Goal: Contribute content: Contribute content

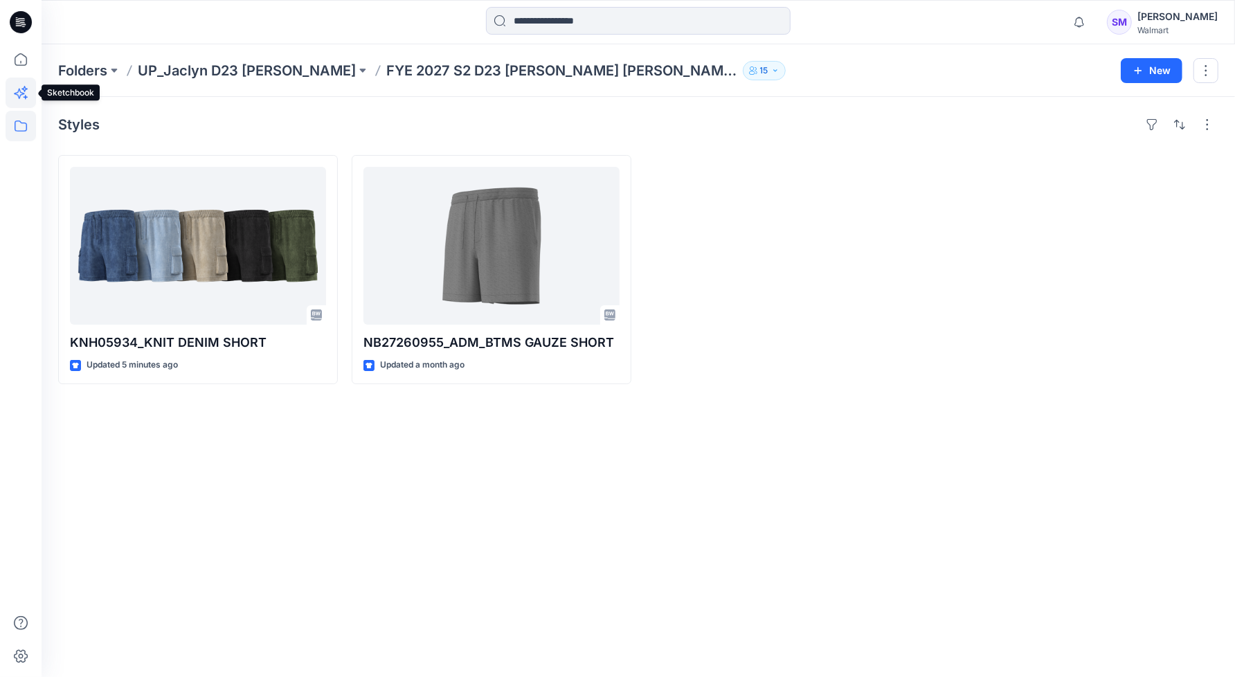
click at [16, 93] on icon at bounding box center [21, 93] width 30 height 30
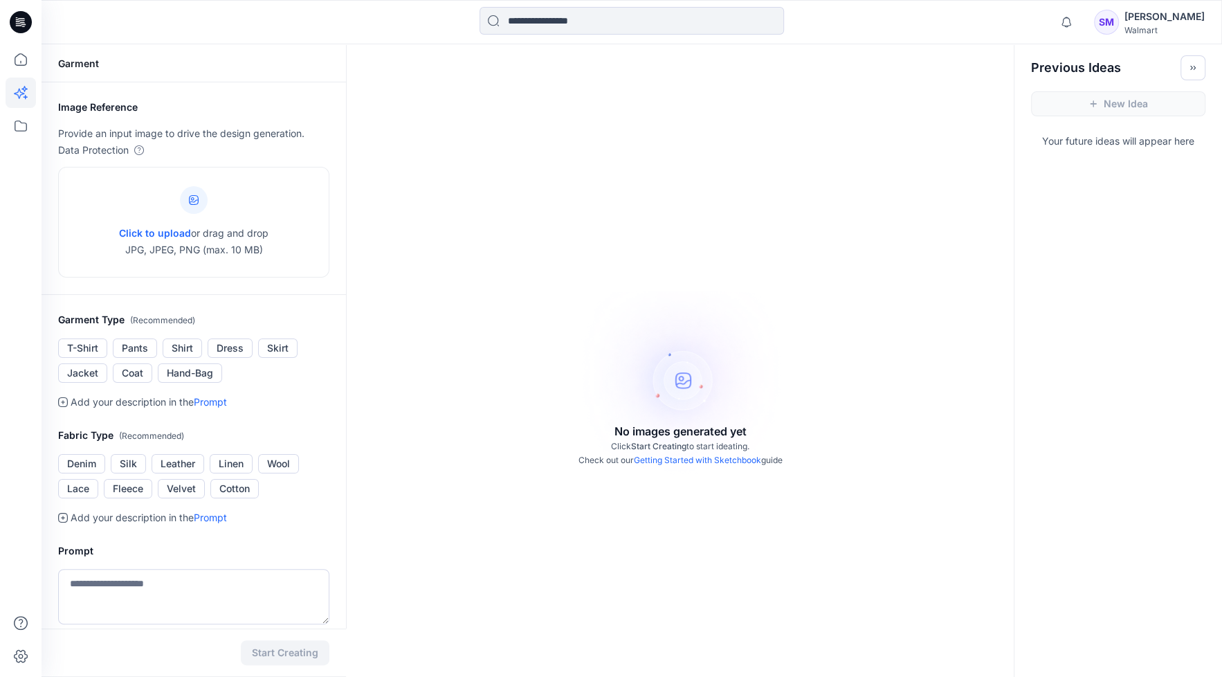
click at [1186, 15] on div "[PERSON_NAME]" at bounding box center [1165, 16] width 80 height 17
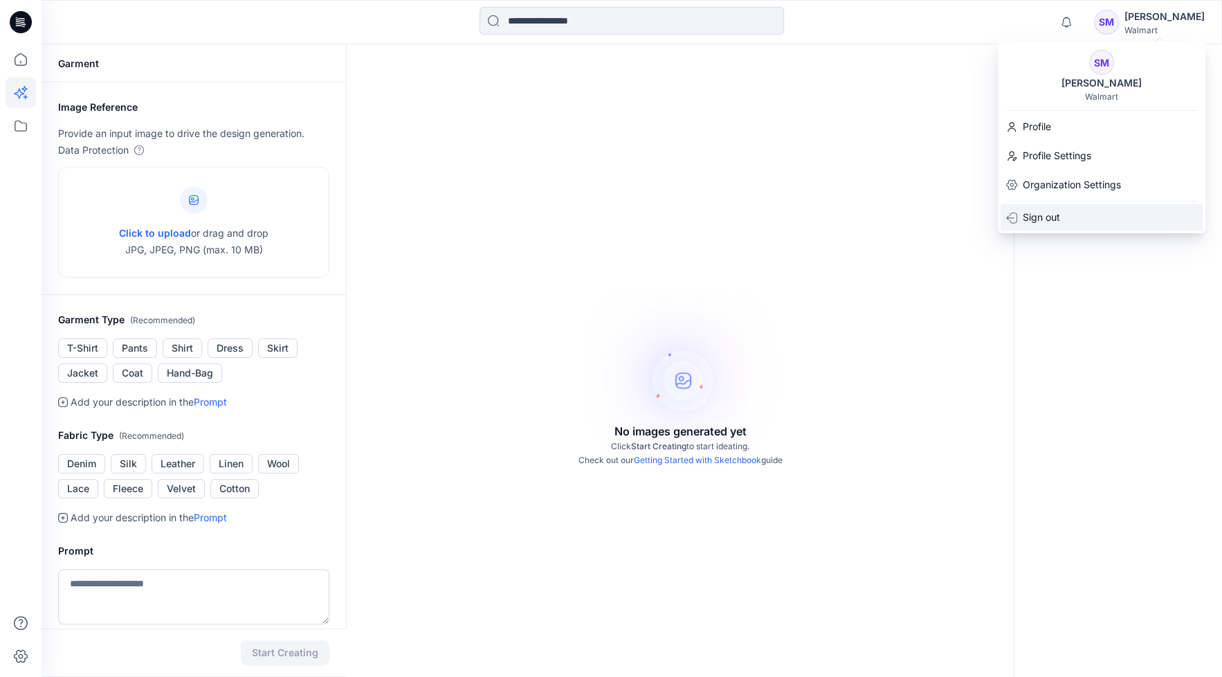
click at [1051, 215] on p "Sign out" at bounding box center [1041, 217] width 37 height 17
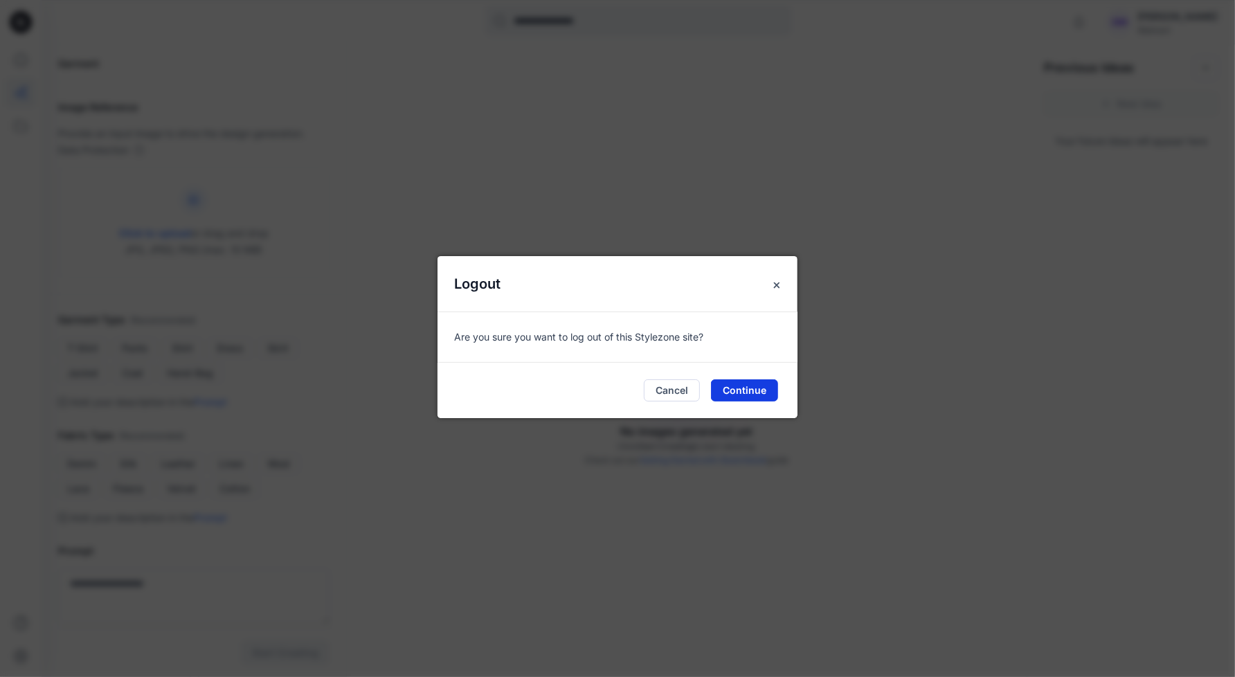
click at [763, 396] on button "Continue" at bounding box center [744, 390] width 67 height 22
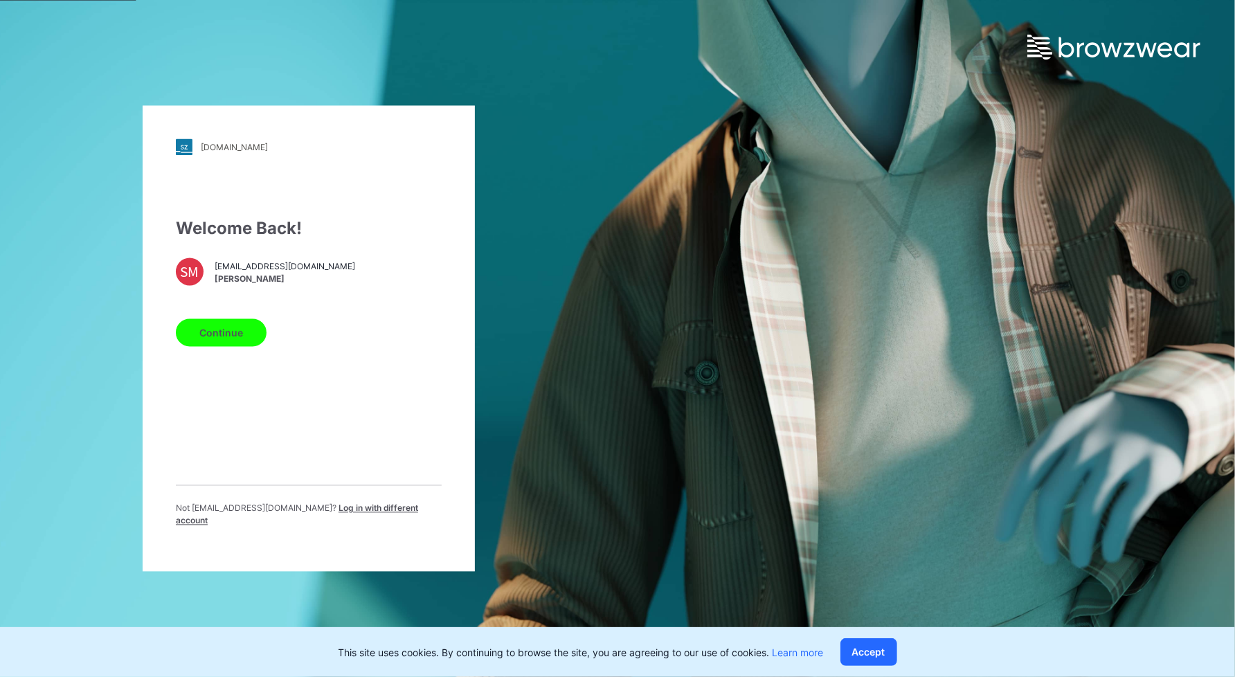
click at [334, 512] on span "Log in with different account" at bounding box center [297, 514] width 242 height 23
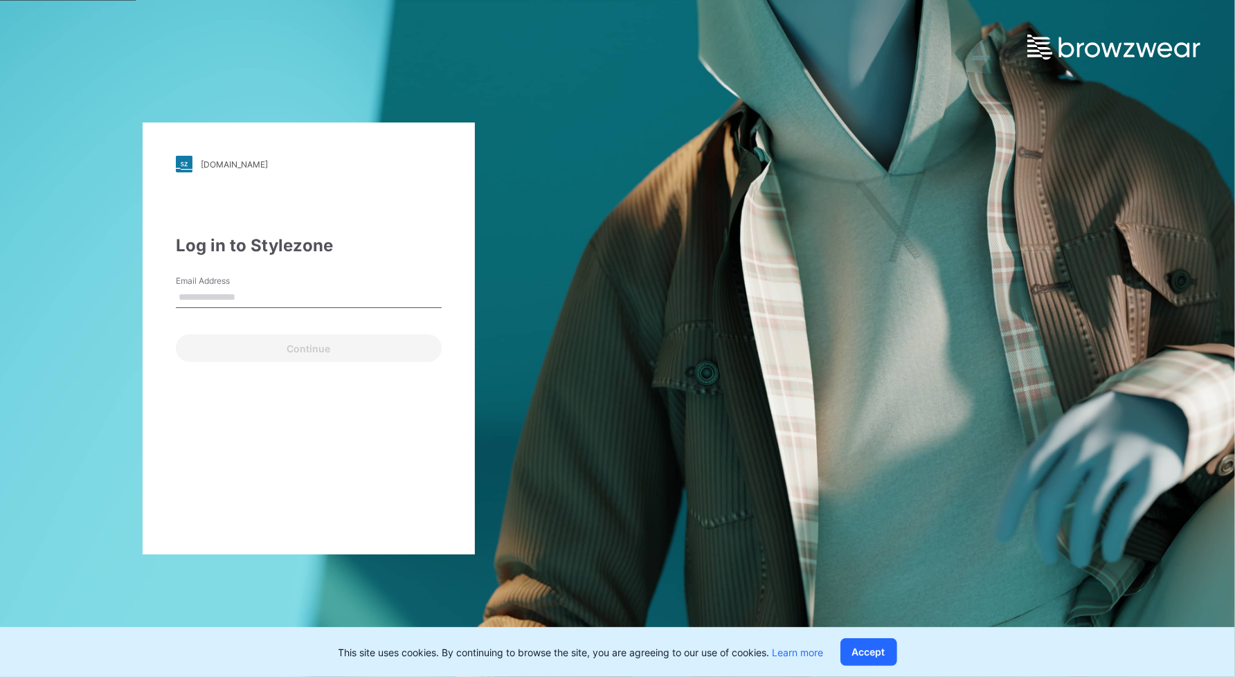
click at [272, 298] on input "Email Address" at bounding box center [309, 297] width 266 height 21
type input "**********"
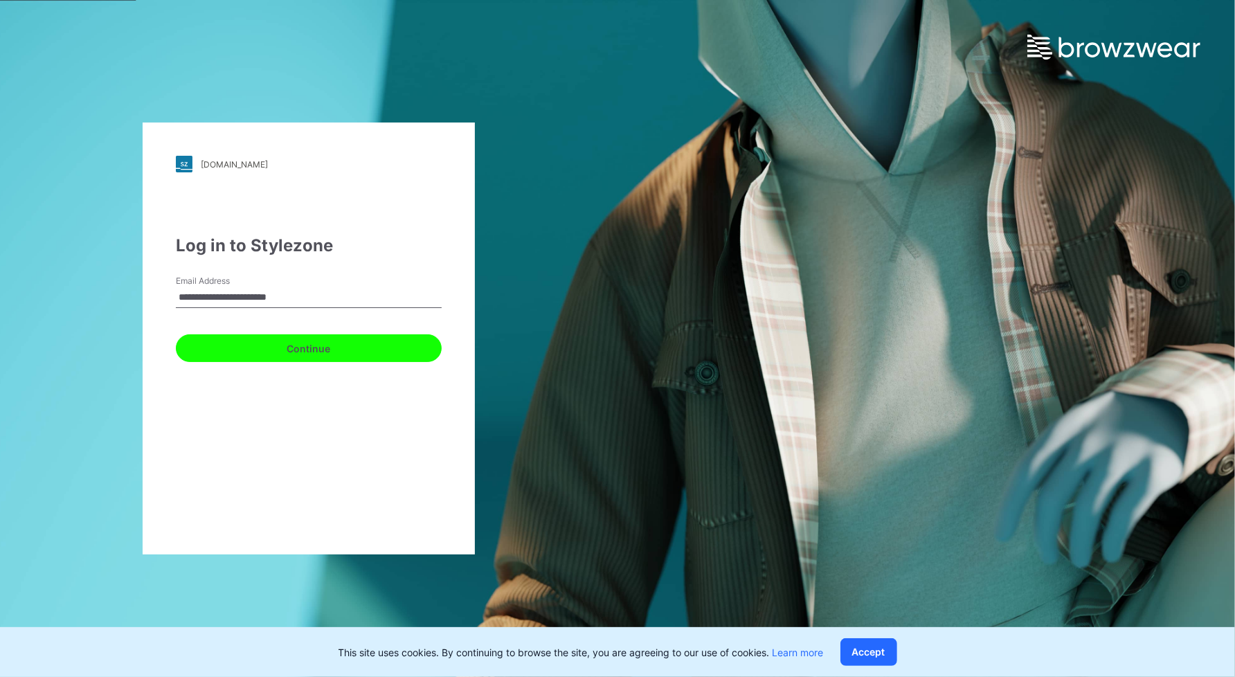
click at [285, 347] on button "Continue" at bounding box center [309, 348] width 266 height 28
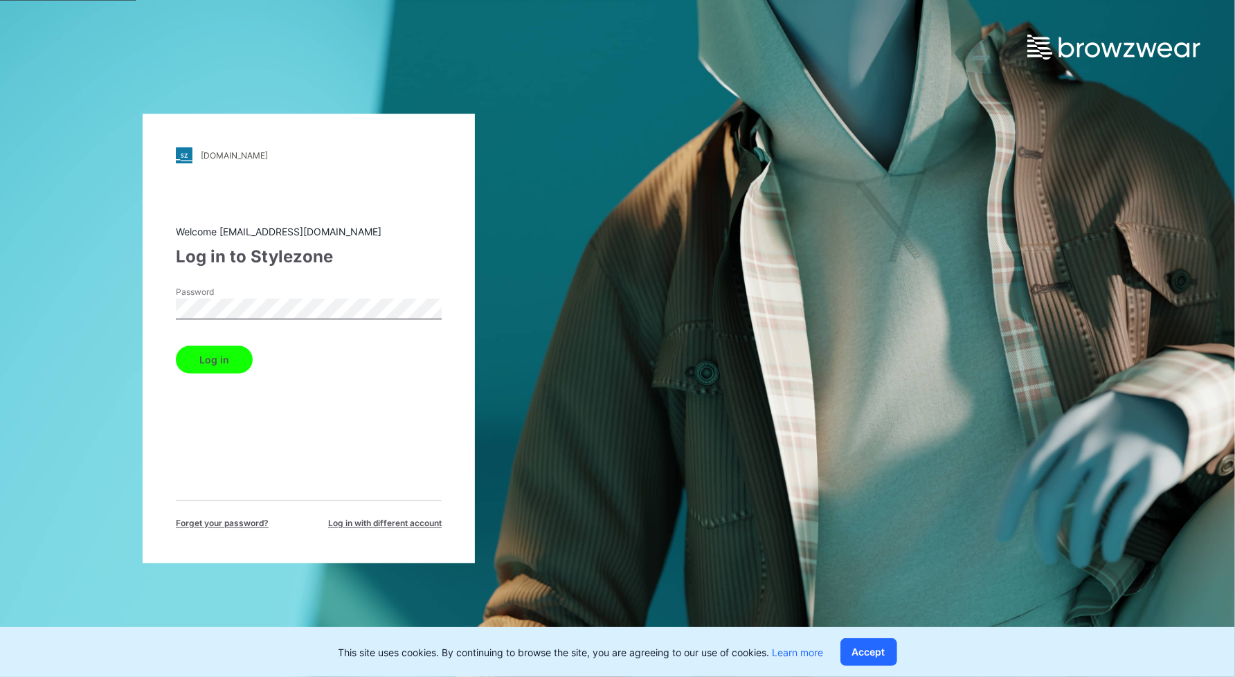
click at [235, 356] on button "Log in" at bounding box center [214, 360] width 77 height 28
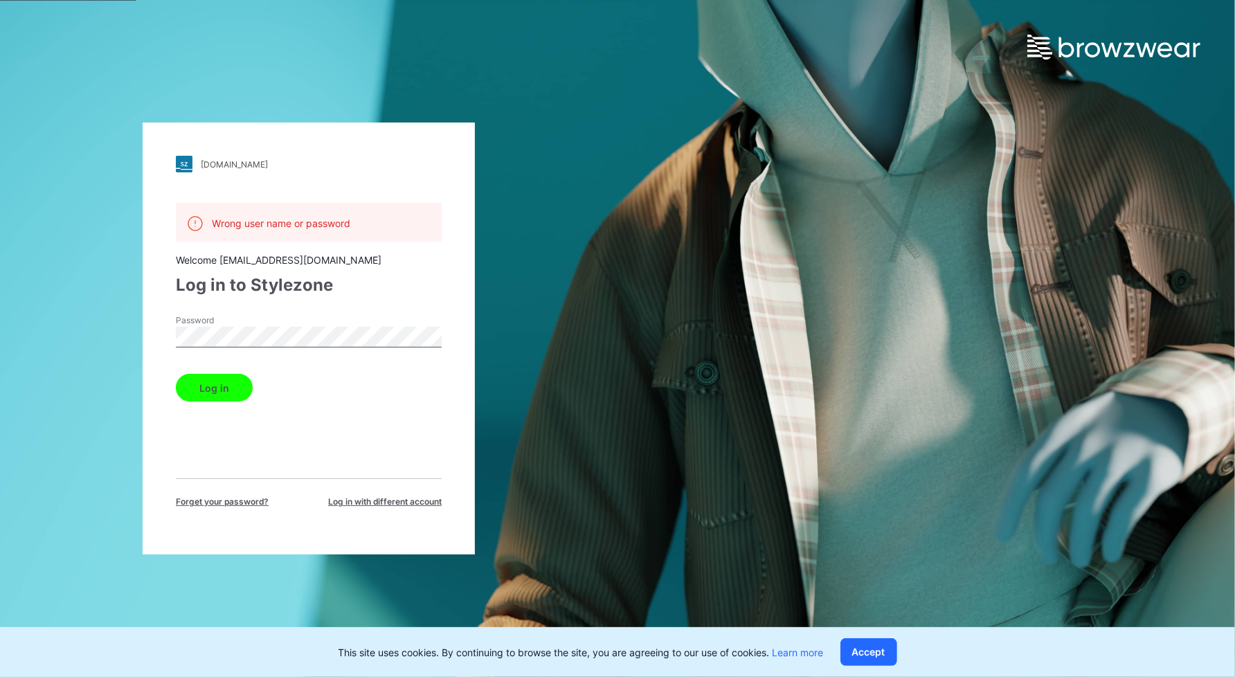
click at [59, 340] on div "[DOMAIN_NAME] Loading... Wrong user name or password Welcome [EMAIL_ADDRESS][DO…" at bounding box center [308, 338] width 617 height 677
click at [176, 374] on button "Log in" at bounding box center [214, 388] width 77 height 28
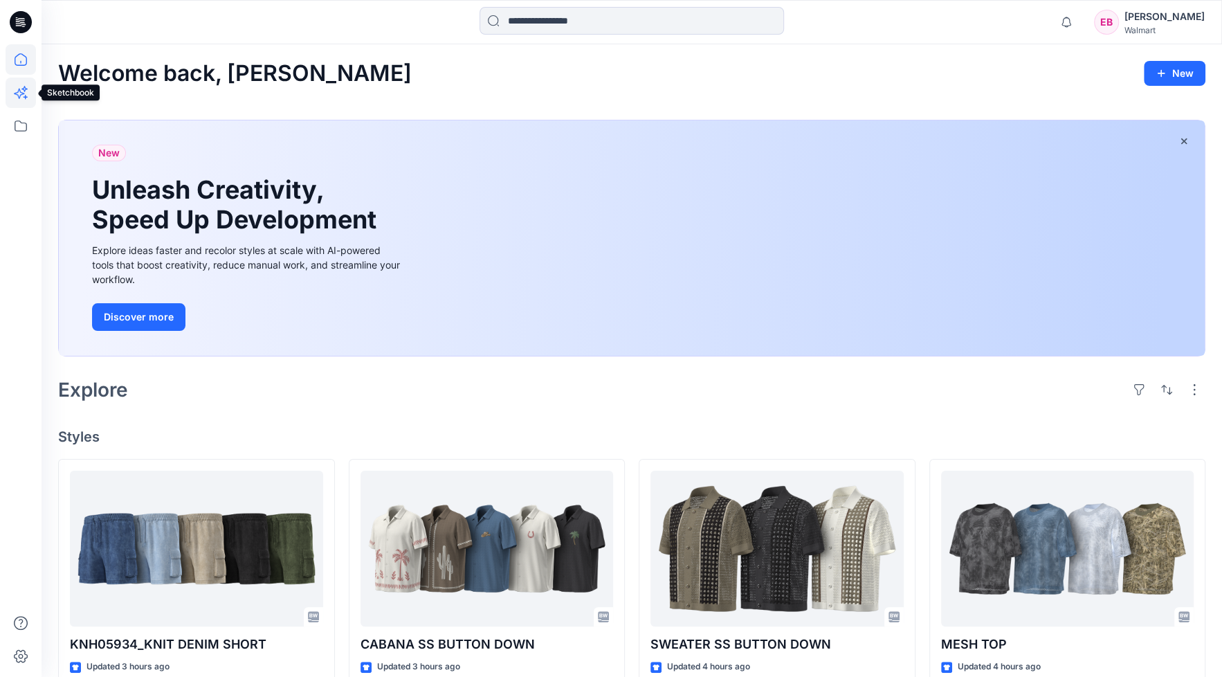
click at [26, 94] on icon at bounding box center [21, 93] width 30 height 30
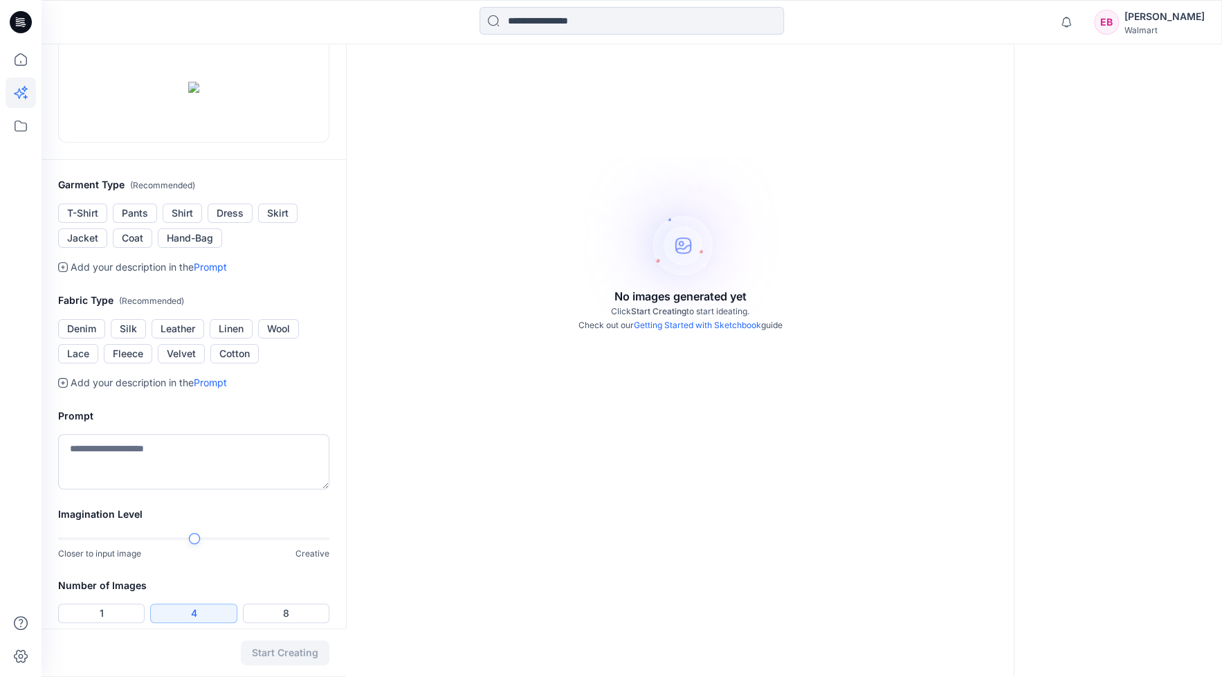
scroll to position [173, 0]
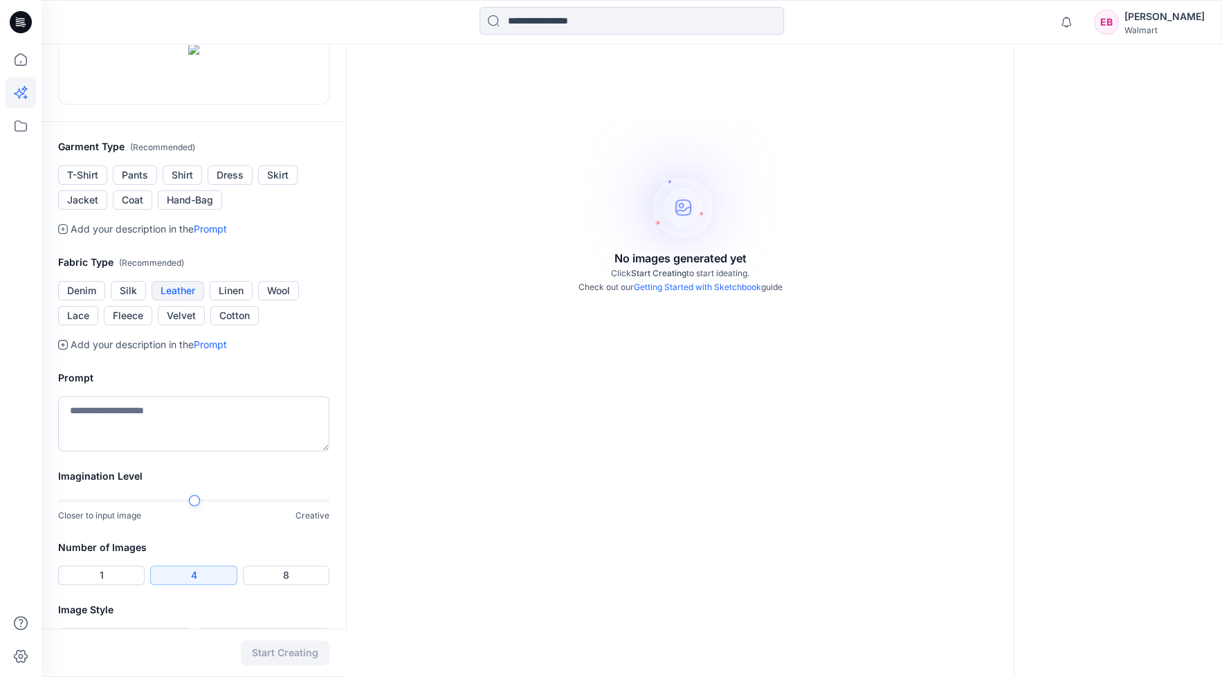
click at [167, 300] on button "Leather" at bounding box center [178, 290] width 53 height 19
click at [165, 451] on textarea at bounding box center [193, 423] width 271 height 55
type textarea "*"
type textarea "**********"
click at [372, 576] on div "No images generated yet Click Start Creating to start ideating. Check out our G…" at bounding box center [680, 291] width 669 height 841
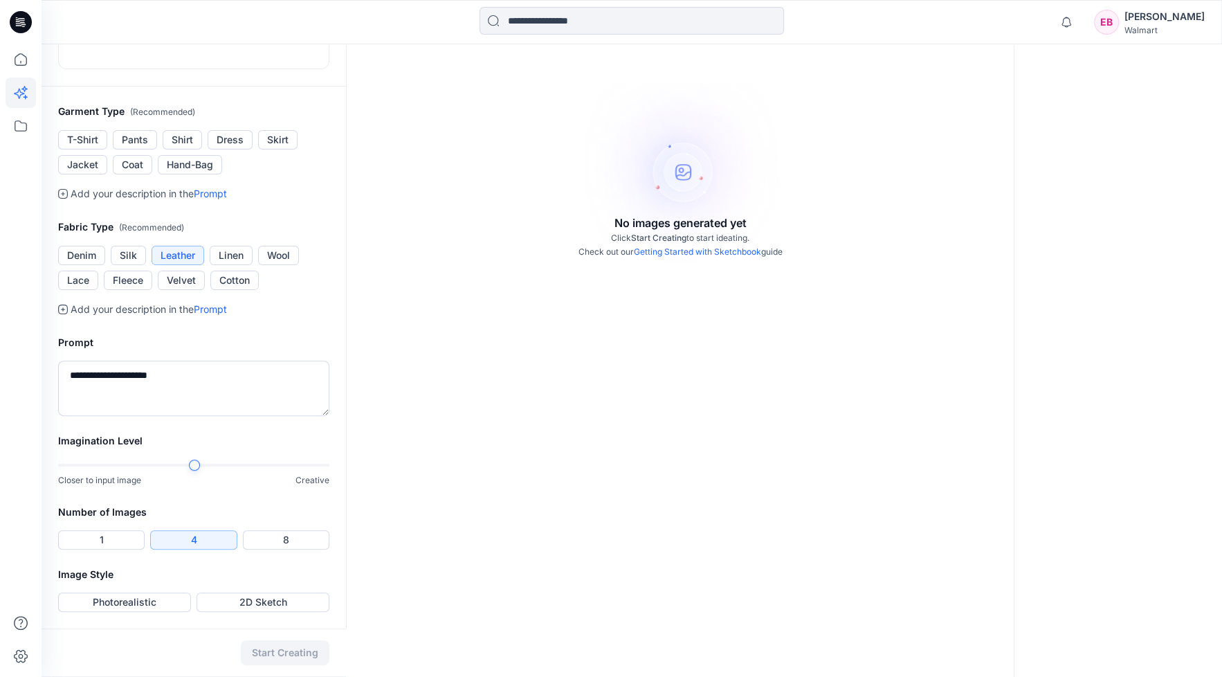
scroll to position [385, 0]
click at [190, 472] on div "Closer to input image Creative" at bounding box center [193, 473] width 271 height 28
click at [159, 601] on button "Photorealistic" at bounding box center [124, 601] width 133 height 19
click at [308, 650] on button "Start Creating" at bounding box center [285, 652] width 89 height 25
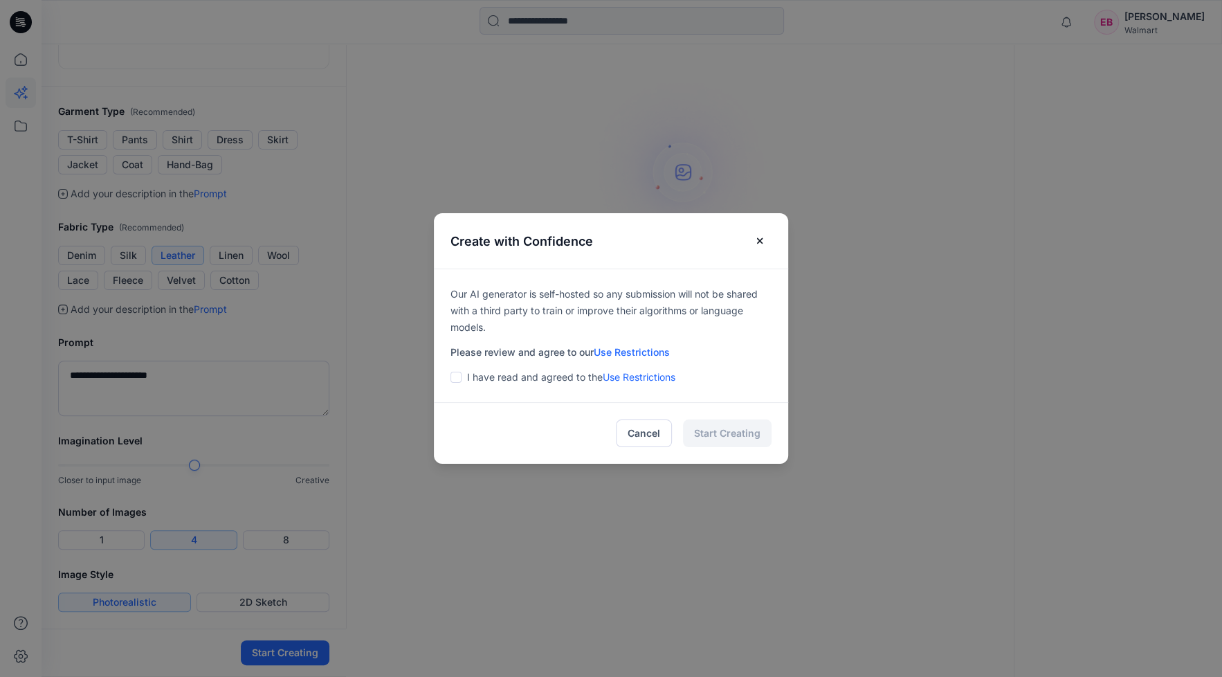
click at [469, 378] on div "I have read and agreed to the Use Restrictions" at bounding box center [611, 377] width 321 height 17
click at [460, 382] on span at bounding box center [456, 377] width 11 height 11
click at [762, 439] on button "Start Creating" at bounding box center [727, 433] width 89 height 28
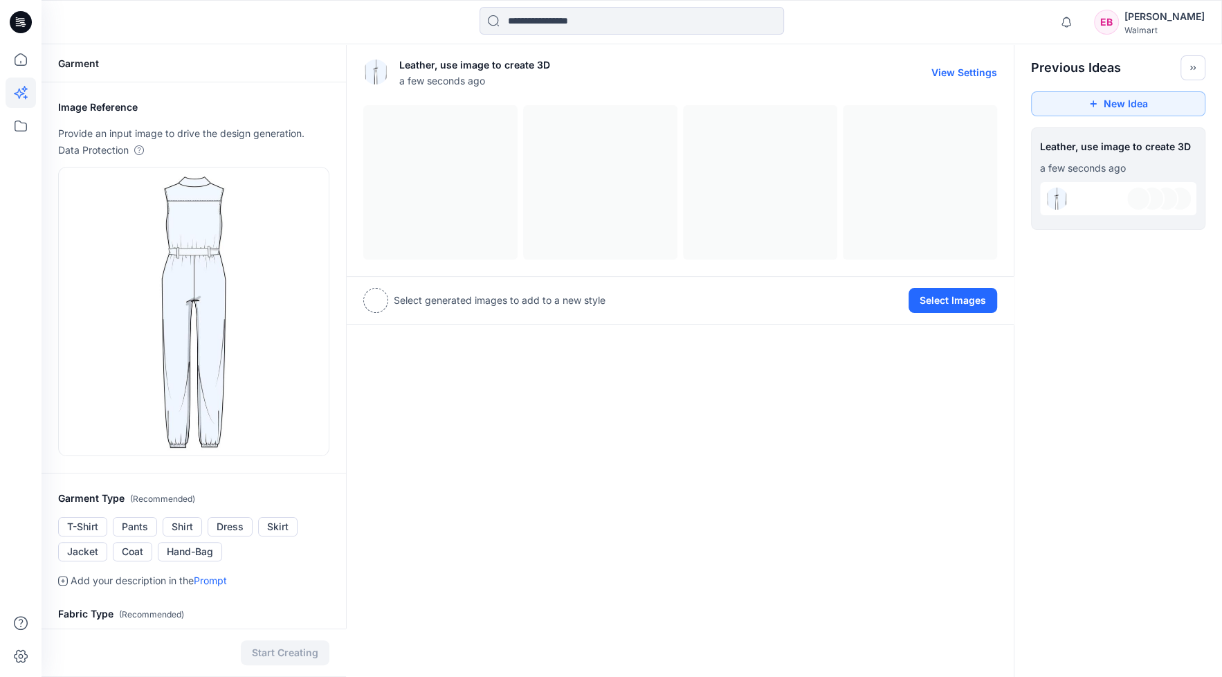
click at [460, 205] on div at bounding box center [680, 182] width 634 height 154
click at [961, 293] on button "Select Images" at bounding box center [953, 300] width 89 height 25
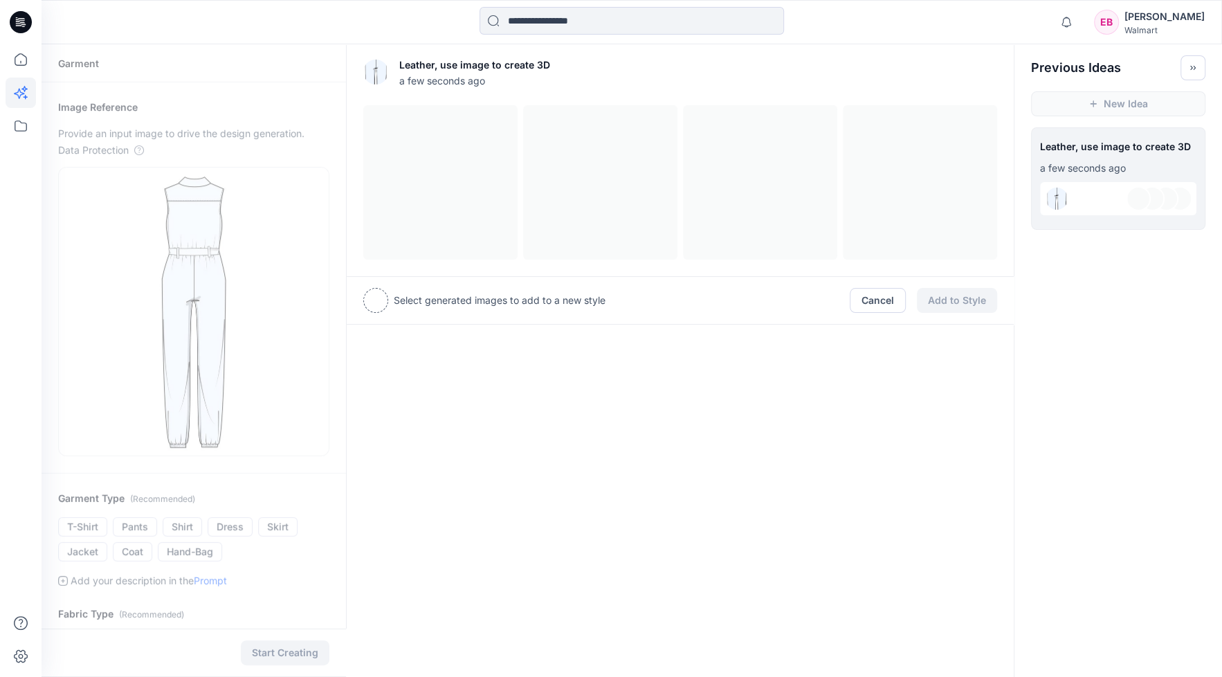
click at [1152, 201] on div at bounding box center [1152, 198] width 25 height 25
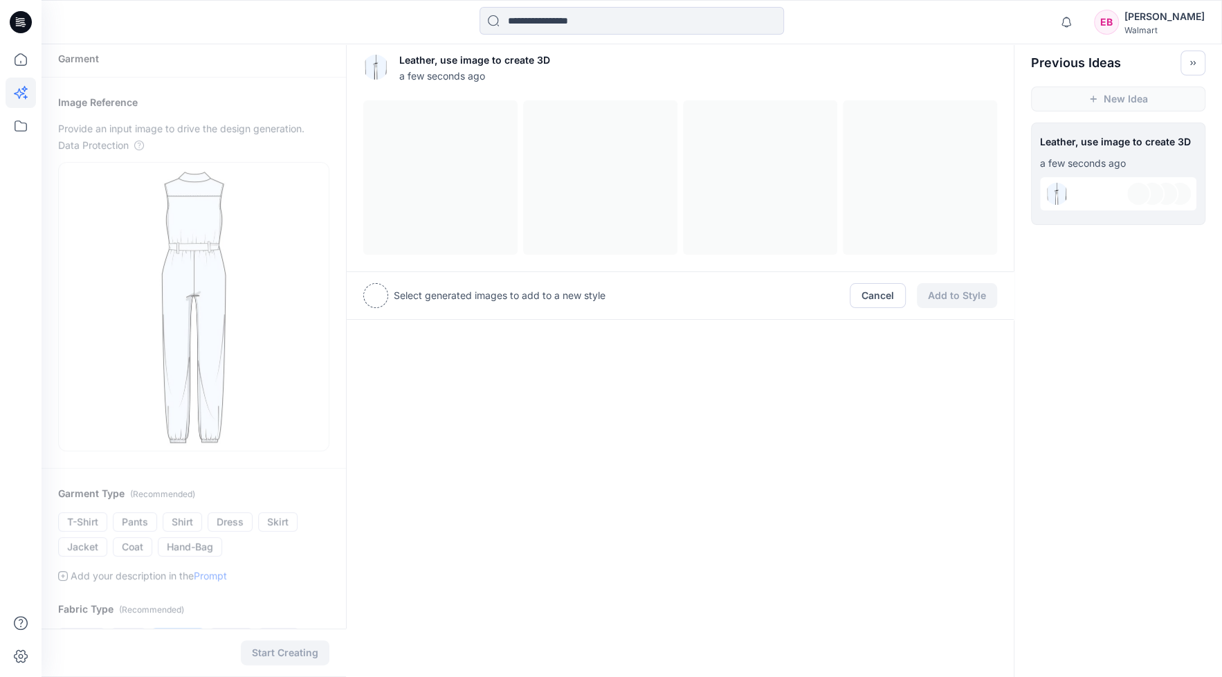
click at [609, 426] on div "Leather, use image to create 3D a few seconds ago Select generated images to ad…" at bounding box center [680, 548] width 669 height 1019
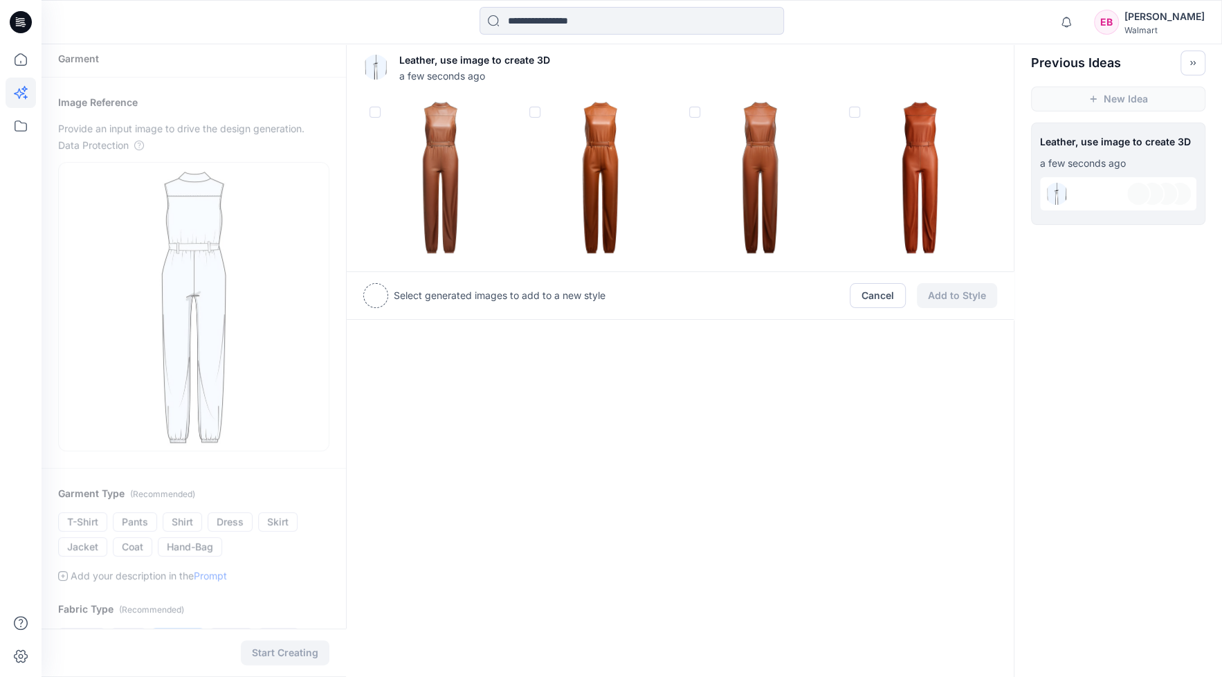
click at [377, 296] on div at bounding box center [375, 295] width 25 height 25
click at [873, 293] on button "Cancel" at bounding box center [878, 295] width 56 height 25
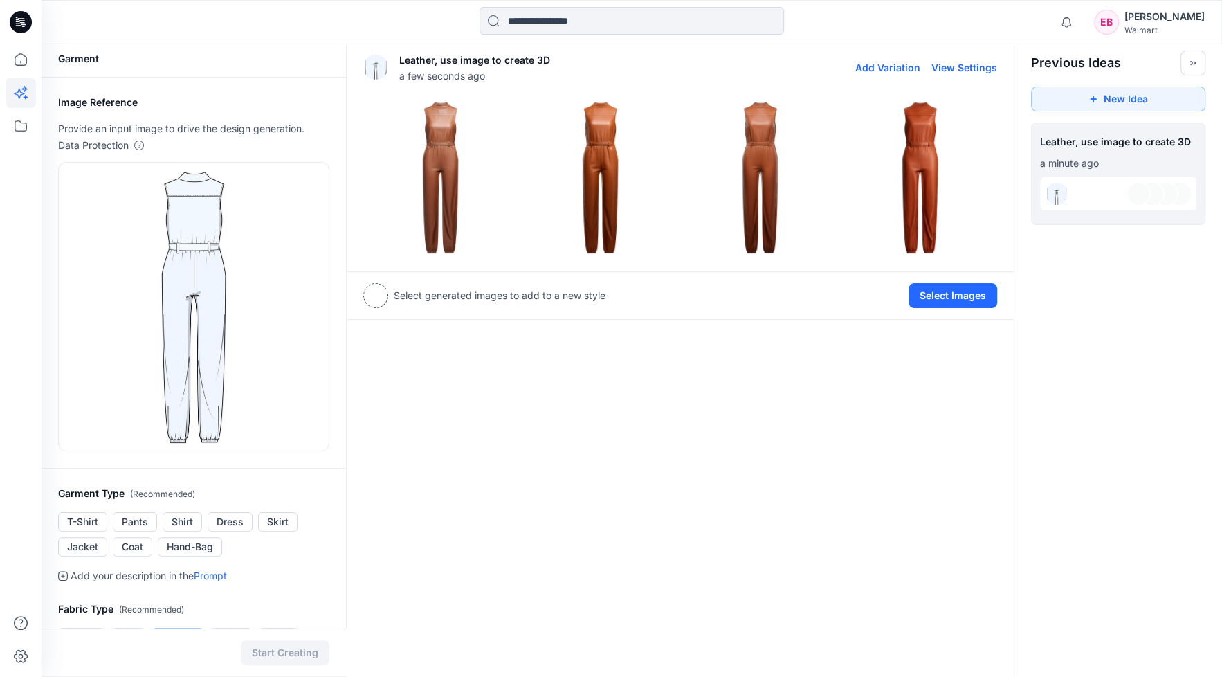
click at [440, 165] on img at bounding box center [440, 177] width 153 height 153
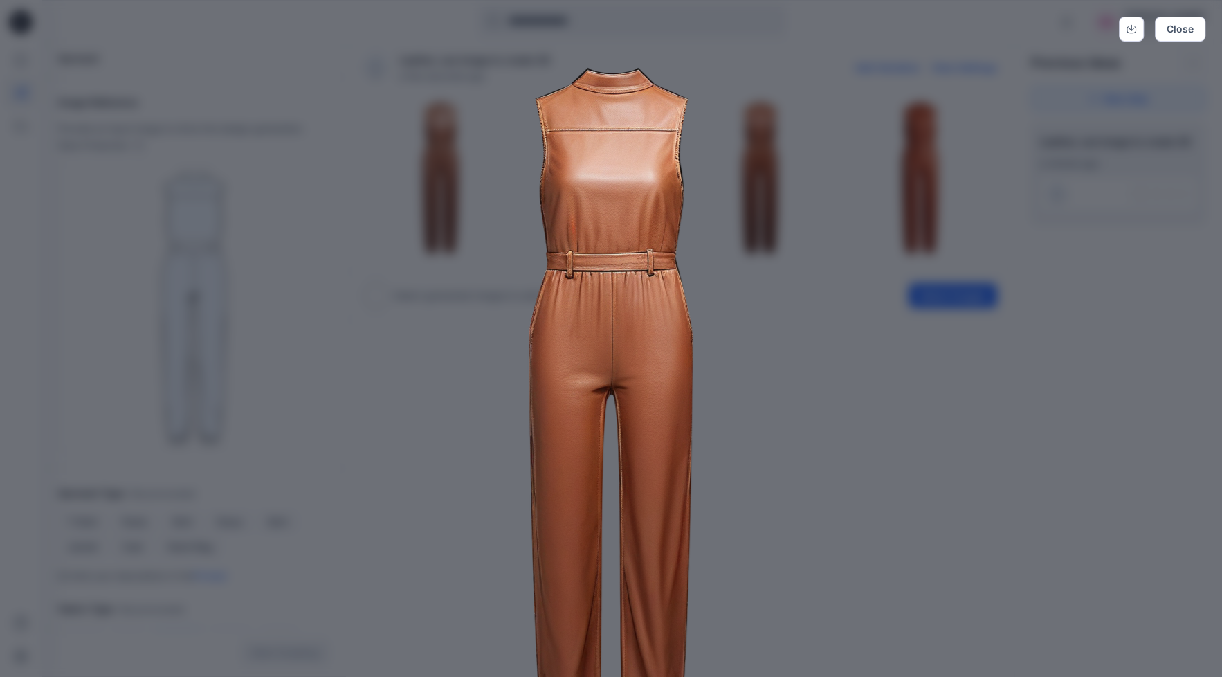
scroll to position [0, 0]
click at [1191, 30] on button "Close" at bounding box center [1180, 29] width 51 height 25
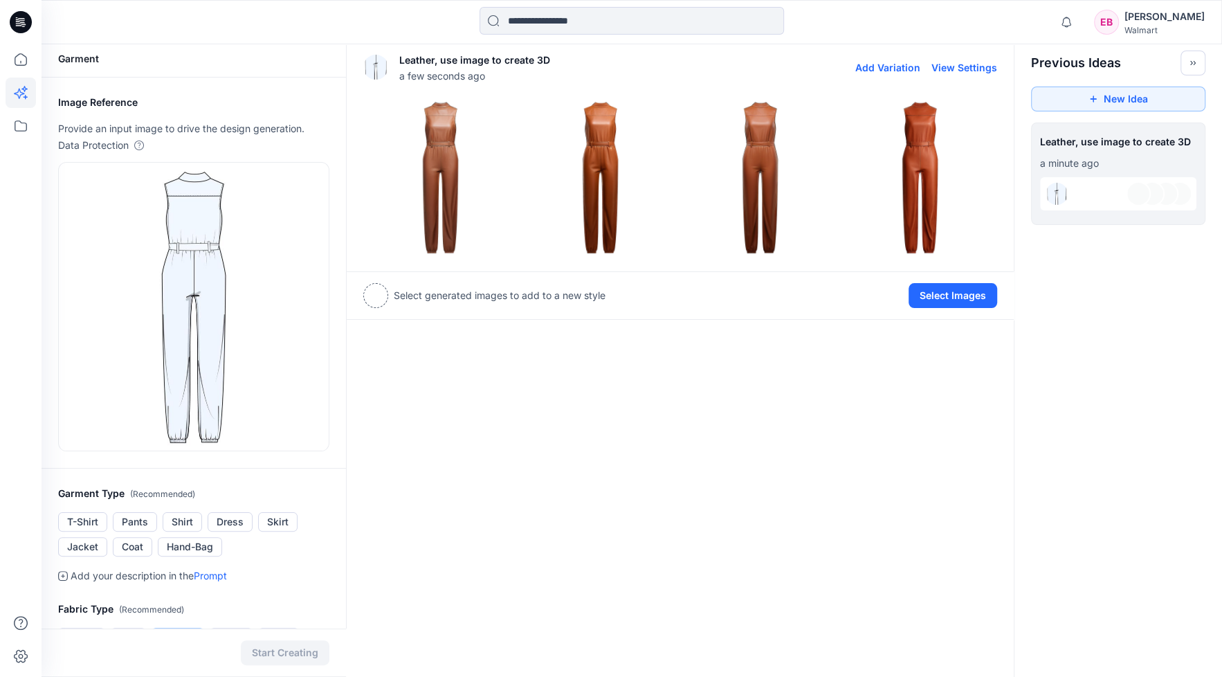
click at [920, 152] on img at bounding box center [920, 177] width 153 height 153
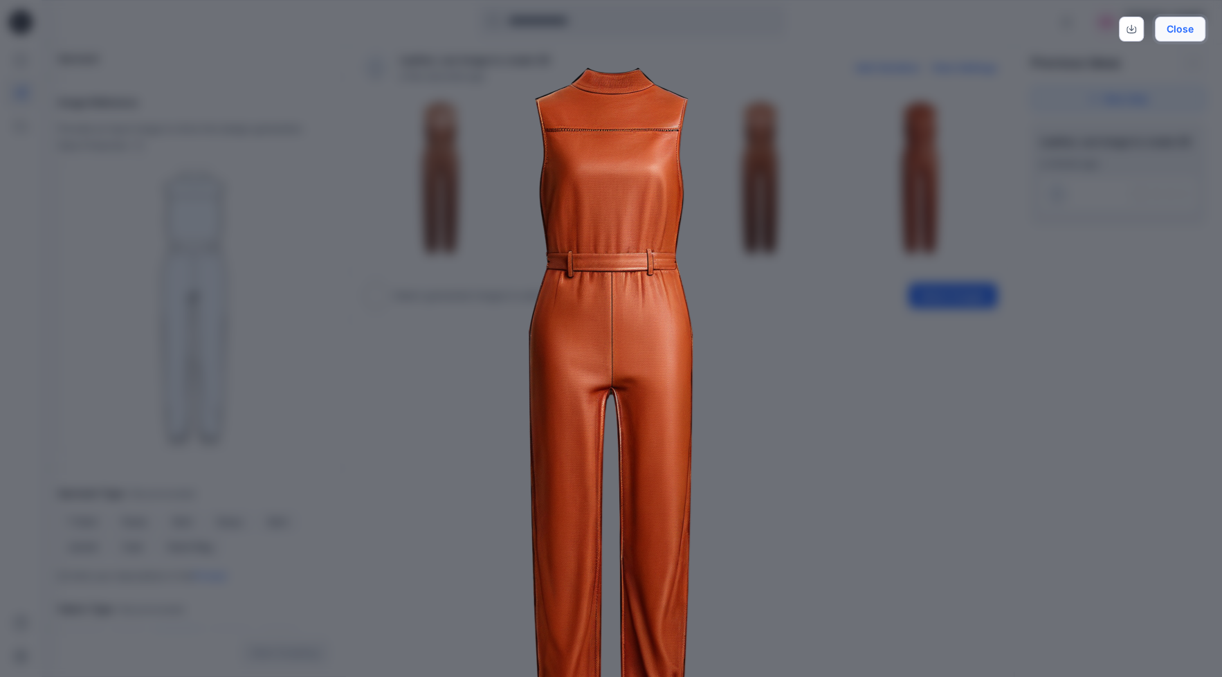
click at [1199, 33] on button "Close" at bounding box center [1180, 29] width 51 height 25
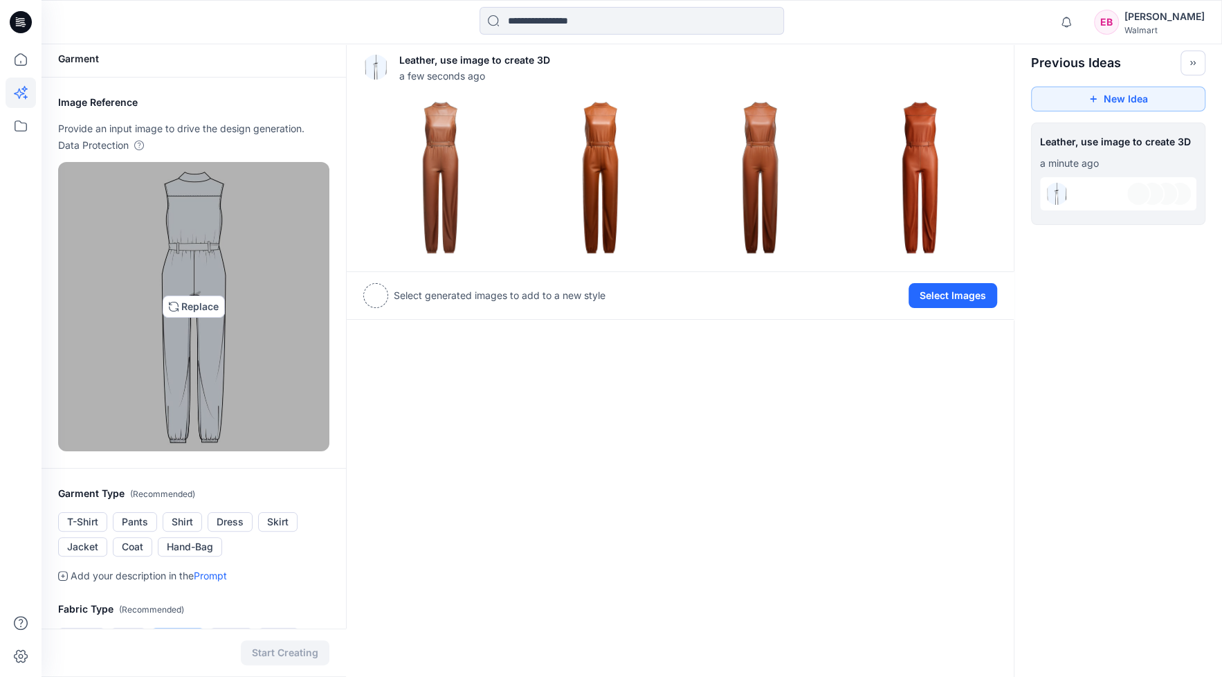
click at [188, 370] on img at bounding box center [193, 306] width 75 height 277
click at [187, 301] on img at bounding box center [193, 306] width 75 height 277
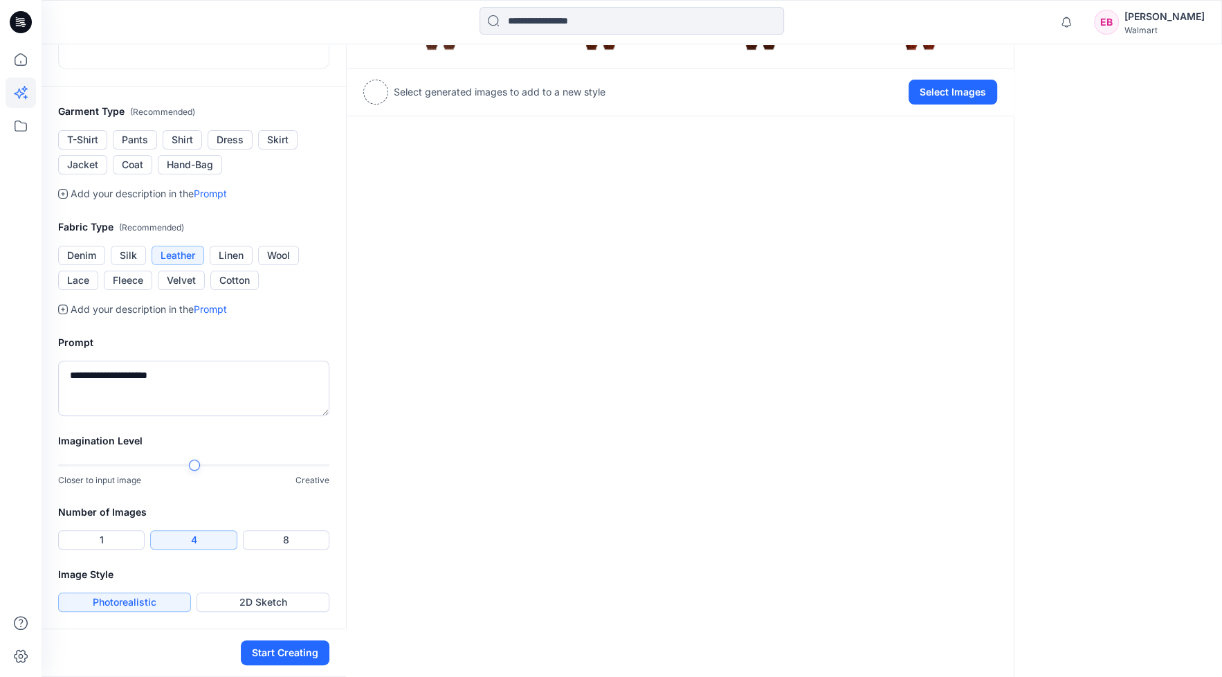
scroll to position [126, 0]
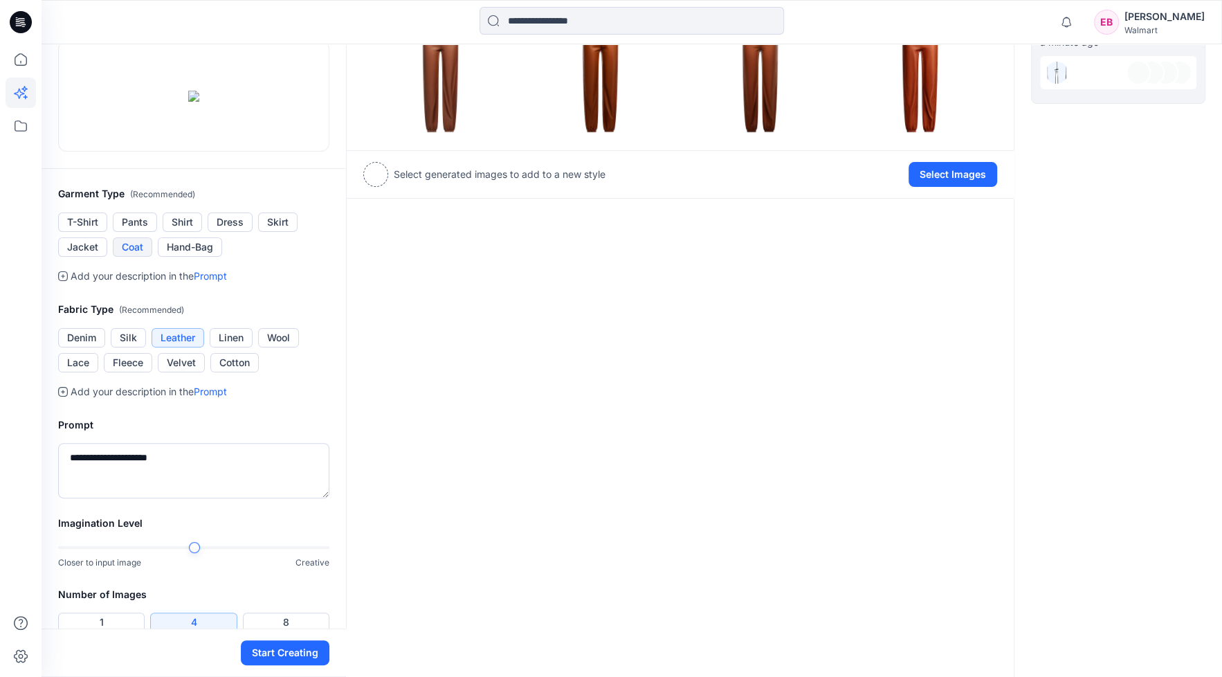
click at [135, 257] on button "Coat" at bounding box center [132, 246] width 39 height 19
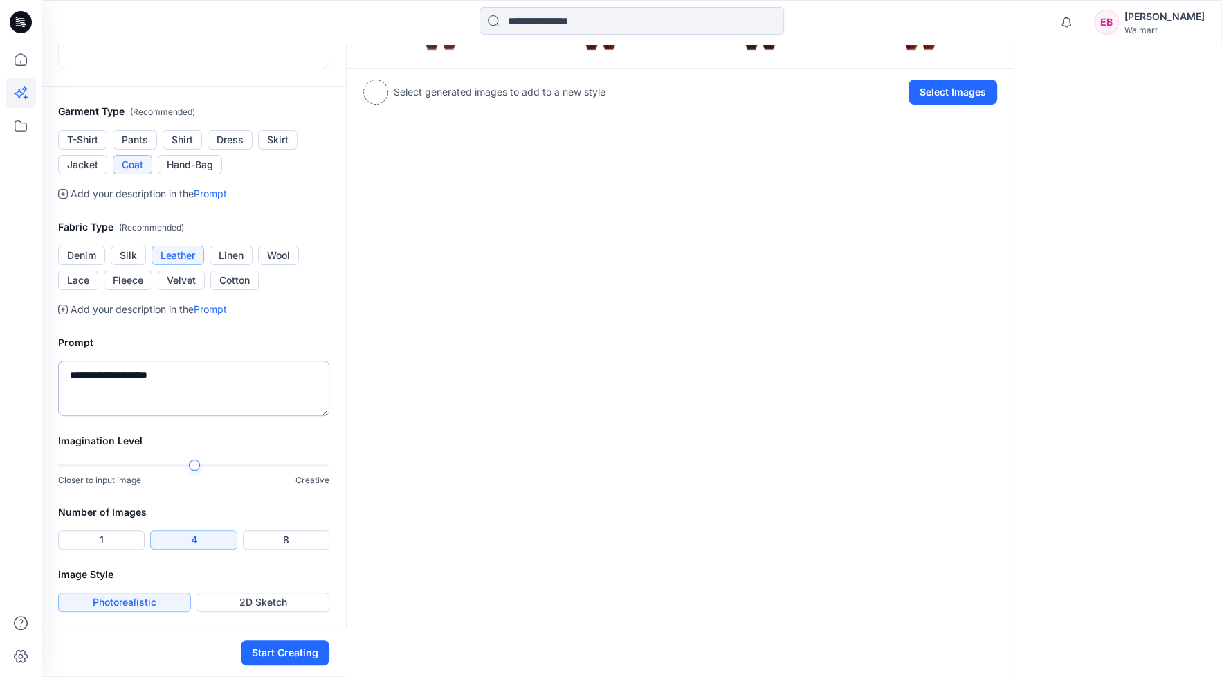
scroll to position [385, 0]
click at [256, 466] on div at bounding box center [193, 465] width 271 height 10
click at [288, 601] on button "2D Sketch" at bounding box center [263, 601] width 133 height 19
click at [280, 655] on button "Start Creating" at bounding box center [285, 652] width 89 height 25
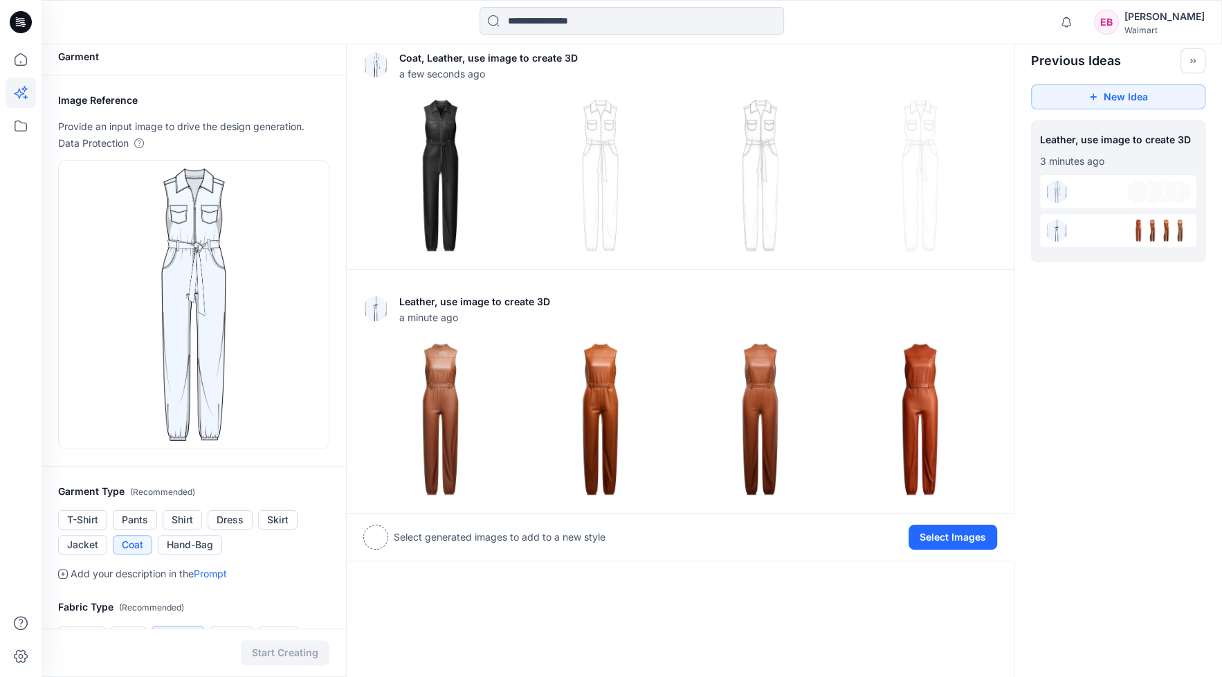
scroll to position [0, 0]
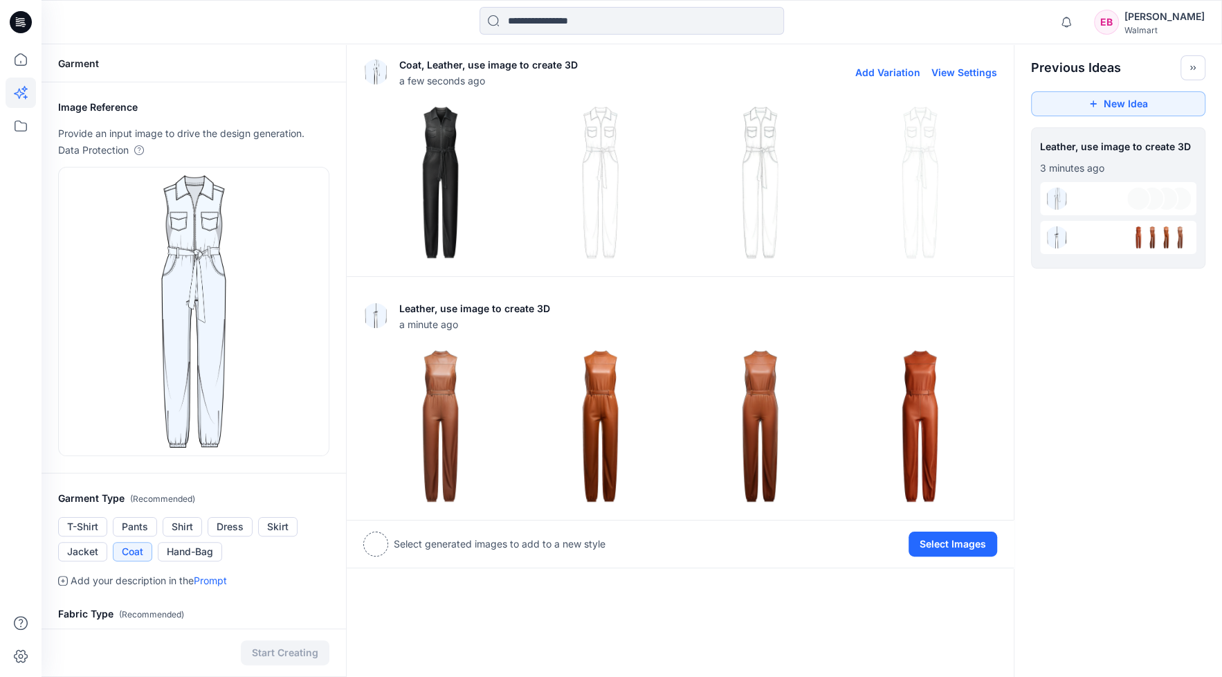
click at [462, 189] on img at bounding box center [440, 182] width 153 height 153
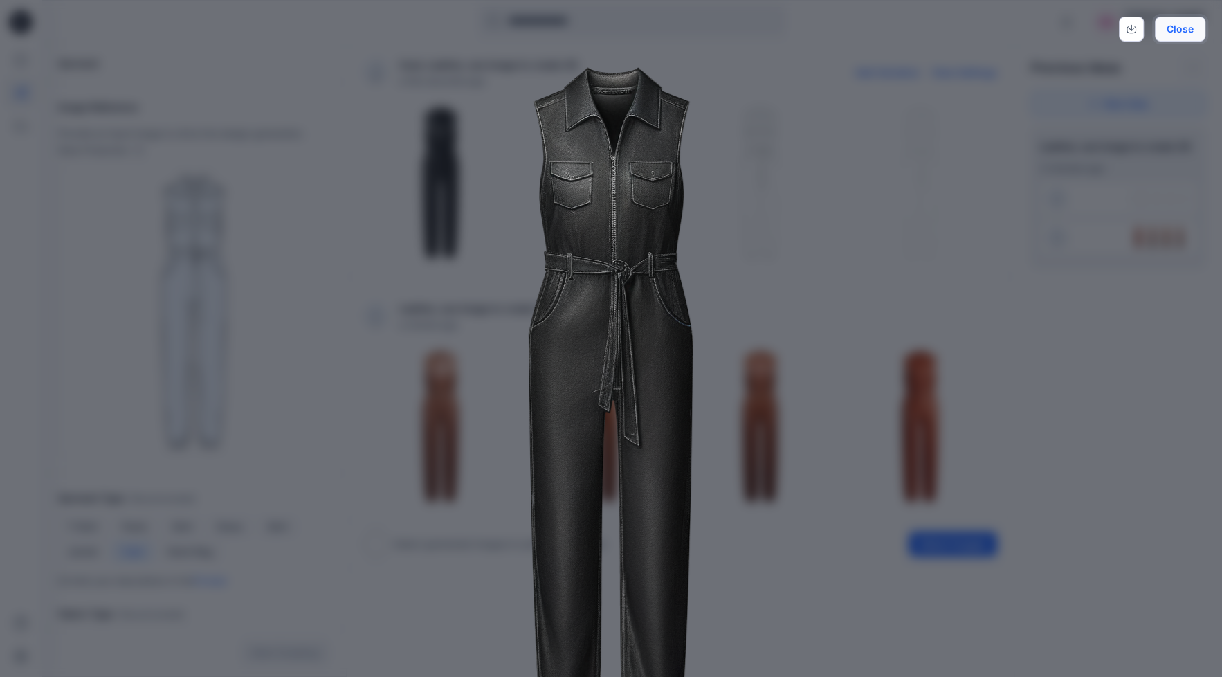
click at [1190, 26] on button "Close" at bounding box center [1180, 29] width 51 height 25
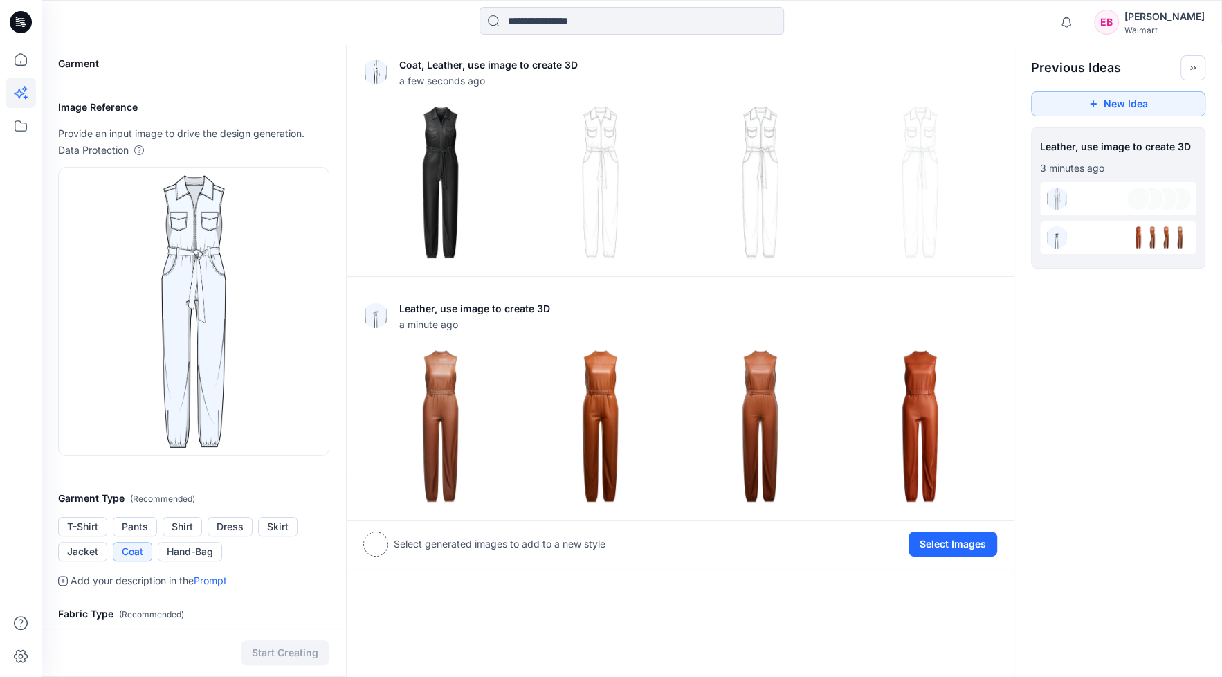
click at [135, 554] on button "Coat" at bounding box center [132, 551] width 39 height 19
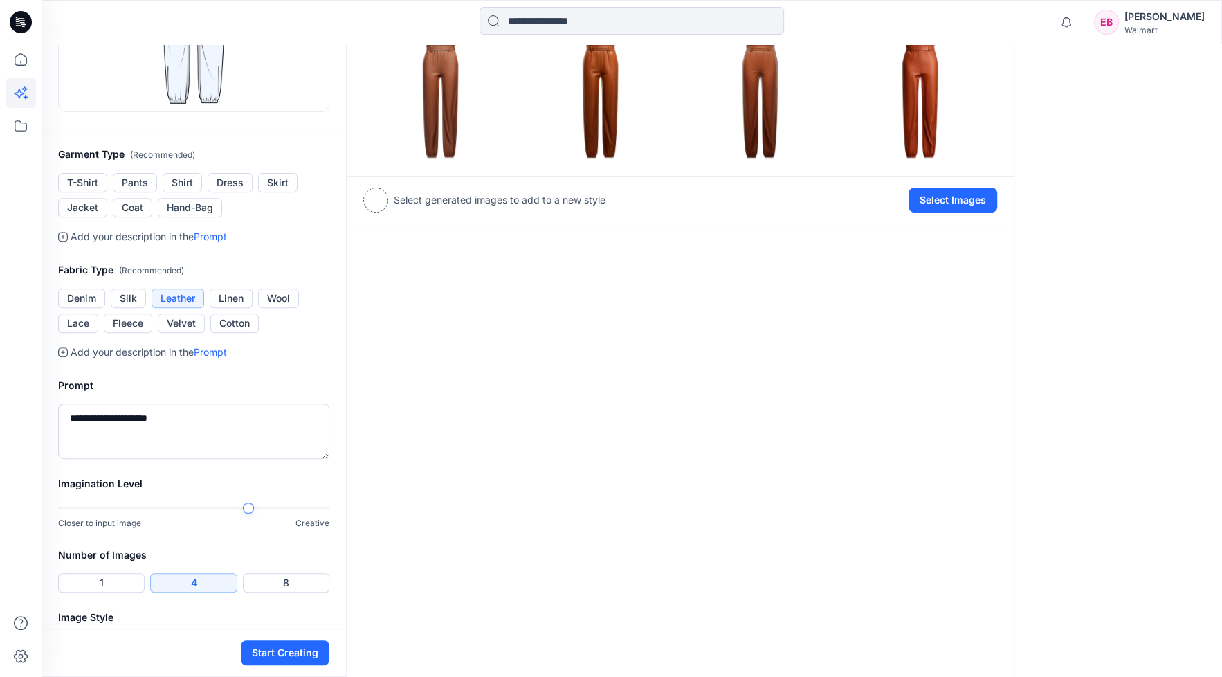
scroll to position [346, 0]
drag, startPoint x: 178, startPoint y: 412, endPoint x: 215, endPoint y: 412, distance: 36.7
click at [215, 412] on textarea "**********" at bounding box center [193, 428] width 271 height 55
click at [177, 421] on textarea "**********" at bounding box center [193, 428] width 271 height 55
type textarea "*"
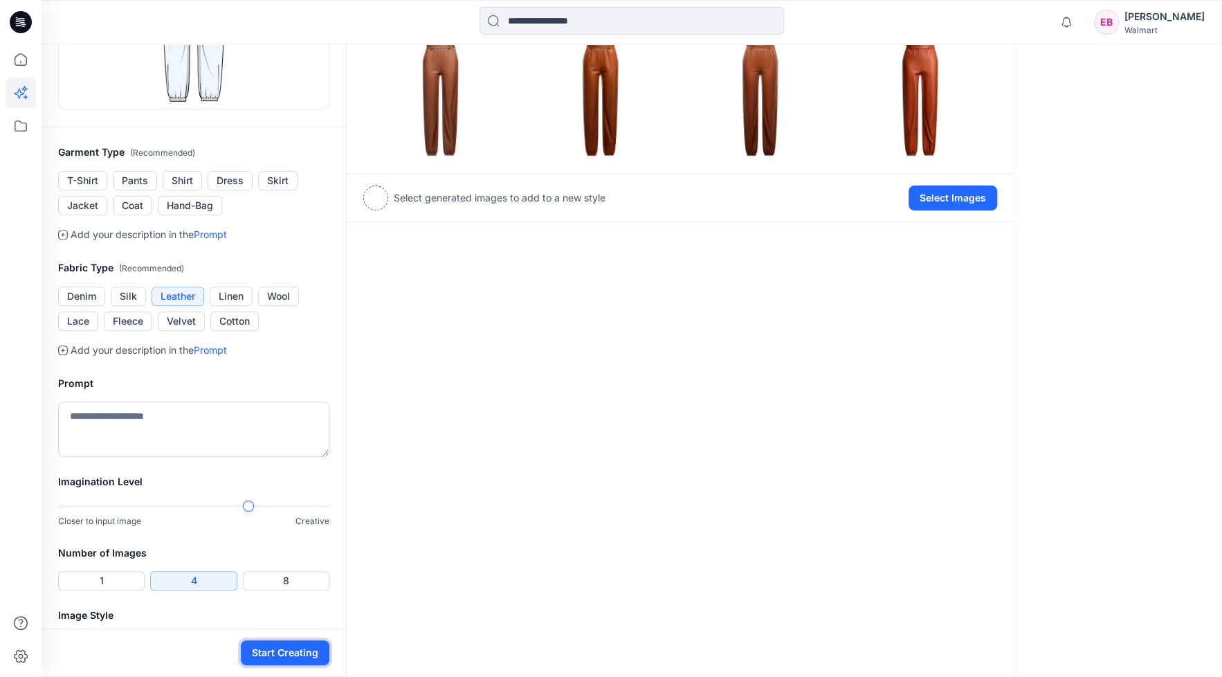
click at [300, 653] on button "Start Creating" at bounding box center [285, 652] width 89 height 25
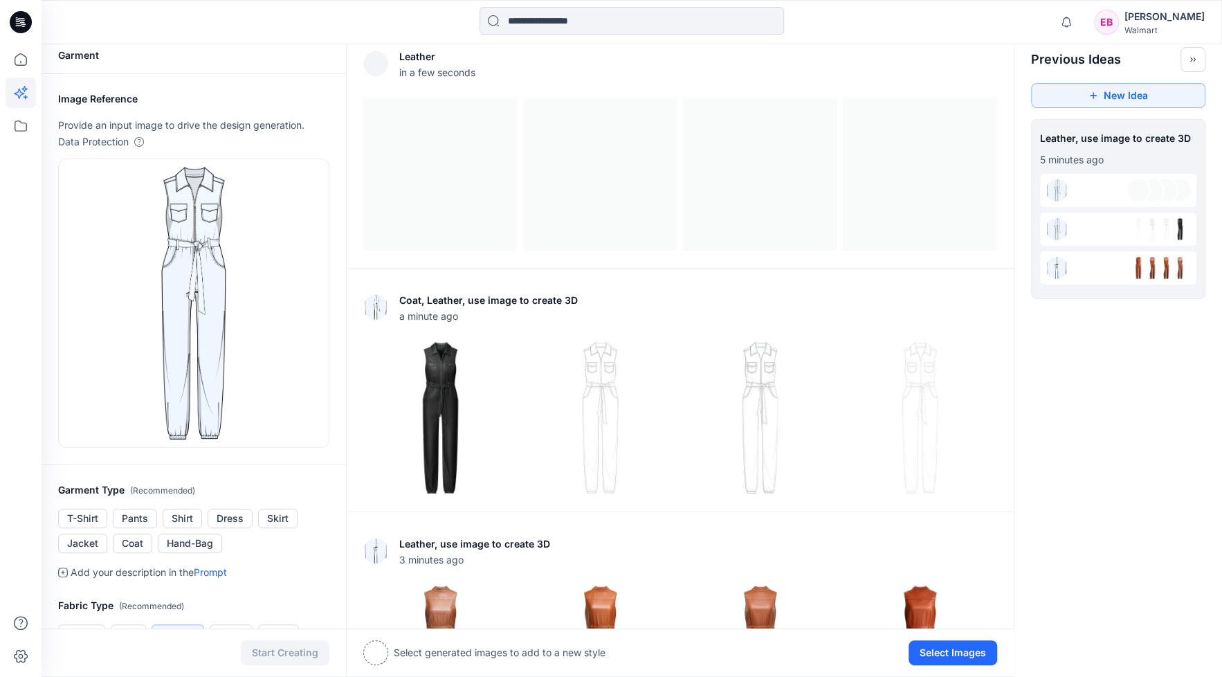
scroll to position [5, 0]
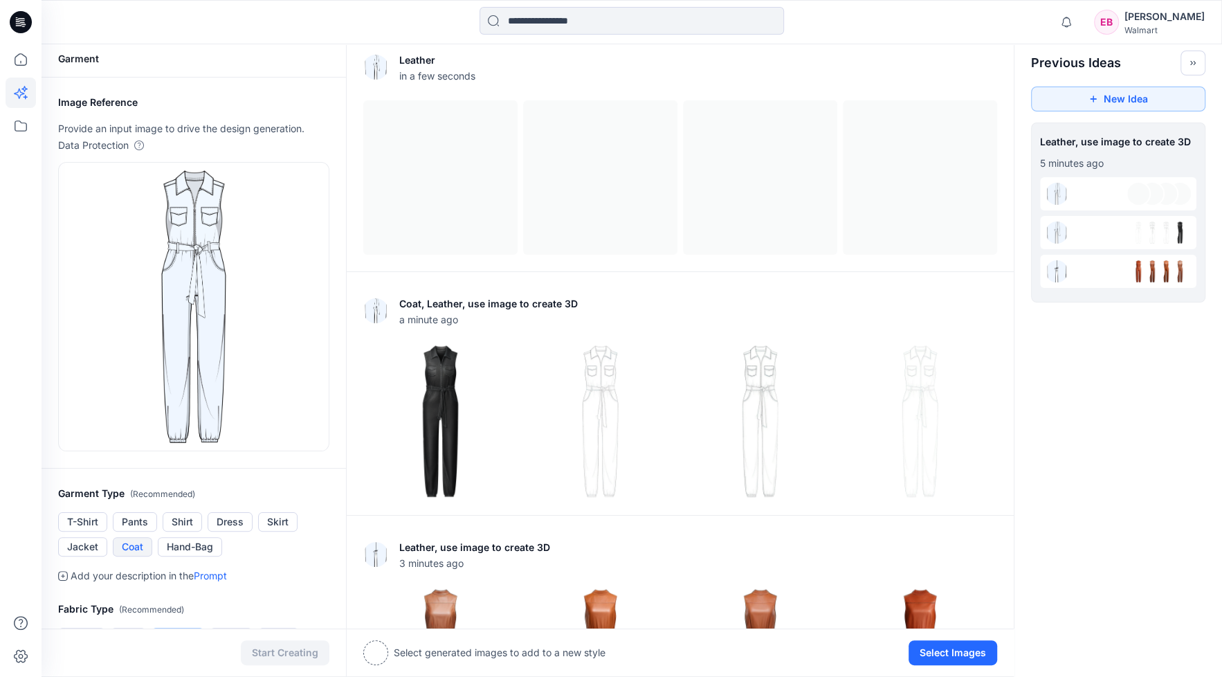
click at [128, 549] on button "Coat" at bounding box center [132, 546] width 39 height 19
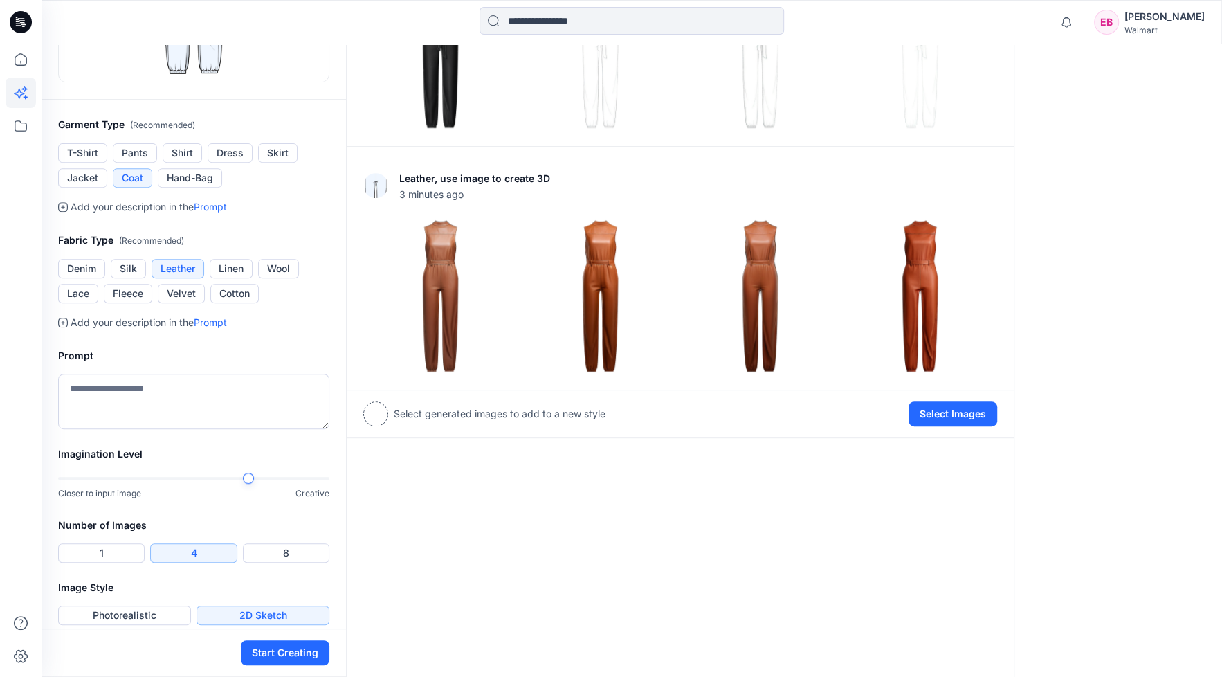
scroll to position [385, 0]
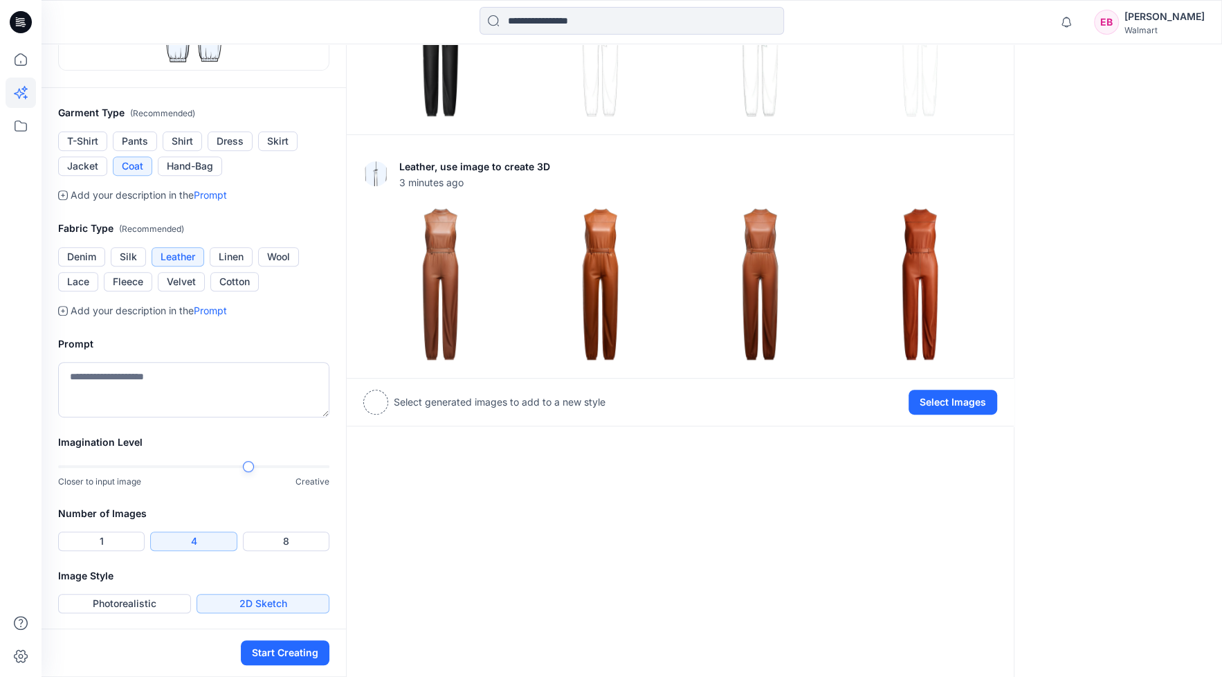
click at [289, 603] on button "2D Sketch" at bounding box center [263, 603] width 133 height 19
click at [307, 652] on button "Start Creating" at bounding box center [285, 652] width 89 height 25
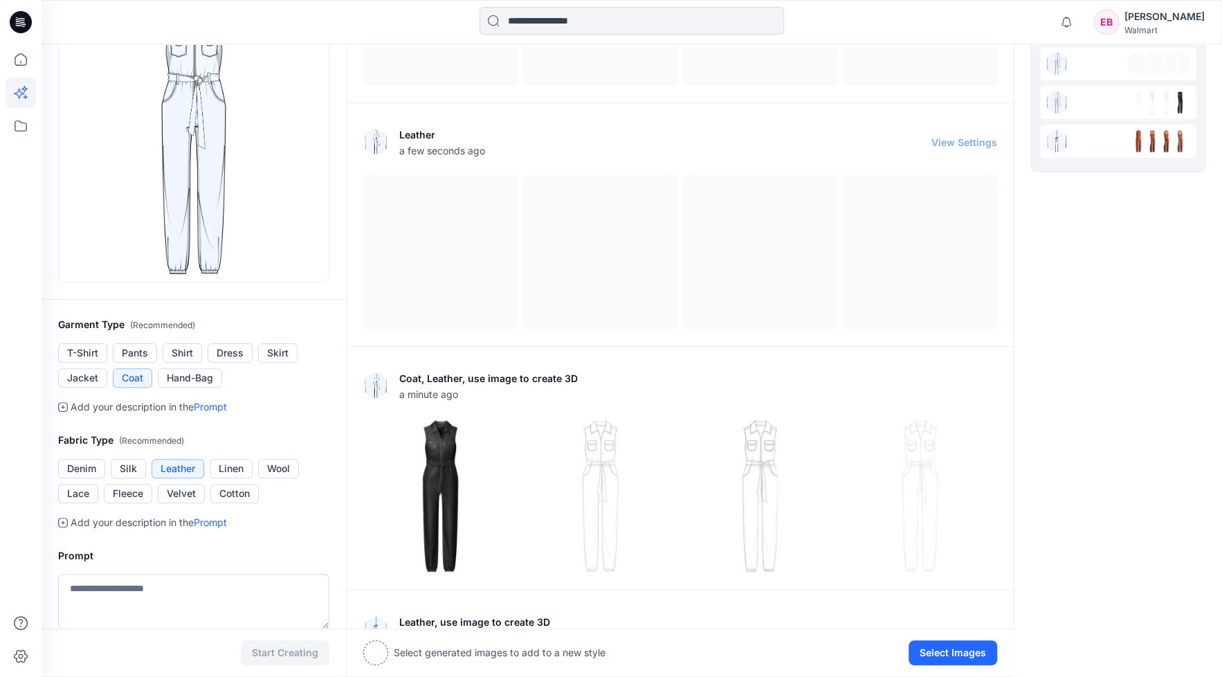
scroll to position [178, 0]
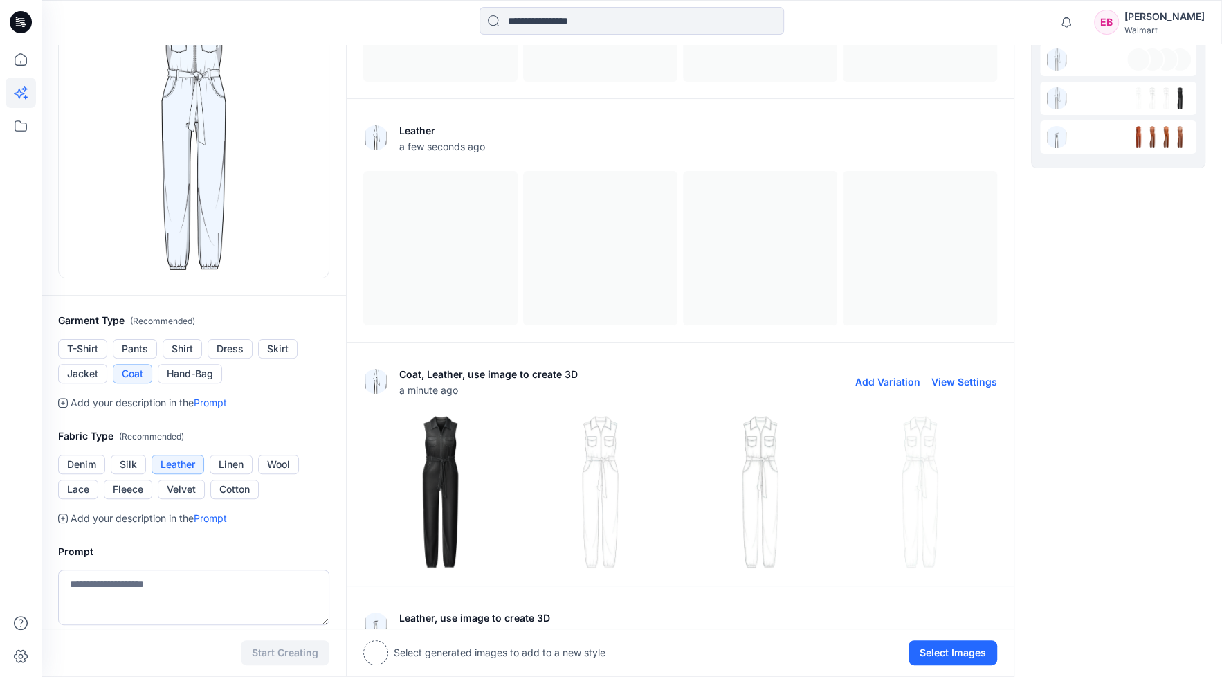
click at [464, 483] on img at bounding box center [440, 491] width 153 height 153
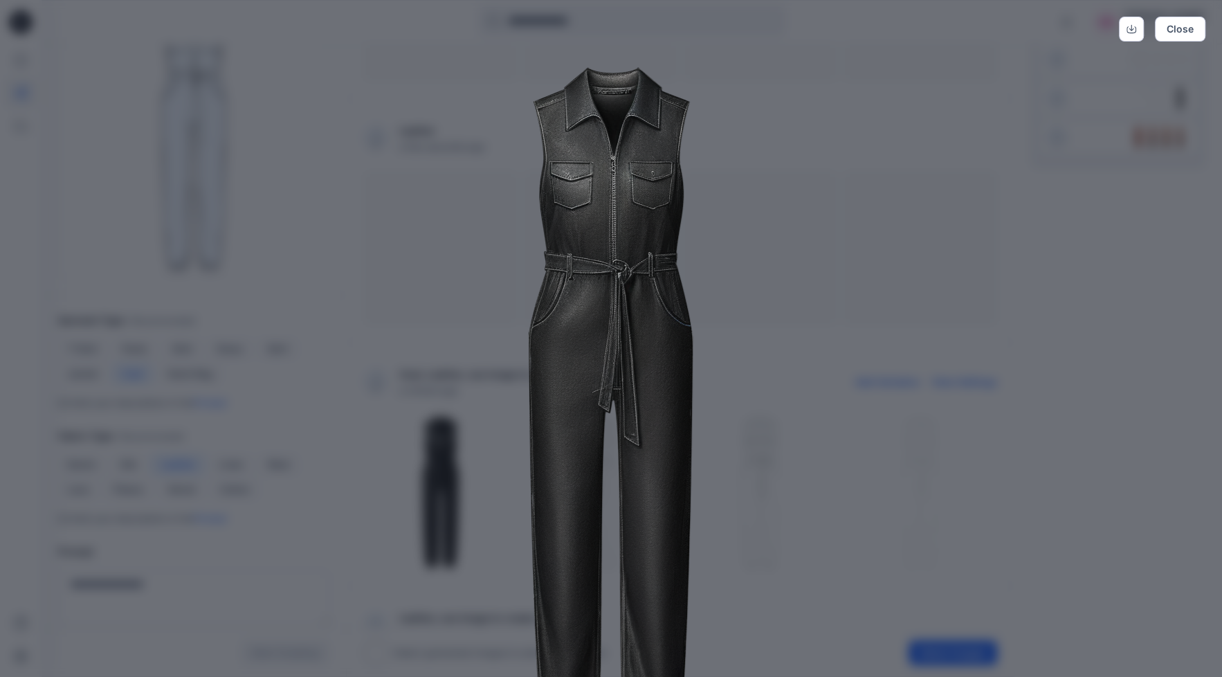
click at [1129, 376] on div "Close" at bounding box center [611, 338] width 1222 height 677
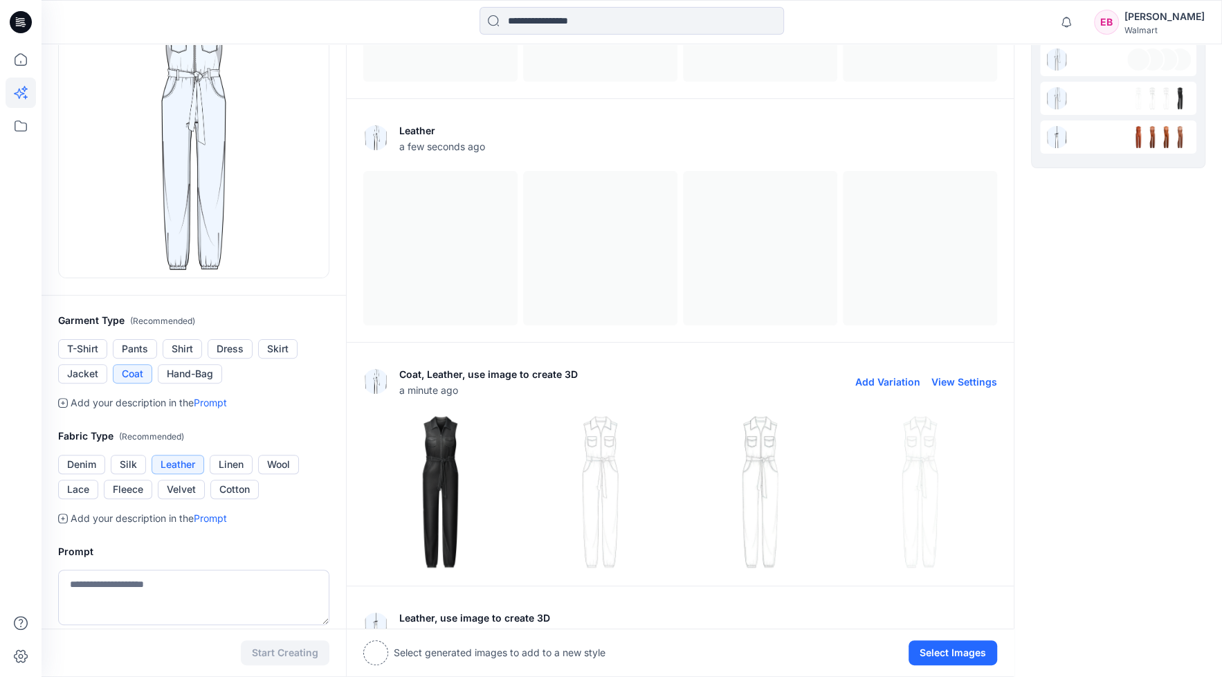
click at [439, 480] on img at bounding box center [440, 491] width 153 height 153
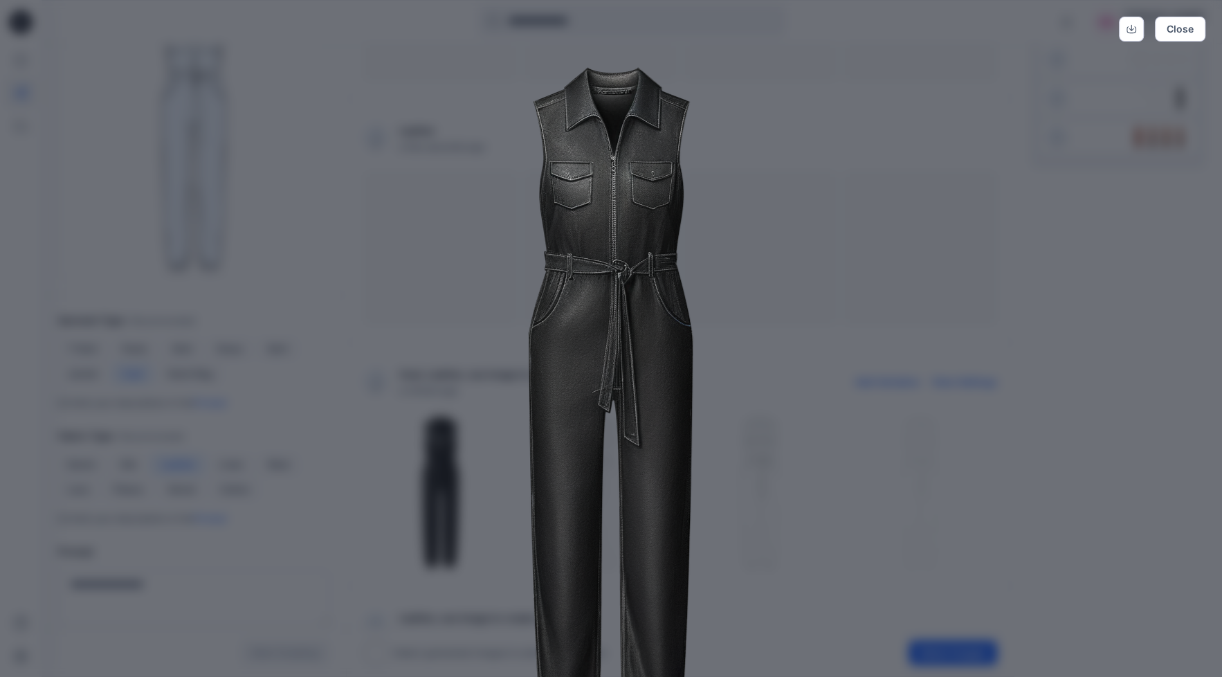
click at [669, 180] on img at bounding box center [611, 418] width 709 height 709
click at [1171, 553] on div "Close" at bounding box center [611, 338] width 1222 height 677
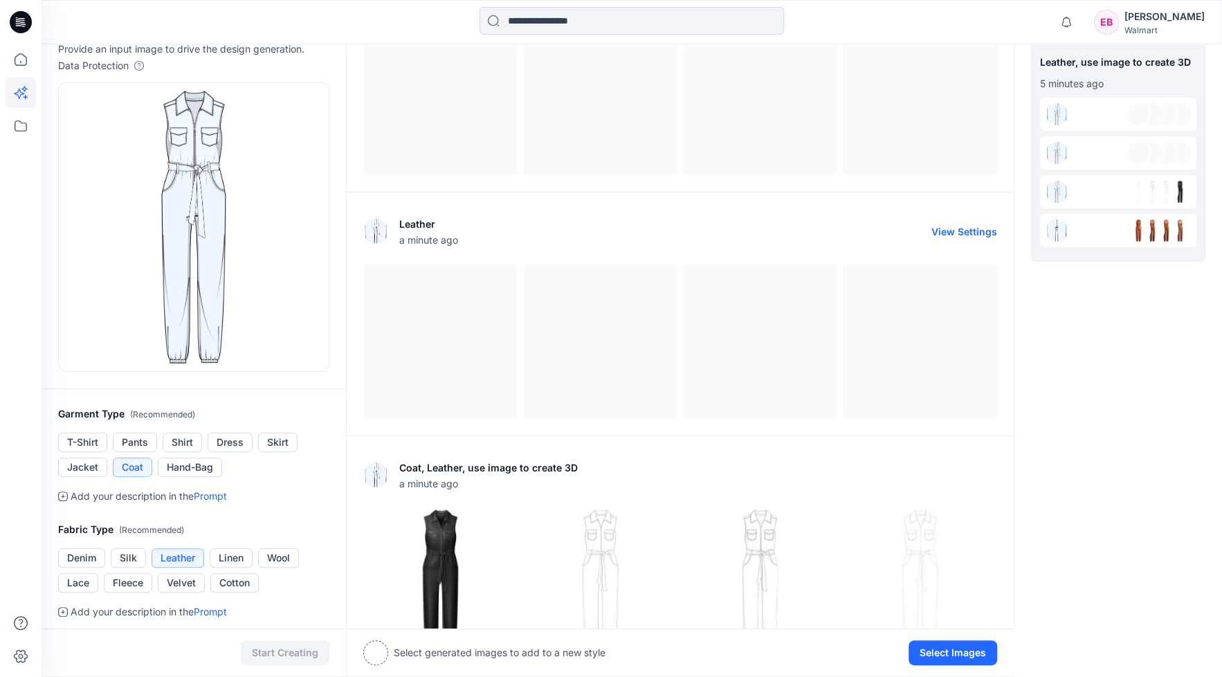
scroll to position [173, 0]
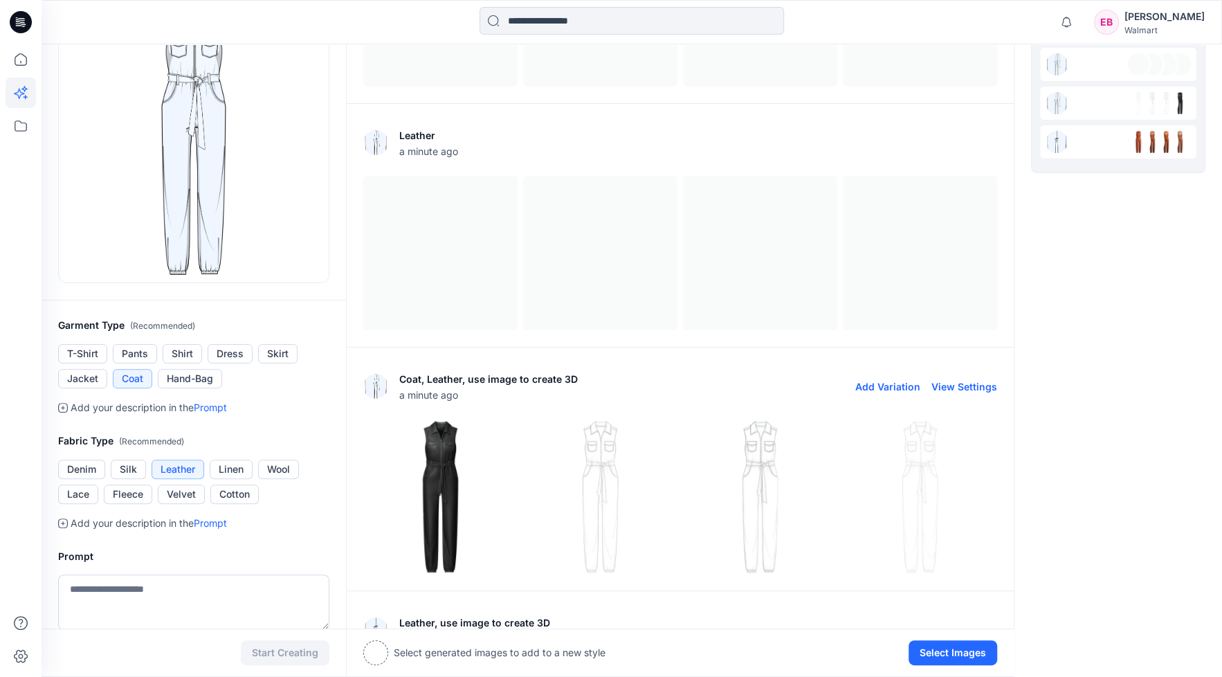
click at [599, 502] on img at bounding box center [600, 496] width 153 height 153
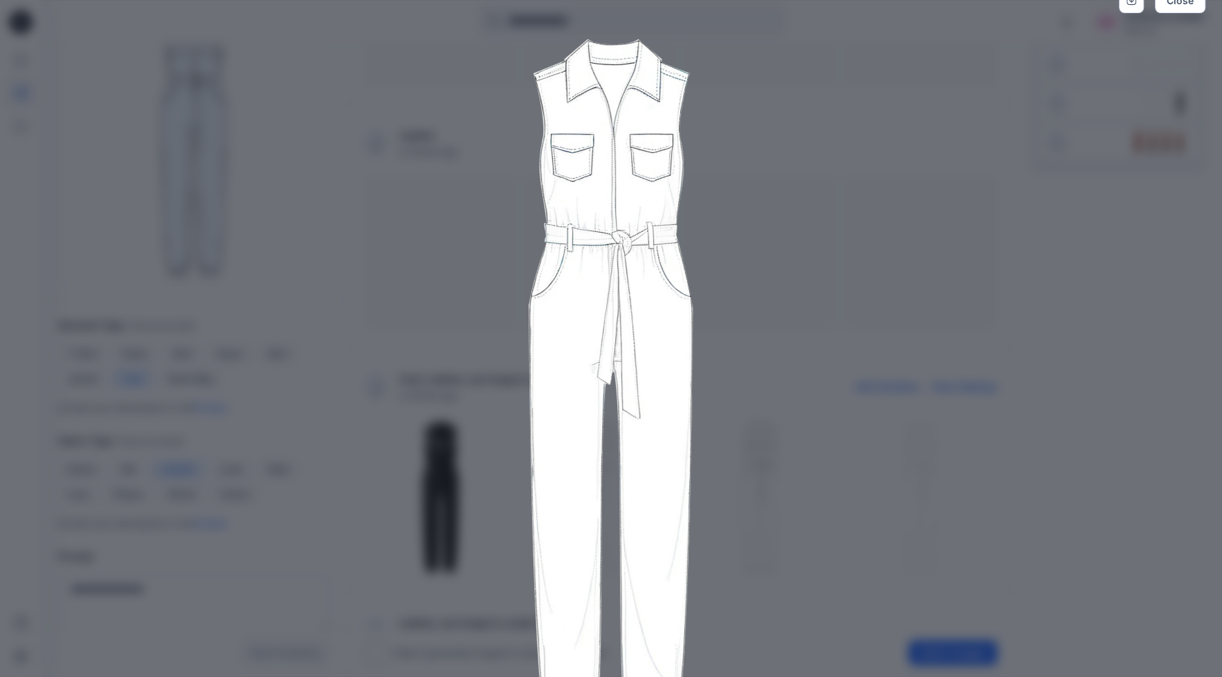
scroll to position [0, 0]
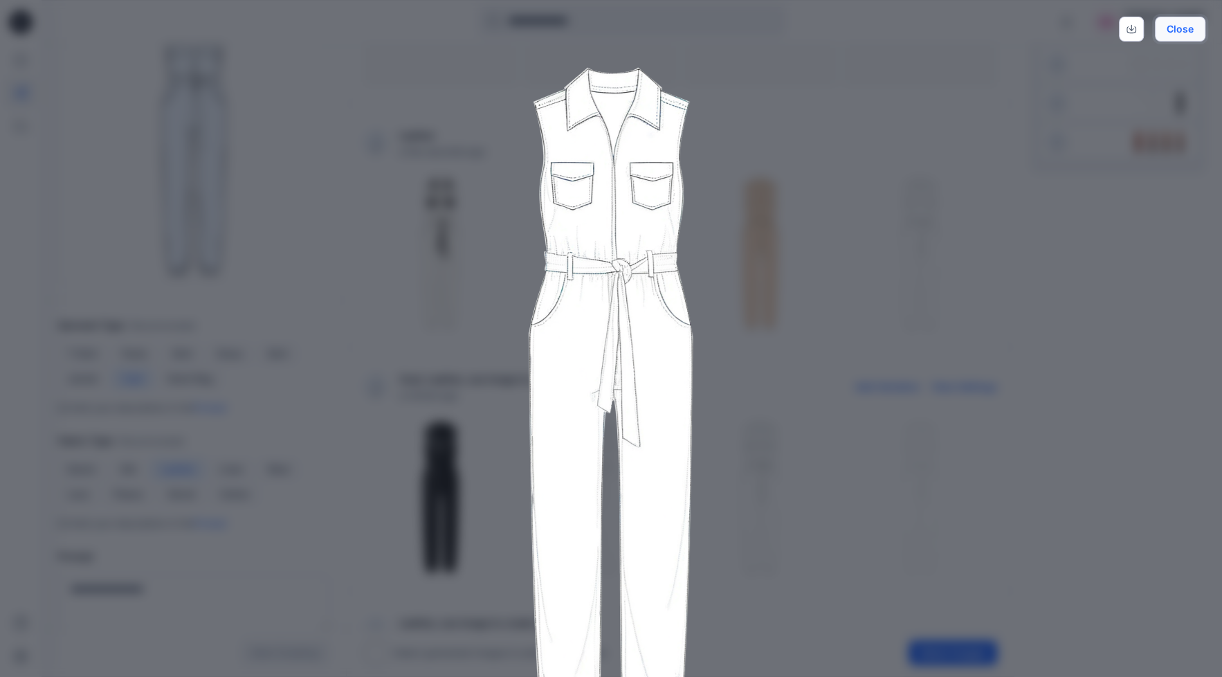
click at [1190, 29] on button "Close" at bounding box center [1180, 29] width 51 height 25
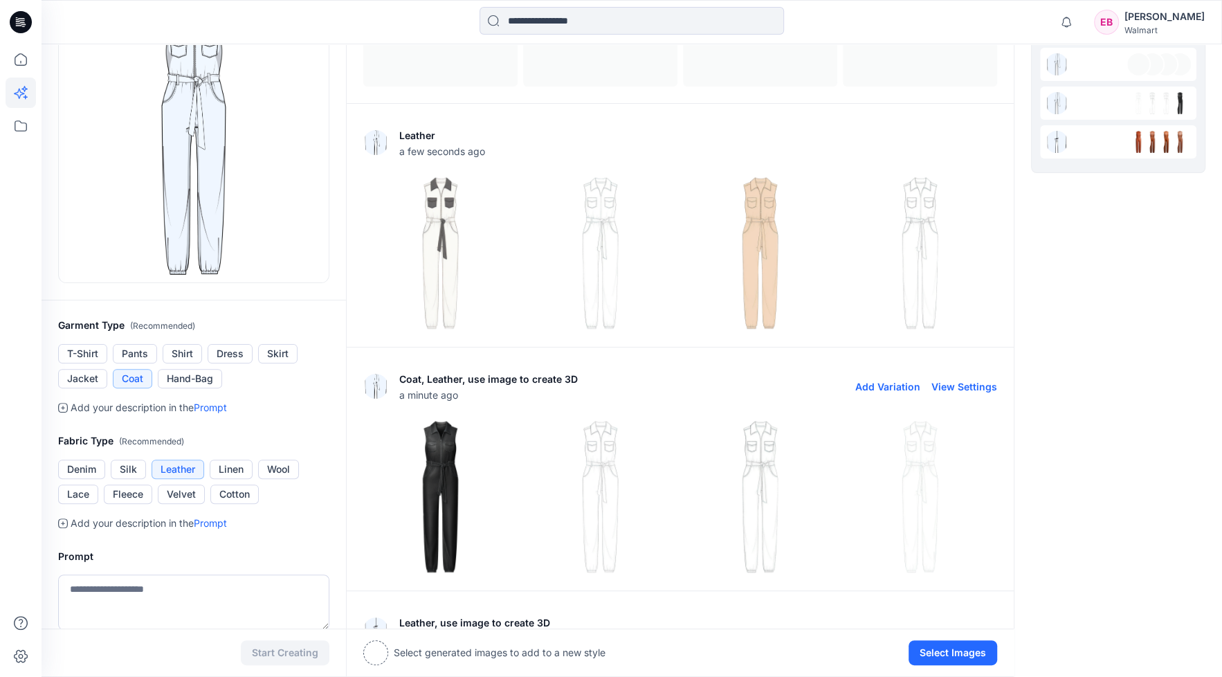
click at [787, 491] on img at bounding box center [760, 496] width 153 height 153
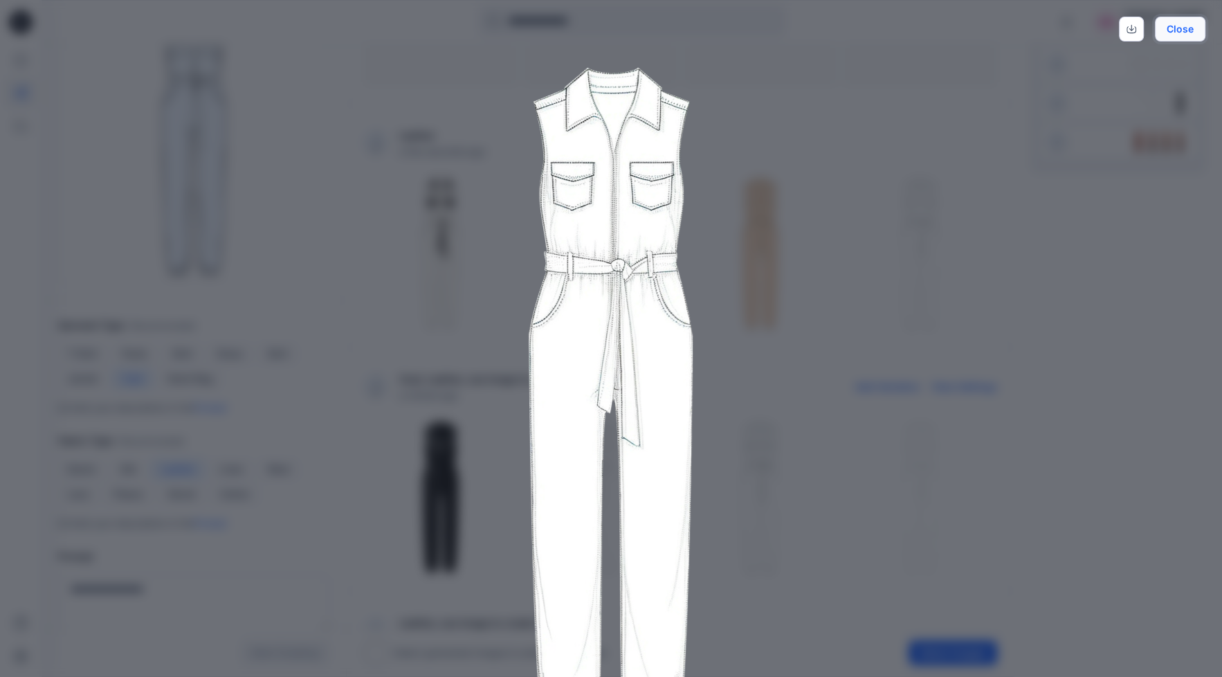
click at [1187, 28] on button "Close" at bounding box center [1180, 29] width 51 height 25
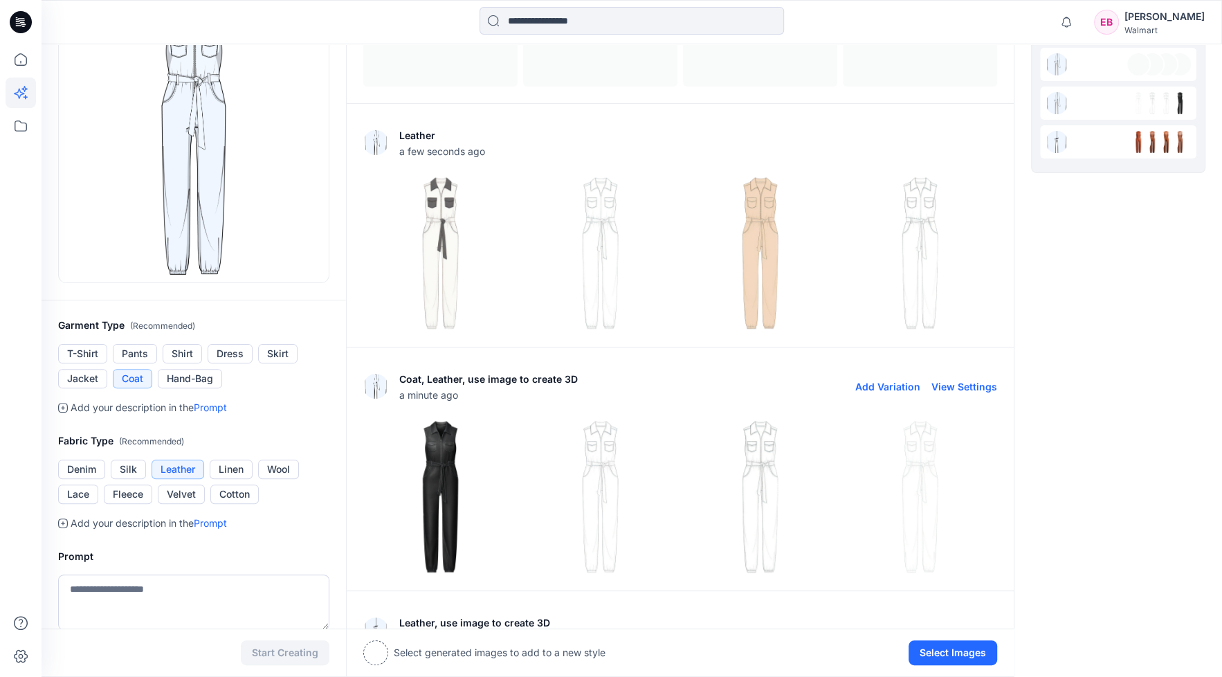
click at [920, 511] on img at bounding box center [920, 496] width 153 height 153
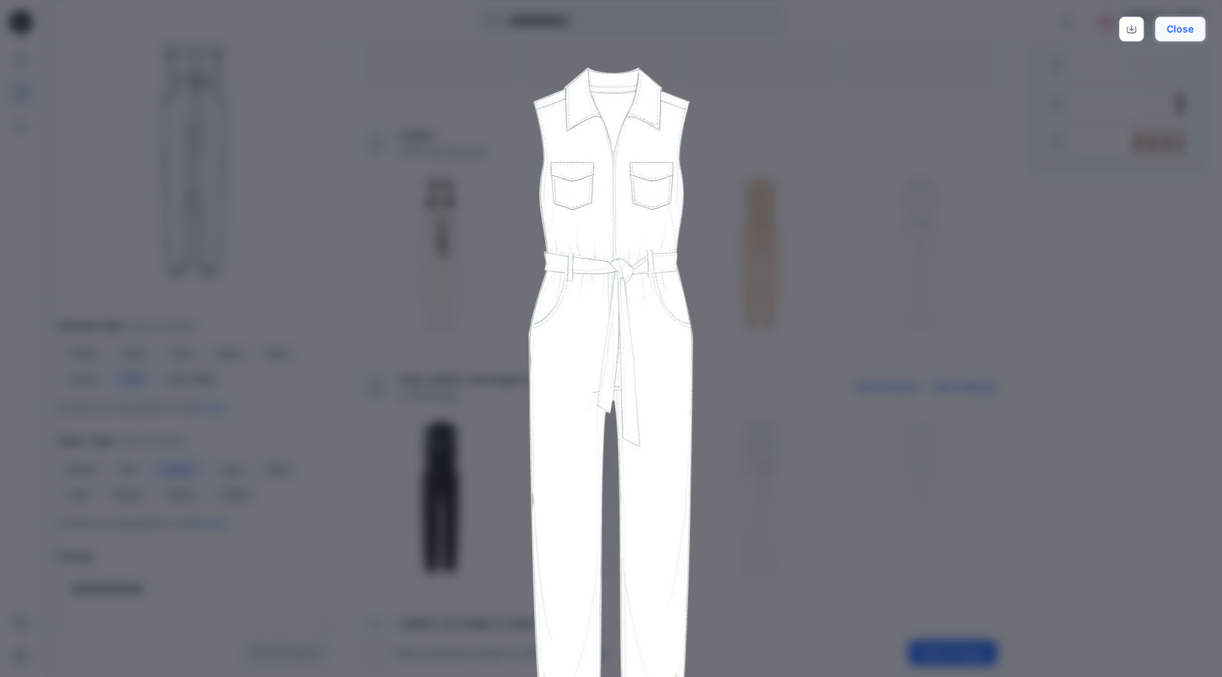
click at [1190, 20] on button "Close" at bounding box center [1180, 29] width 51 height 25
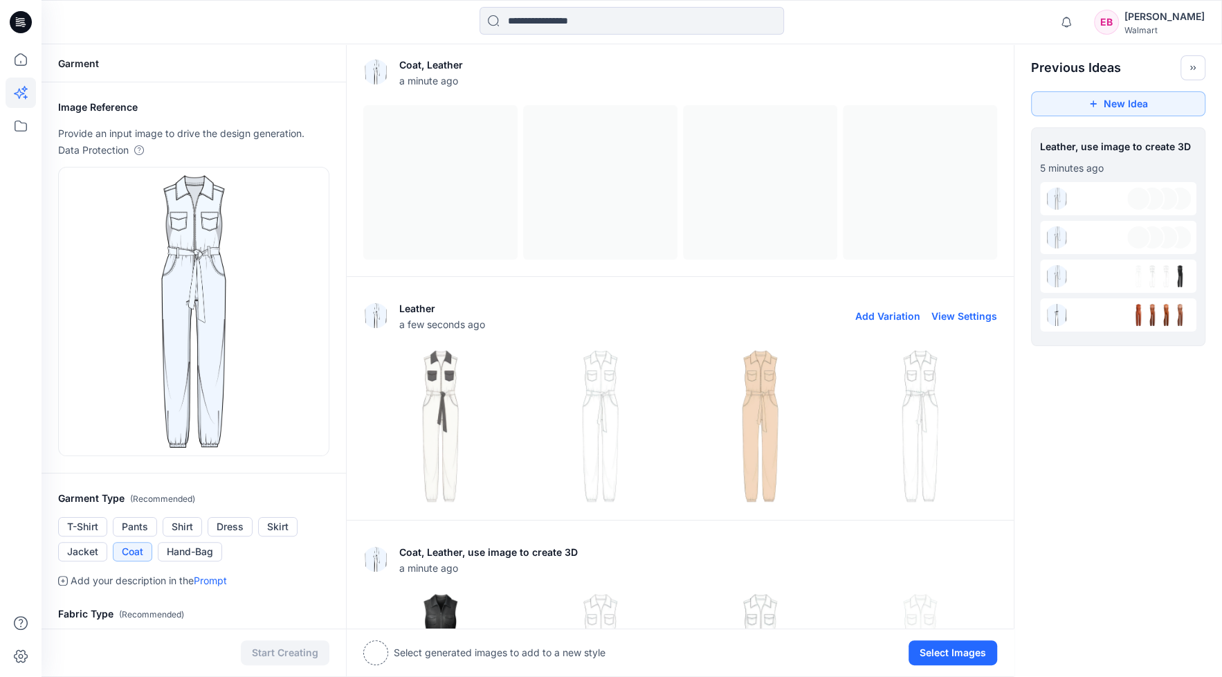
click at [468, 429] on div "Coat, Leather a minute ago View Settings Leather a few seconds ago Add Variatio…" at bounding box center [680, 528] width 667 height 957
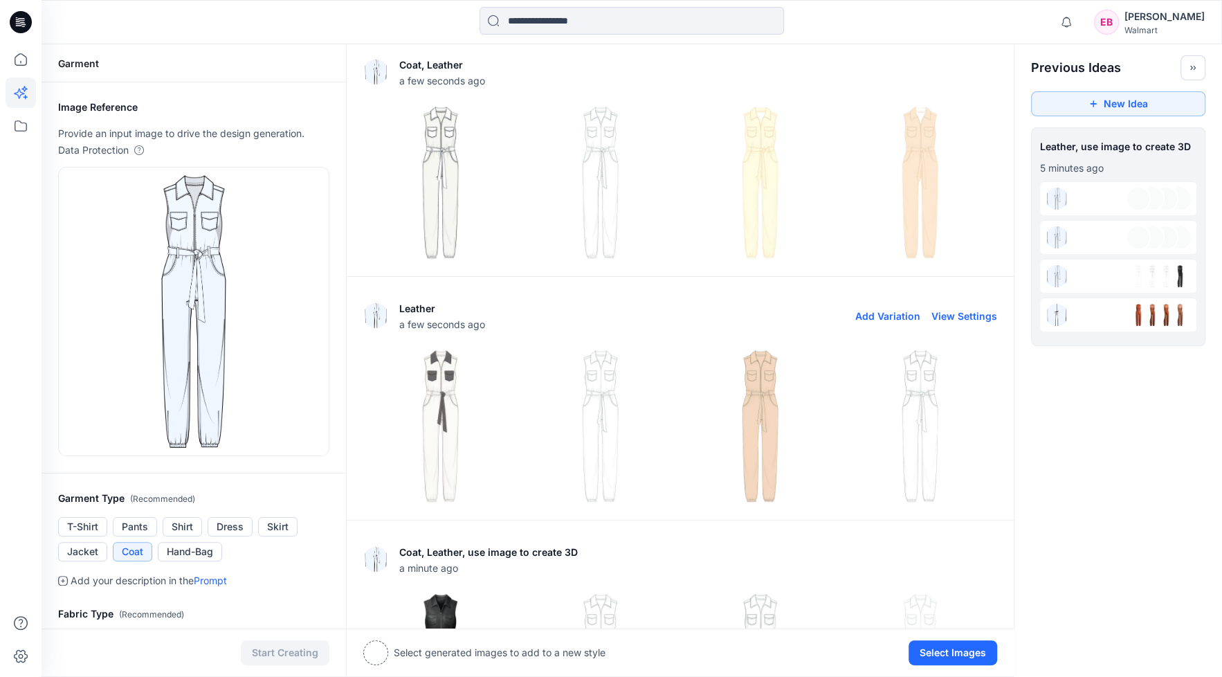
click at [448, 418] on img at bounding box center [440, 425] width 153 height 153
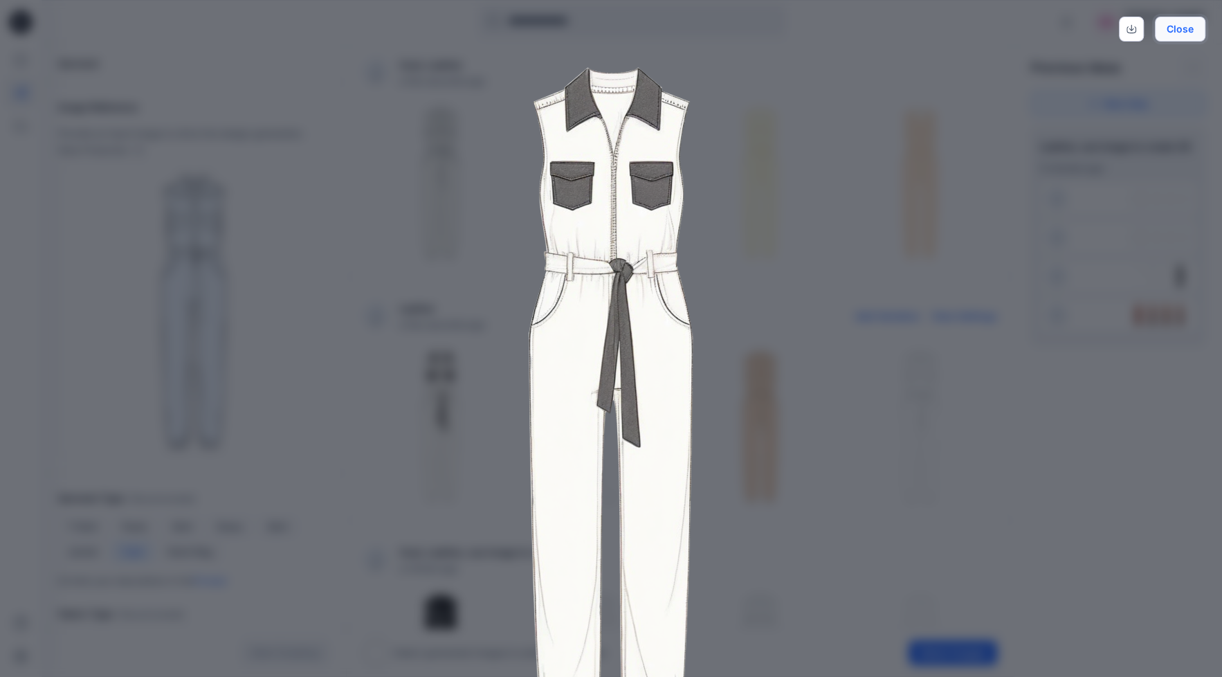
click at [1185, 24] on button "Close" at bounding box center [1180, 29] width 51 height 25
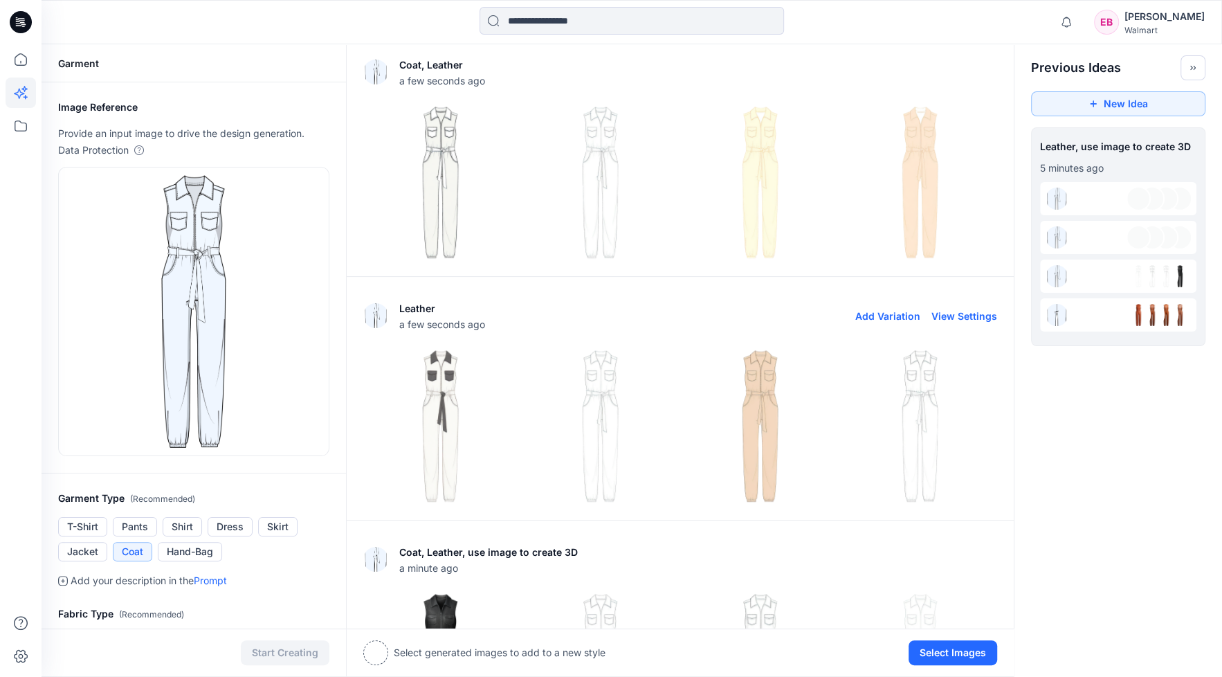
click at [592, 437] on img at bounding box center [600, 425] width 153 height 153
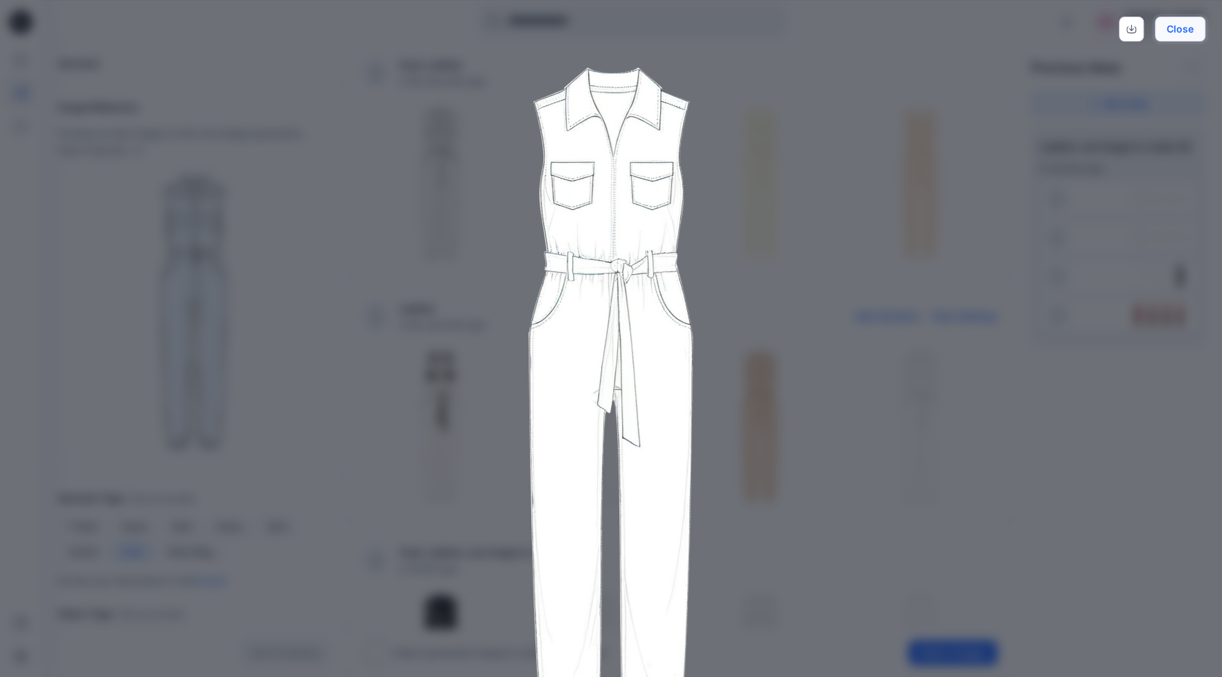
click at [1197, 29] on button "Close" at bounding box center [1180, 29] width 51 height 25
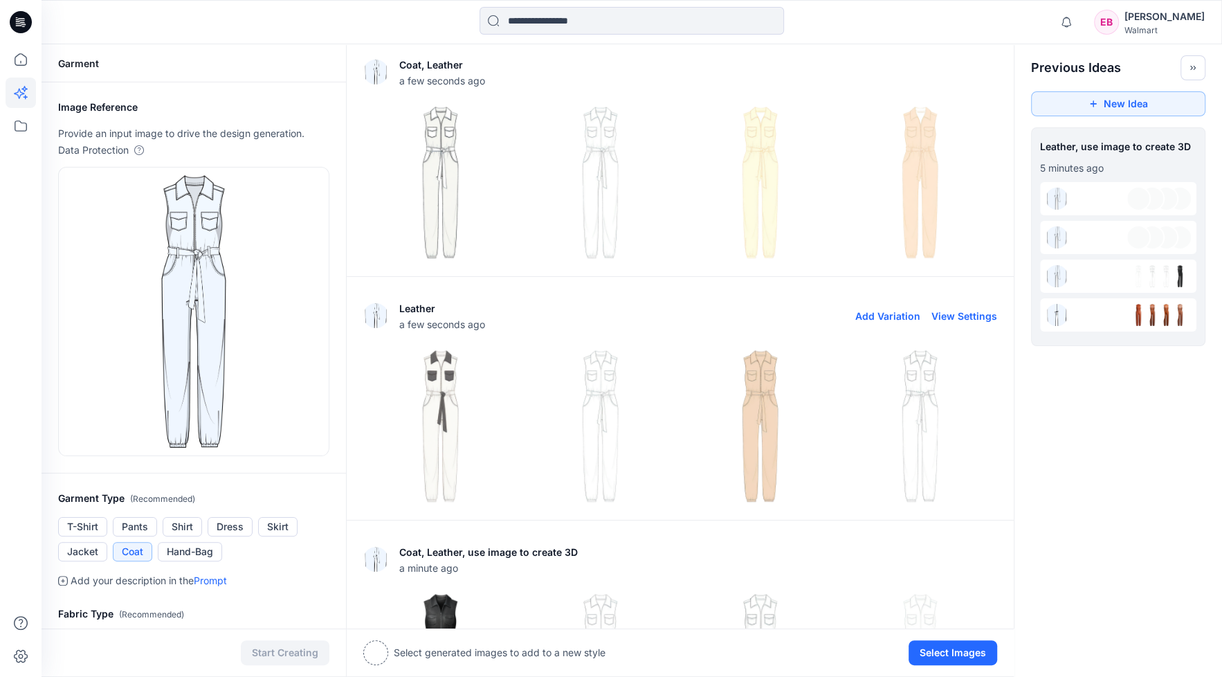
click at [775, 438] on img at bounding box center [760, 425] width 153 height 153
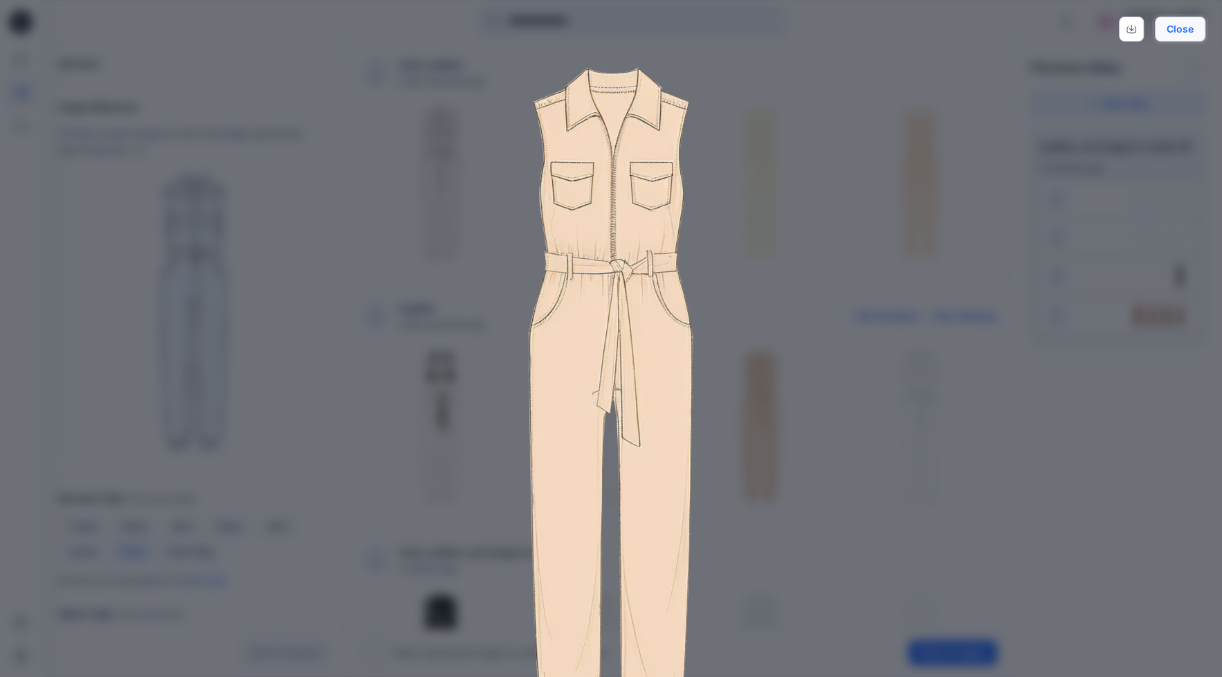
click at [1179, 26] on button "Close" at bounding box center [1180, 29] width 51 height 25
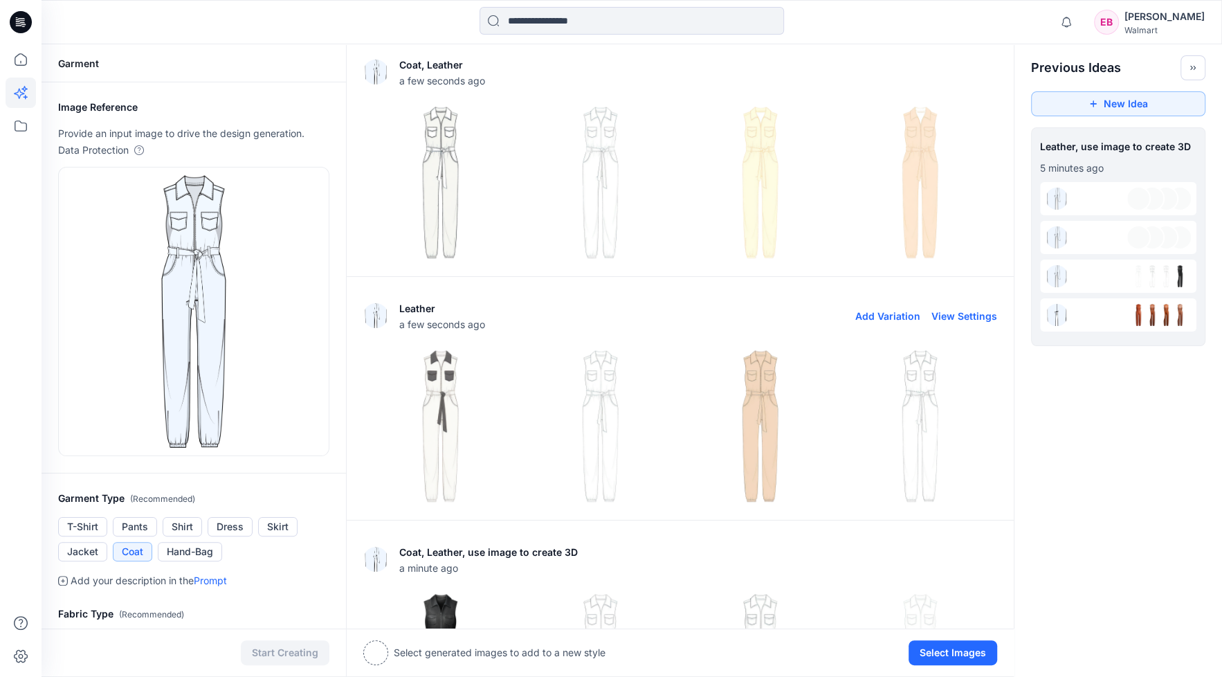
click at [925, 427] on img at bounding box center [920, 425] width 153 height 153
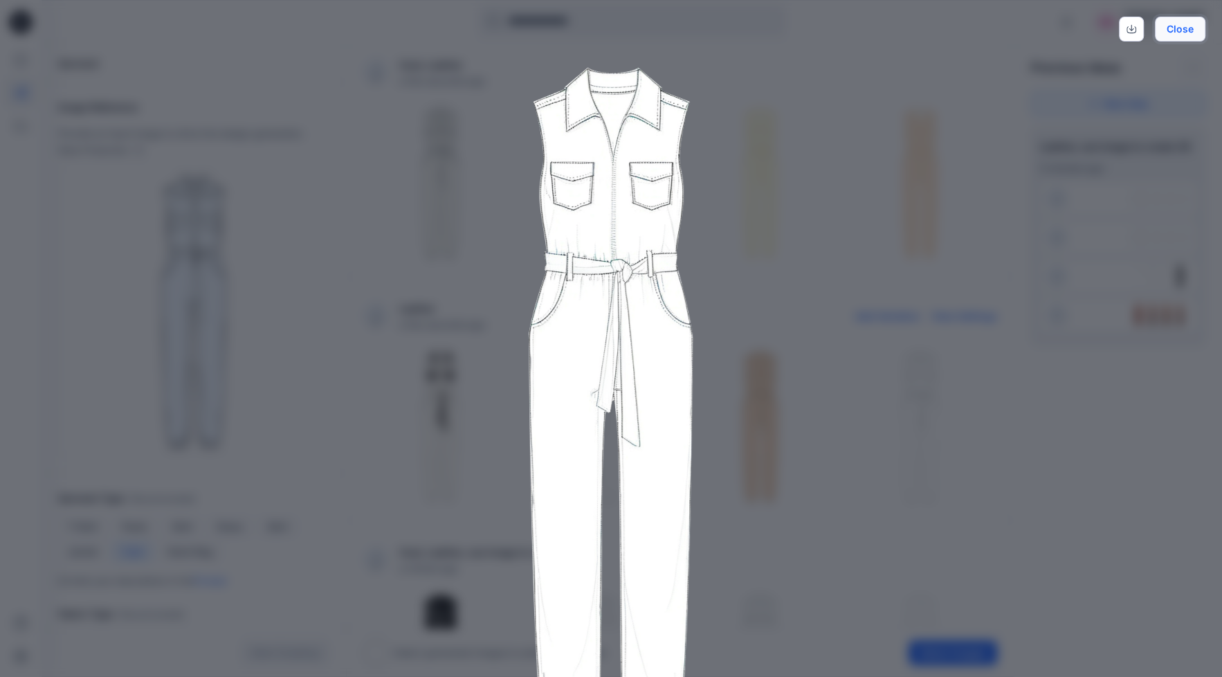
click at [1188, 33] on button "Close" at bounding box center [1180, 29] width 51 height 25
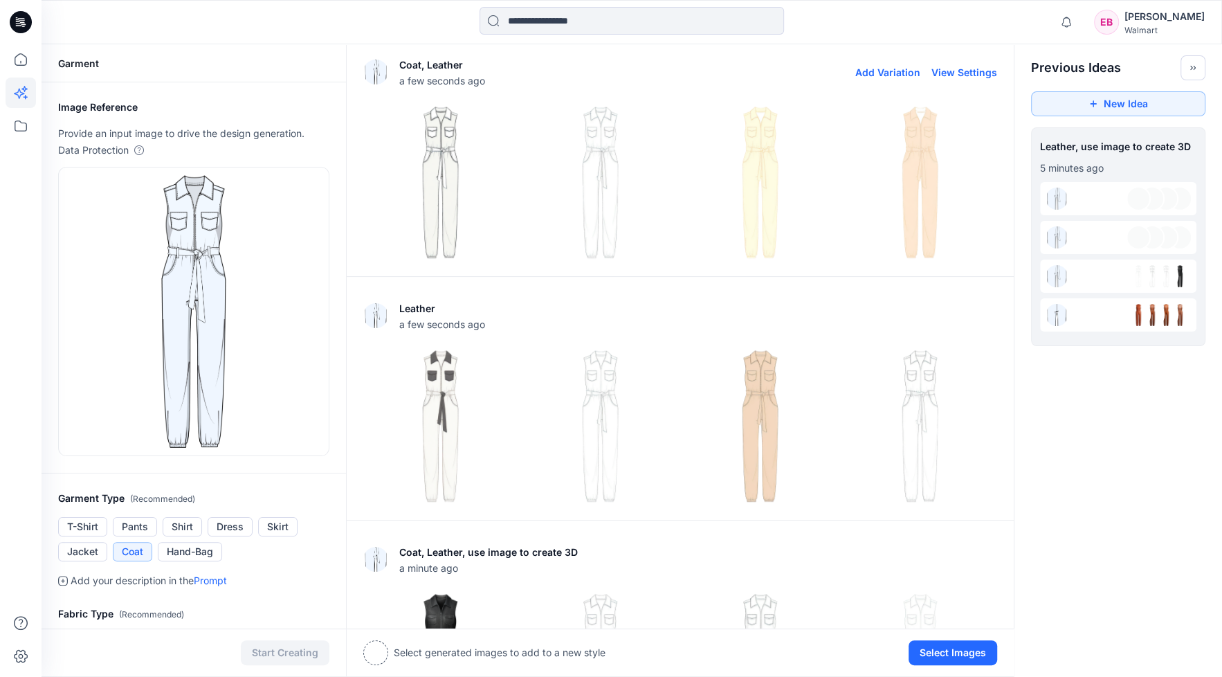
click at [443, 189] on img at bounding box center [440, 182] width 153 height 153
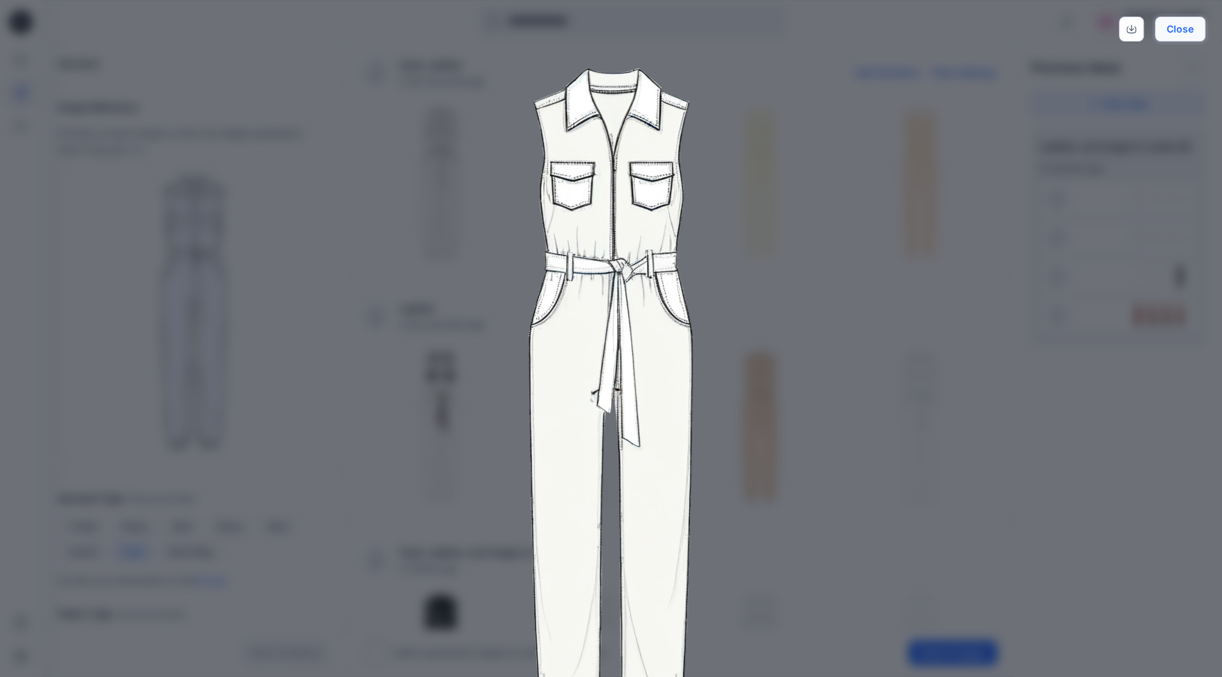
click at [1183, 28] on button "Close" at bounding box center [1180, 29] width 51 height 25
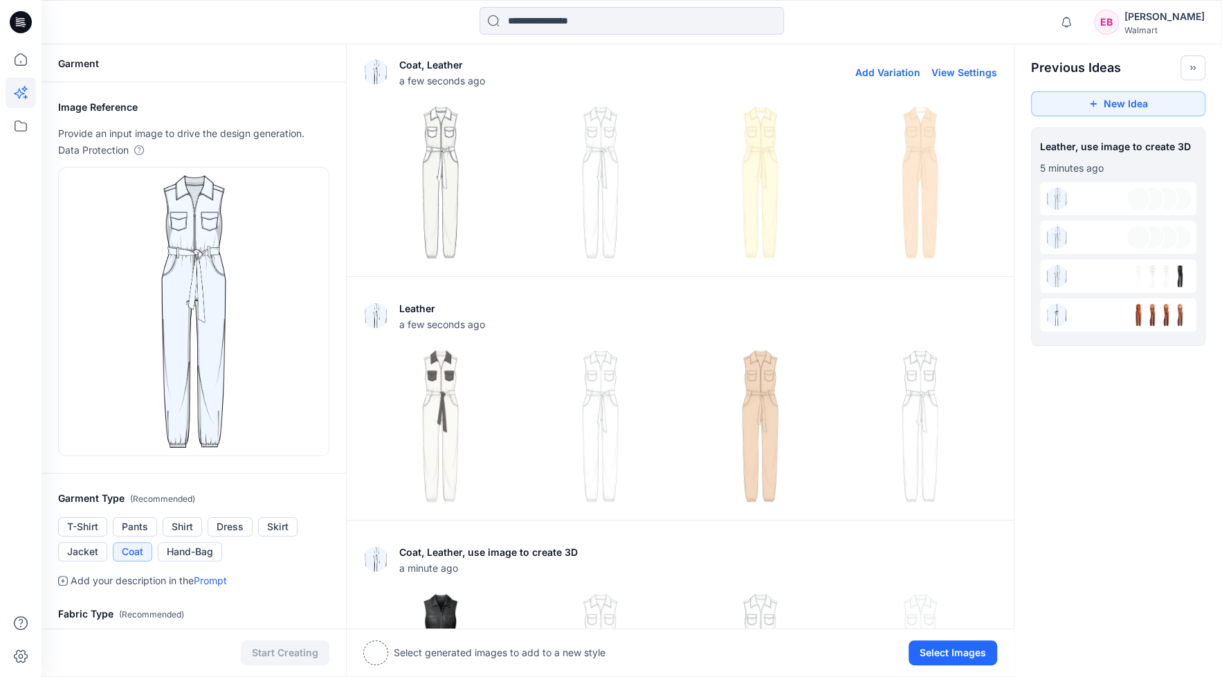
click at [611, 172] on img at bounding box center [600, 182] width 153 height 153
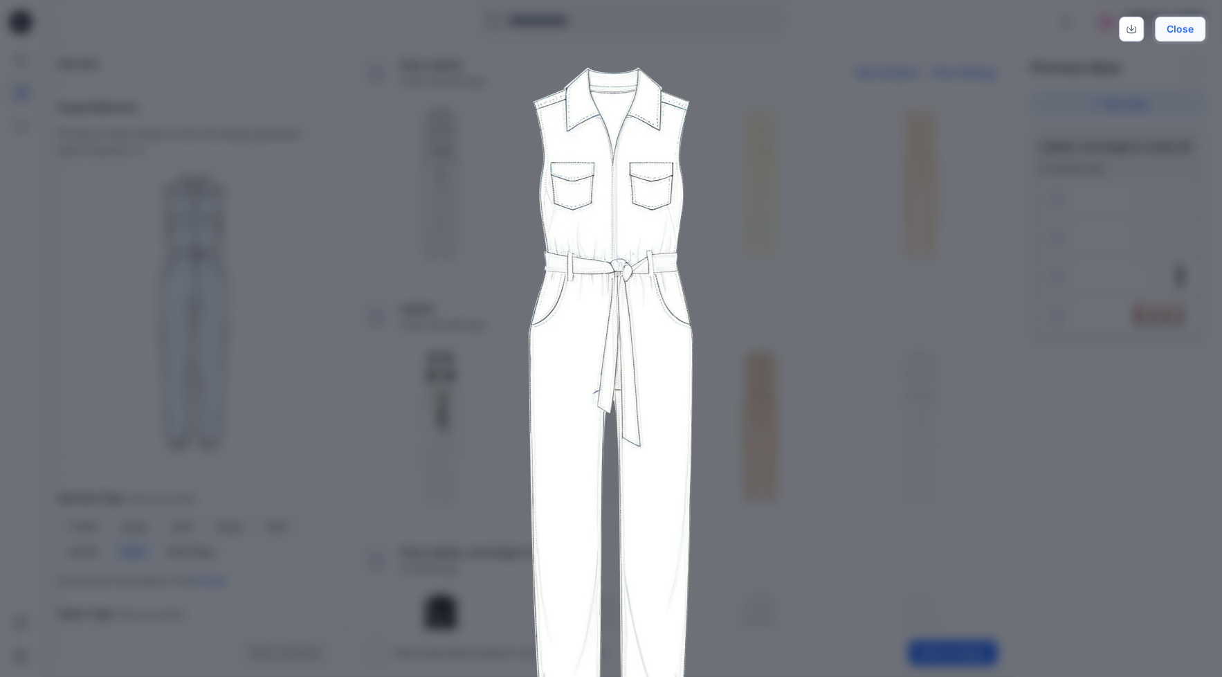
click at [1193, 21] on button "Close" at bounding box center [1180, 29] width 51 height 25
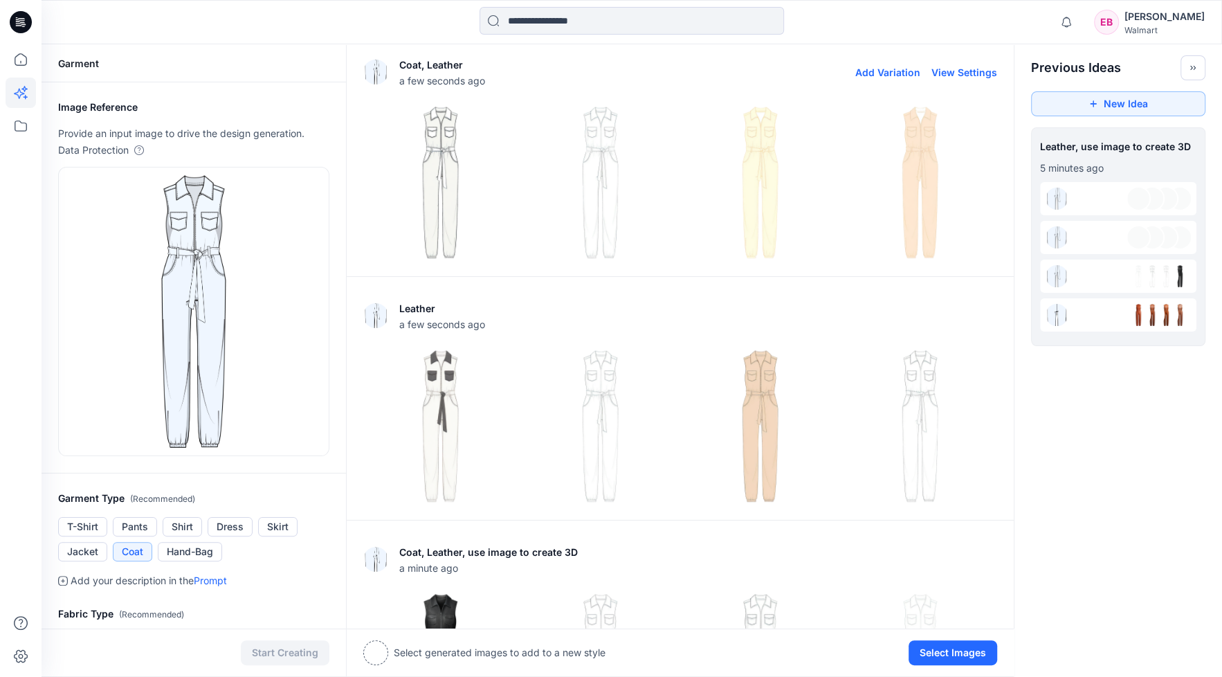
click at [761, 182] on img at bounding box center [760, 182] width 153 height 153
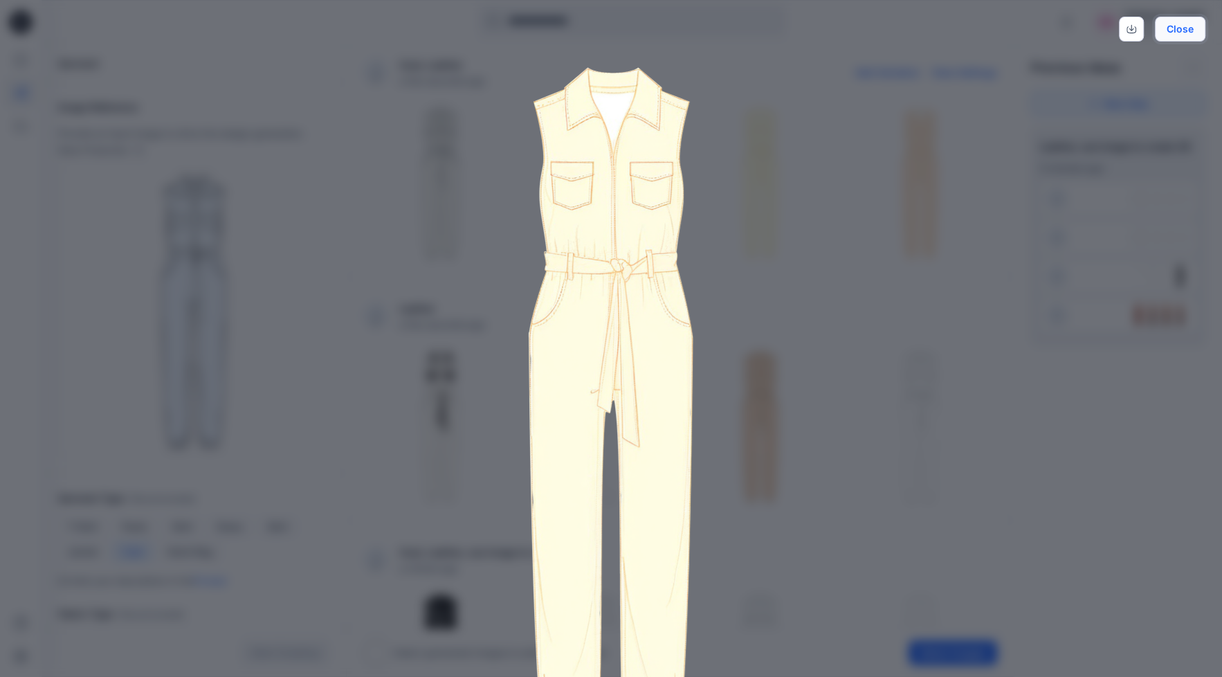
click at [1187, 33] on button "Close" at bounding box center [1180, 29] width 51 height 25
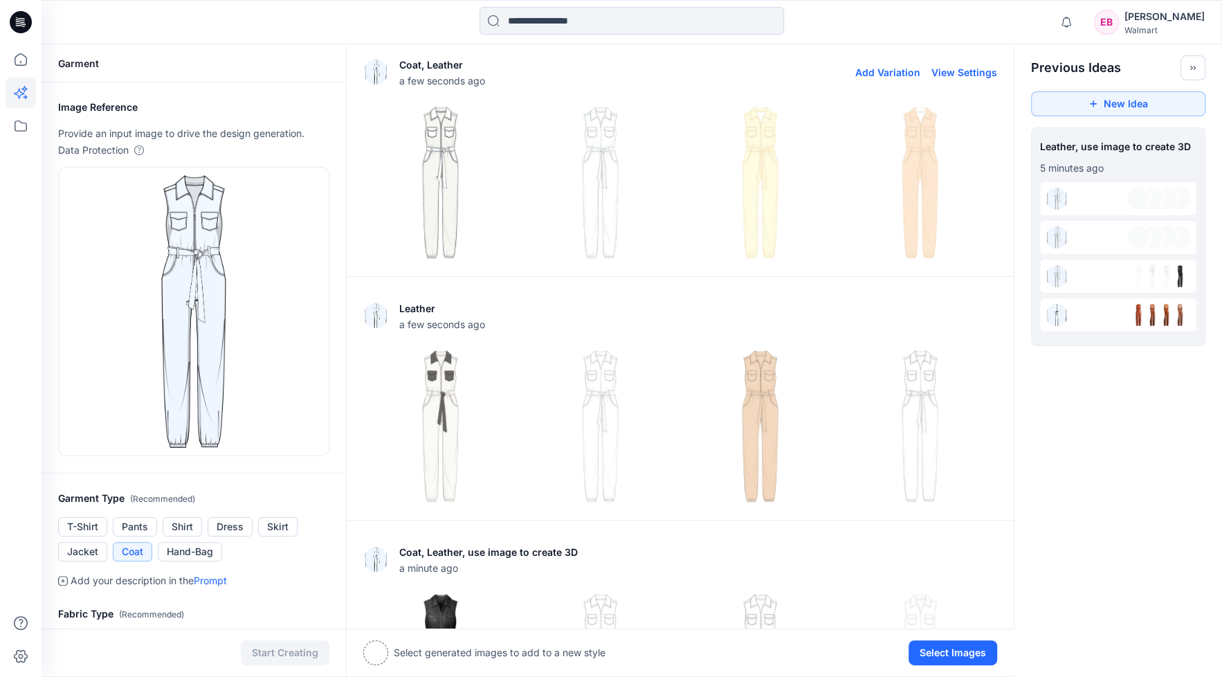
click at [921, 210] on img at bounding box center [920, 182] width 153 height 153
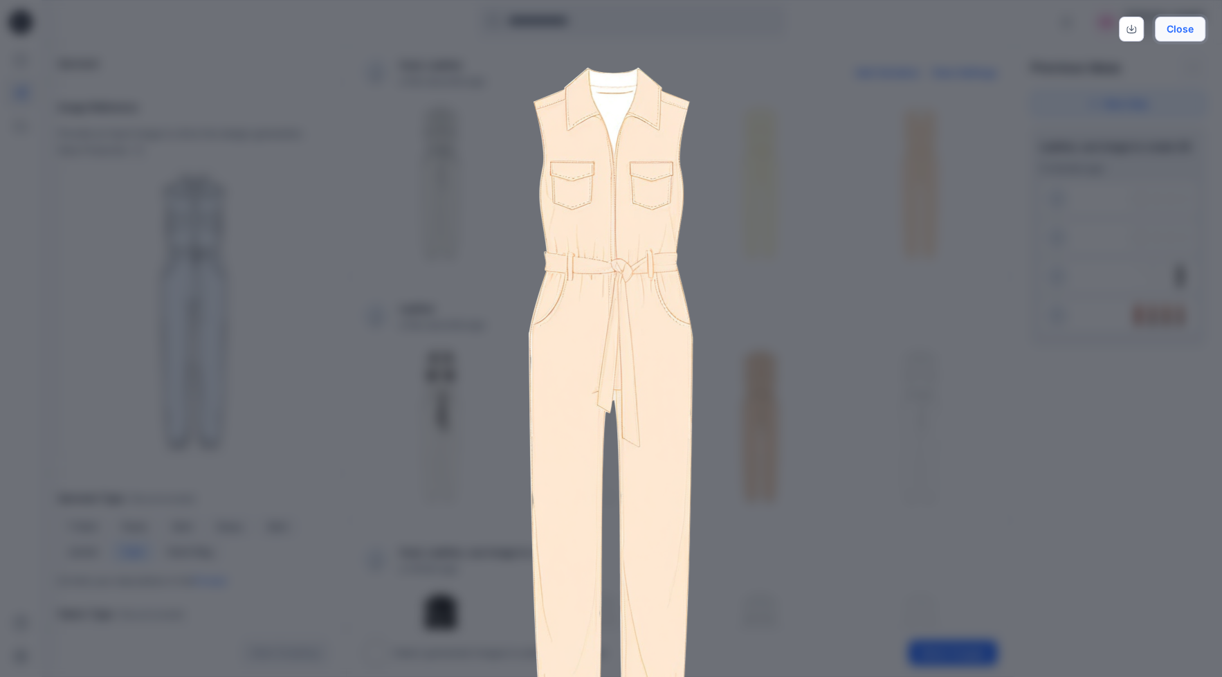
click at [1190, 30] on button "Close" at bounding box center [1180, 29] width 51 height 25
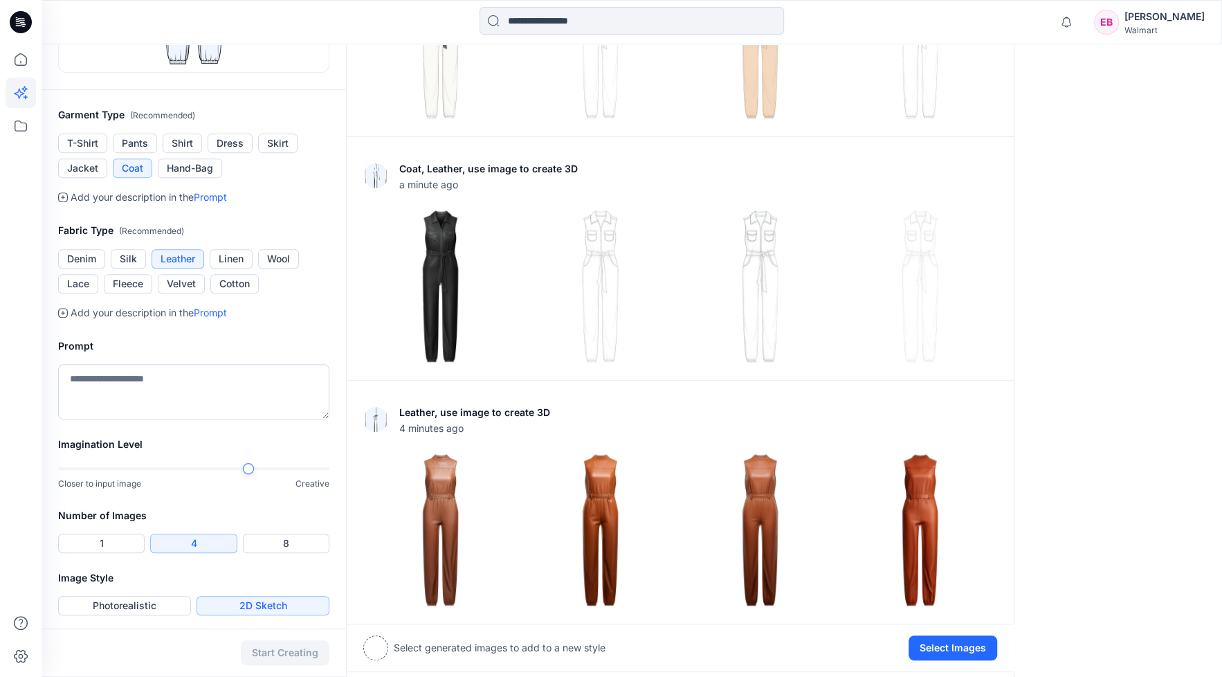
scroll to position [385, 0]
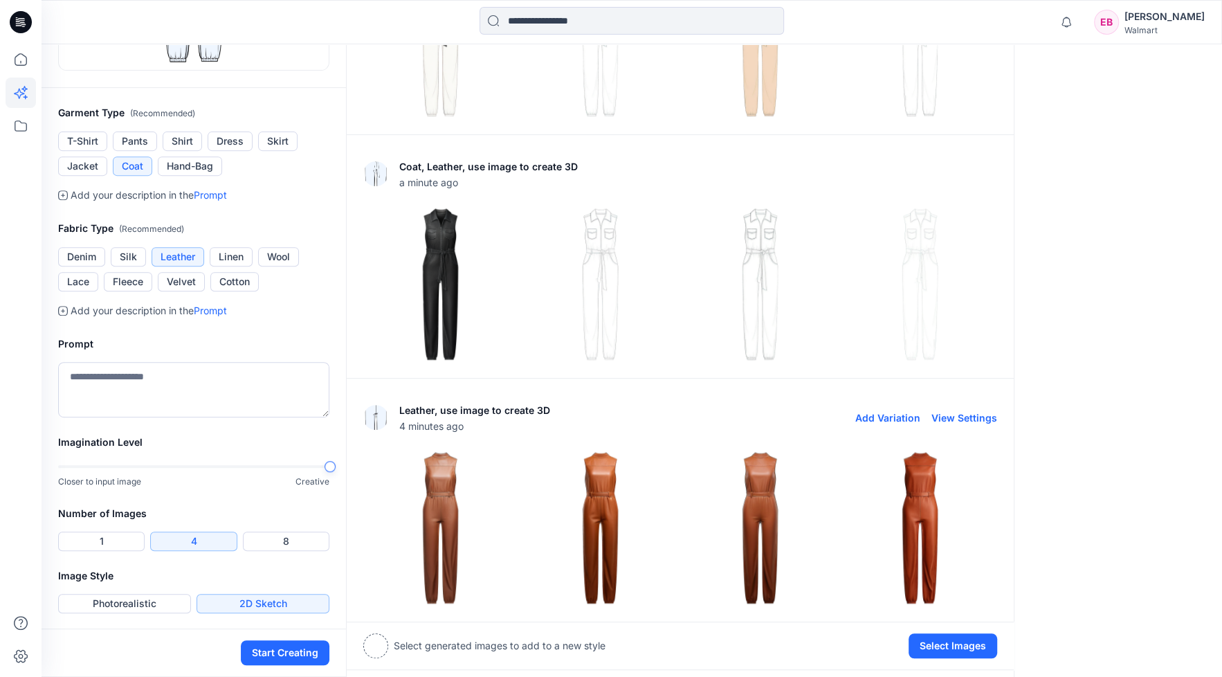
click at [375, 467] on div "**********" at bounding box center [632, 168] width 1181 height 1019
click at [131, 379] on textarea at bounding box center [193, 389] width 271 height 55
type textarea "*"
type textarea "**********"
click at [278, 653] on button "Start Creating" at bounding box center [285, 652] width 89 height 25
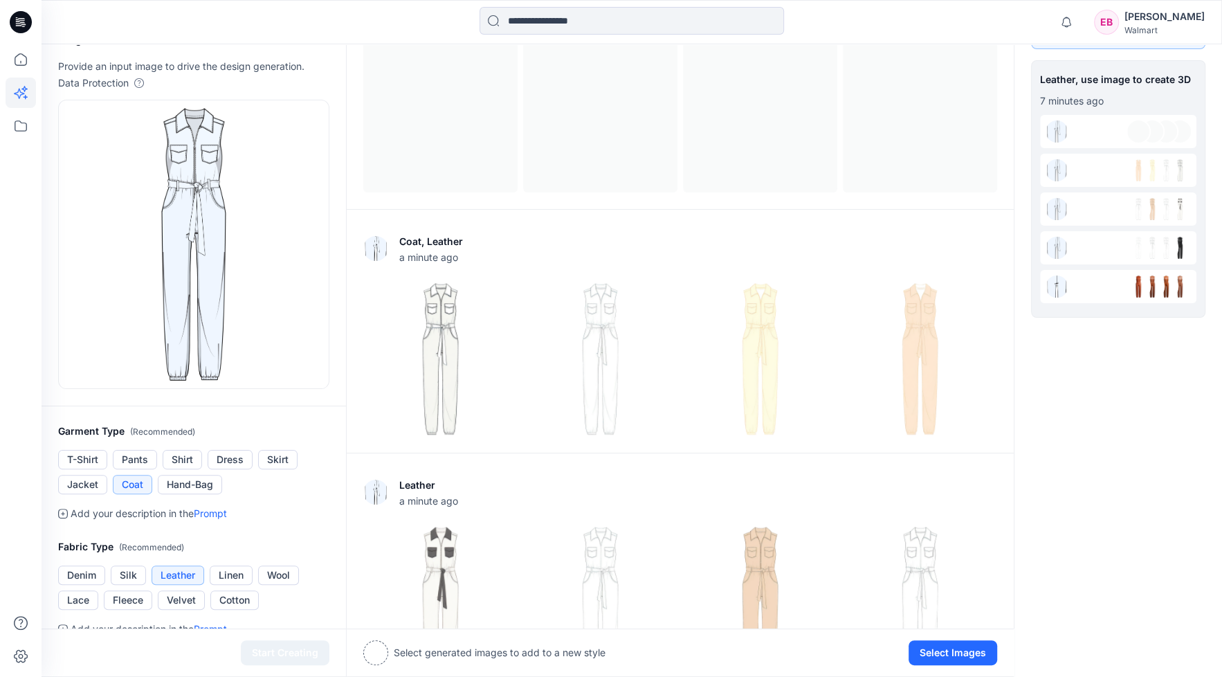
scroll to position [5, 0]
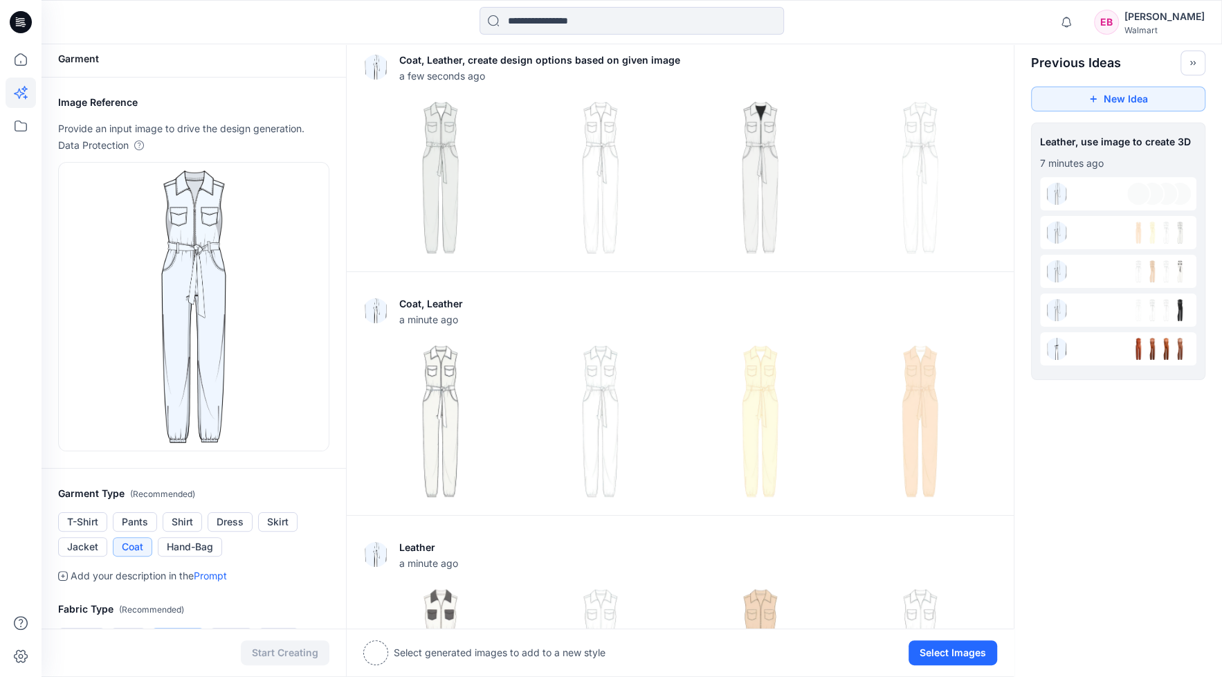
click at [1149, 567] on div "**********" at bounding box center [632, 666] width 1181 height 1255
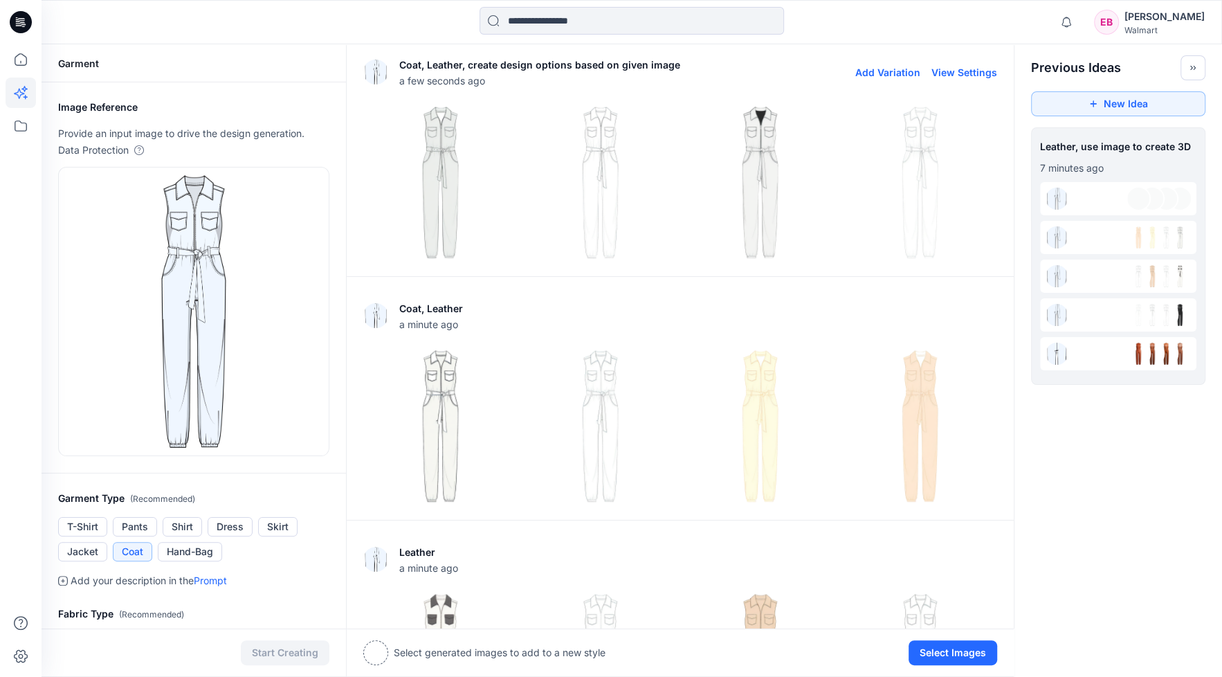
click at [447, 177] on img at bounding box center [440, 182] width 153 height 153
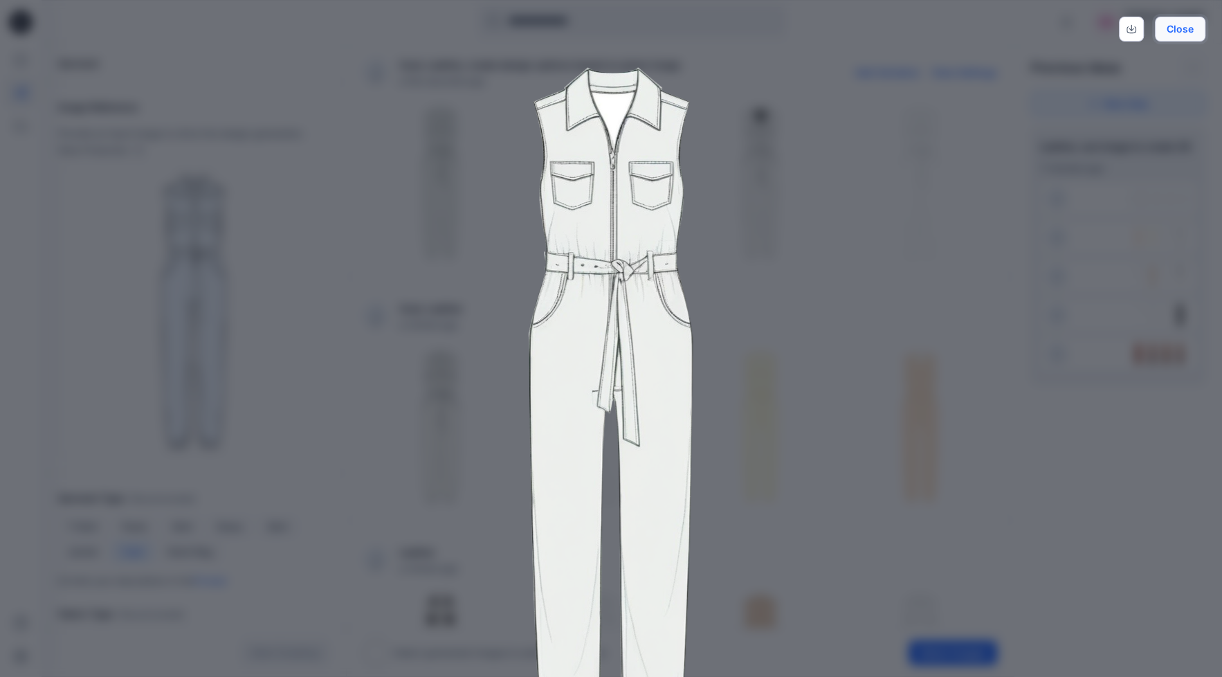
click at [1184, 29] on button "Close" at bounding box center [1180, 29] width 51 height 25
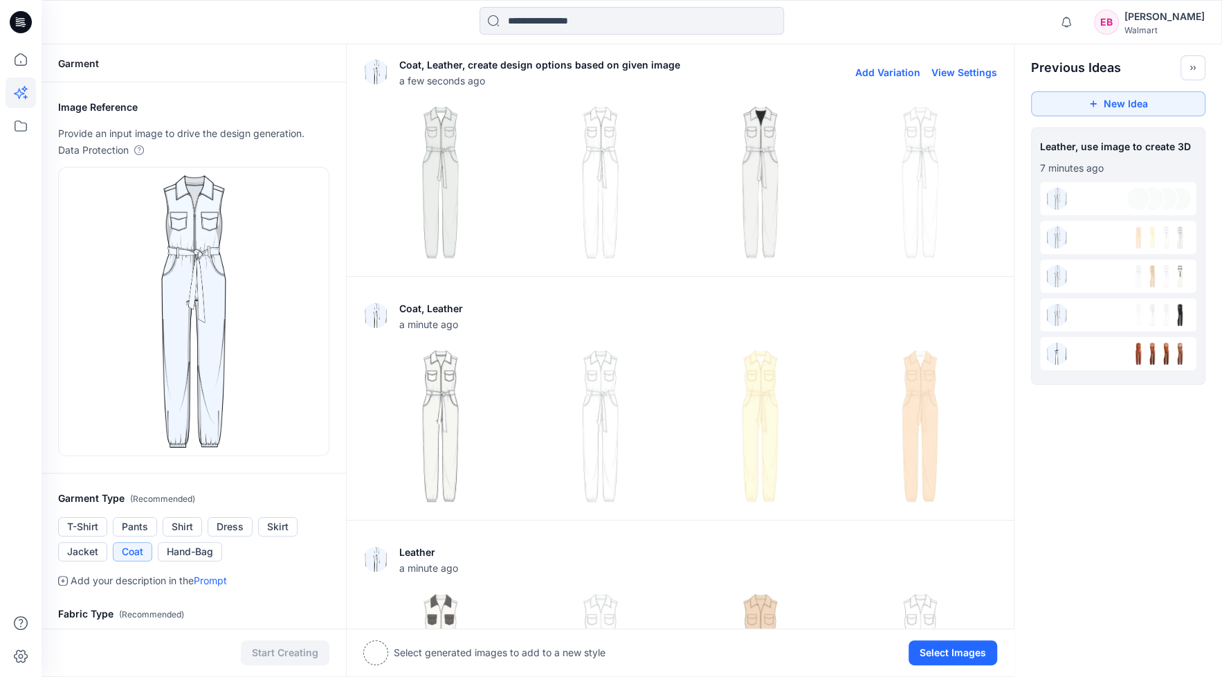
click at [594, 193] on img at bounding box center [600, 182] width 153 height 153
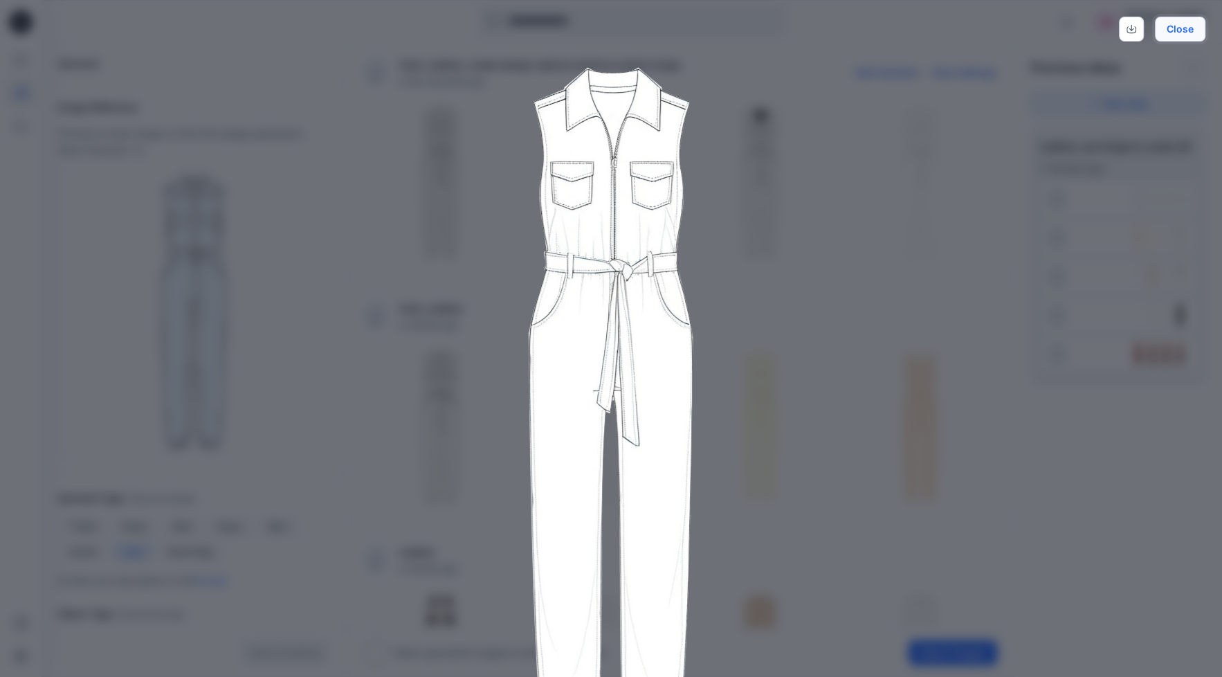
click at [1191, 30] on button "Close" at bounding box center [1180, 29] width 51 height 25
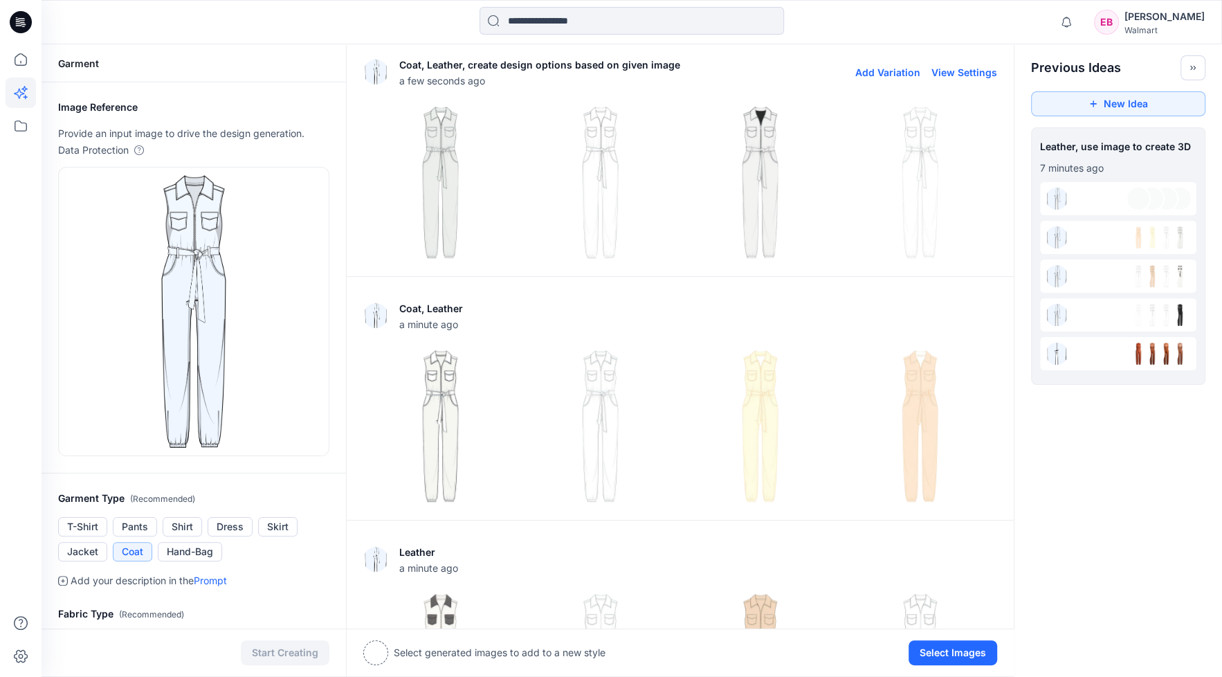
click at [781, 202] on img at bounding box center [760, 182] width 153 height 153
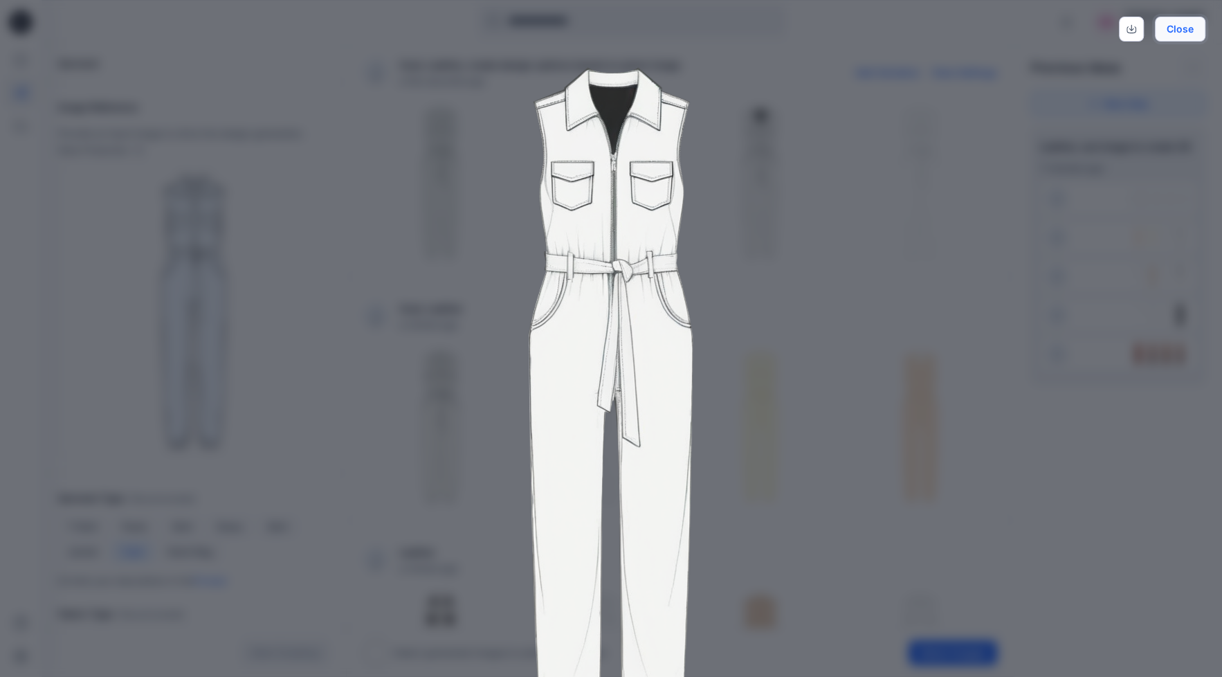
click at [1170, 29] on button "Close" at bounding box center [1180, 29] width 51 height 25
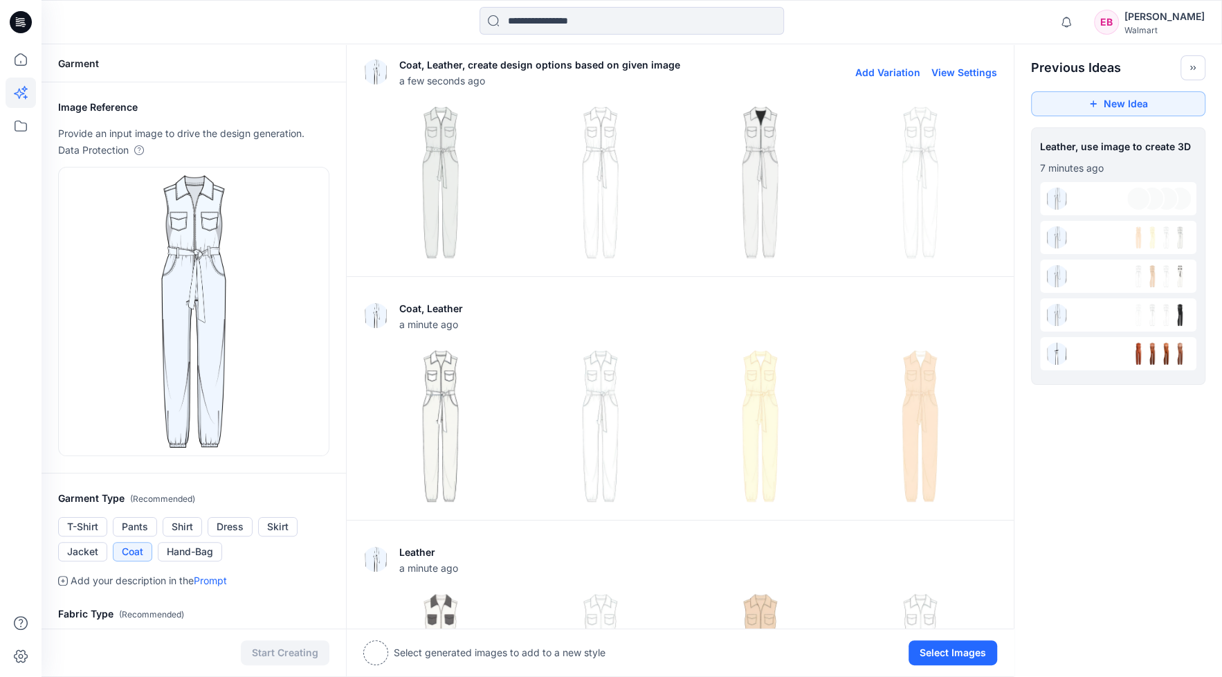
click at [915, 201] on img at bounding box center [920, 182] width 153 height 153
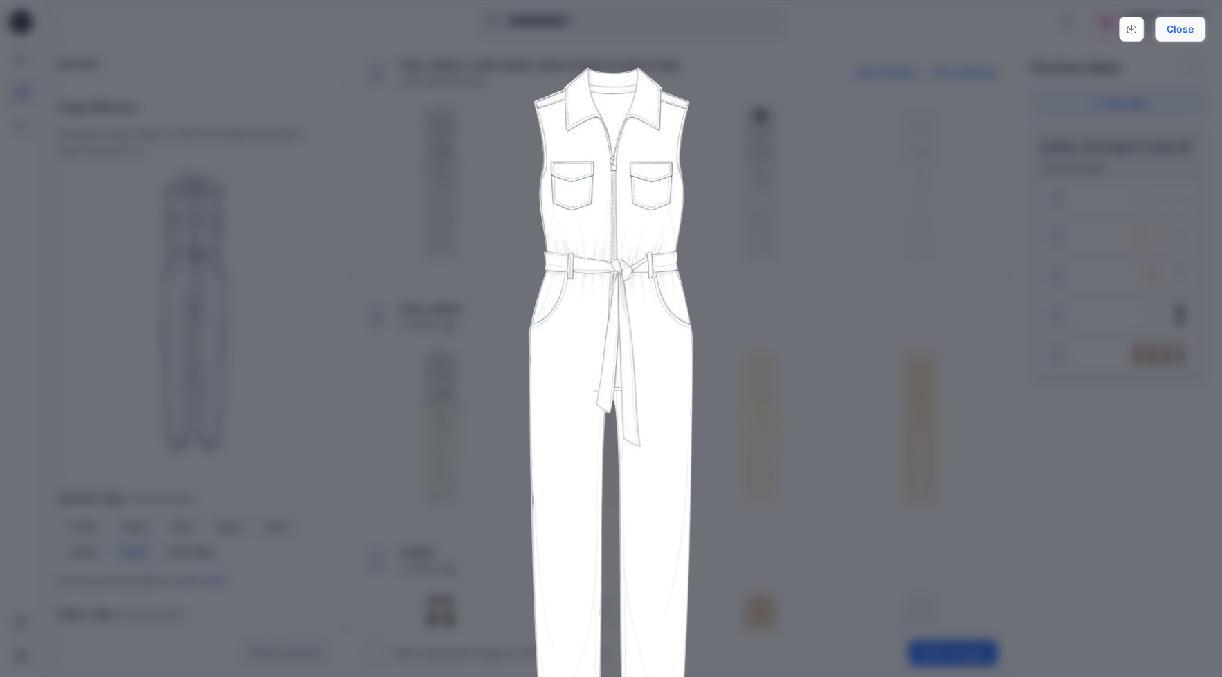
click at [1169, 28] on button "Close" at bounding box center [1180, 29] width 51 height 25
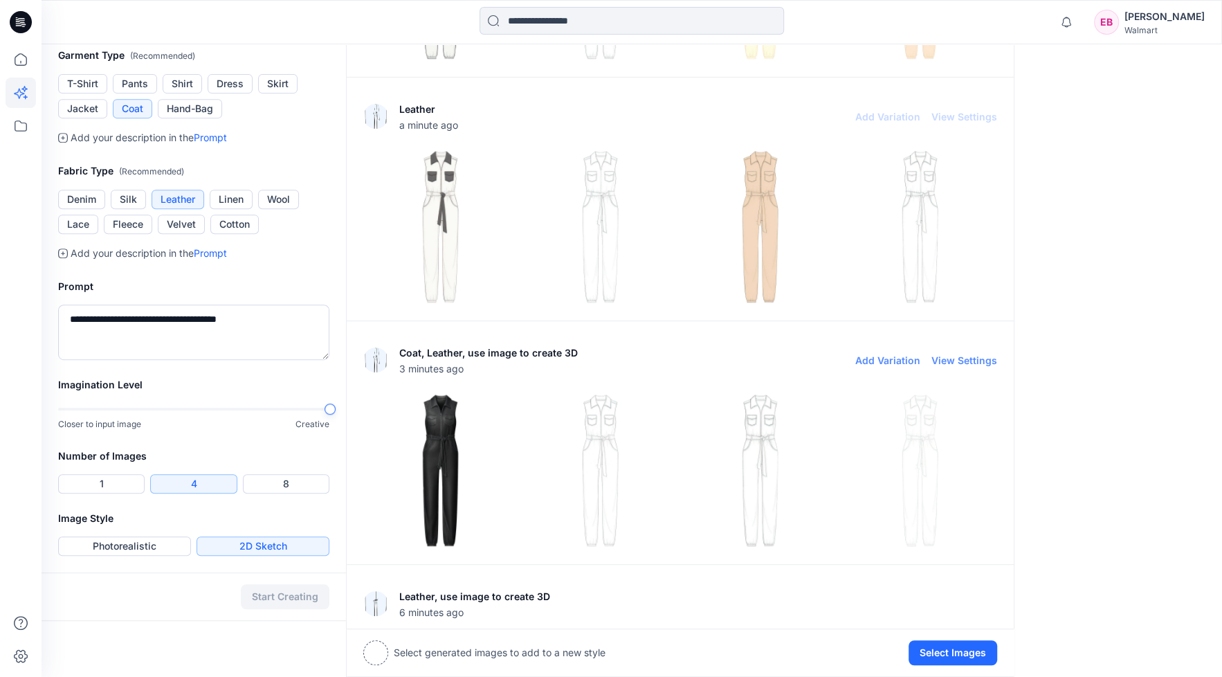
scroll to position [519, 0]
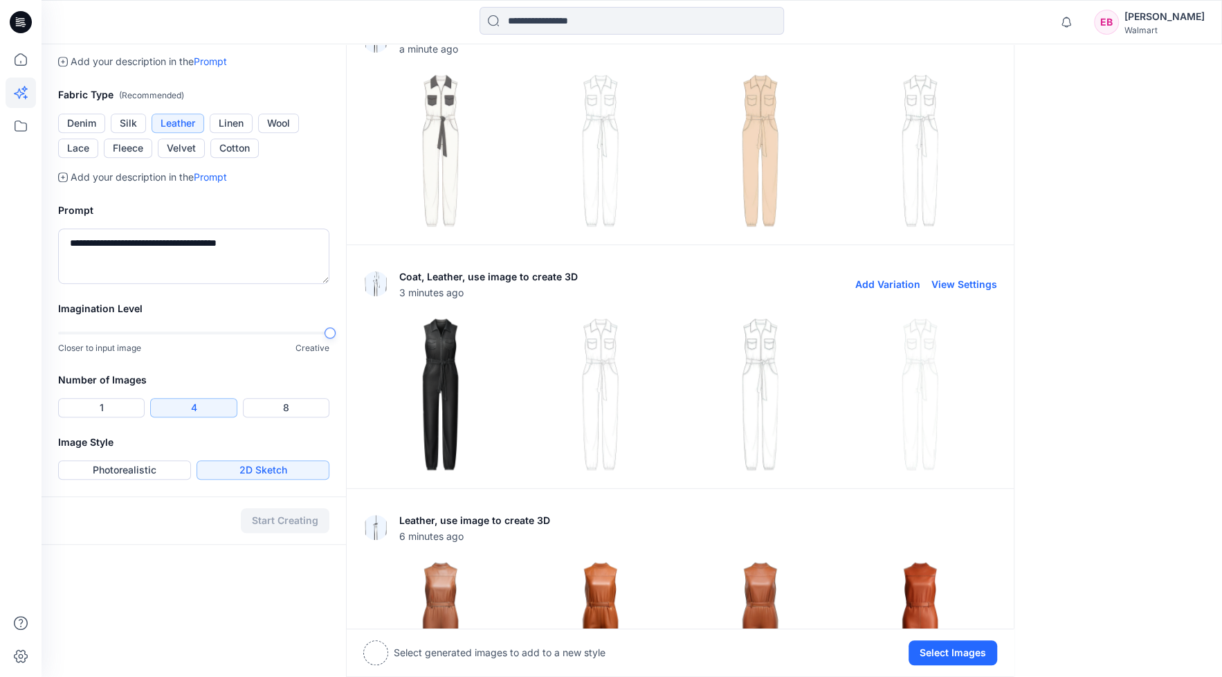
click at [448, 399] on img at bounding box center [440, 394] width 153 height 153
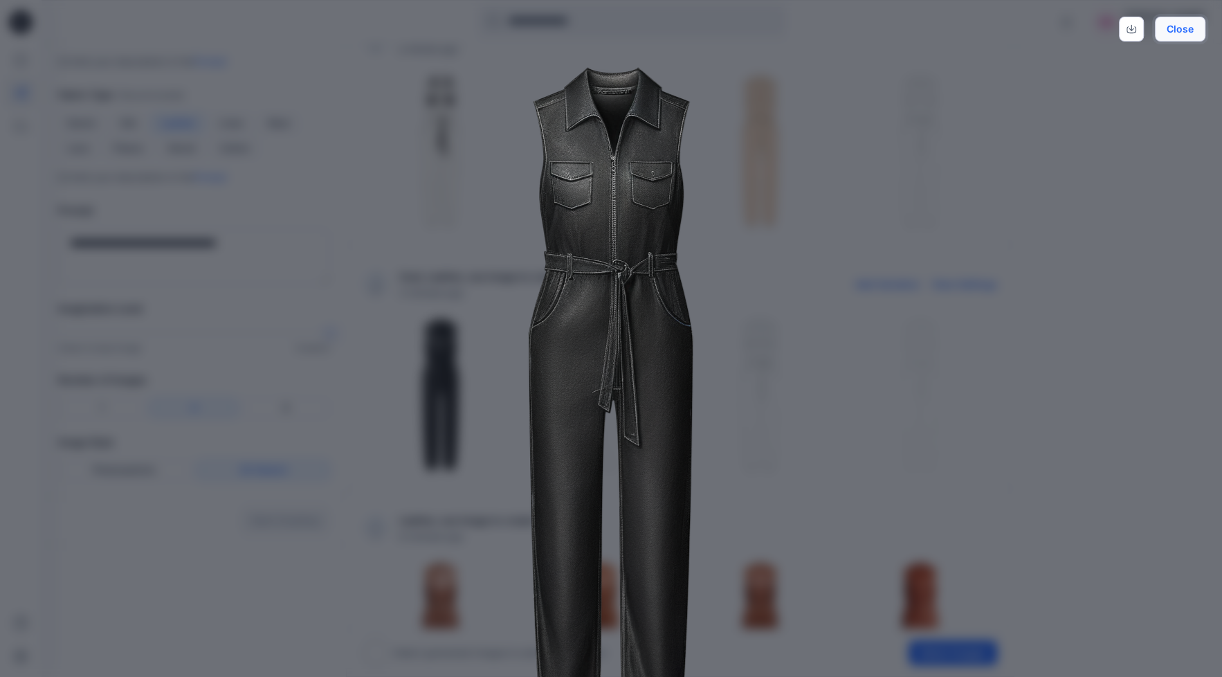
click at [1193, 37] on button "Close" at bounding box center [1180, 29] width 51 height 25
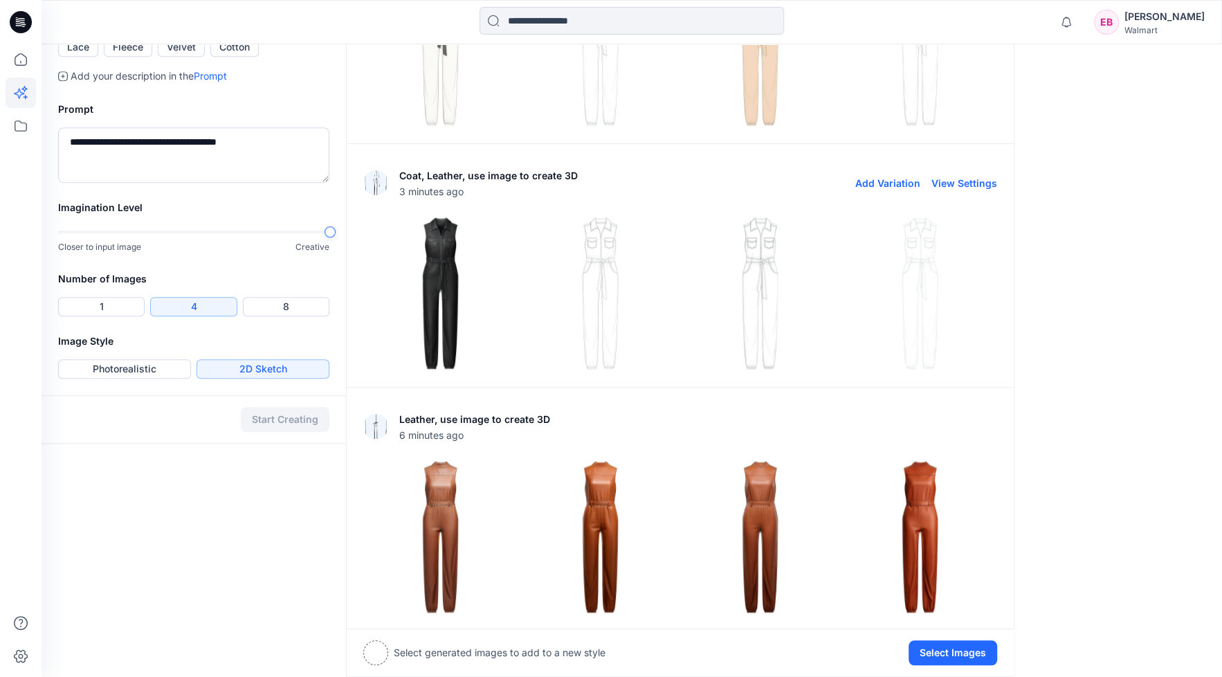
scroll to position [621, 0]
click at [442, 328] on img at bounding box center [440, 292] width 153 height 153
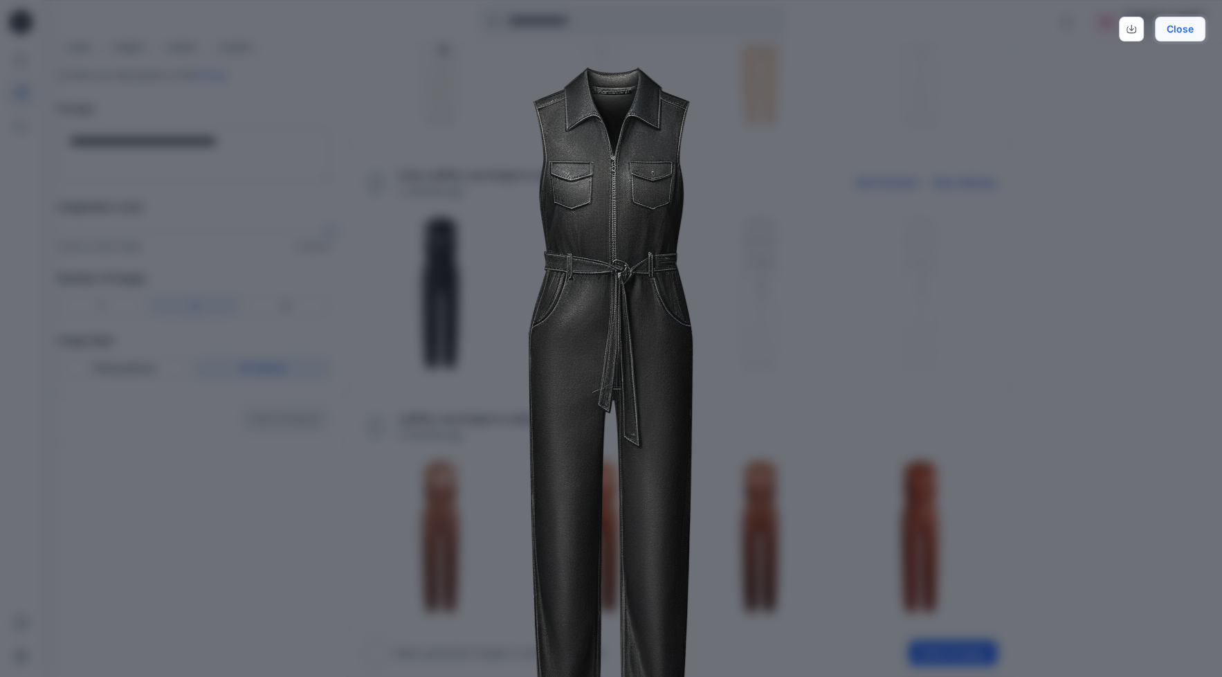
click at [1199, 31] on button "Close" at bounding box center [1180, 29] width 51 height 25
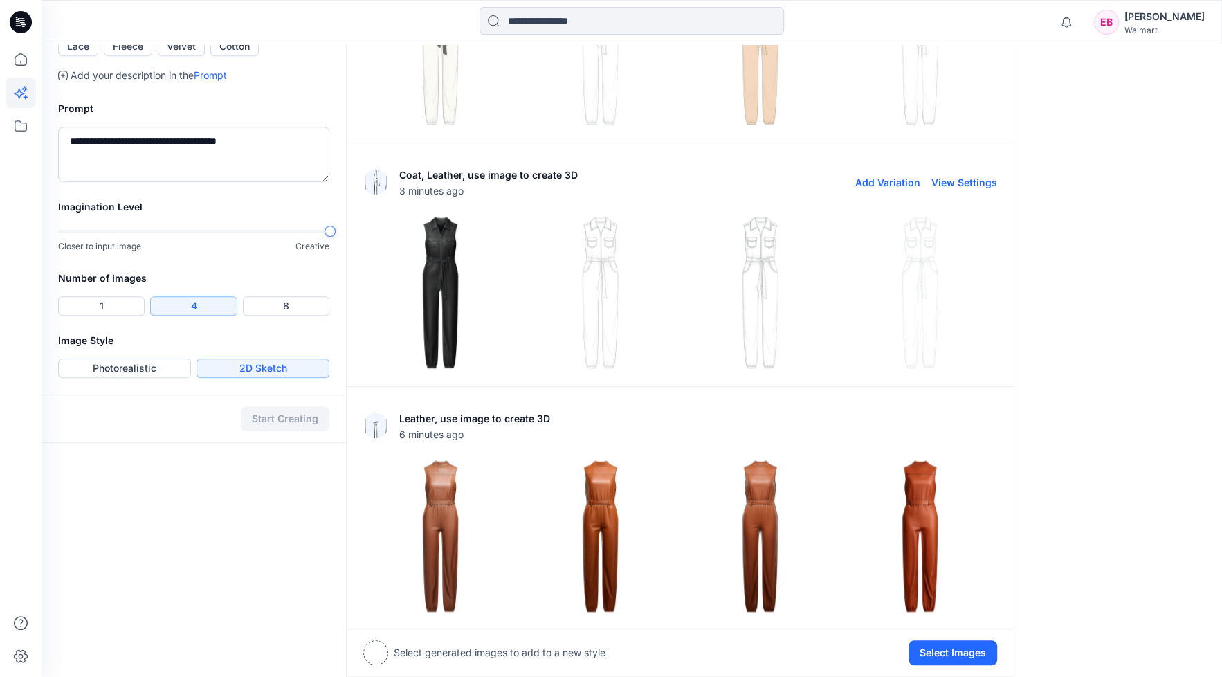
click at [902, 180] on button "Add Variation" at bounding box center [887, 182] width 65 height 12
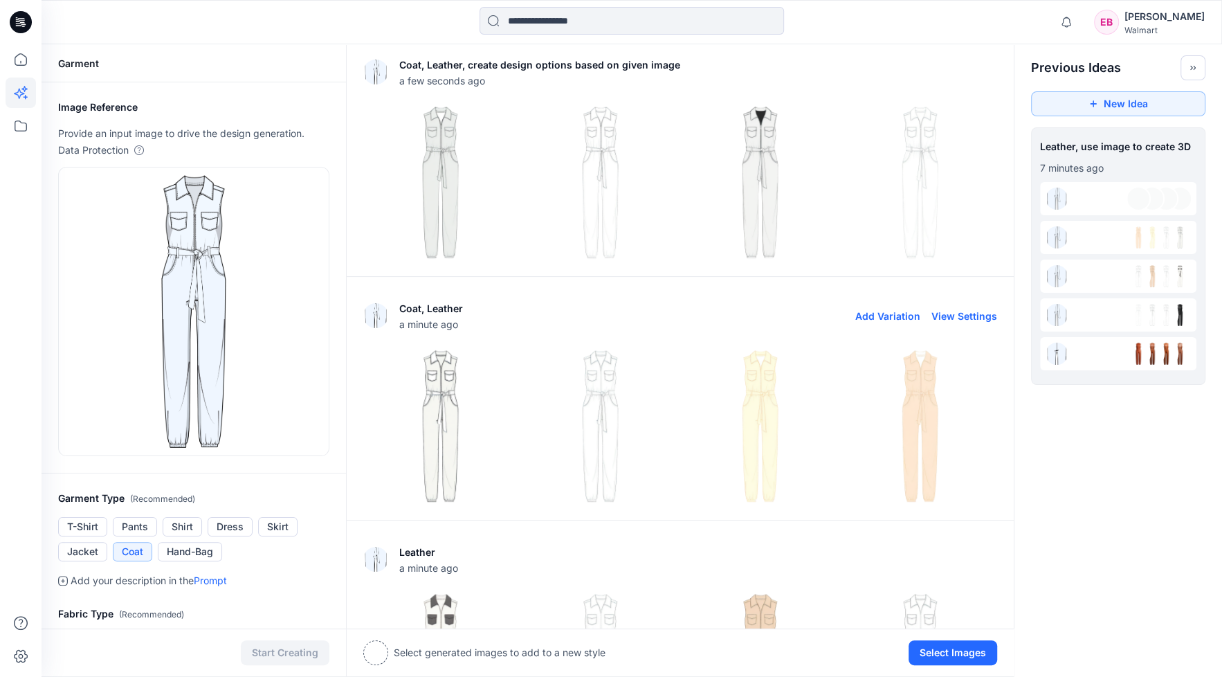
scroll to position [0, 0]
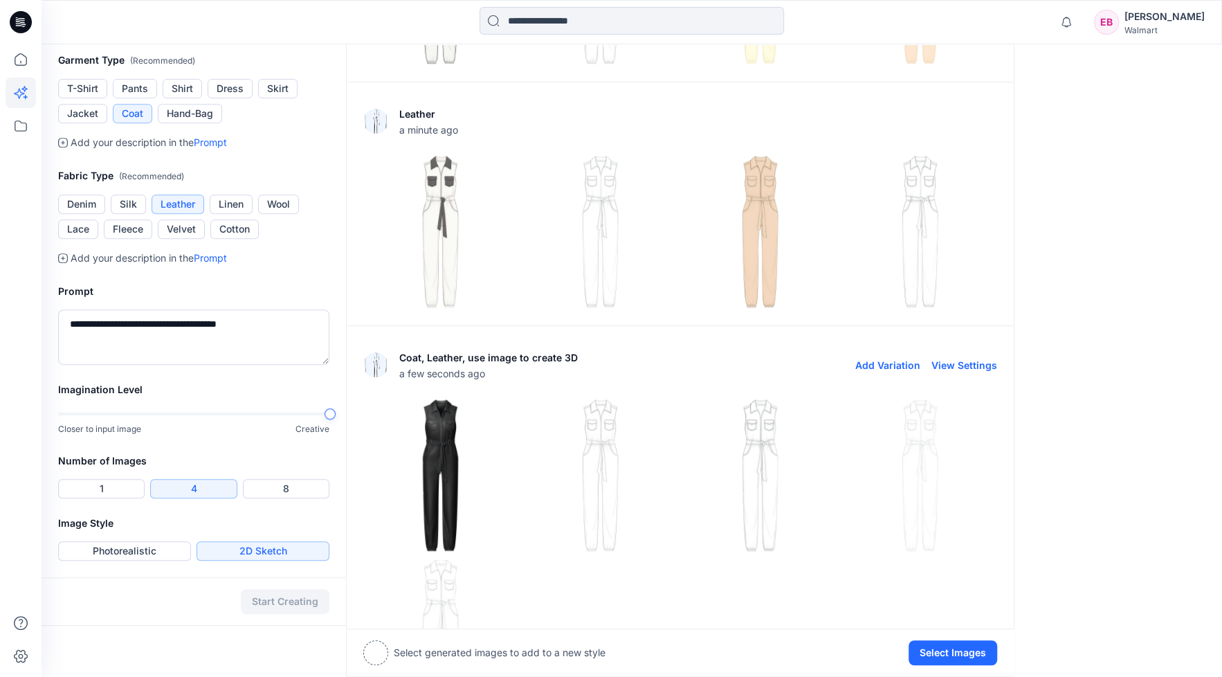
scroll to position [692, 0]
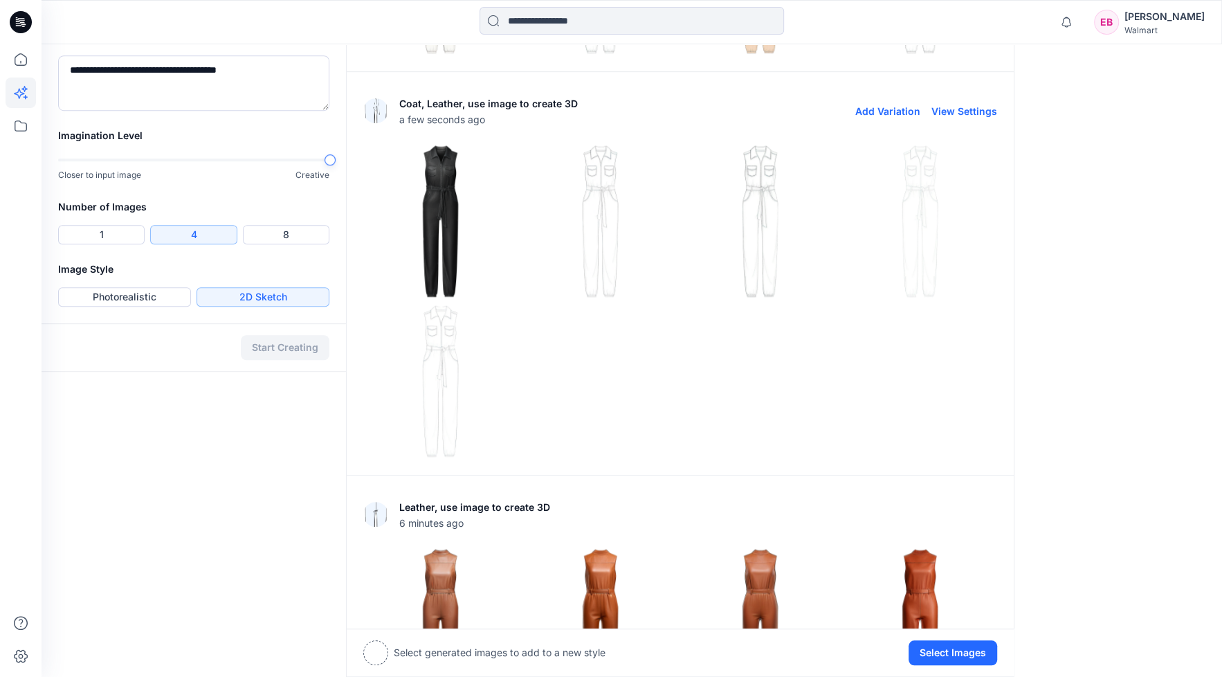
click at [446, 379] on img at bounding box center [440, 380] width 153 height 153
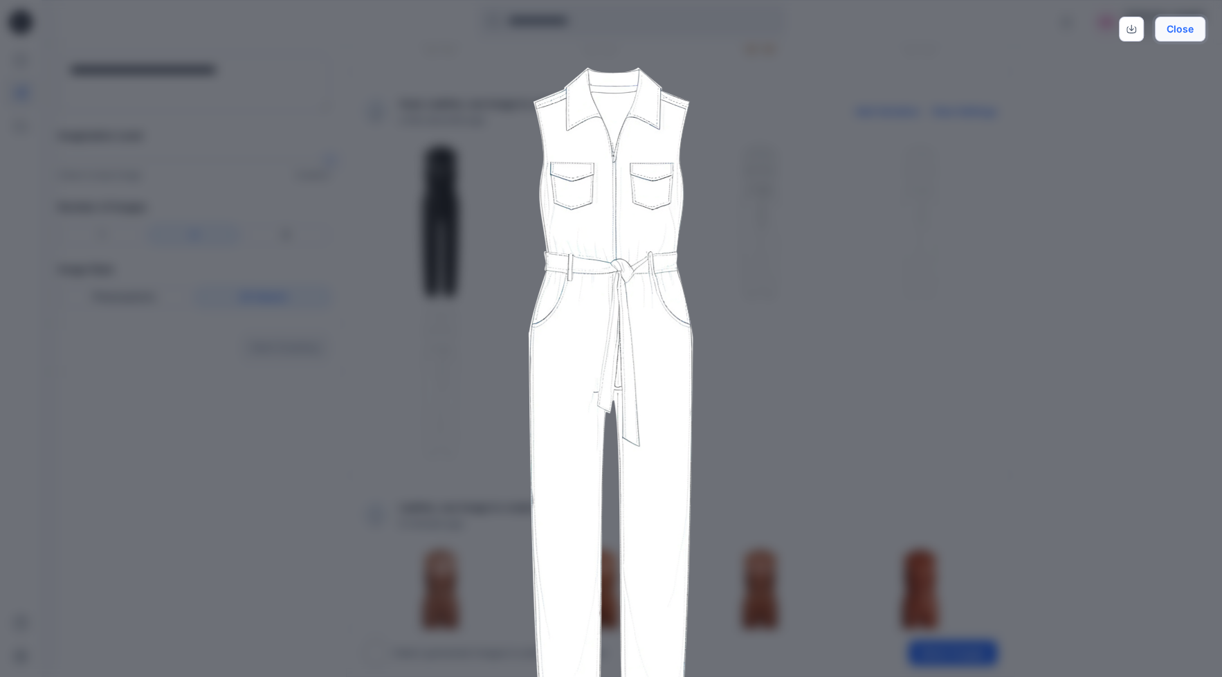
click at [1191, 34] on button "Close" at bounding box center [1180, 29] width 51 height 25
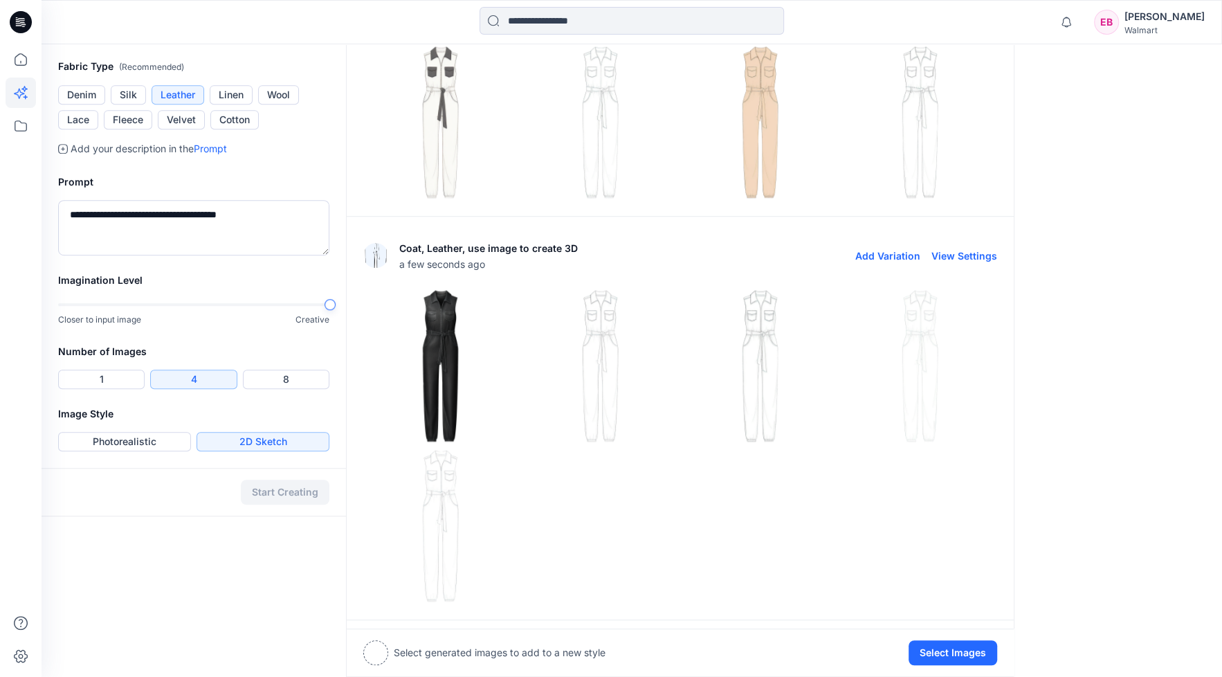
scroll to position [606, 0]
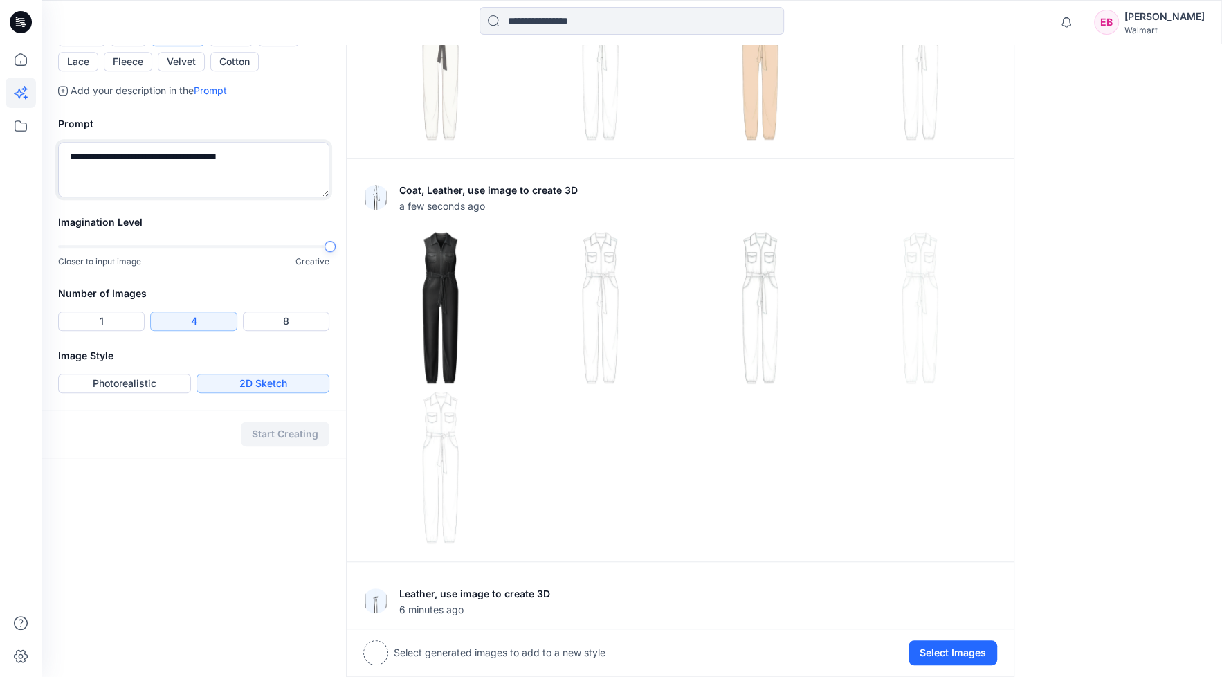
drag, startPoint x: 282, startPoint y: 156, endPoint x: 47, endPoint y: 172, distance: 235.9
click at [47, 172] on div "**********" at bounding box center [194, 156] width 304 height 115
type textarea "**********"
click at [257, 434] on button "Start Creating" at bounding box center [285, 433] width 89 height 25
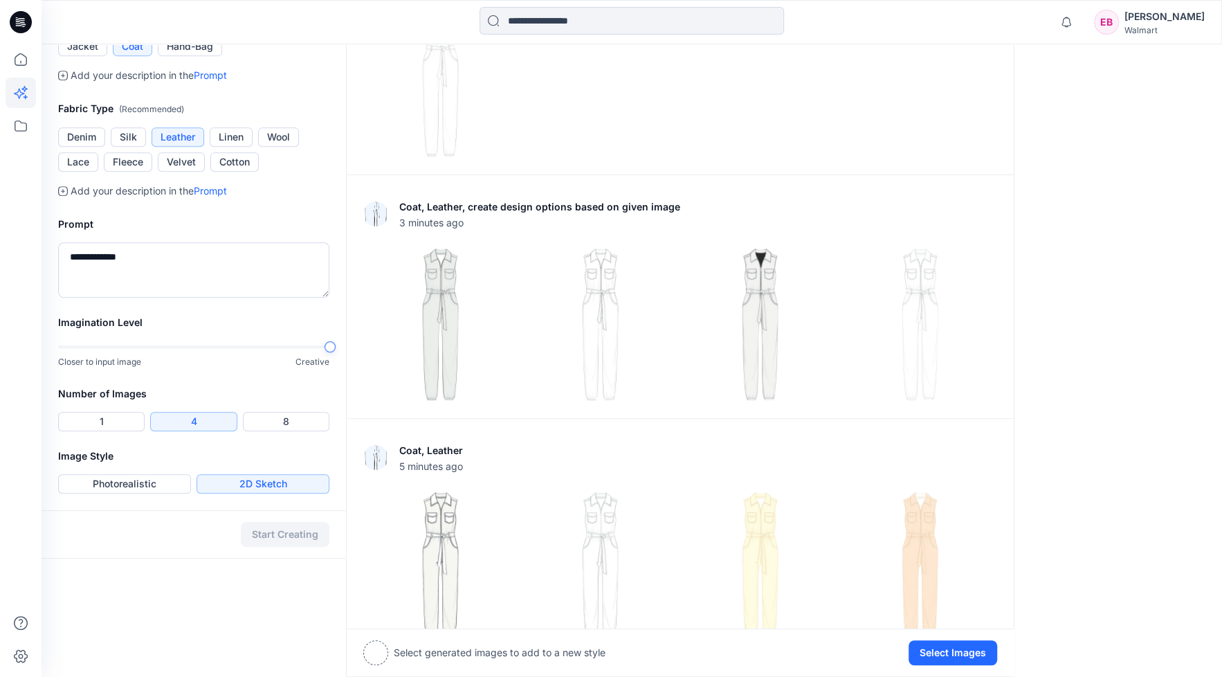
scroll to position [0, 0]
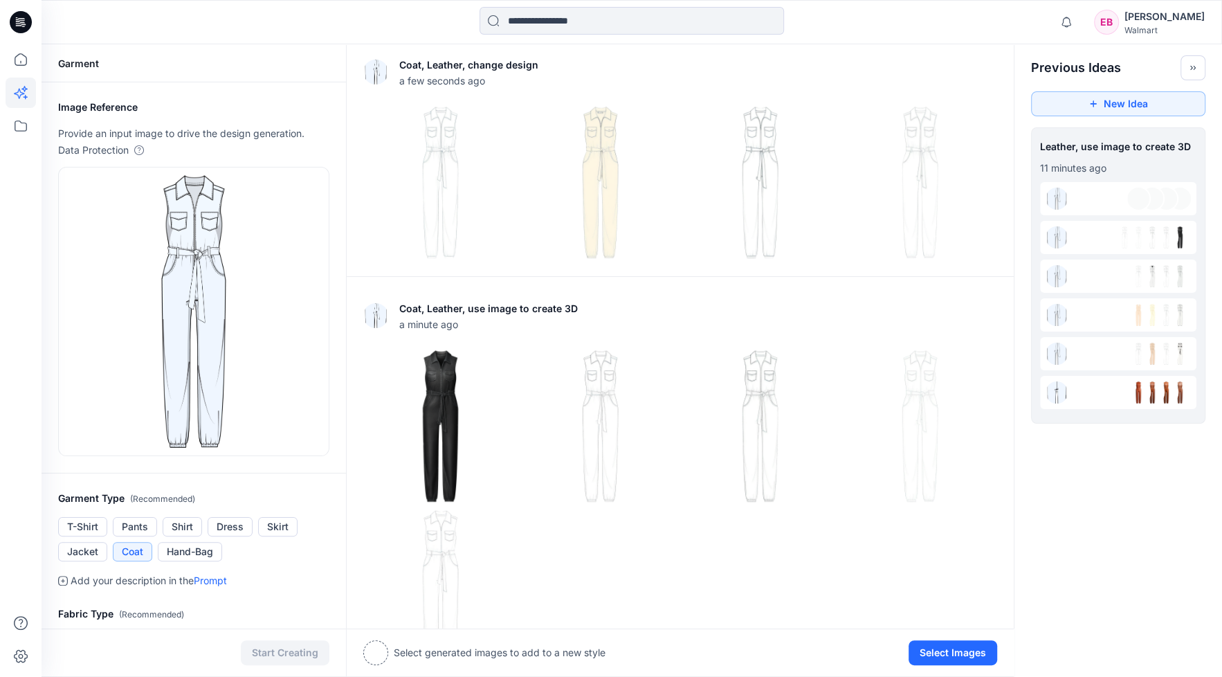
click at [453, 179] on img at bounding box center [440, 182] width 153 height 153
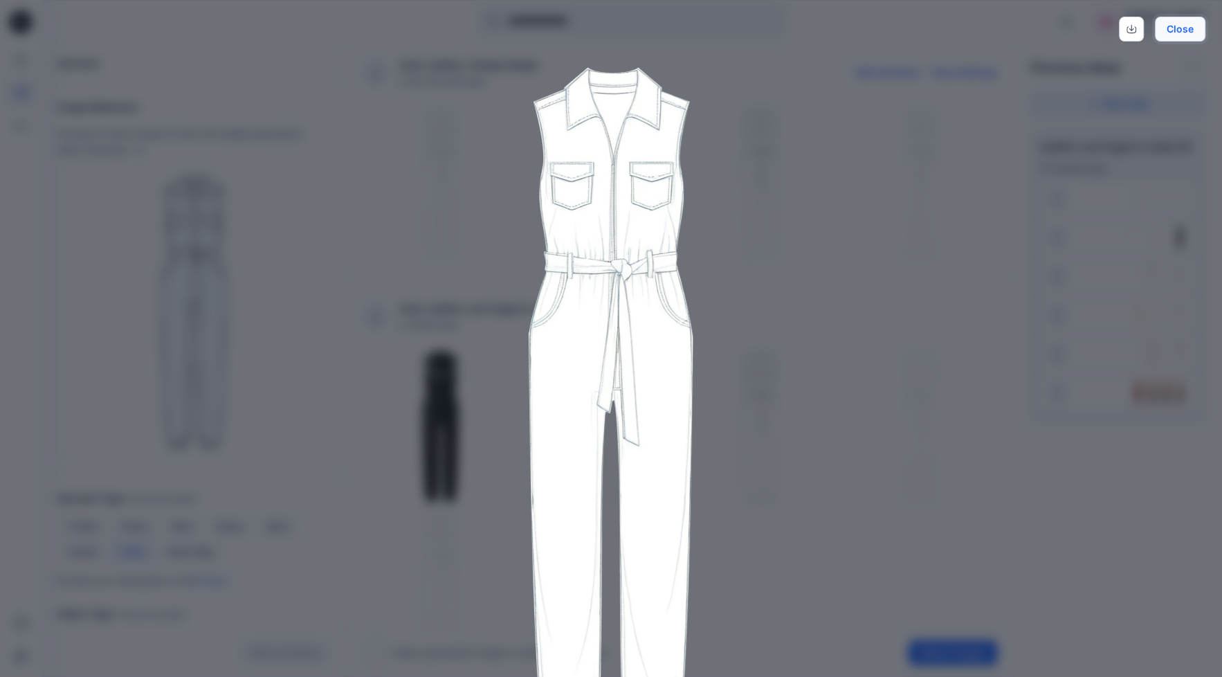
click at [1176, 40] on button "Close" at bounding box center [1180, 29] width 51 height 25
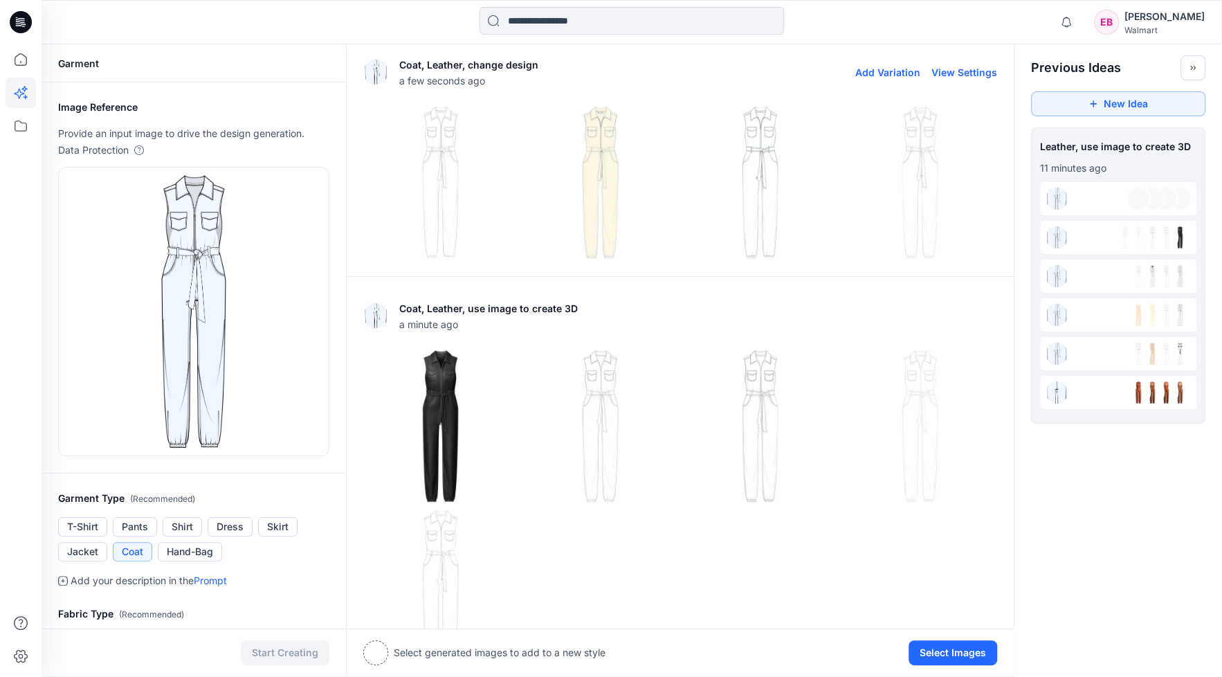
click at [610, 192] on img at bounding box center [600, 182] width 153 height 153
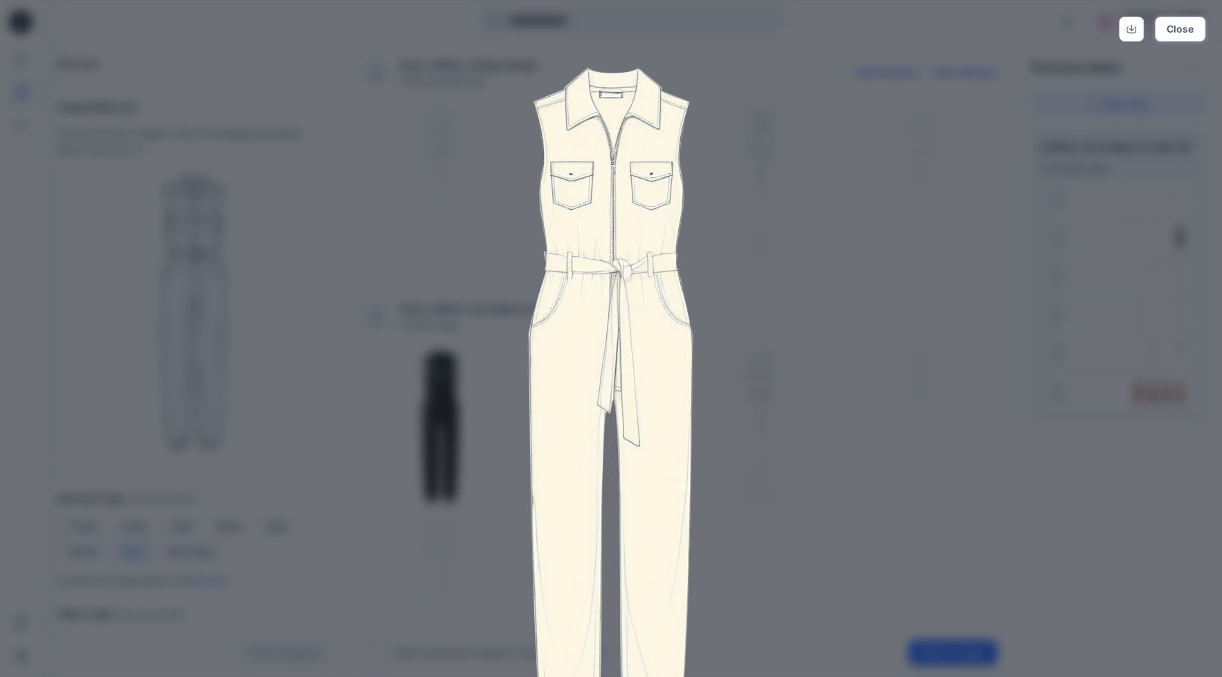
click at [1188, 21] on button "Close" at bounding box center [1180, 29] width 51 height 25
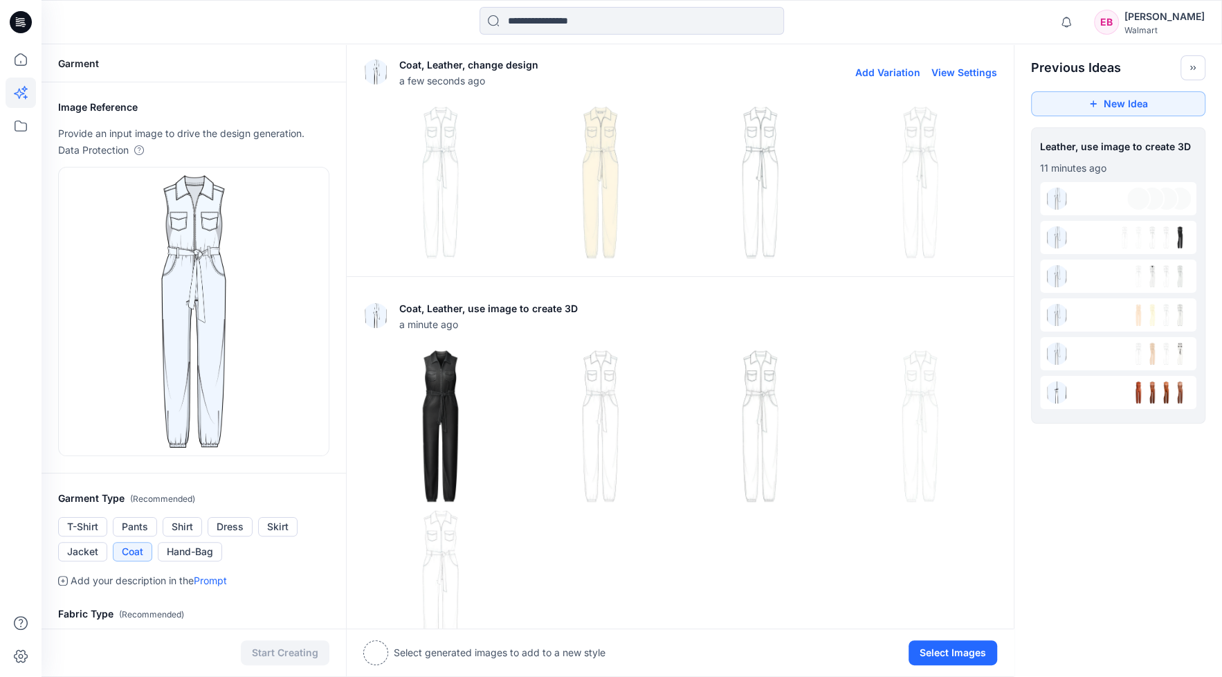
click at [775, 166] on img at bounding box center [760, 182] width 153 height 153
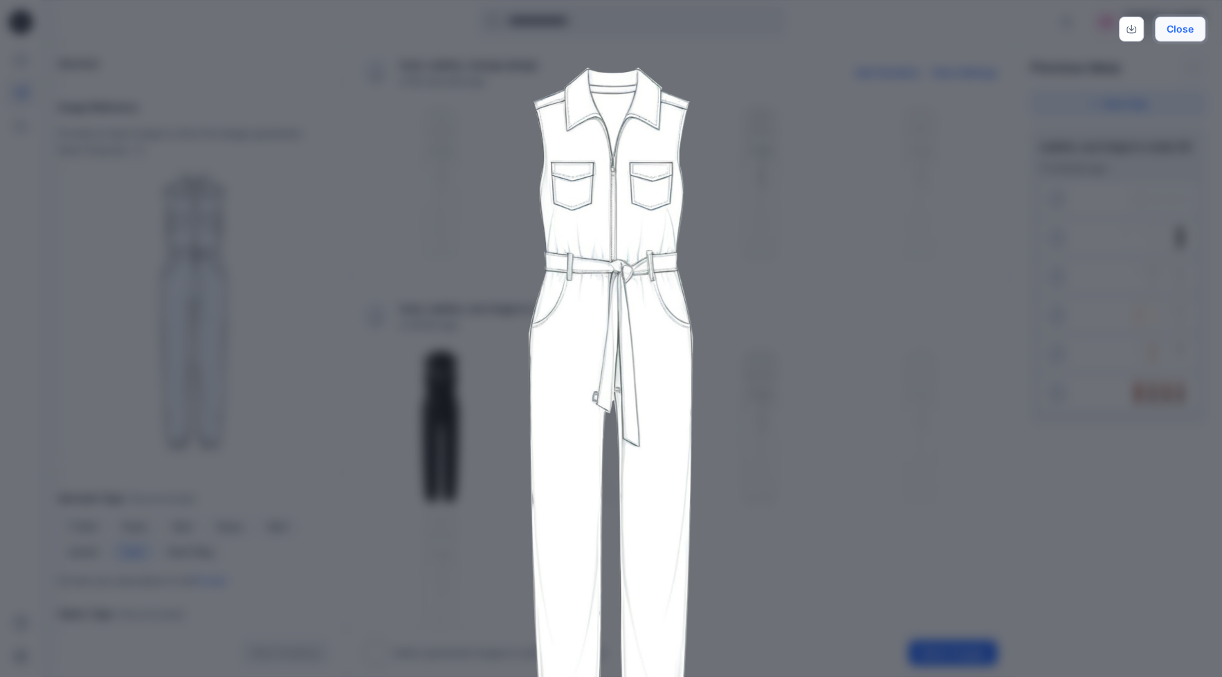
click at [1193, 33] on button "Close" at bounding box center [1180, 29] width 51 height 25
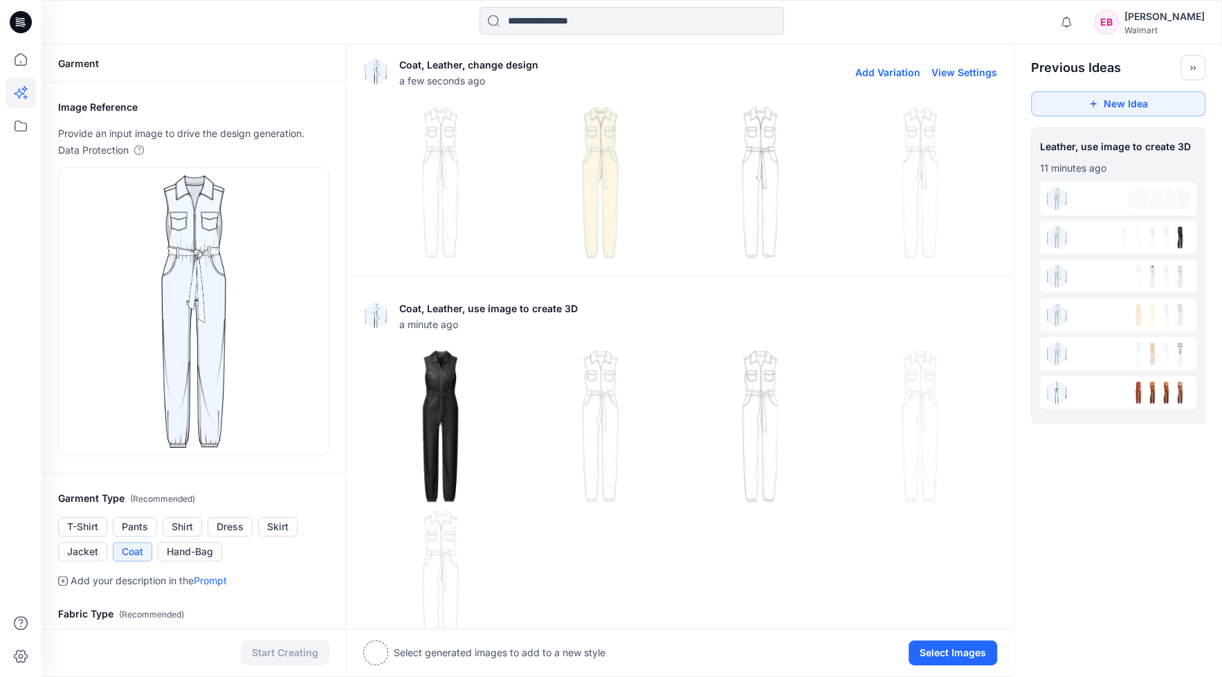
click at [617, 161] on img at bounding box center [600, 182] width 153 height 153
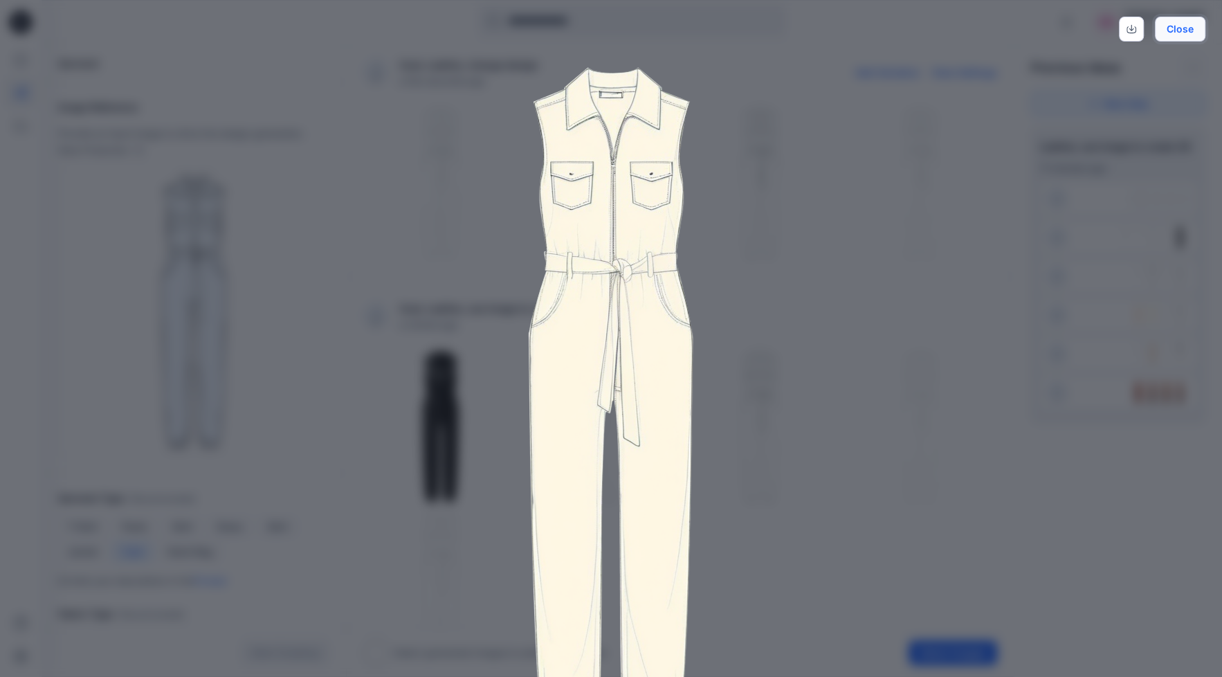
click at [1183, 29] on button "Close" at bounding box center [1180, 29] width 51 height 25
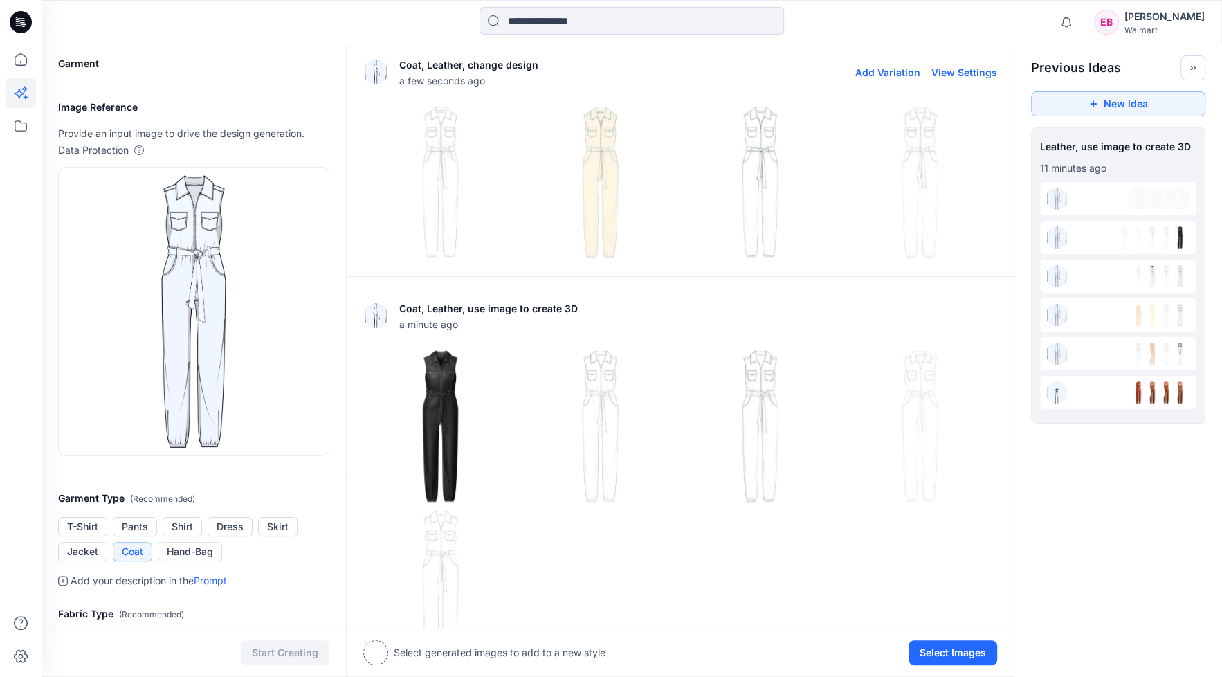
click at [759, 161] on img at bounding box center [760, 182] width 153 height 153
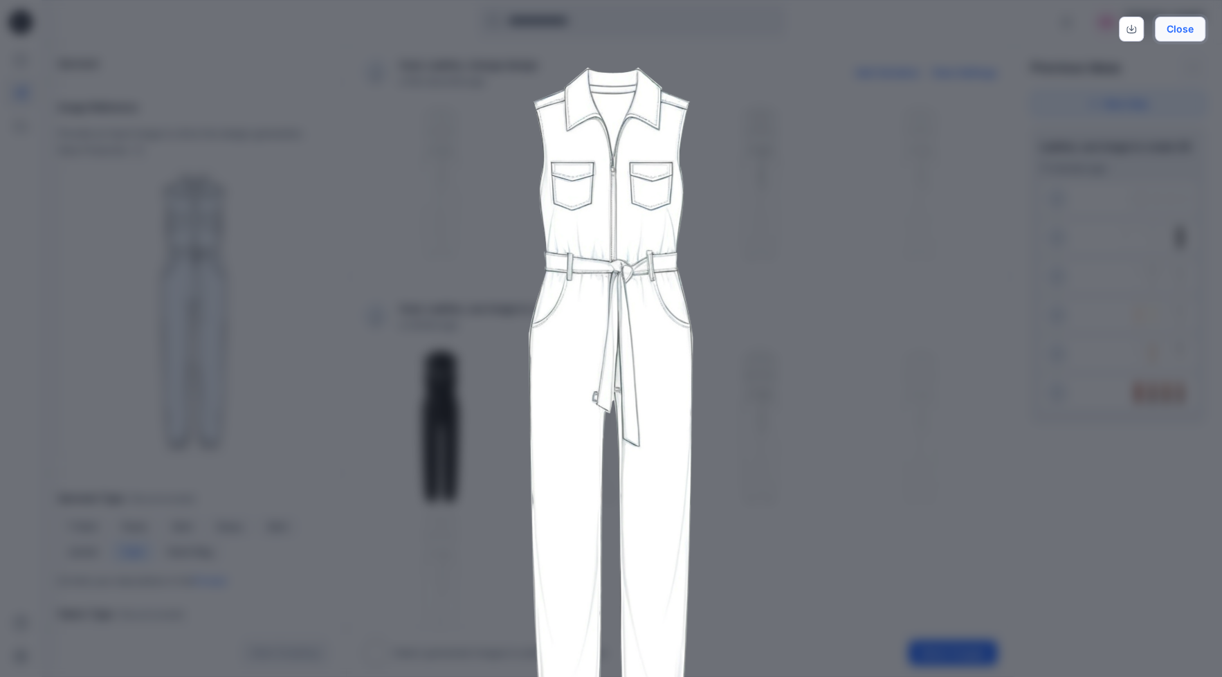
click at [1193, 31] on button "Close" at bounding box center [1180, 29] width 51 height 25
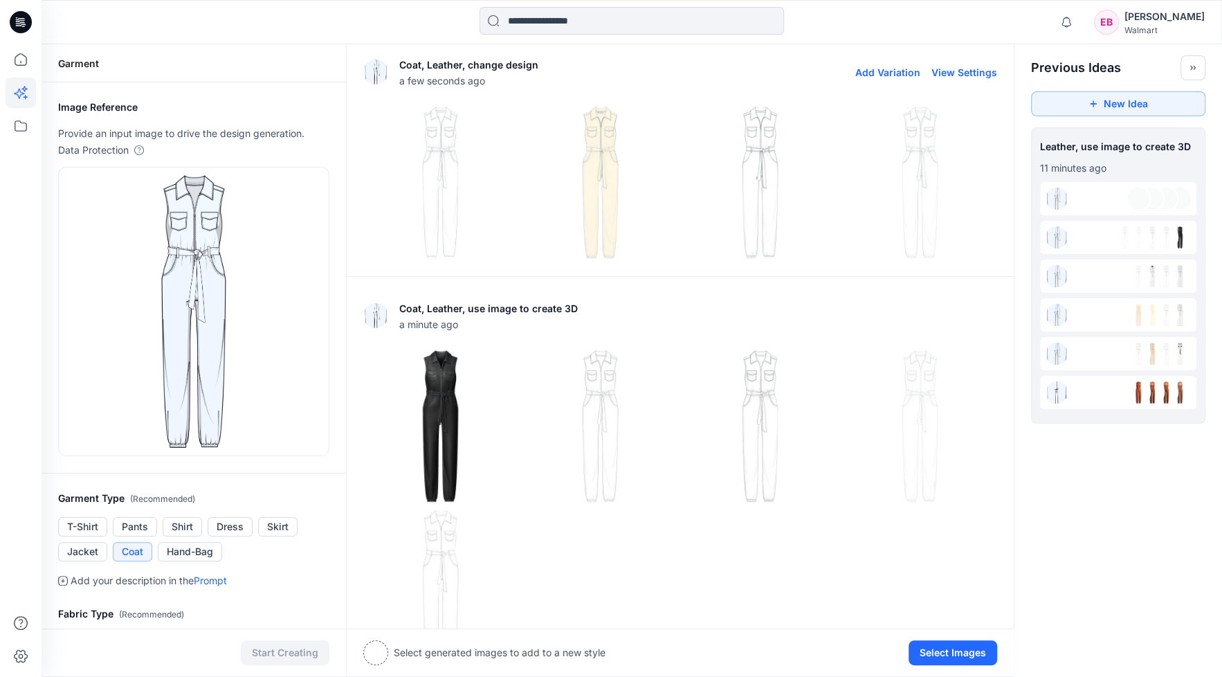
click at [920, 151] on img at bounding box center [920, 182] width 153 height 153
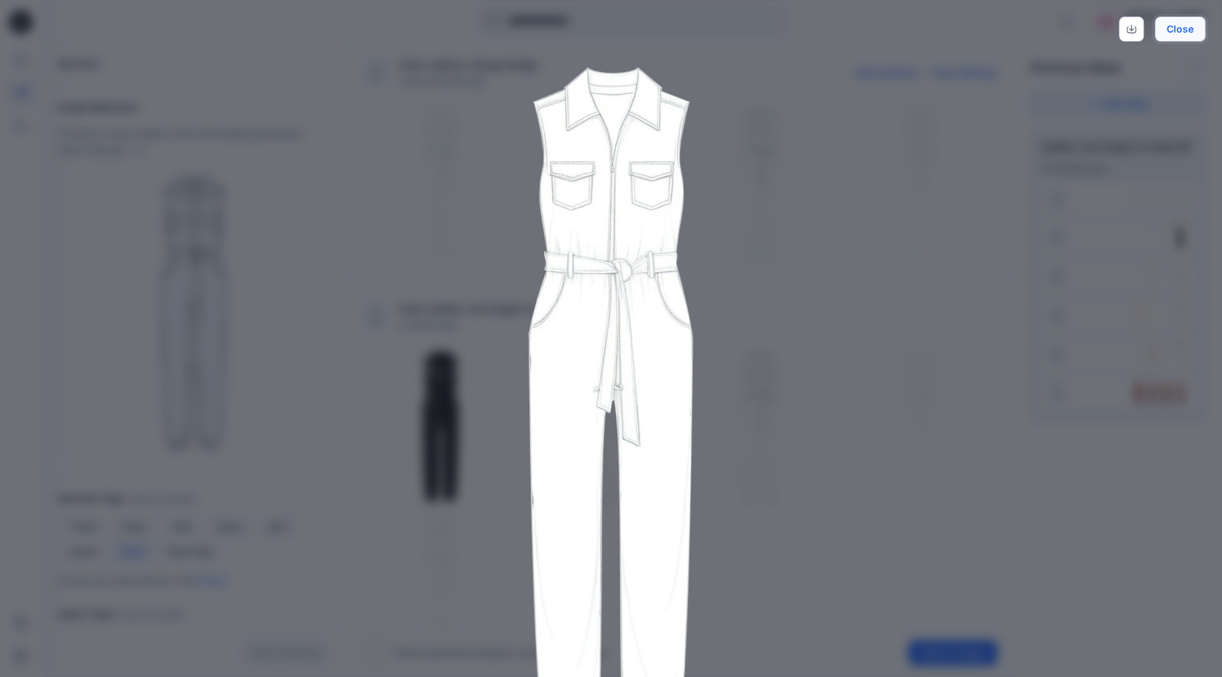
click at [1188, 31] on button "Close" at bounding box center [1180, 29] width 51 height 25
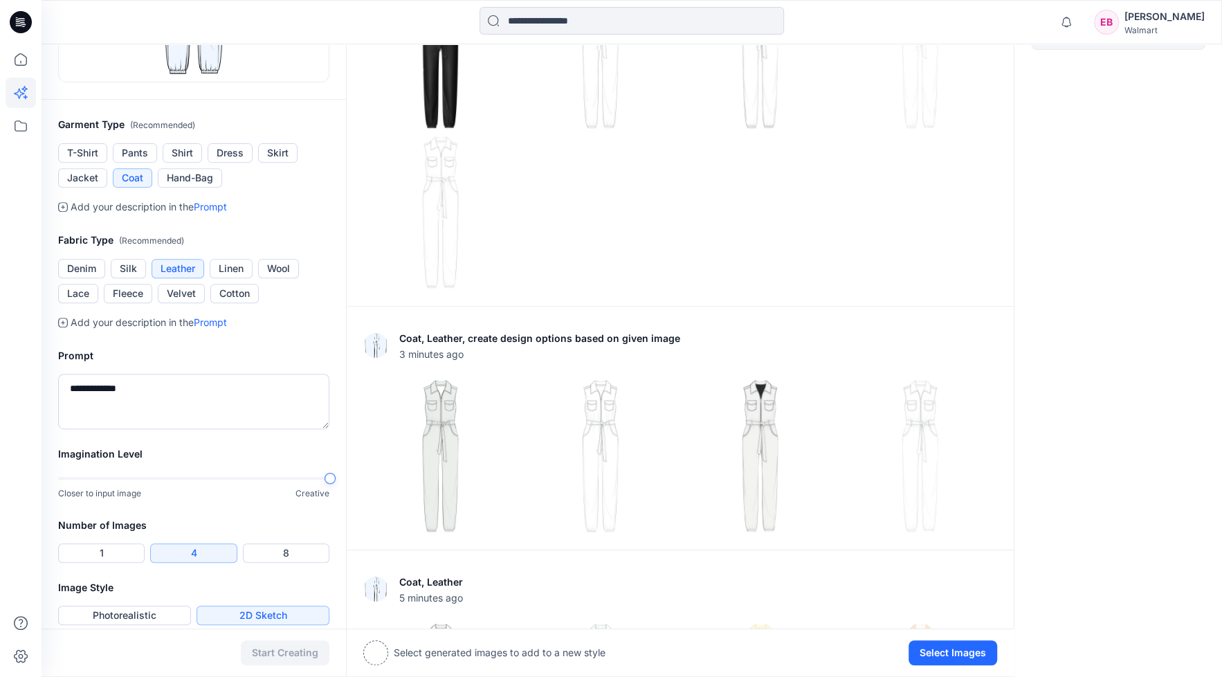
scroll to position [606, 0]
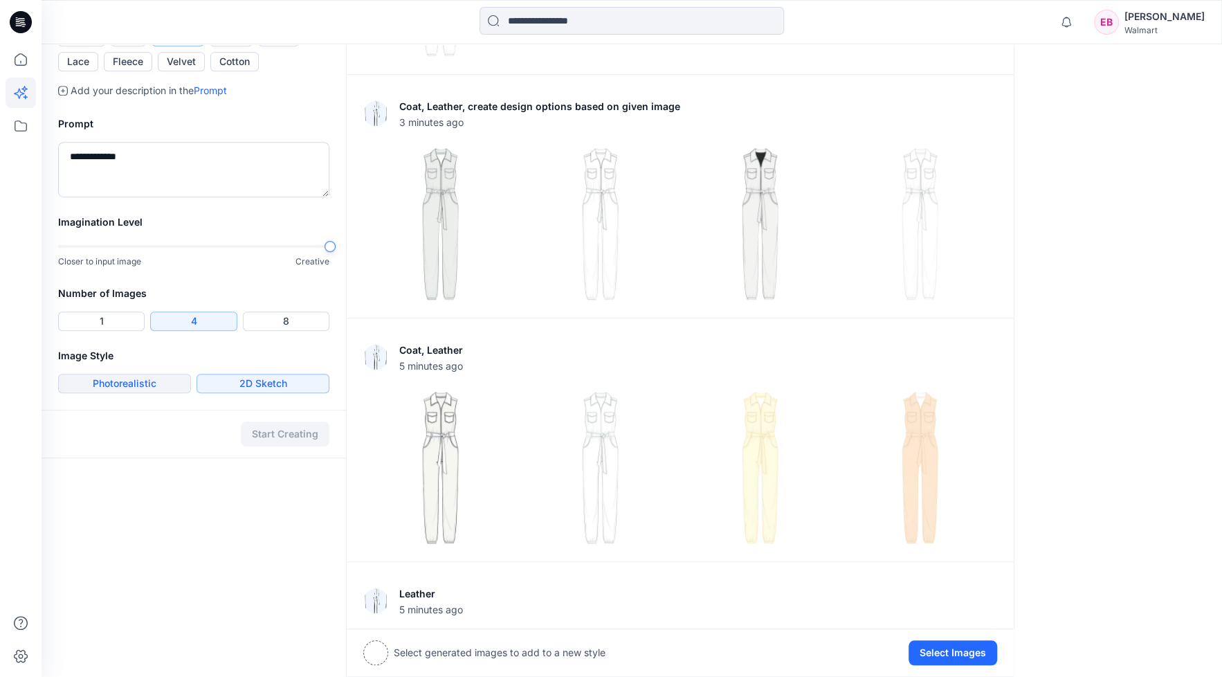
click at [122, 387] on button "Photorealistic" at bounding box center [124, 383] width 133 height 19
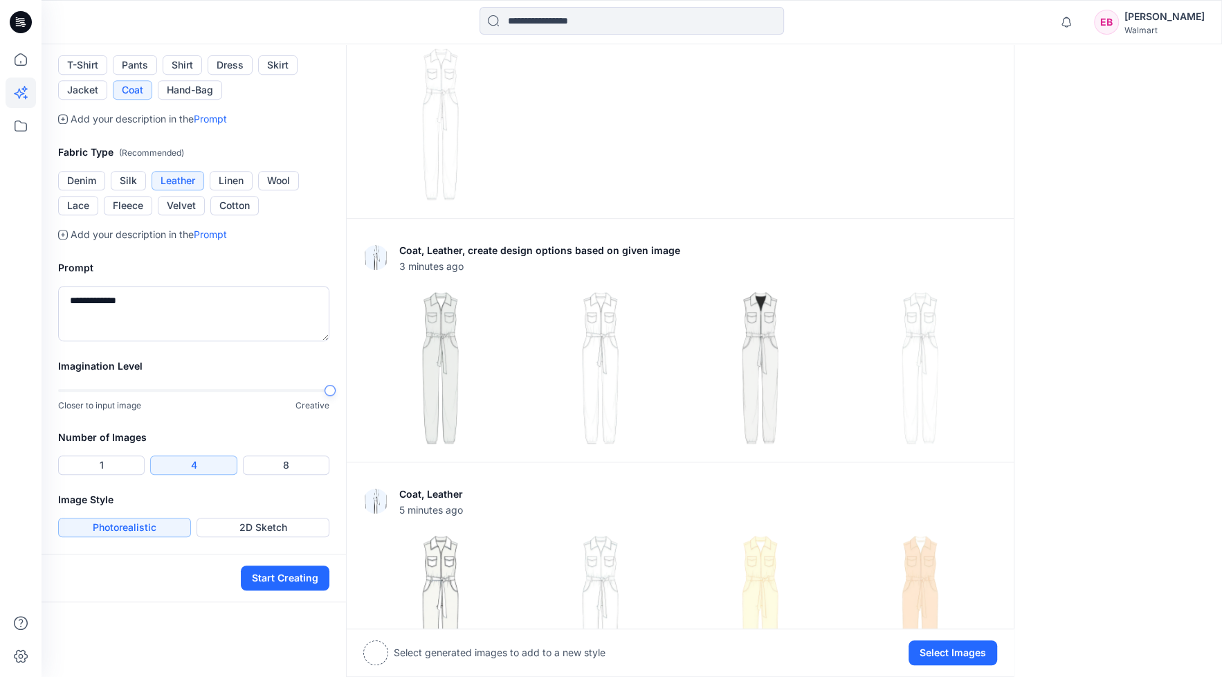
scroll to position [519, 0]
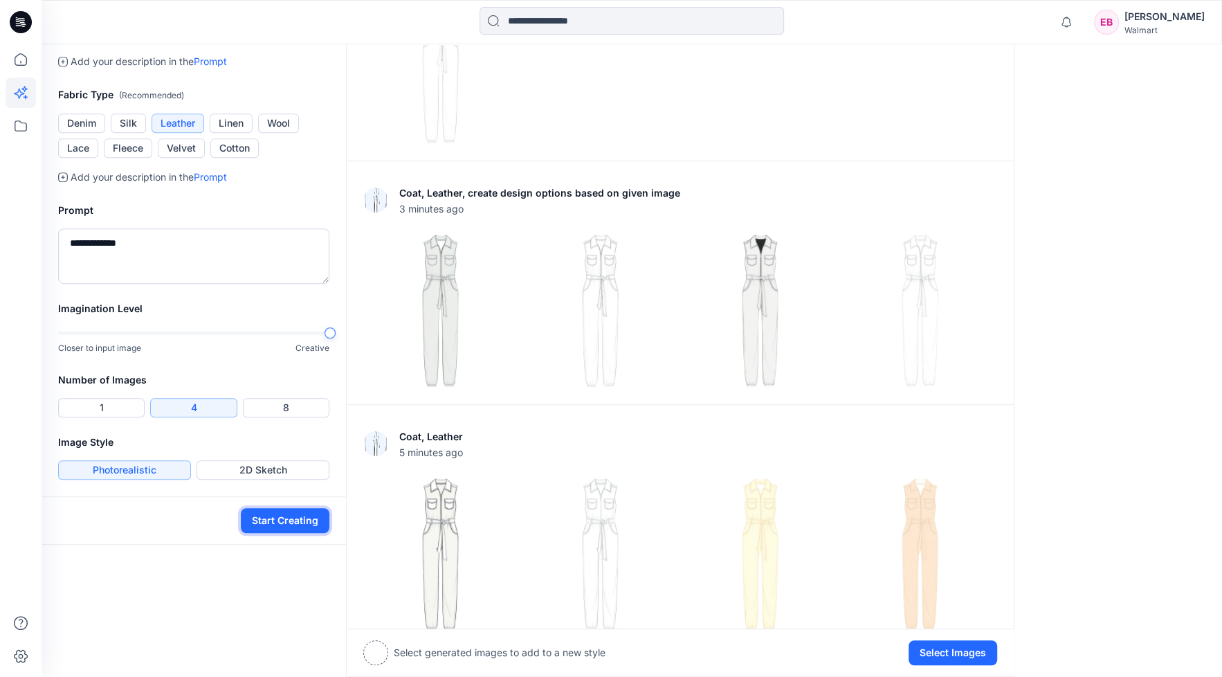
click at [277, 523] on button "Start Creating" at bounding box center [285, 520] width 89 height 25
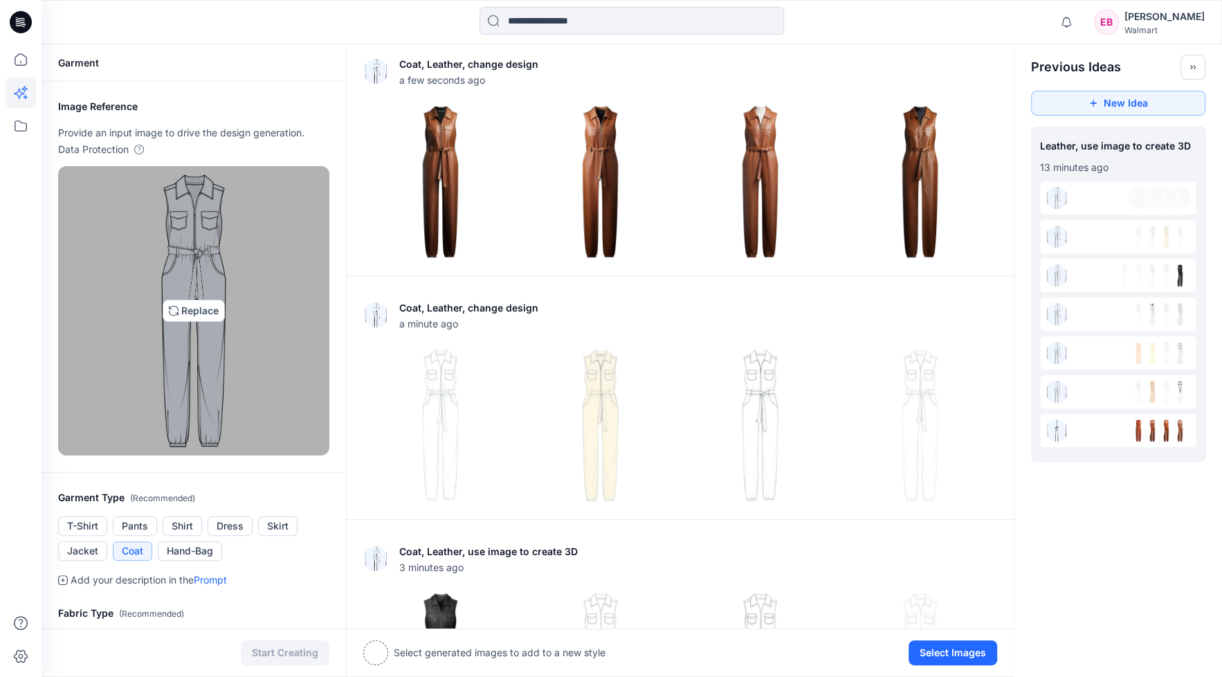
scroll to position [0, 0]
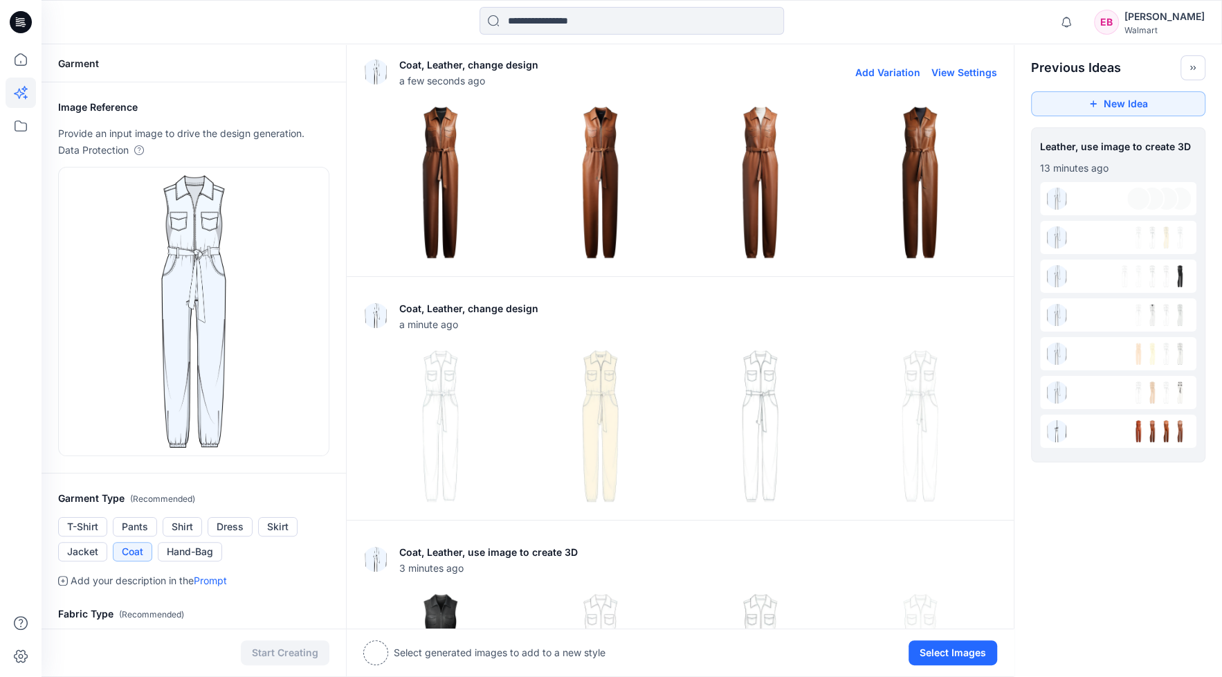
click at [452, 176] on img at bounding box center [440, 182] width 153 height 153
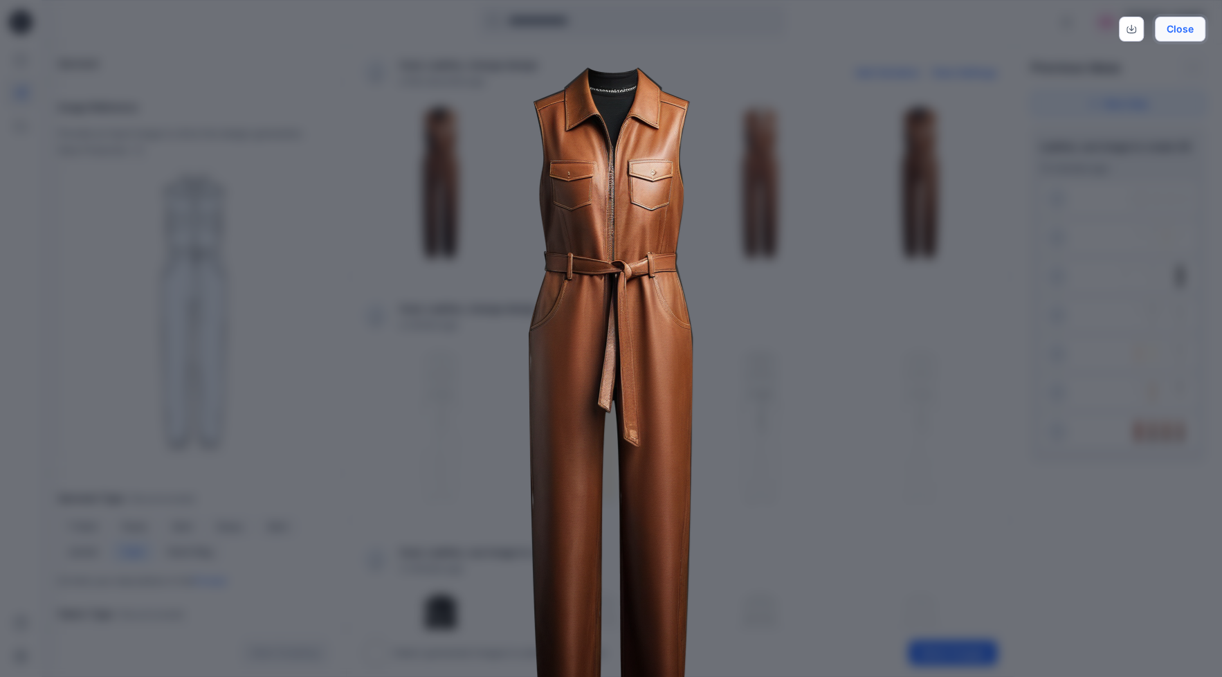
click at [1189, 20] on button "Close" at bounding box center [1180, 29] width 51 height 25
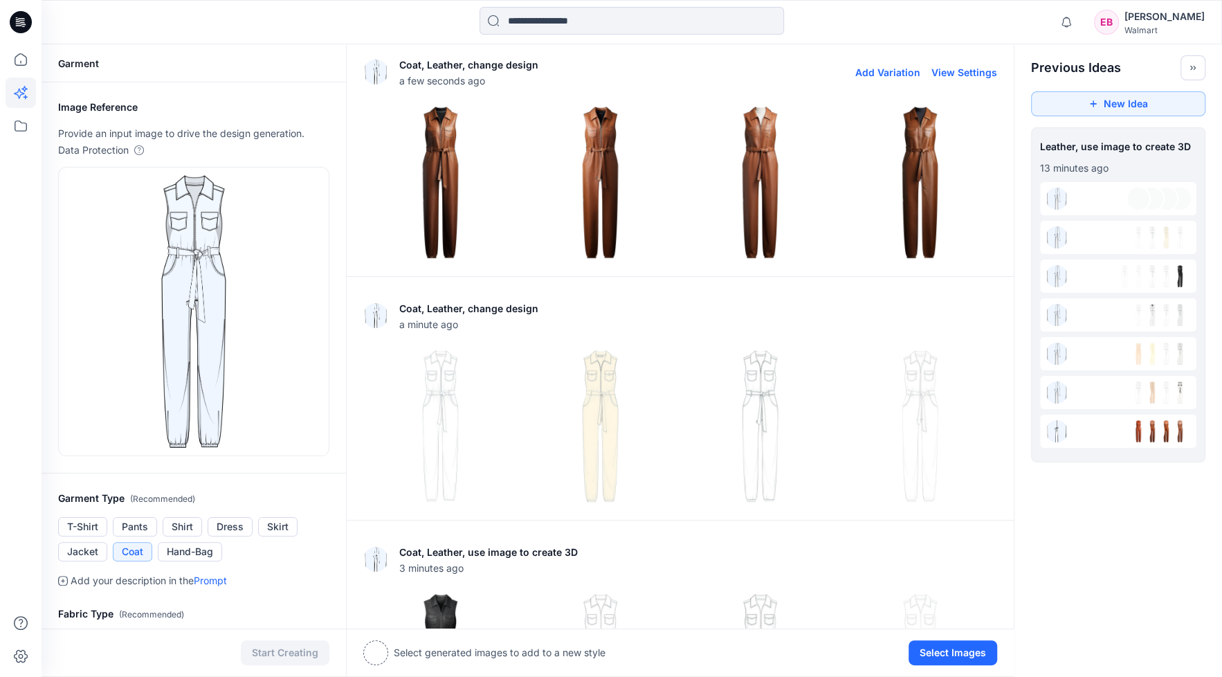
click at [607, 161] on img at bounding box center [600, 182] width 153 height 153
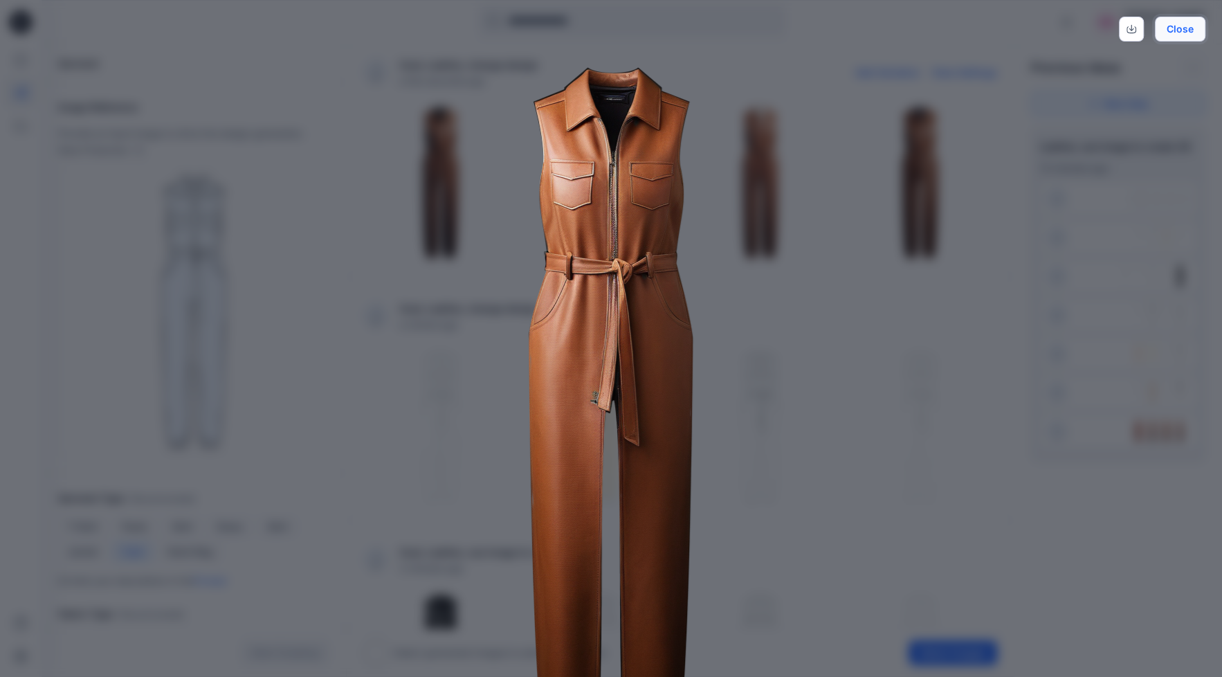
click at [1192, 33] on button "Close" at bounding box center [1180, 29] width 51 height 25
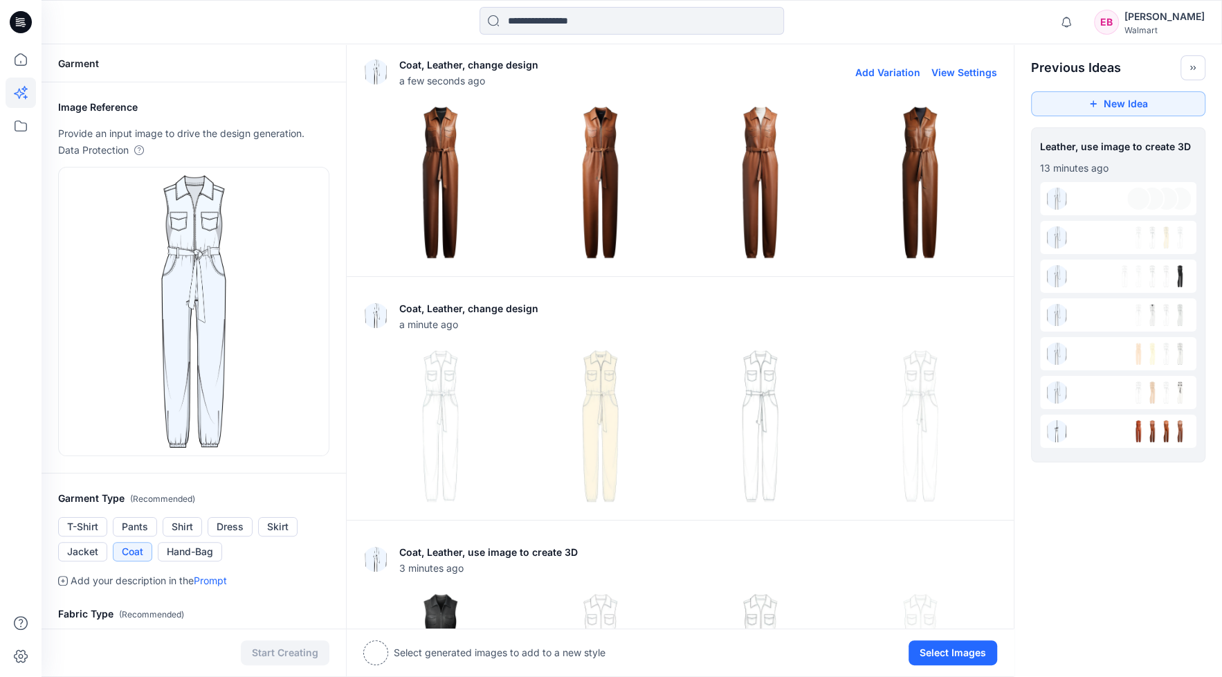
click at [775, 182] on img at bounding box center [760, 182] width 153 height 153
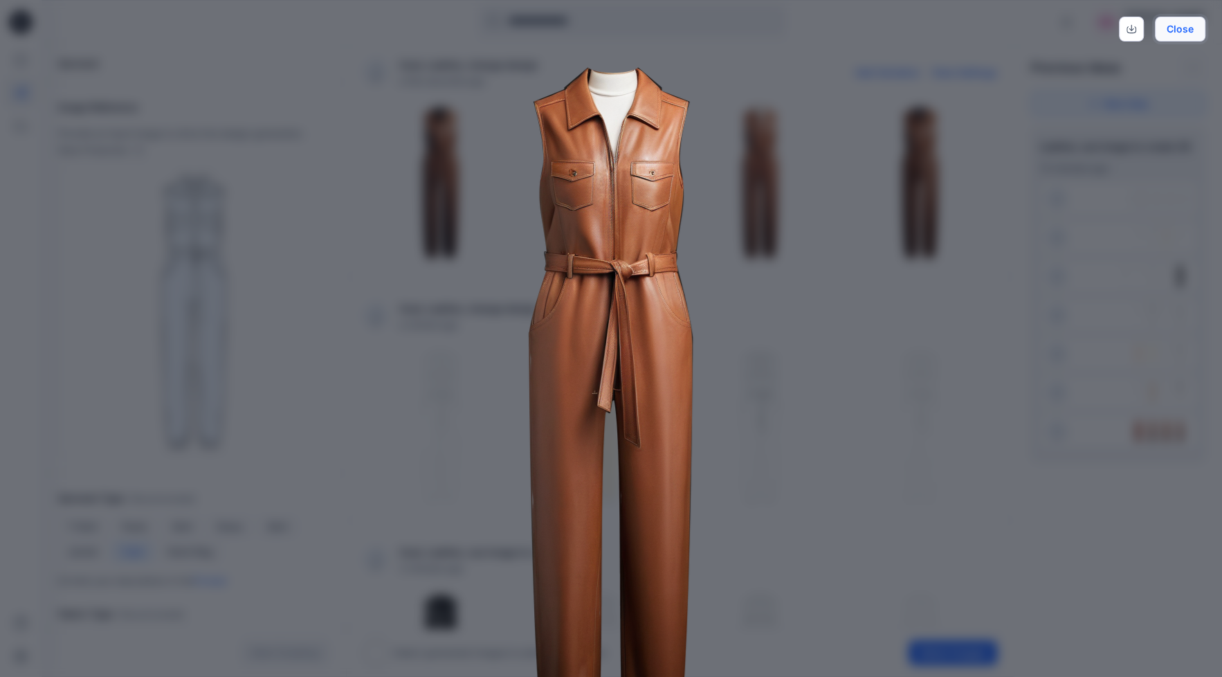
click at [1192, 31] on button "Close" at bounding box center [1180, 29] width 51 height 25
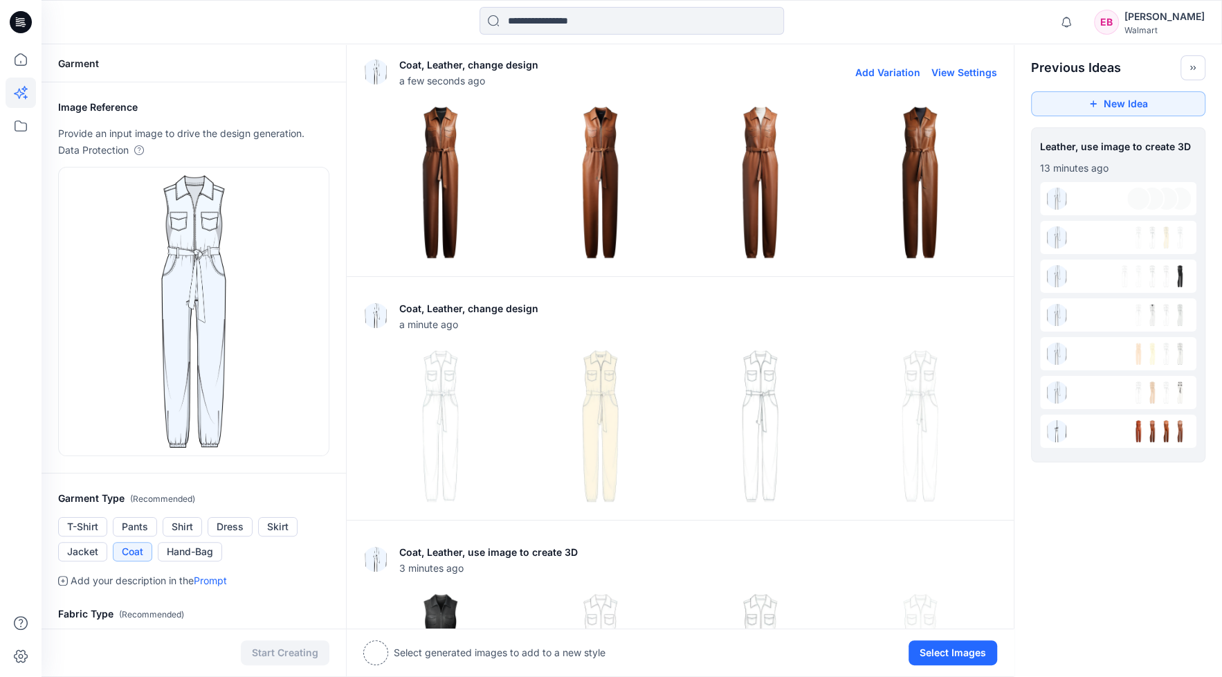
click at [922, 149] on img at bounding box center [920, 182] width 153 height 153
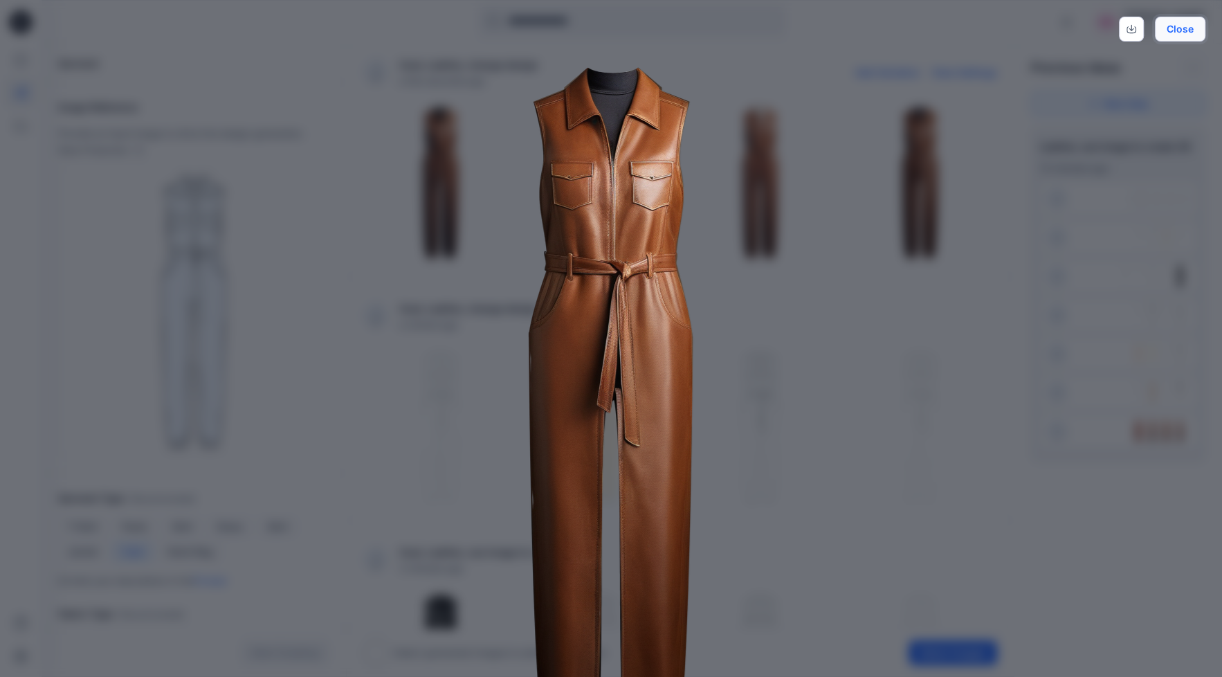
click at [1194, 34] on button "Close" at bounding box center [1180, 29] width 51 height 25
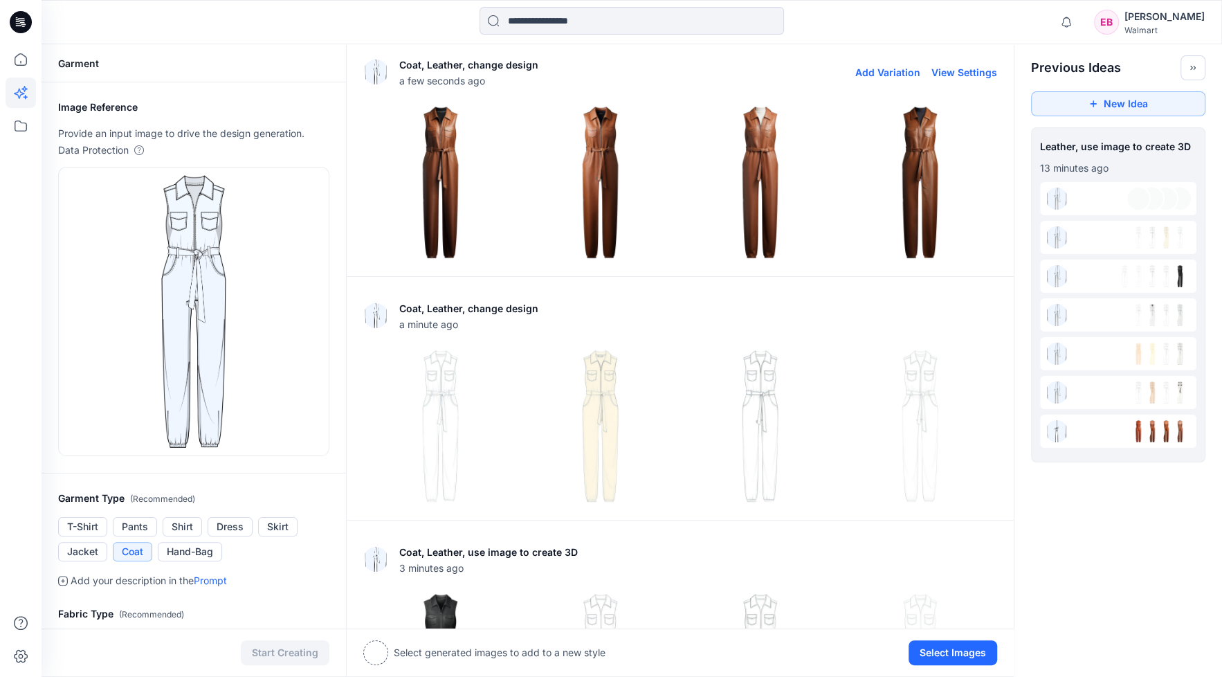
click at [600, 189] on img at bounding box center [600, 182] width 153 height 153
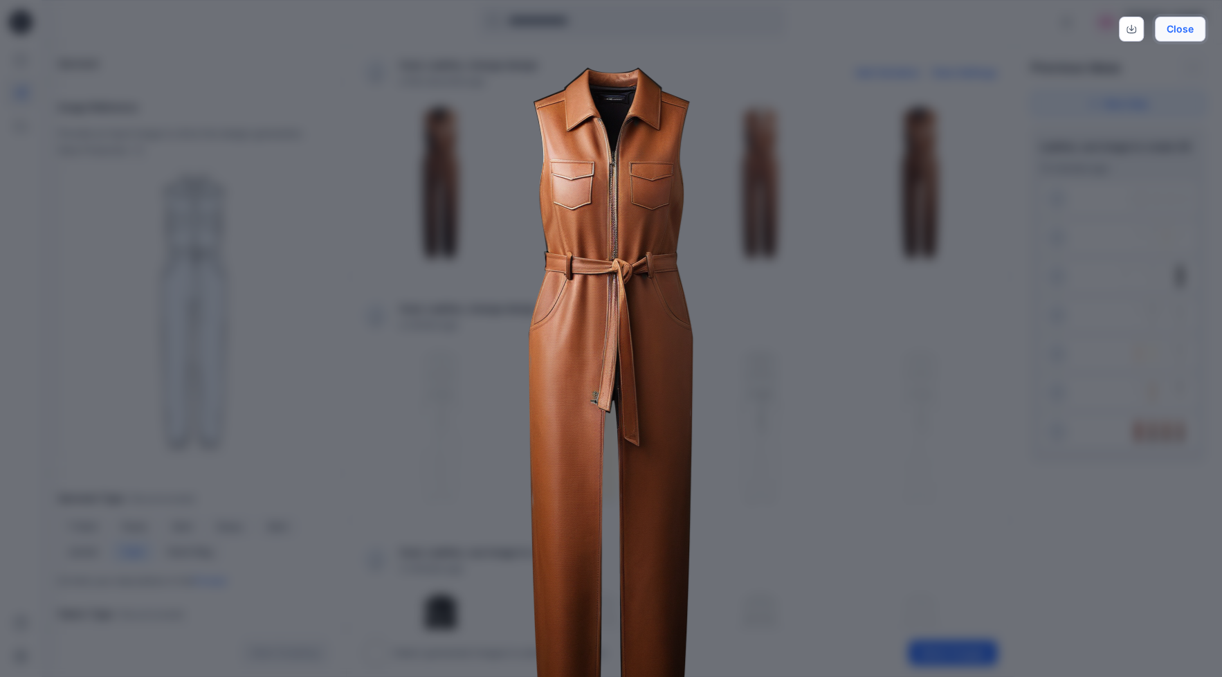
click at [1168, 30] on button "Close" at bounding box center [1180, 29] width 51 height 25
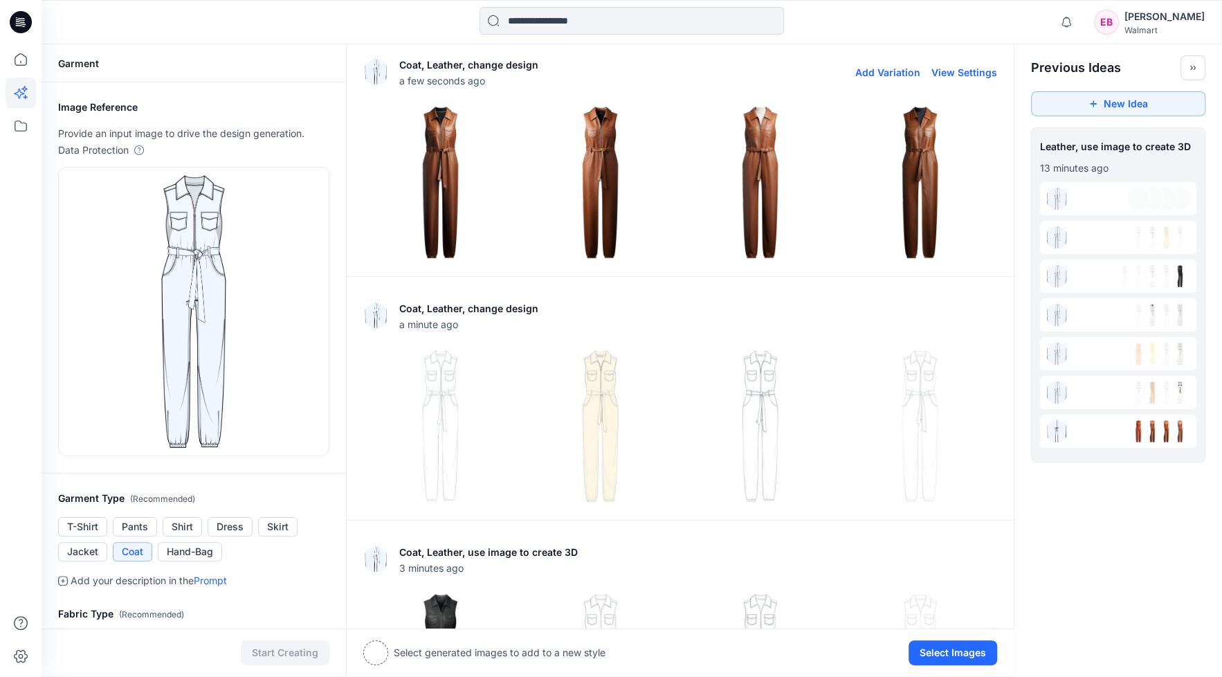
click at [899, 77] on button "Add Variation" at bounding box center [887, 72] width 65 height 12
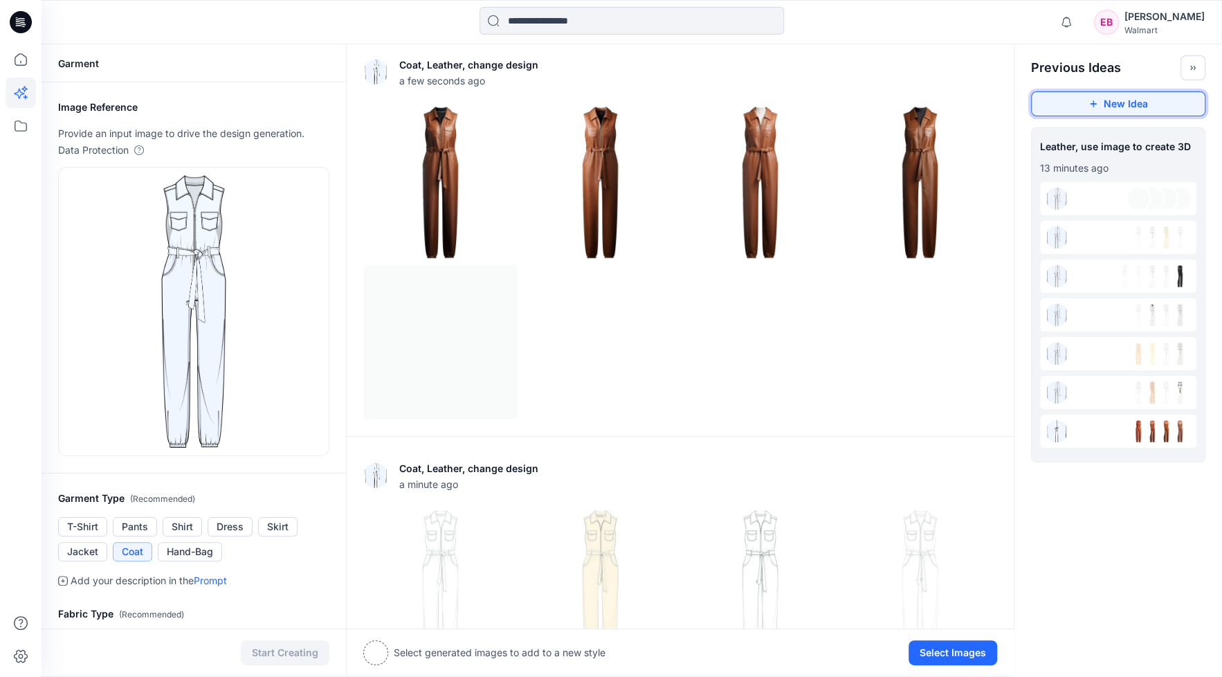
click at [1134, 104] on button "New Idea" at bounding box center [1118, 103] width 174 height 25
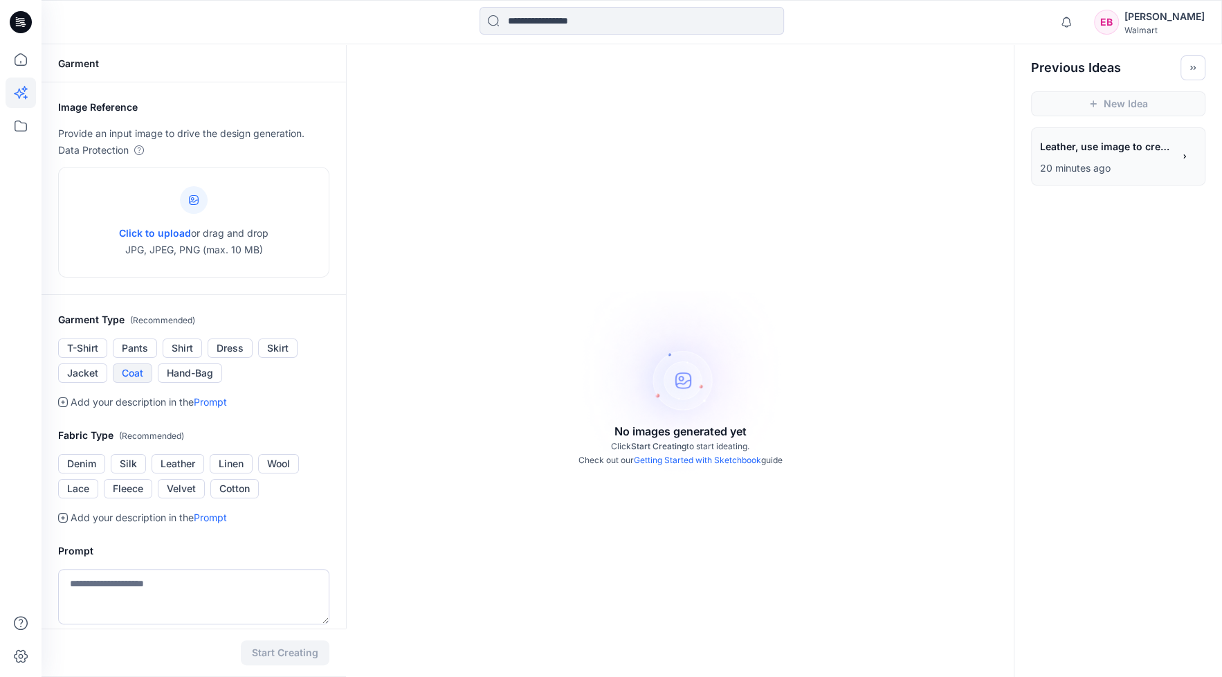
click at [131, 373] on button "Coat" at bounding box center [132, 372] width 39 height 19
click at [185, 462] on button "Leather" at bounding box center [178, 463] width 53 height 19
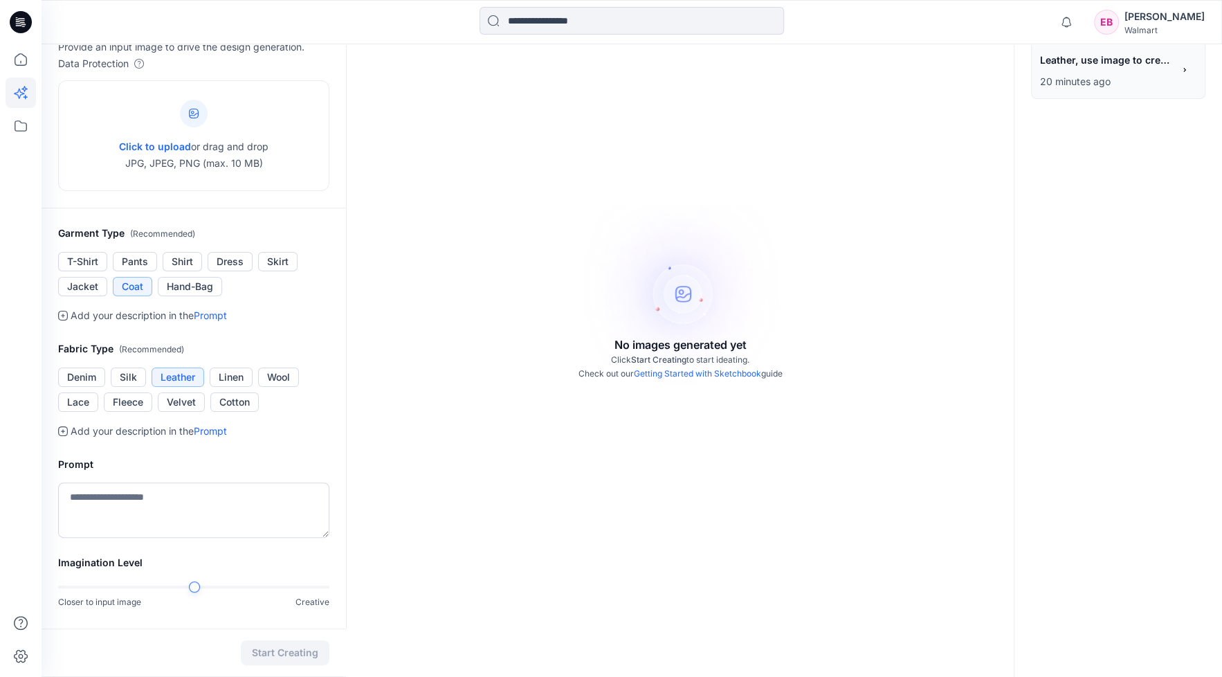
scroll to position [173, 0]
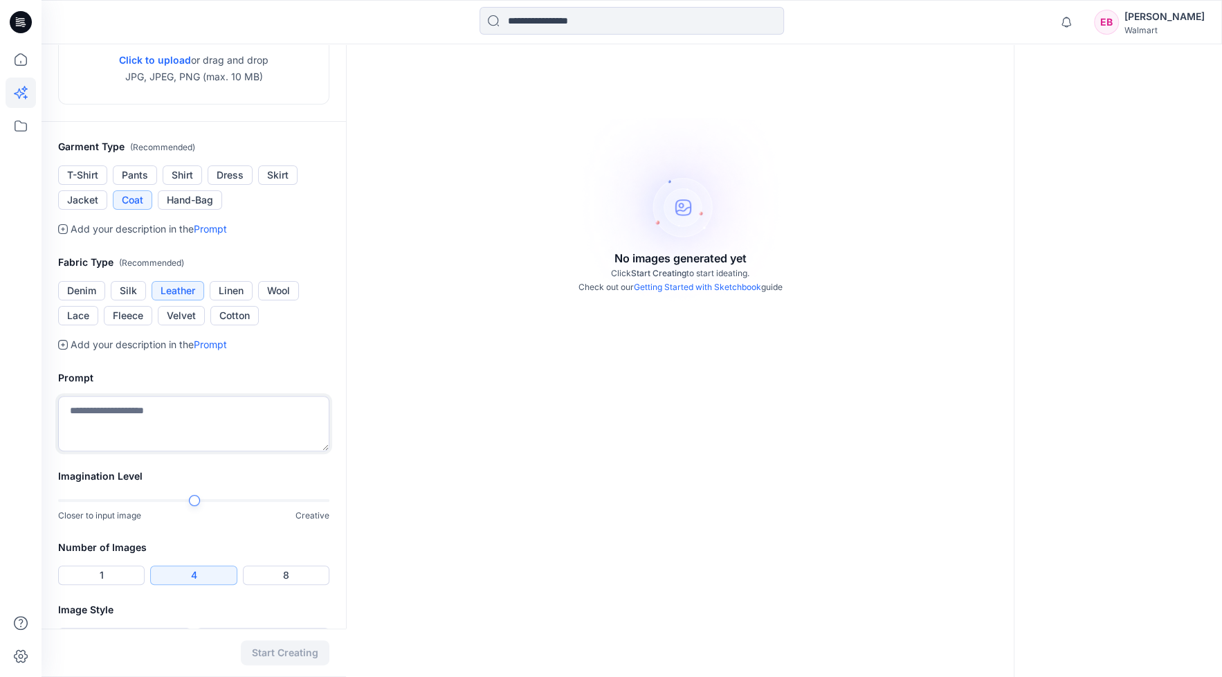
click at [151, 413] on textarea at bounding box center [193, 423] width 271 height 55
click at [408, 500] on div "**********" at bounding box center [632, 291] width 1181 height 841
click at [104, 411] on textarea at bounding box center [193, 423] width 271 height 55
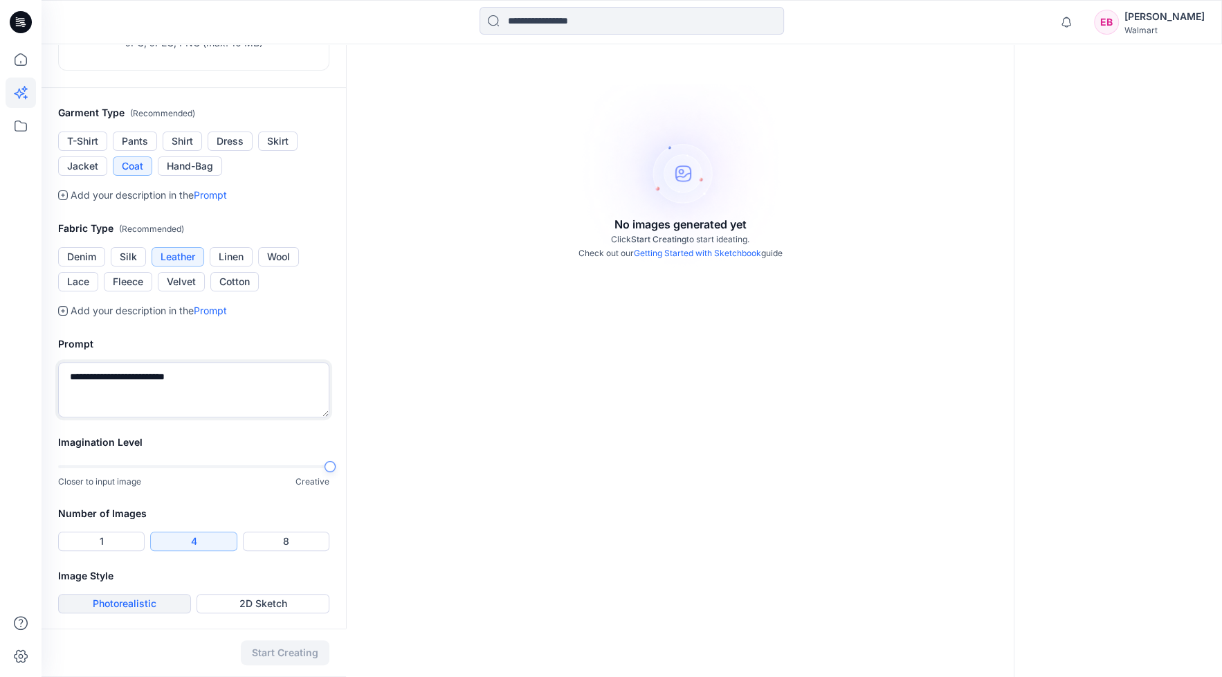
type textarea "**********"
click at [140, 604] on button "Photorealistic" at bounding box center [124, 603] width 133 height 19
click at [286, 654] on div "Start Creating" at bounding box center [194, 652] width 304 height 48
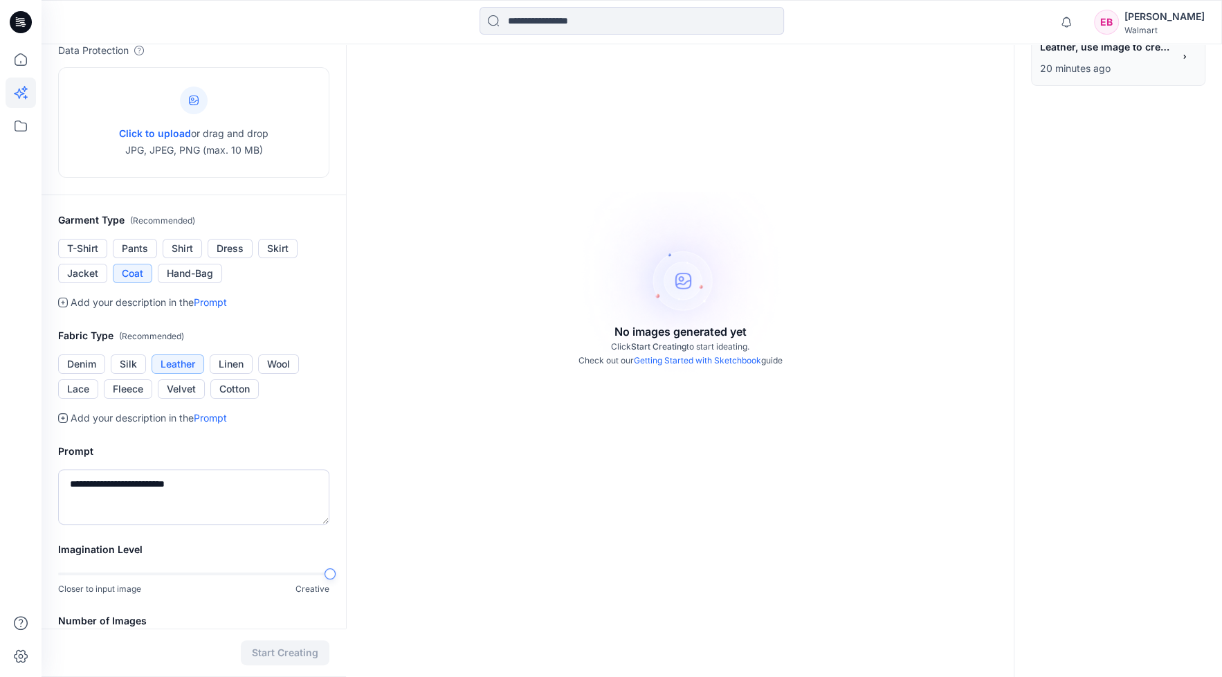
scroll to position [0, 0]
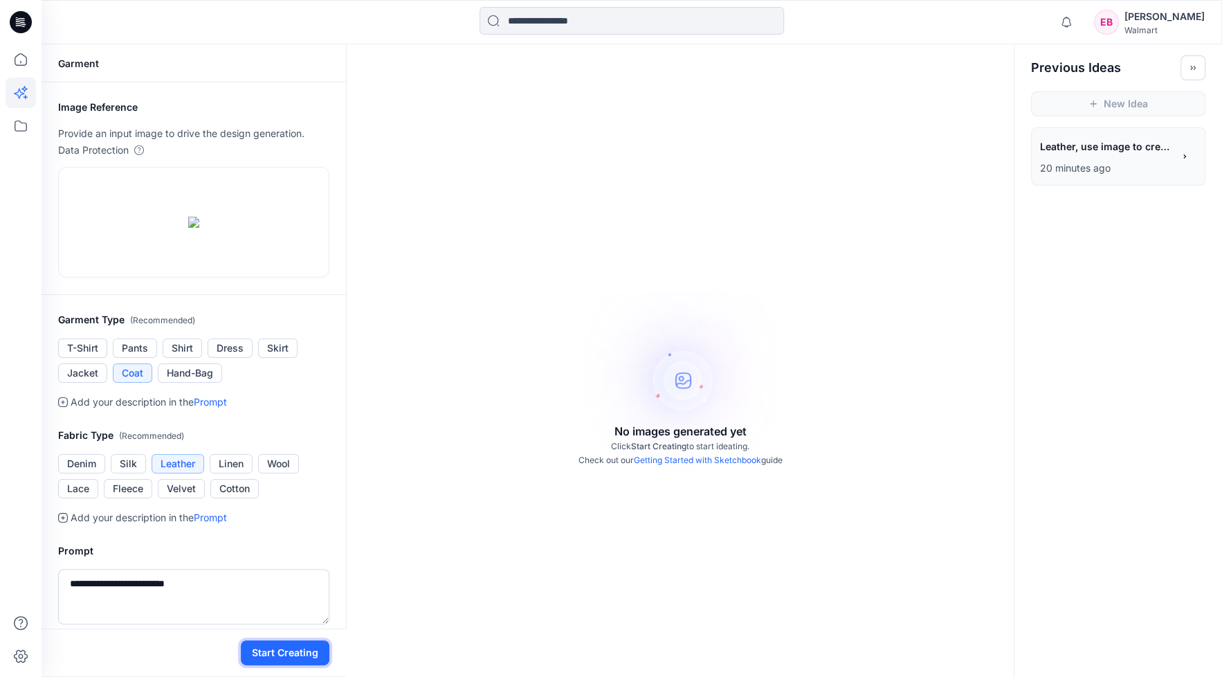
click at [299, 655] on button "Start Creating" at bounding box center [285, 652] width 89 height 25
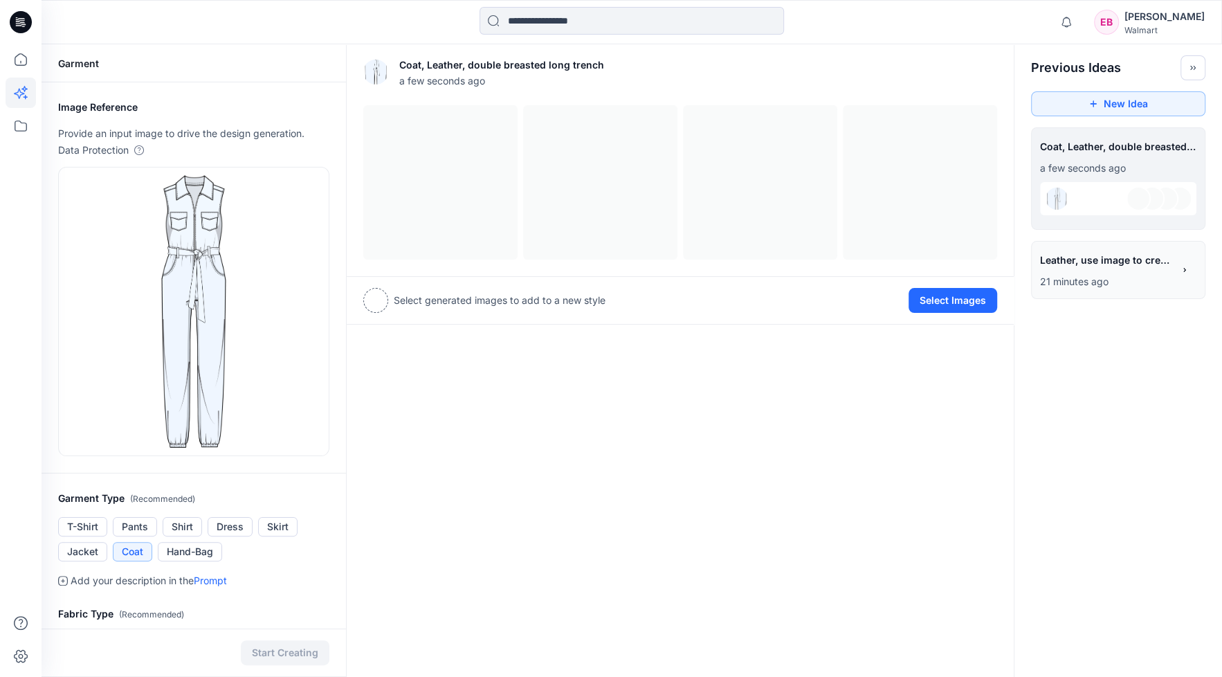
click at [1107, 260] on span "Leather, use image to create 3D" at bounding box center [1105, 260] width 131 height 20
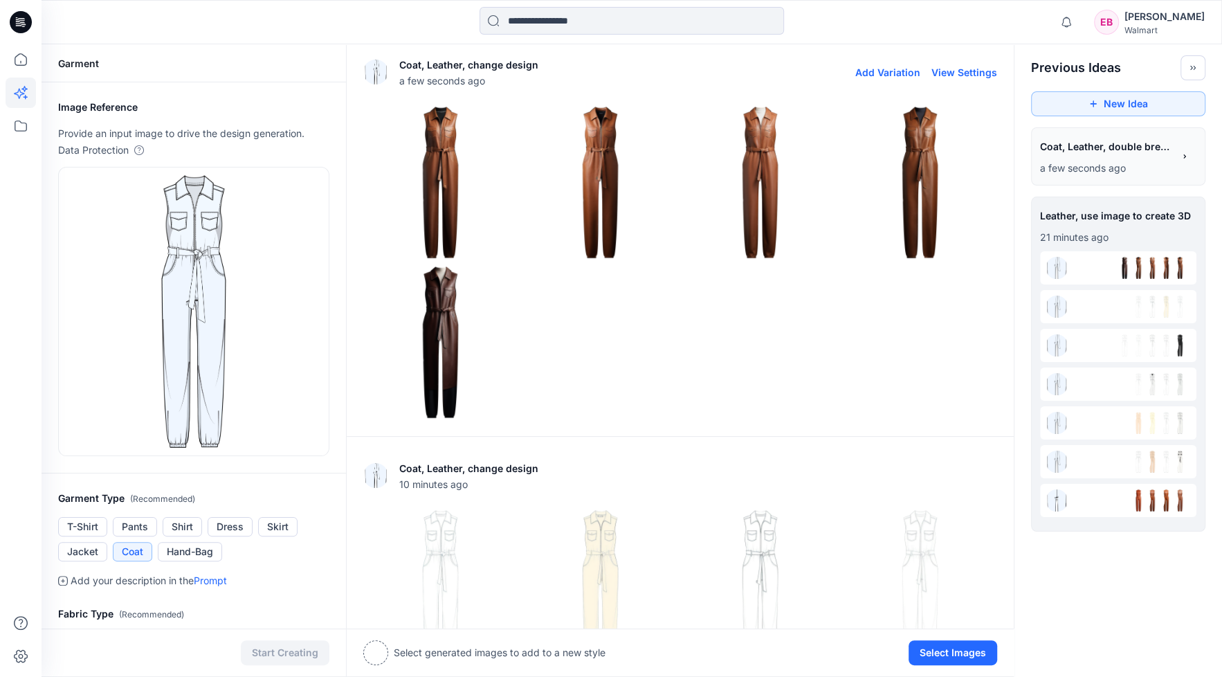
click at [439, 323] on img at bounding box center [440, 342] width 153 height 153
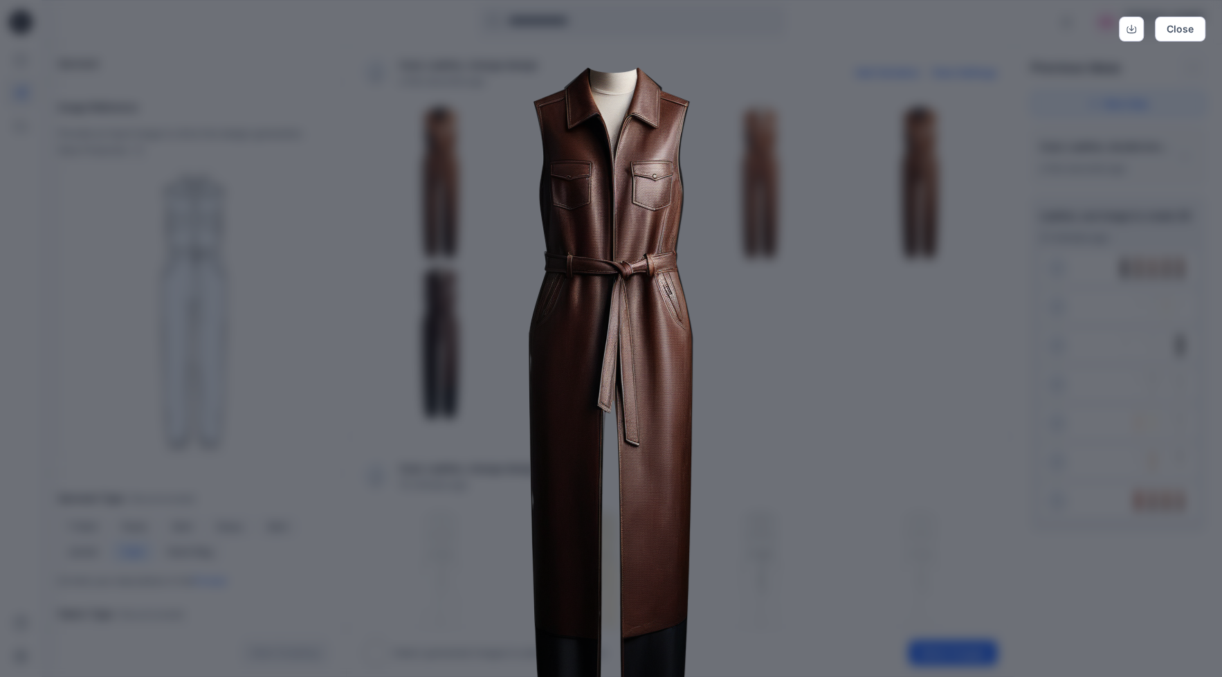
click at [1161, 601] on div "Close" at bounding box center [611, 338] width 1222 height 677
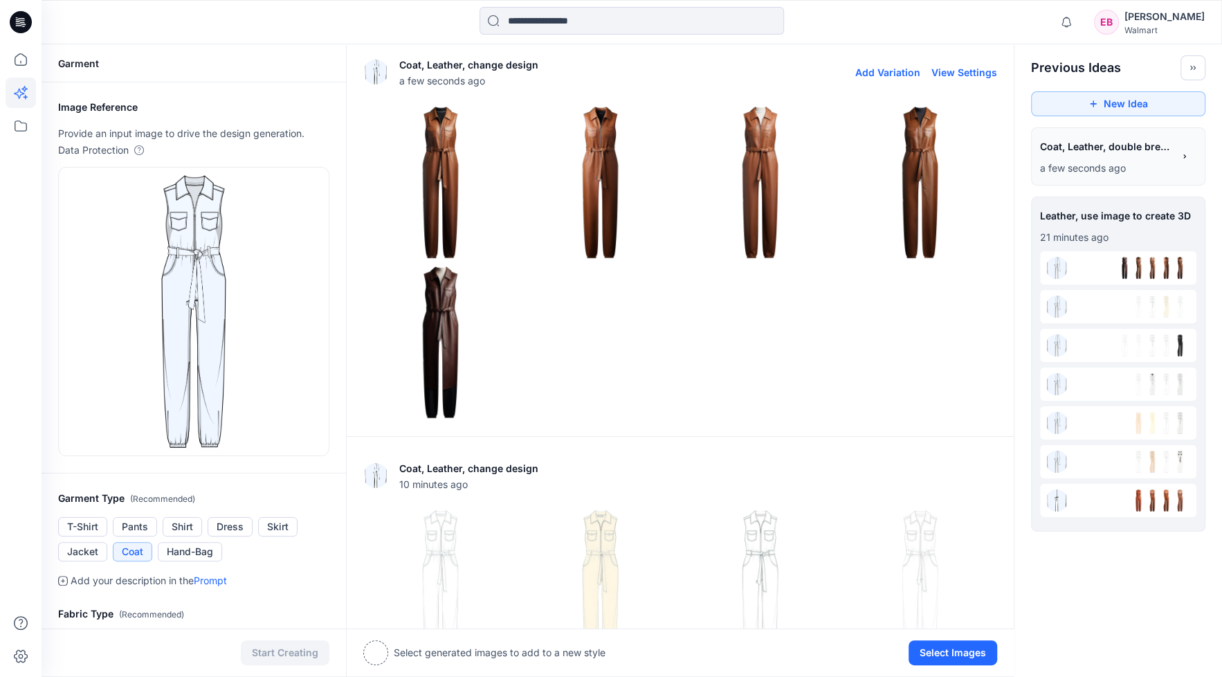
click at [607, 186] on img at bounding box center [600, 182] width 153 height 153
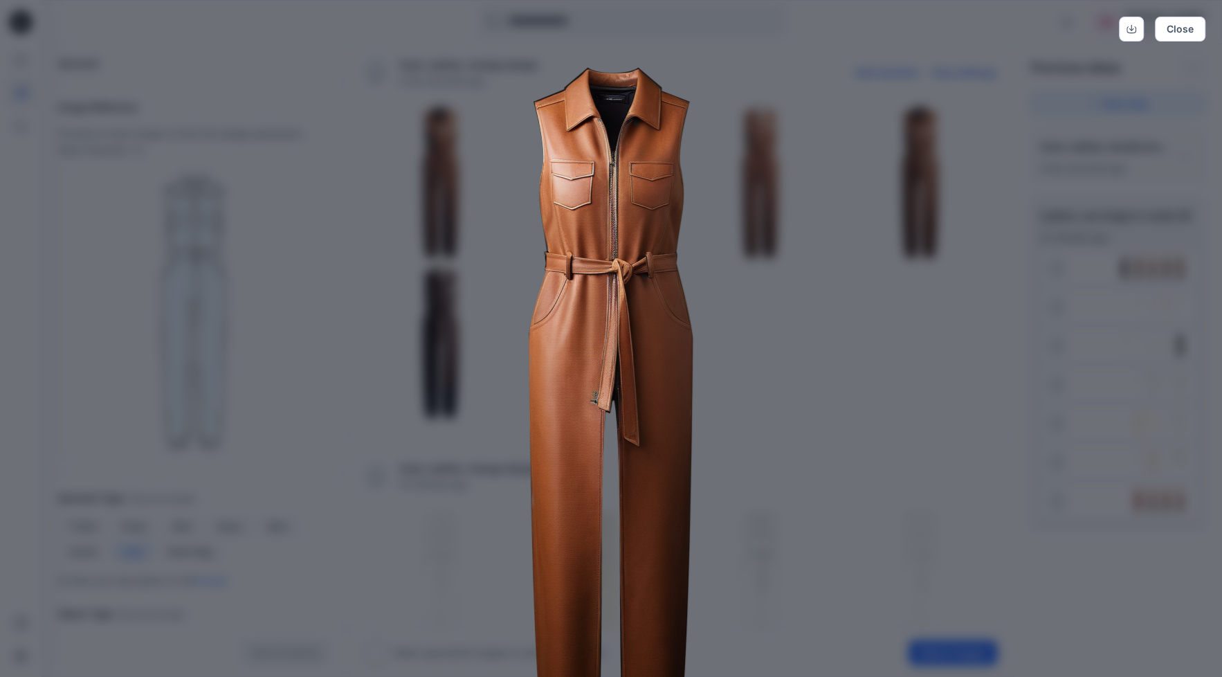
click at [1107, 487] on div "Close" at bounding box center [611, 338] width 1222 height 677
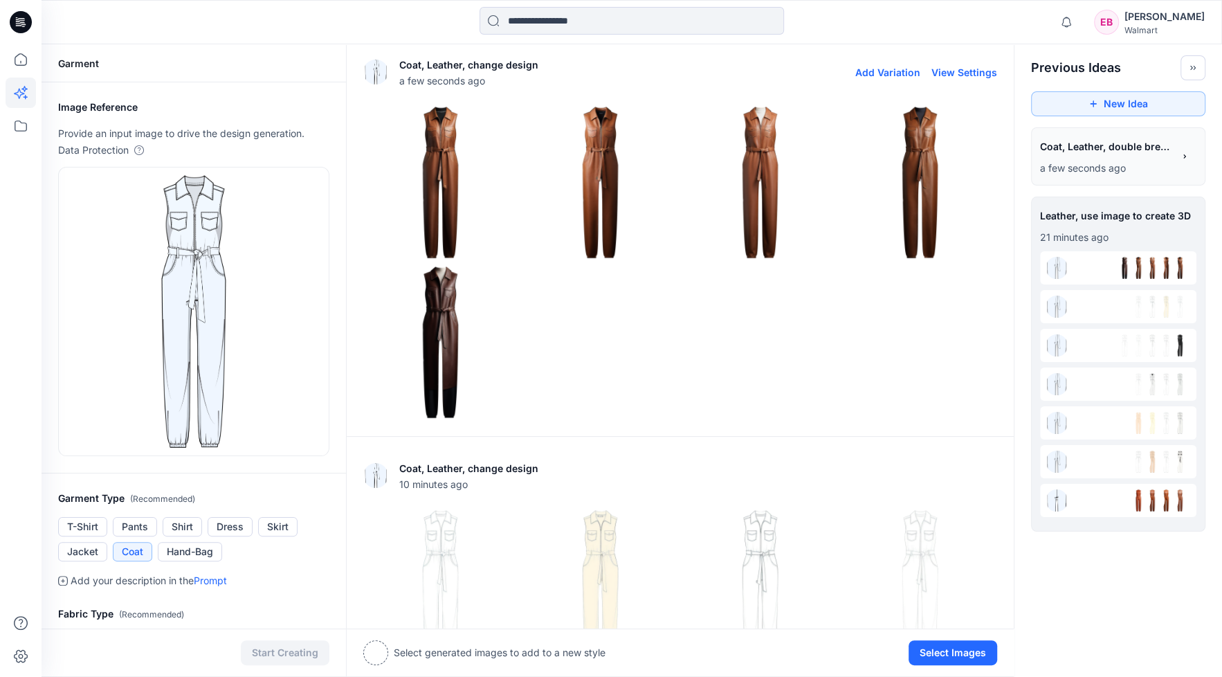
click at [442, 300] on img at bounding box center [440, 342] width 153 height 153
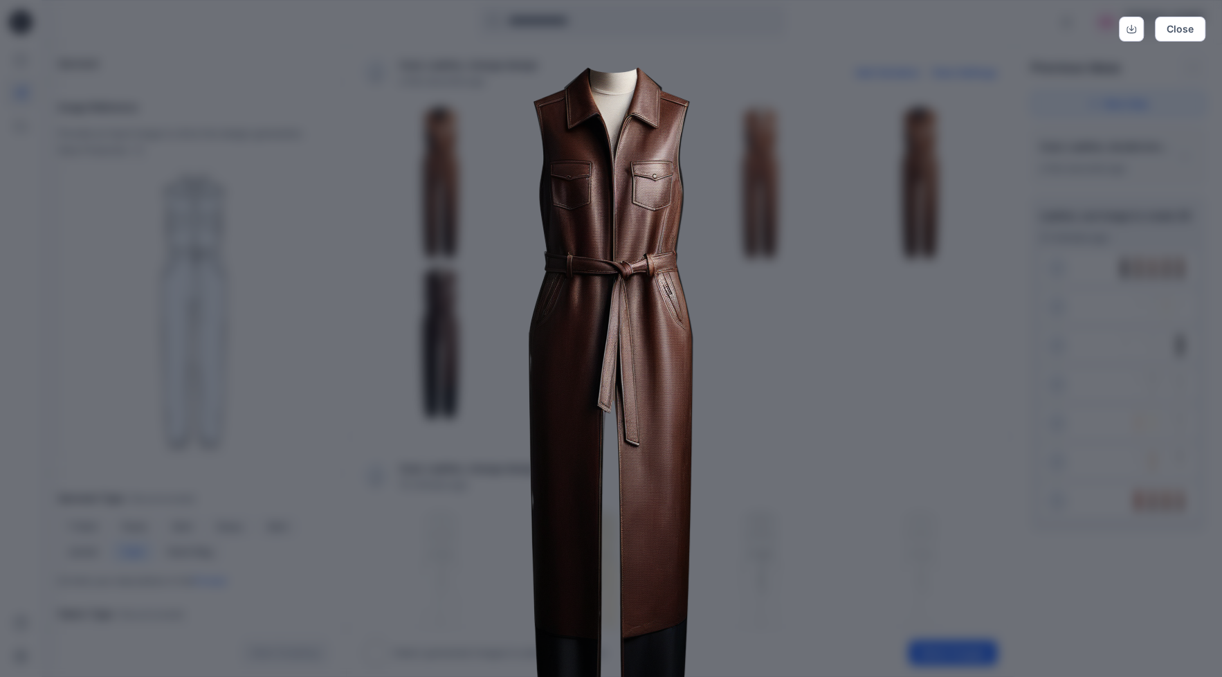
click at [1163, 494] on div "Close" at bounding box center [611, 338] width 1222 height 677
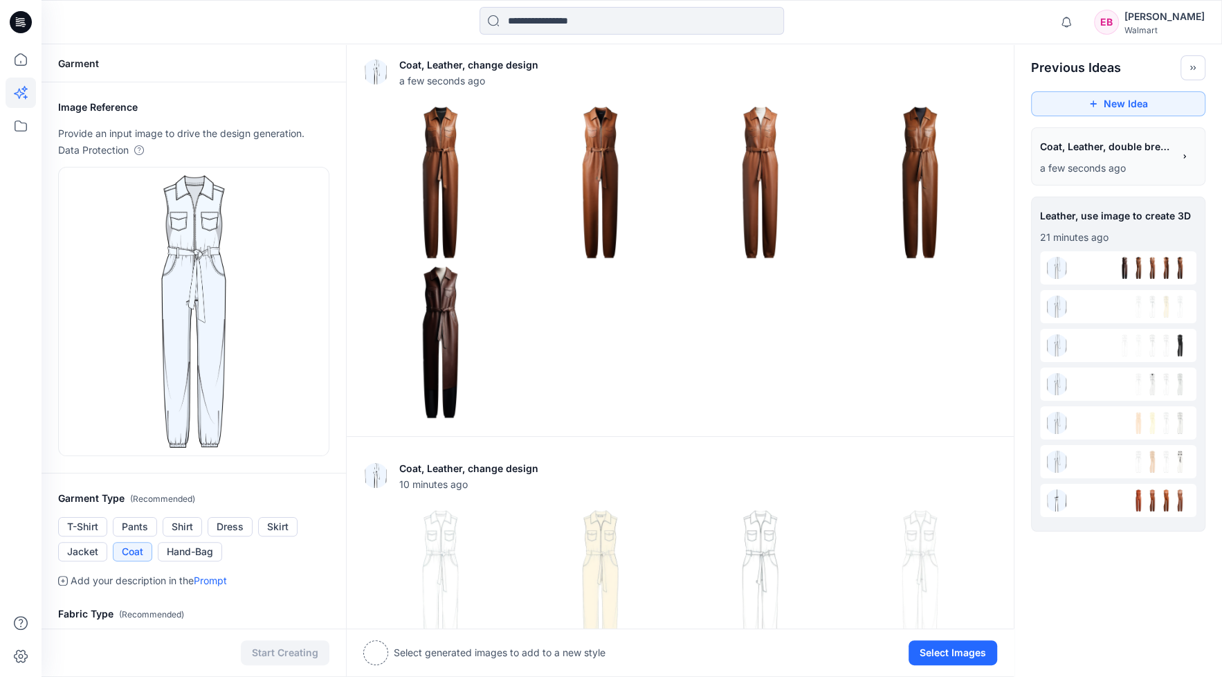
click at [1048, 168] on p "a few seconds ago" at bounding box center [1106, 168] width 133 height 17
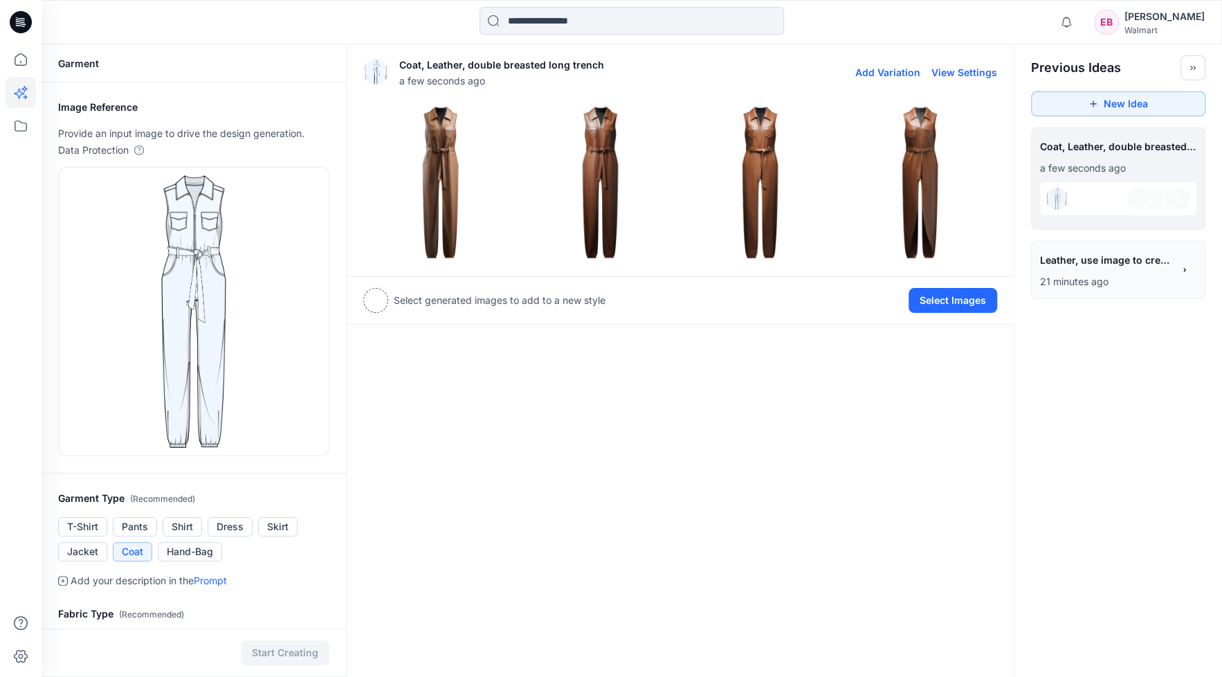
click at [451, 161] on img at bounding box center [440, 182] width 153 height 153
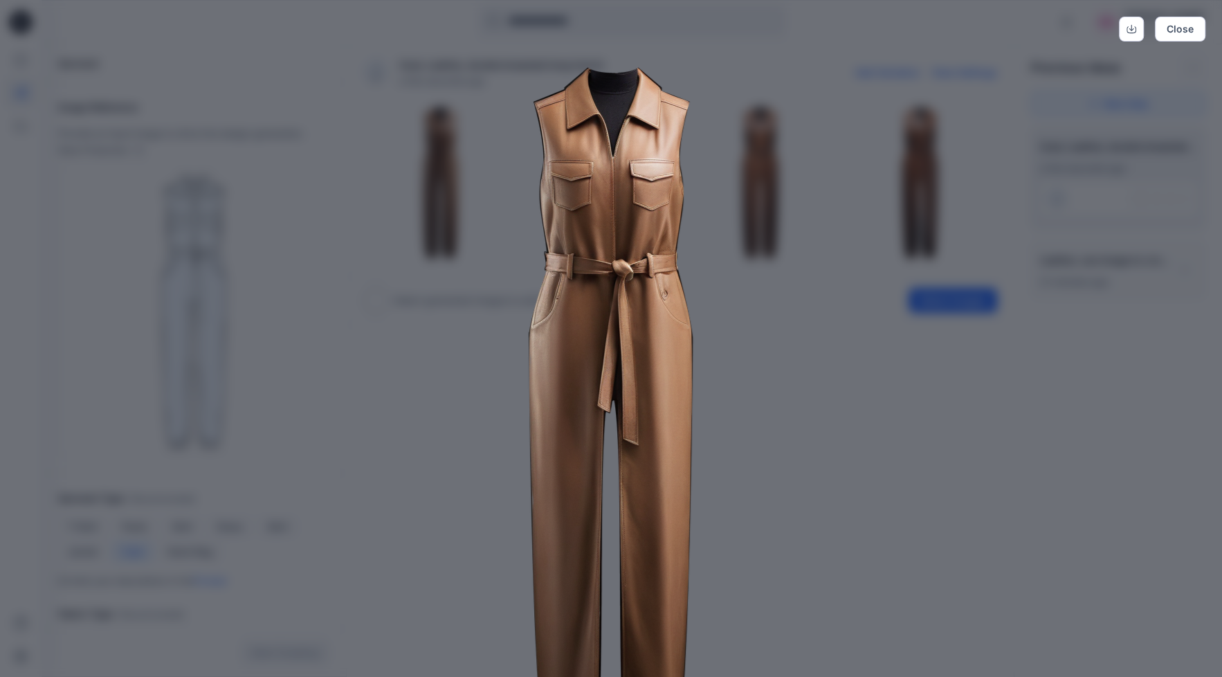
click at [754, 475] on img at bounding box center [611, 418] width 709 height 709
click at [1179, 30] on button "Close" at bounding box center [1180, 29] width 51 height 25
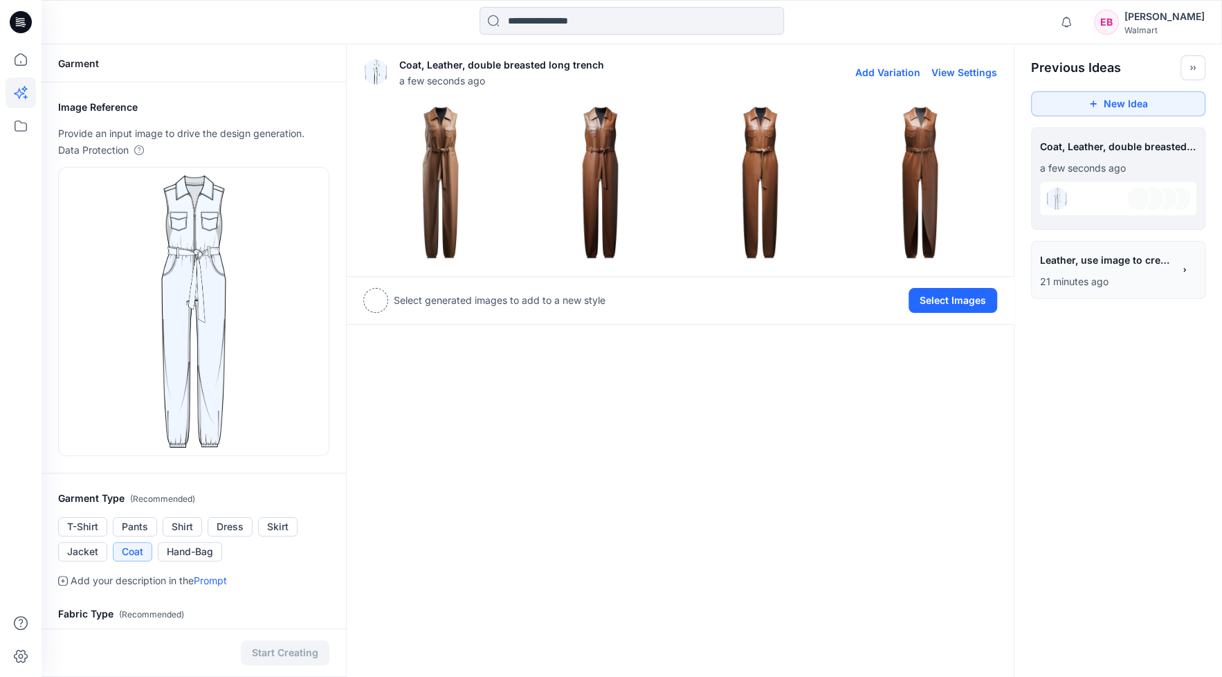
click at [585, 203] on img at bounding box center [600, 182] width 153 height 153
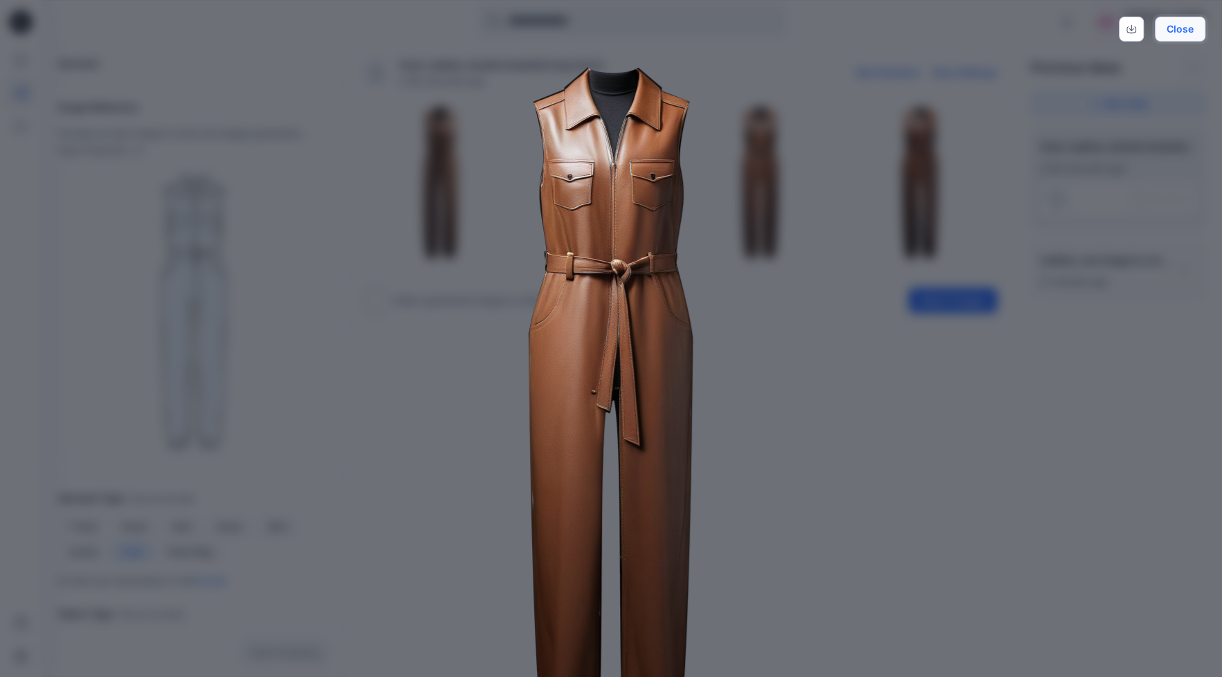
click at [1185, 28] on button "Close" at bounding box center [1180, 29] width 51 height 25
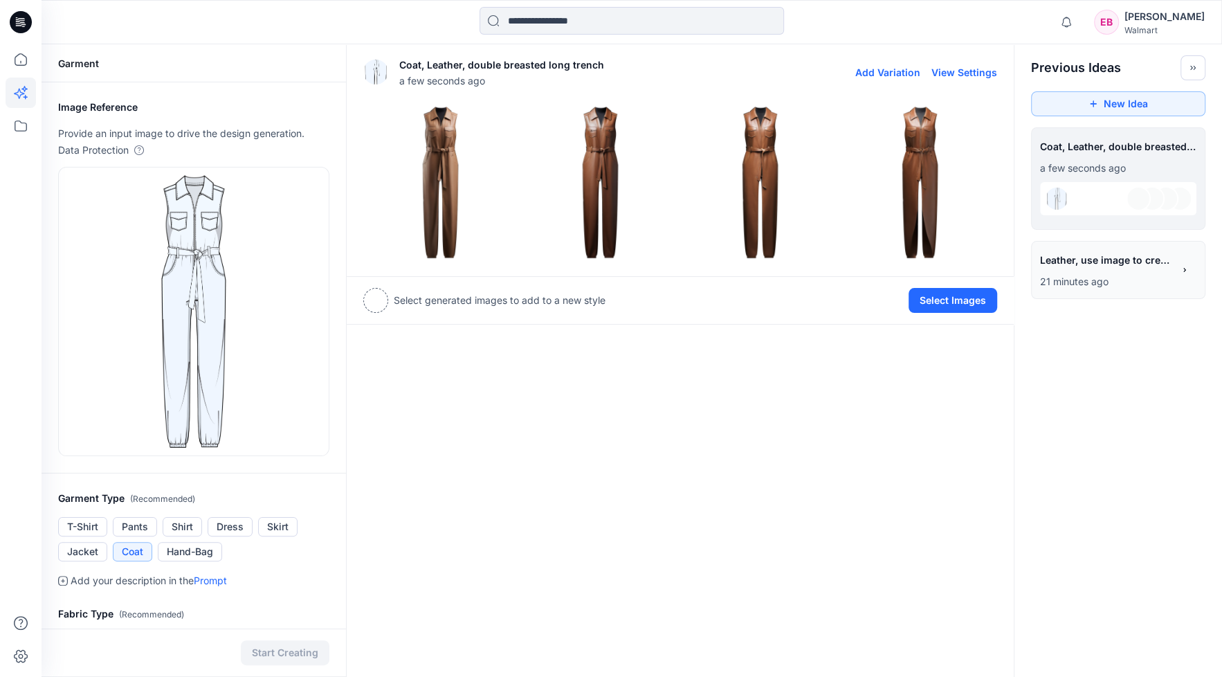
click at [761, 189] on img at bounding box center [760, 182] width 153 height 153
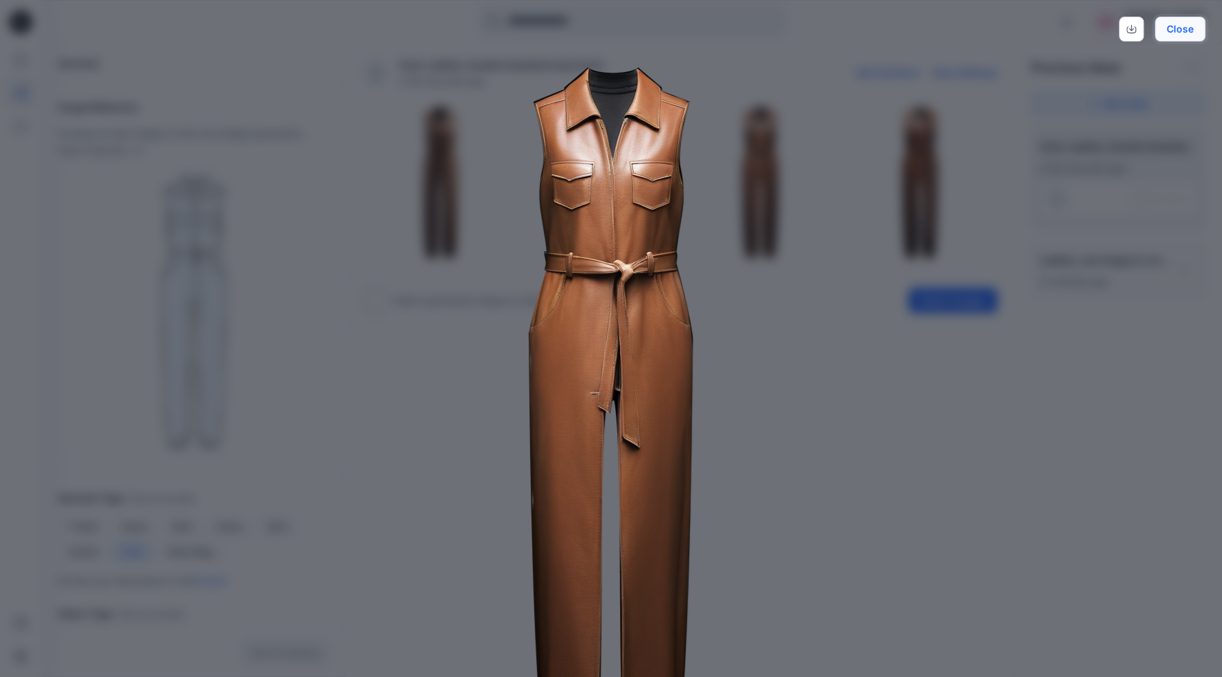
drag, startPoint x: 1179, startPoint y: 28, endPoint x: 1072, endPoint y: 78, distance: 118.6
click at [1180, 28] on button "Close" at bounding box center [1180, 29] width 51 height 25
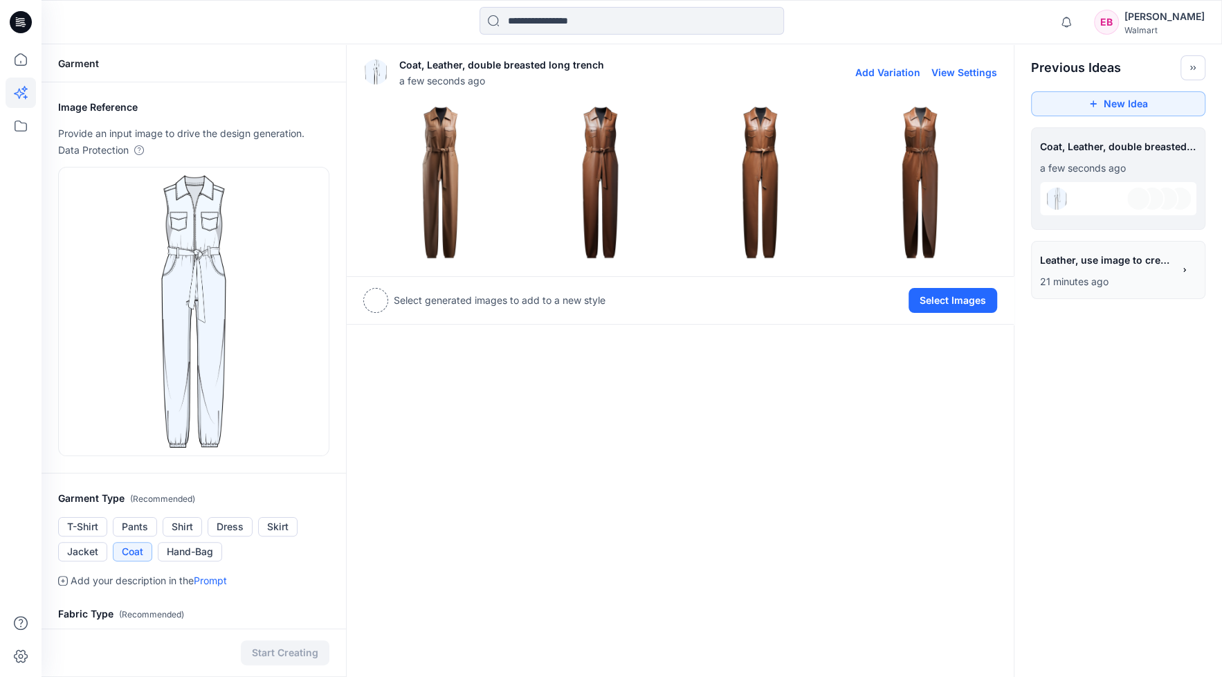
click at [922, 186] on img at bounding box center [920, 182] width 153 height 153
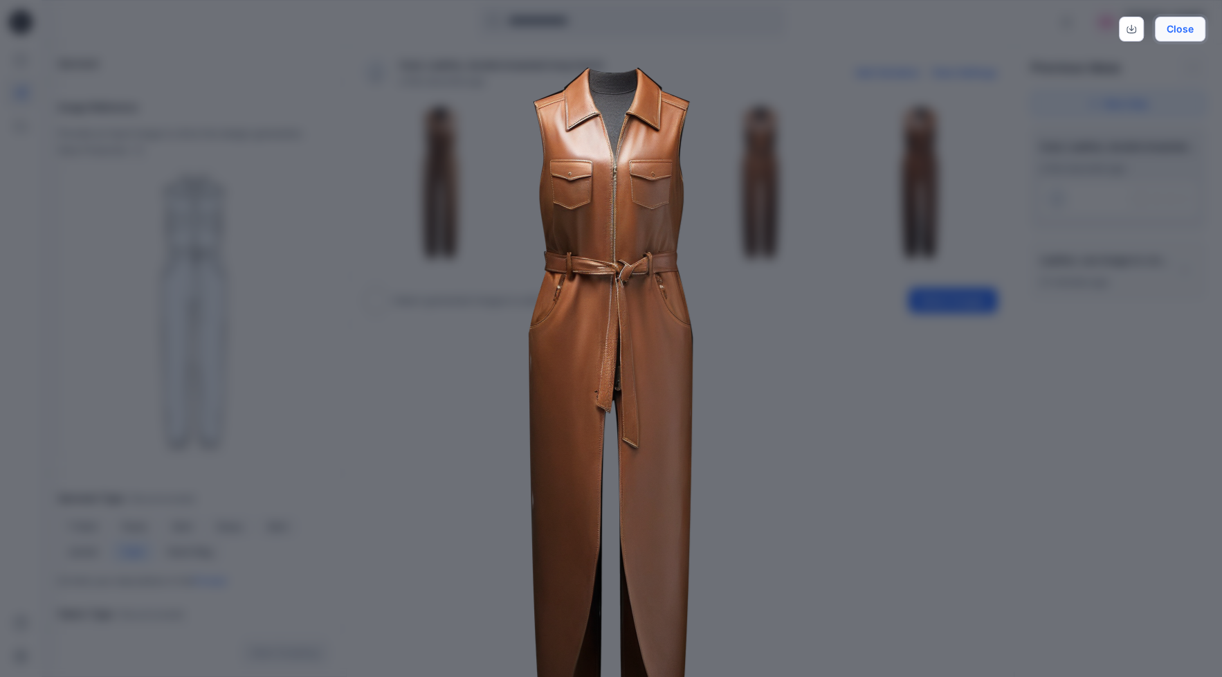
click at [1192, 28] on button "Close" at bounding box center [1180, 29] width 51 height 25
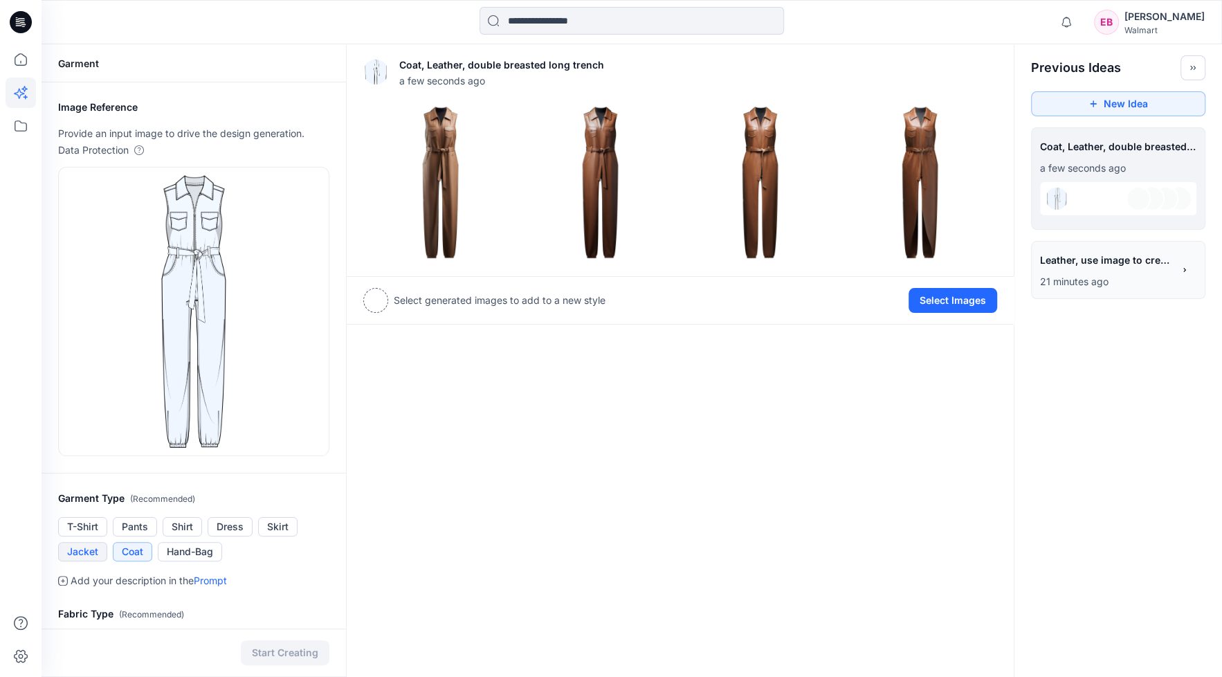
click at [83, 544] on button "Jacket" at bounding box center [82, 551] width 49 height 19
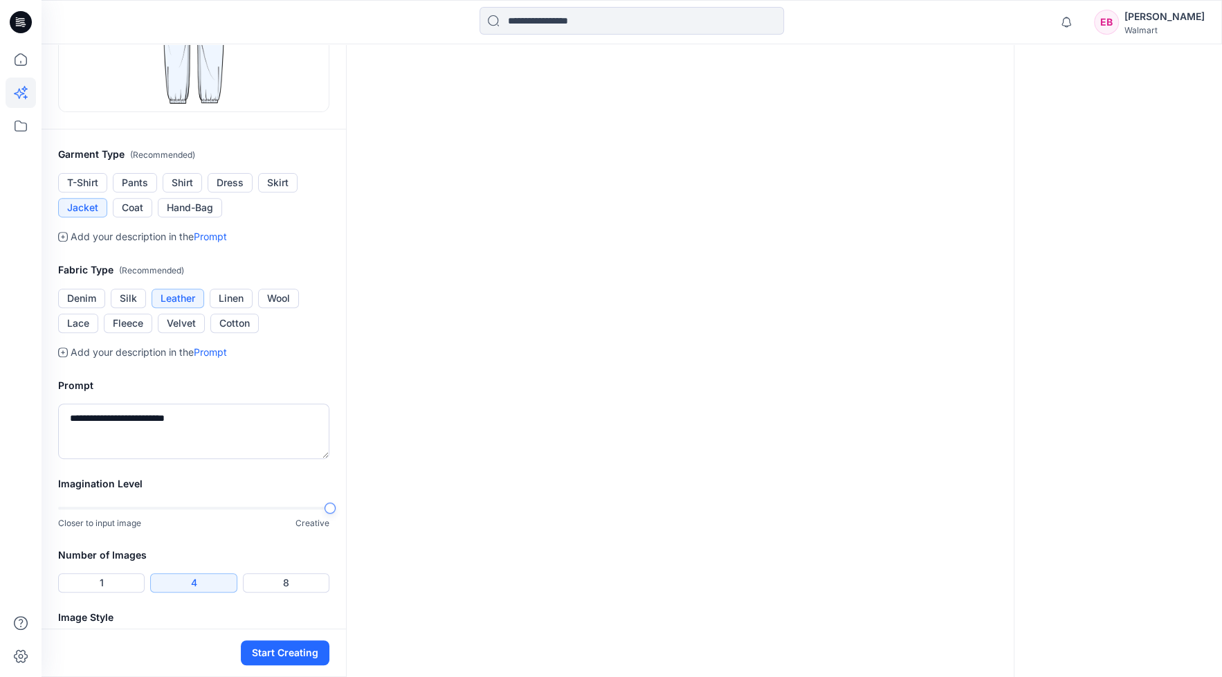
scroll to position [346, 0]
click at [231, 320] on button "Cotton" at bounding box center [234, 320] width 48 height 19
click at [188, 319] on button "Velvet" at bounding box center [181, 320] width 47 height 19
drag, startPoint x: 205, startPoint y: 415, endPoint x: 0, endPoint y: 421, distance: 205.0
click at [0, 421] on div "Notifications Your style KNH05934_KNIT DENIM SHORT has been updated with KNH059…" at bounding box center [611, 186] width 1222 height 1064
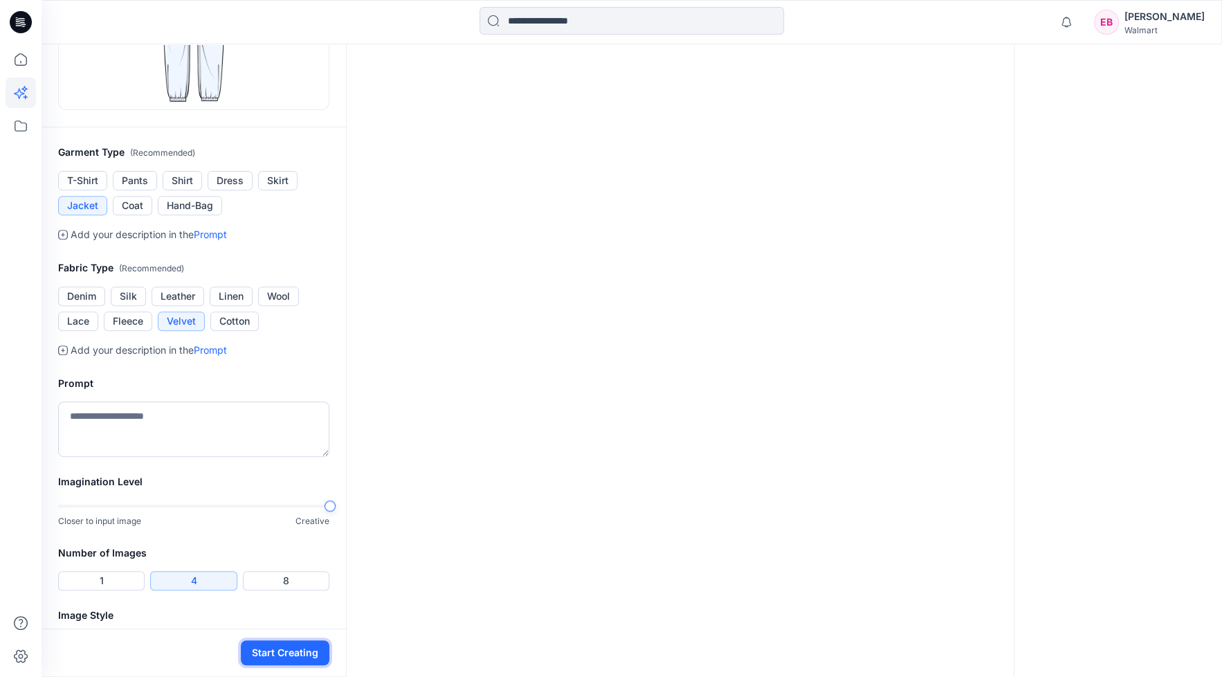
click at [287, 652] on button "Start Creating" at bounding box center [285, 652] width 89 height 25
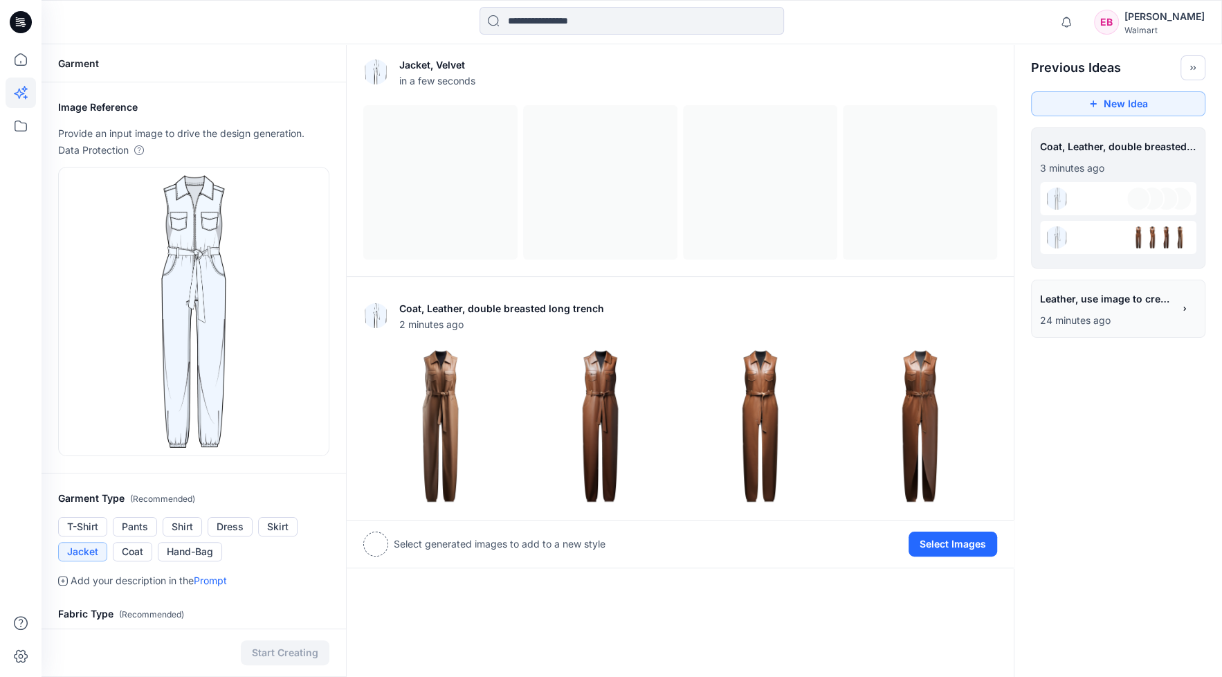
scroll to position [0, 0]
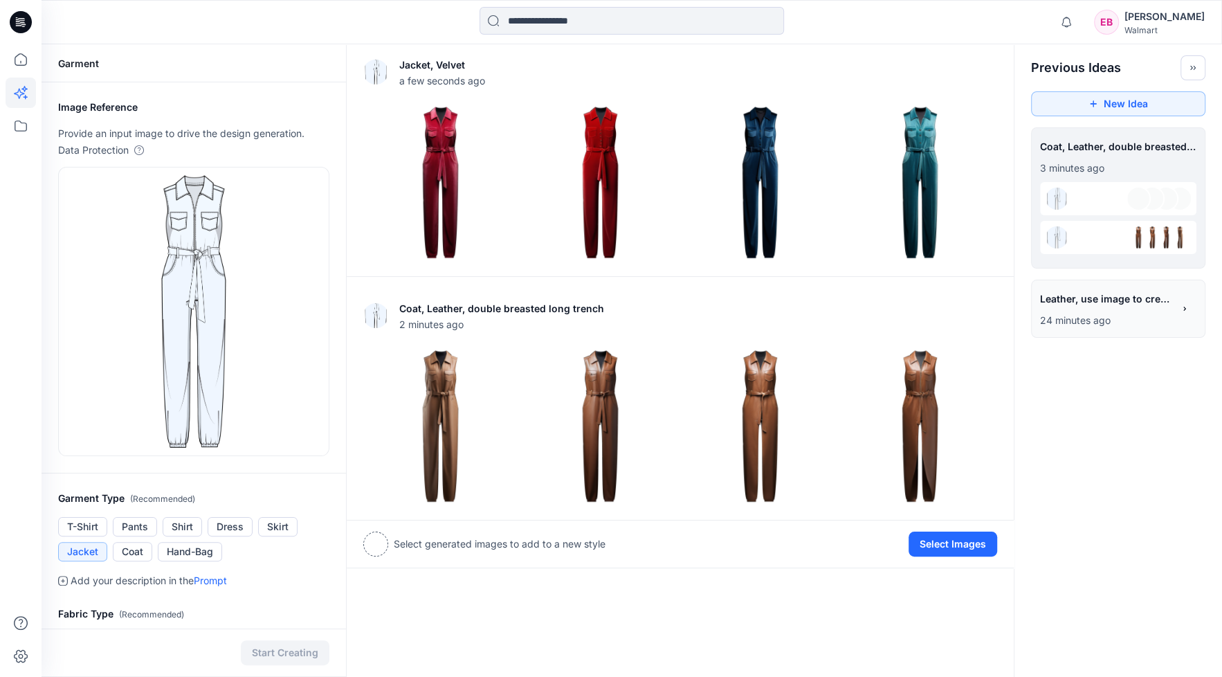
click at [1113, 430] on div "**********" at bounding box center [632, 553] width 1181 height 1019
click at [445, 158] on img at bounding box center [440, 182] width 153 height 153
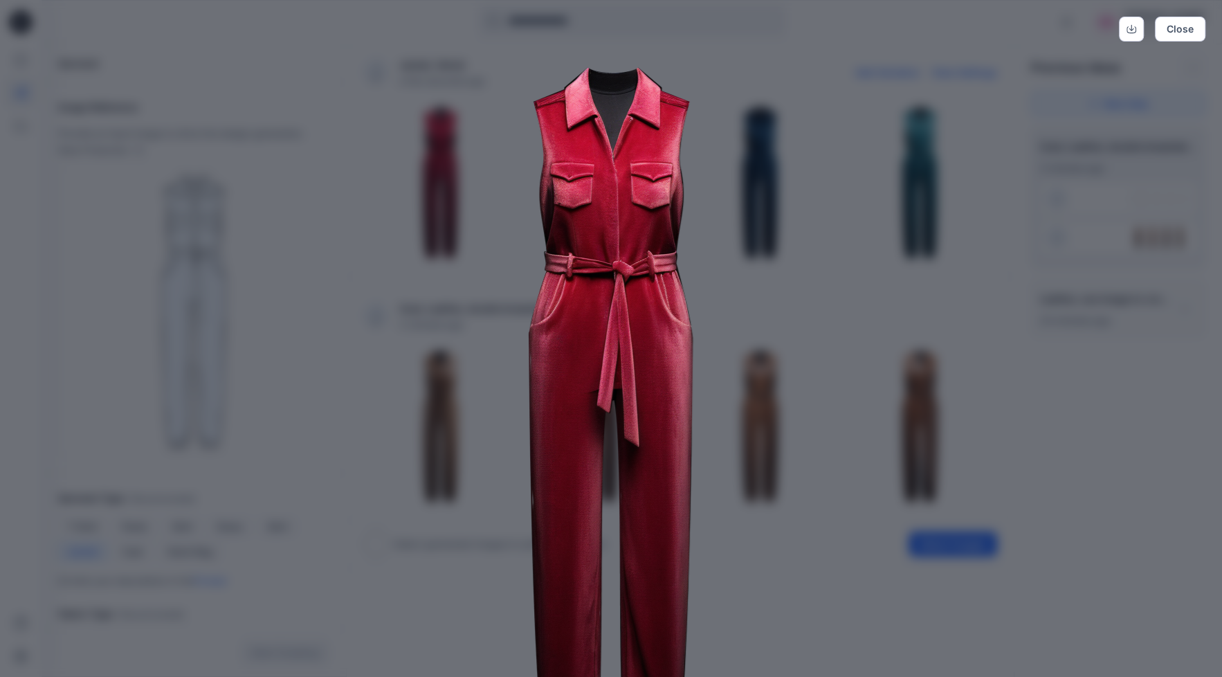
click at [1102, 488] on div "Close" at bounding box center [611, 338] width 1222 height 677
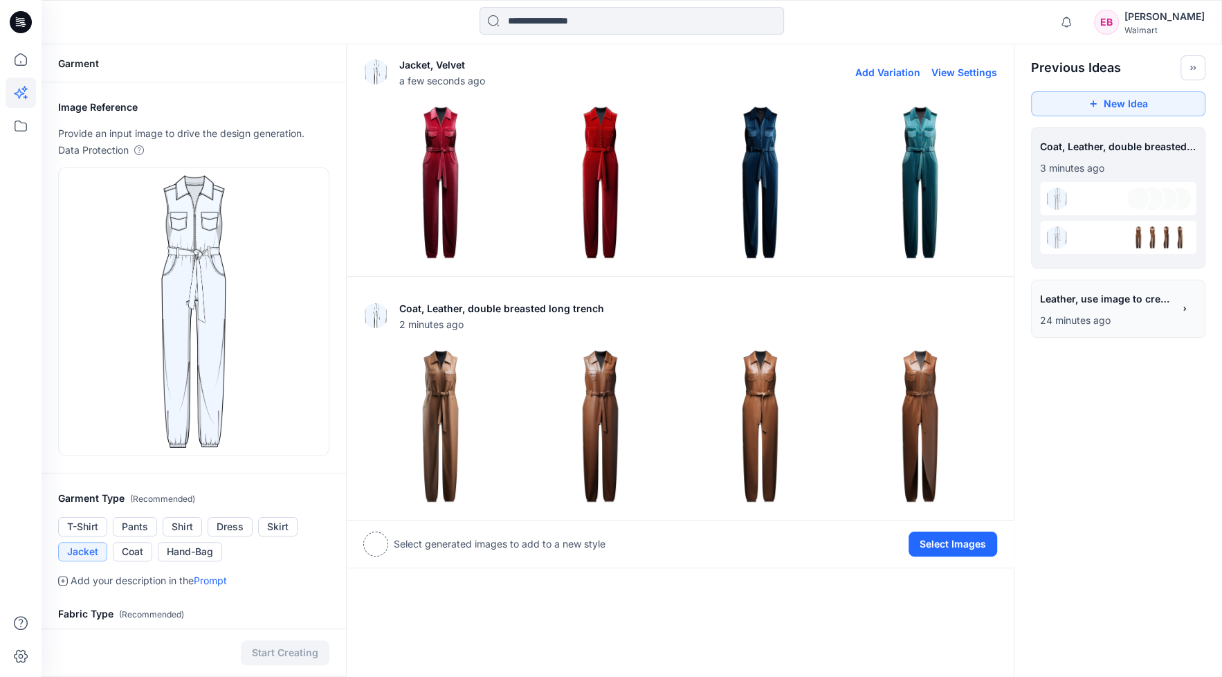
click at [603, 166] on img at bounding box center [600, 182] width 153 height 153
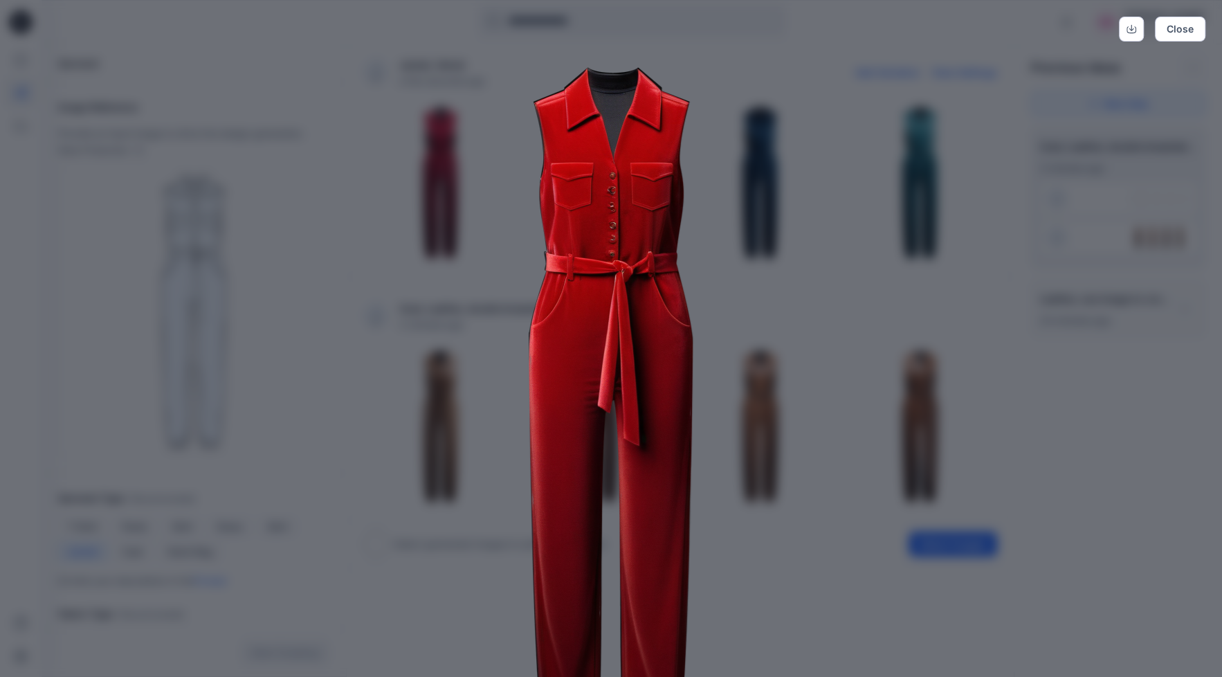
click at [1136, 509] on div "Close" at bounding box center [611, 338] width 1222 height 677
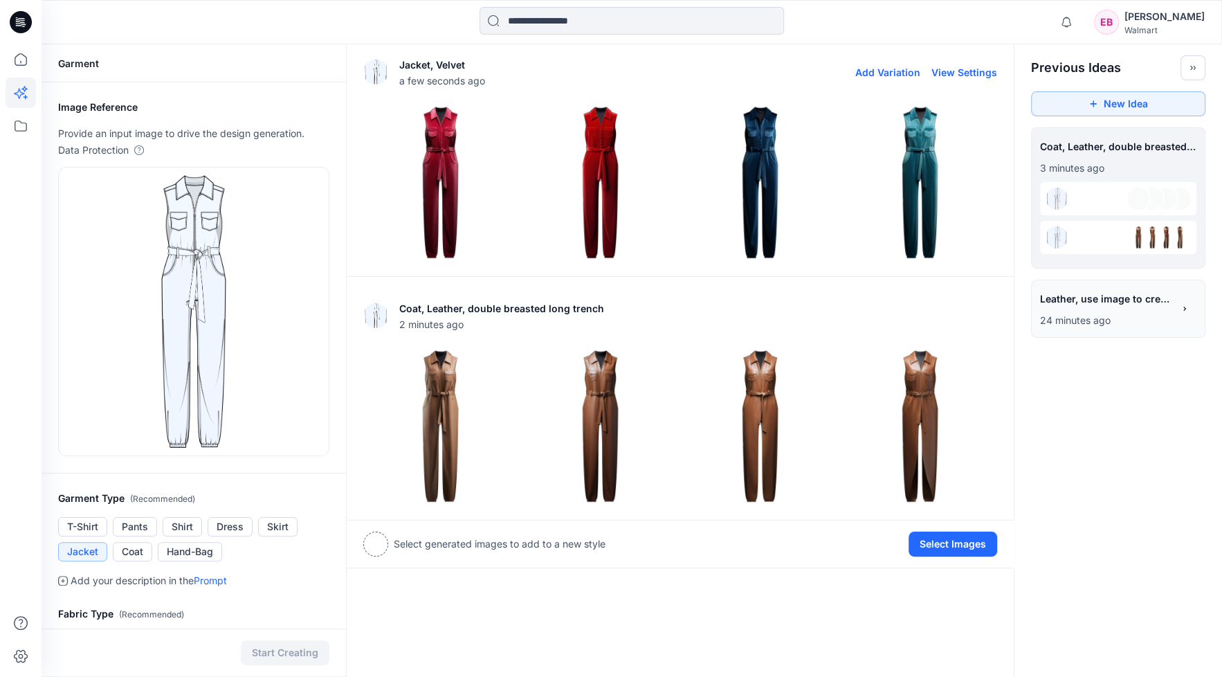
click at [444, 145] on img at bounding box center [440, 182] width 153 height 153
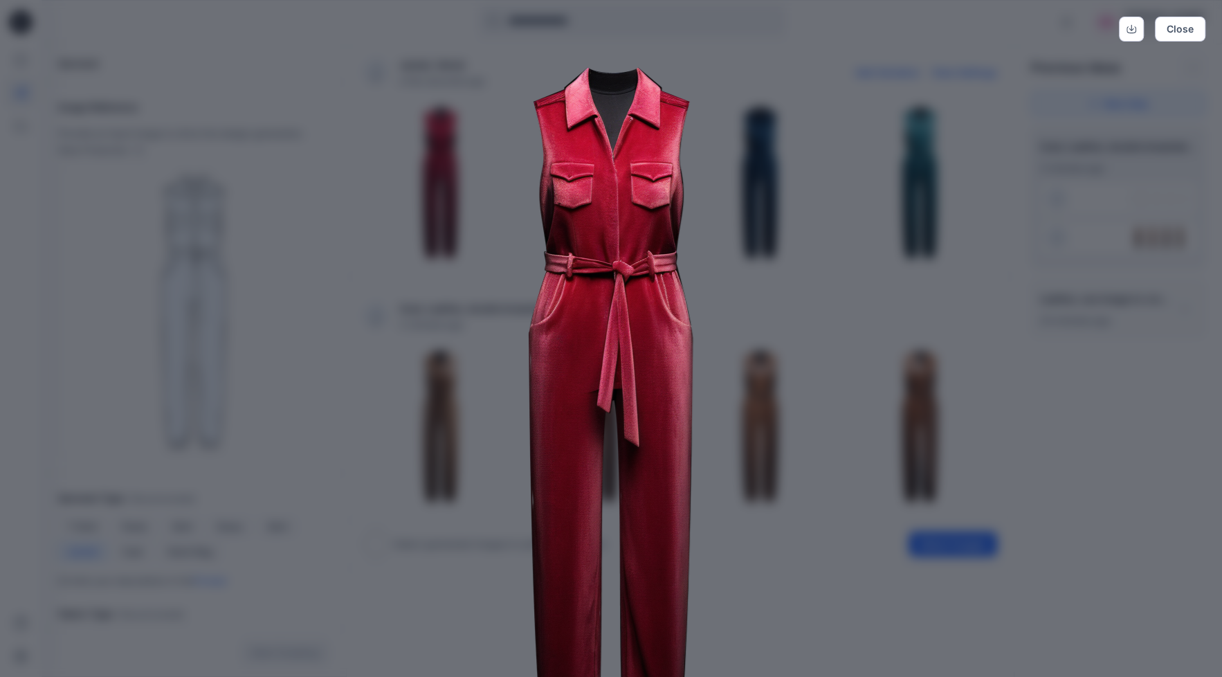
click at [1154, 530] on div "Close" at bounding box center [611, 338] width 1222 height 677
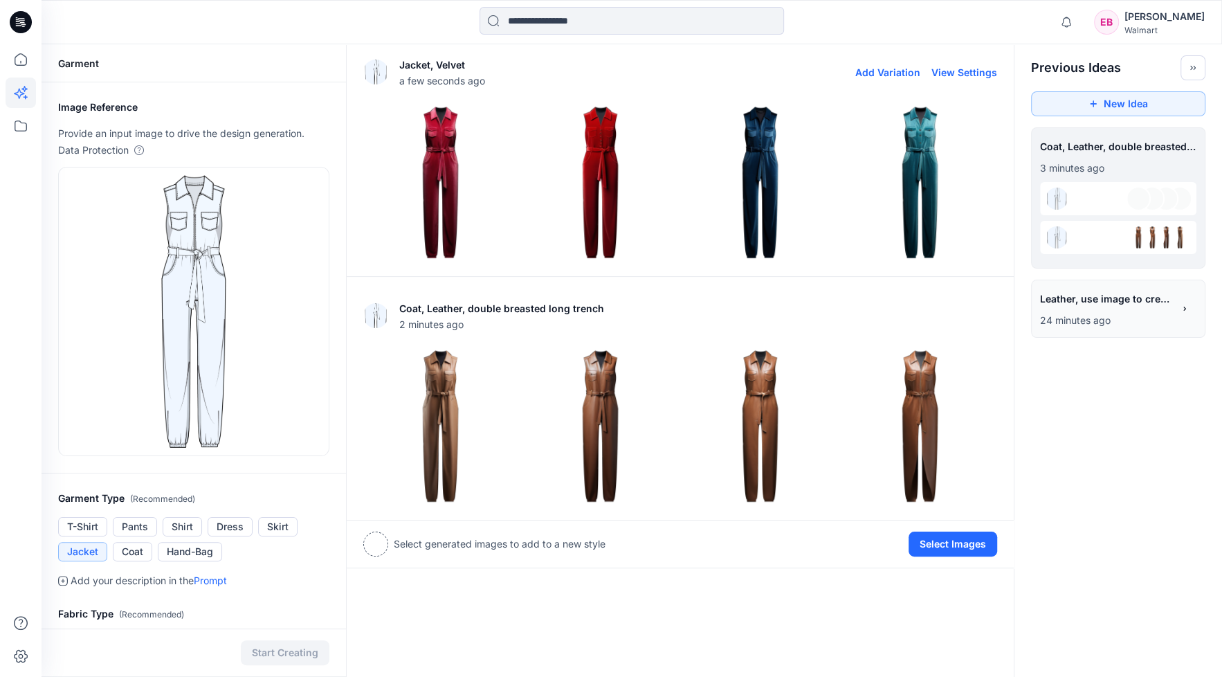
click at [597, 165] on img at bounding box center [600, 182] width 153 height 153
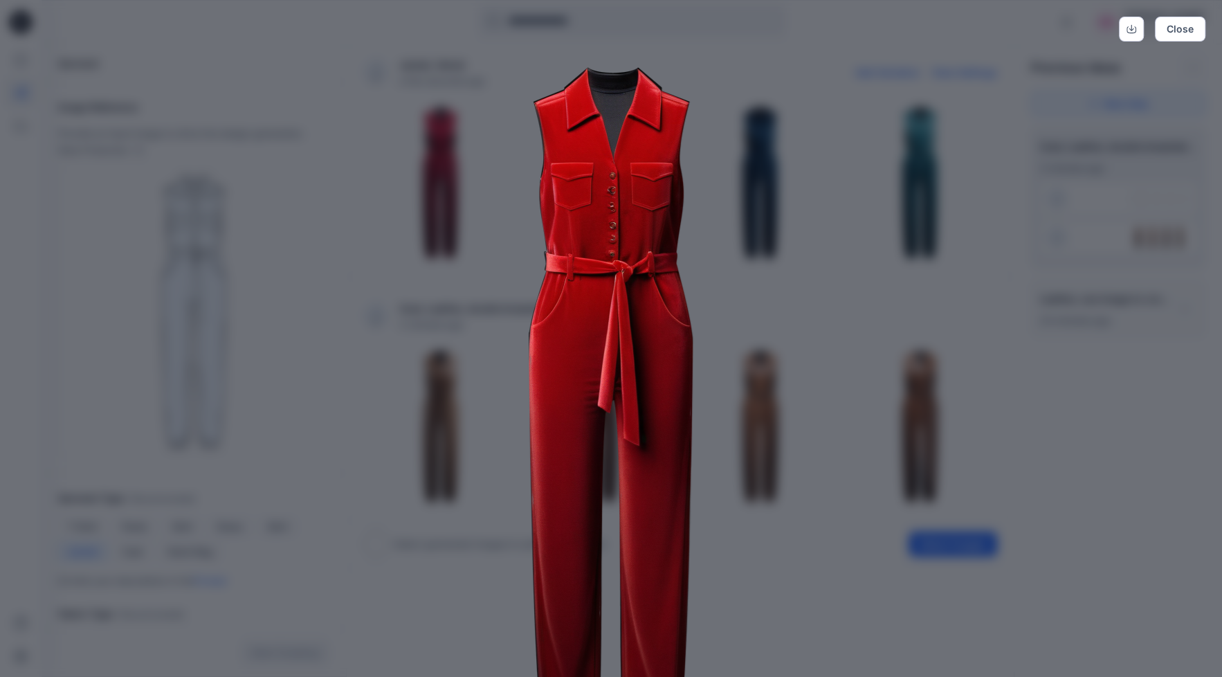
click at [1145, 491] on div "Close" at bounding box center [611, 338] width 1222 height 677
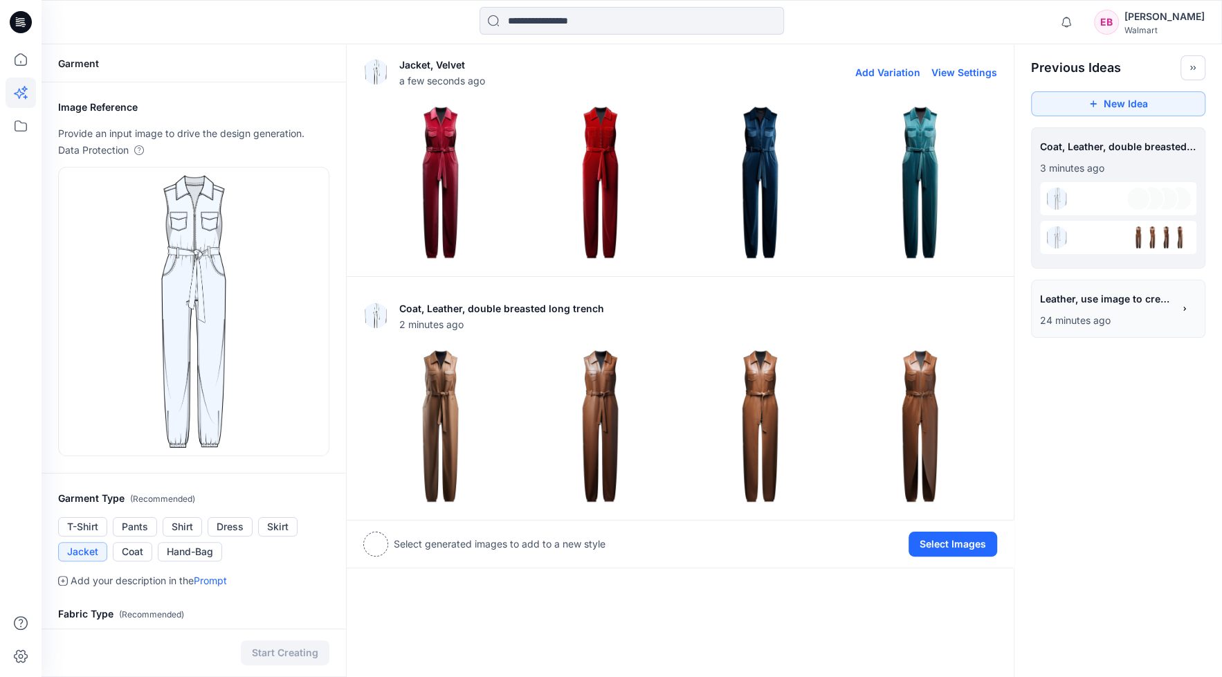
click at [751, 174] on img at bounding box center [760, 182] width 153 height 153
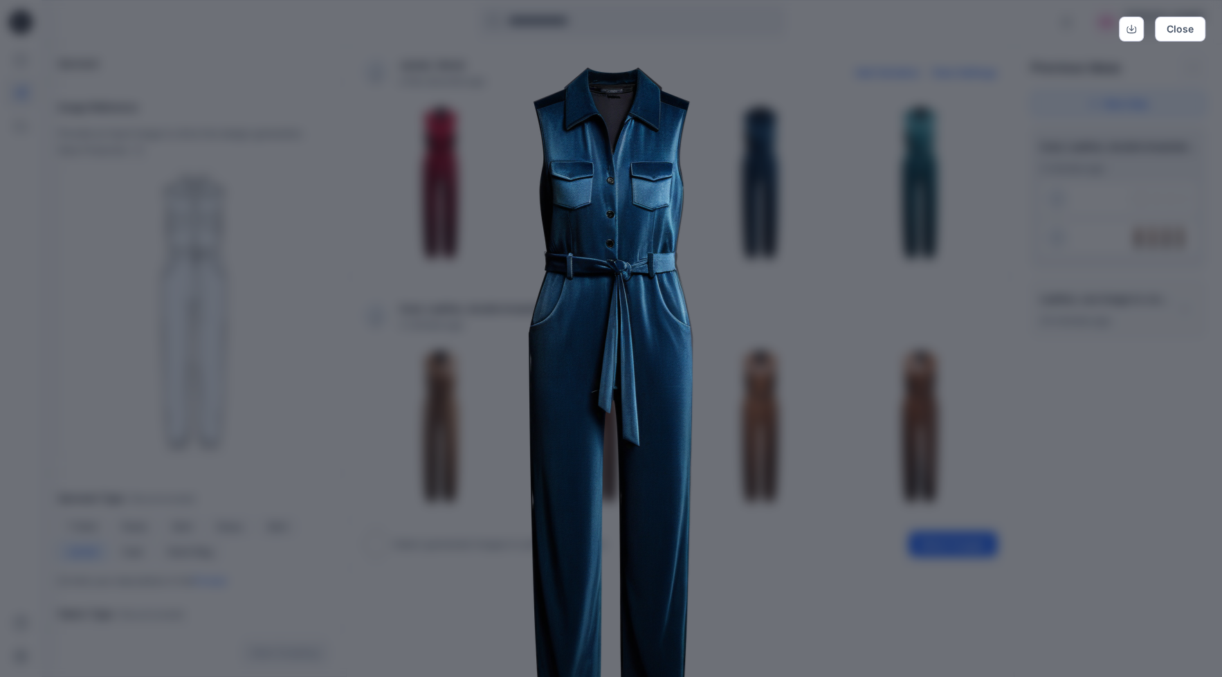
click at [1148, 540] on div "Close" at bounding box center [611, 338] width 1222 height 677
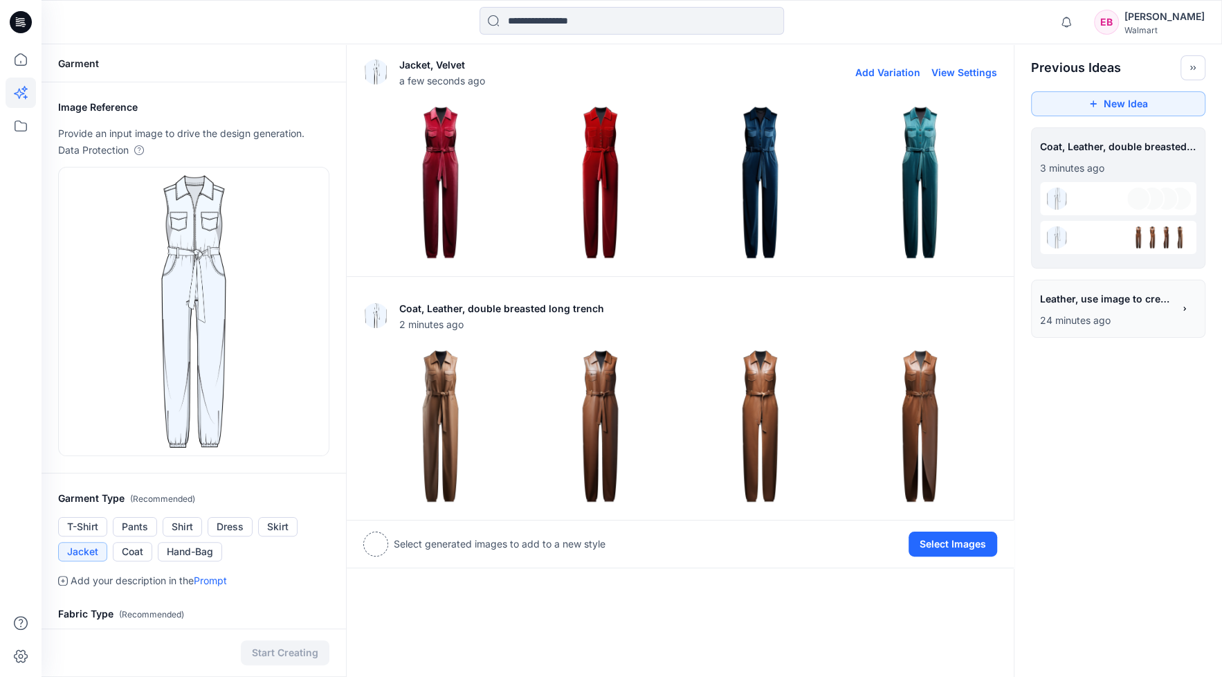
click at [927, 159] on img at bounding box center [920, 182] width 153 height 153
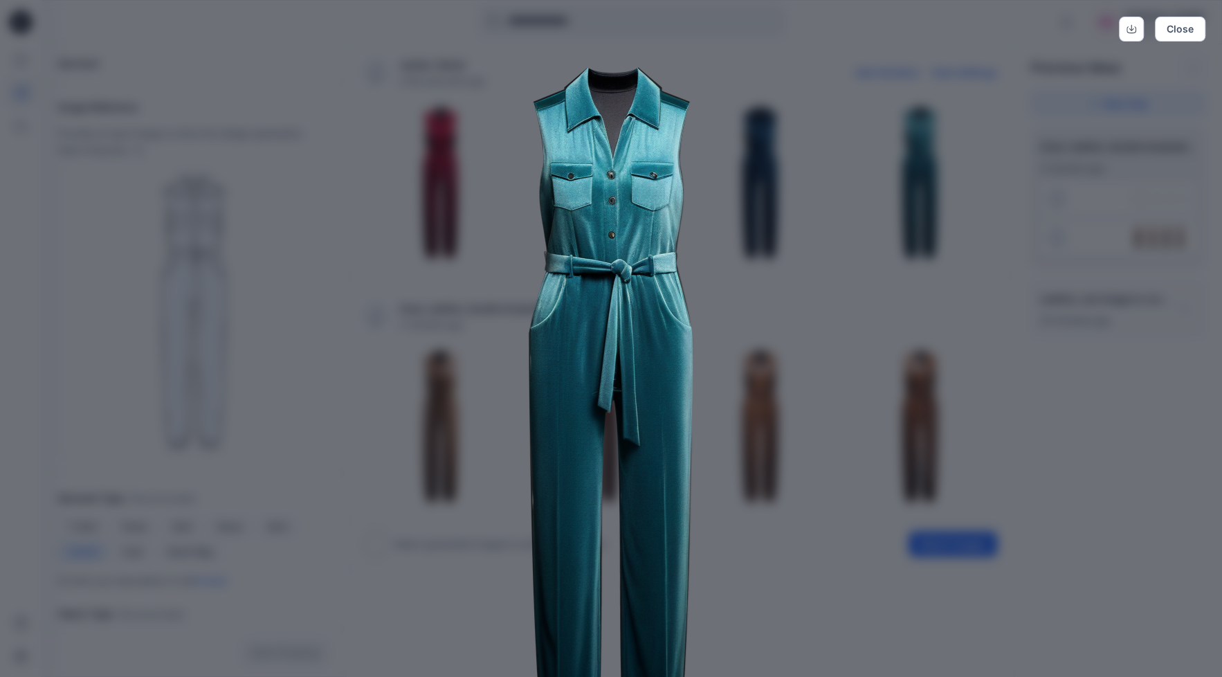
click at [1166, 527] on div "Close" at bounding box center [611, 338] width 1222 height 677
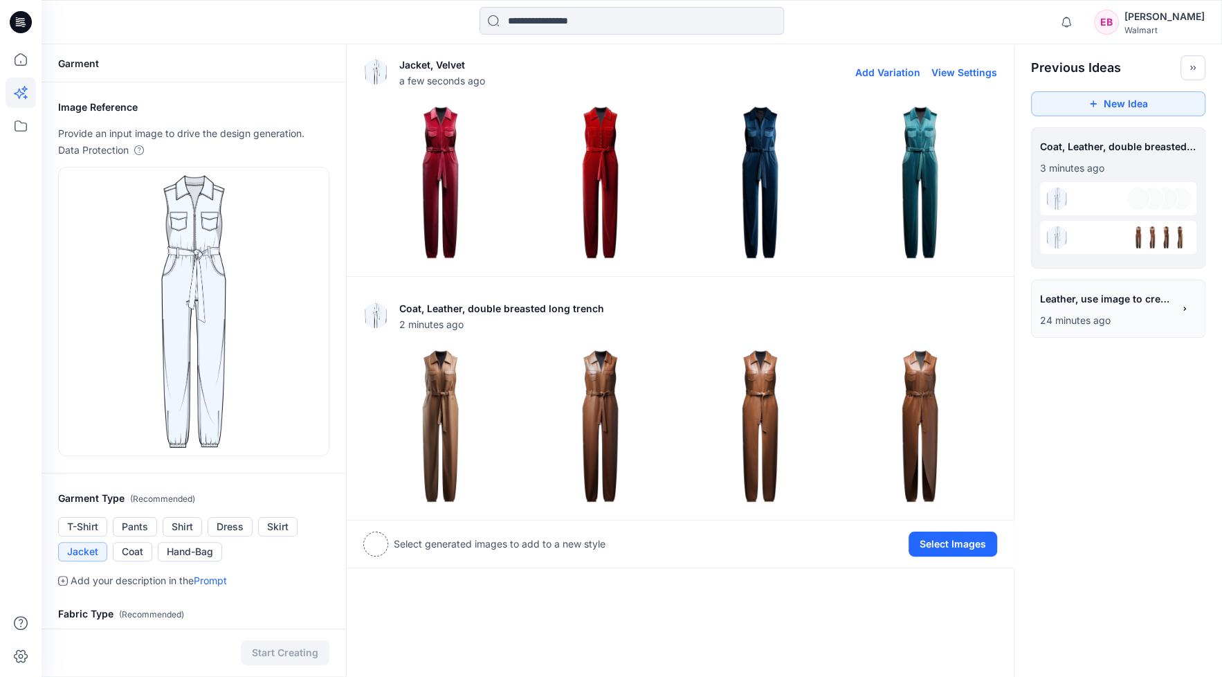
click at [749, 153] on img at bounding box center [760, 182] width 153 height 153
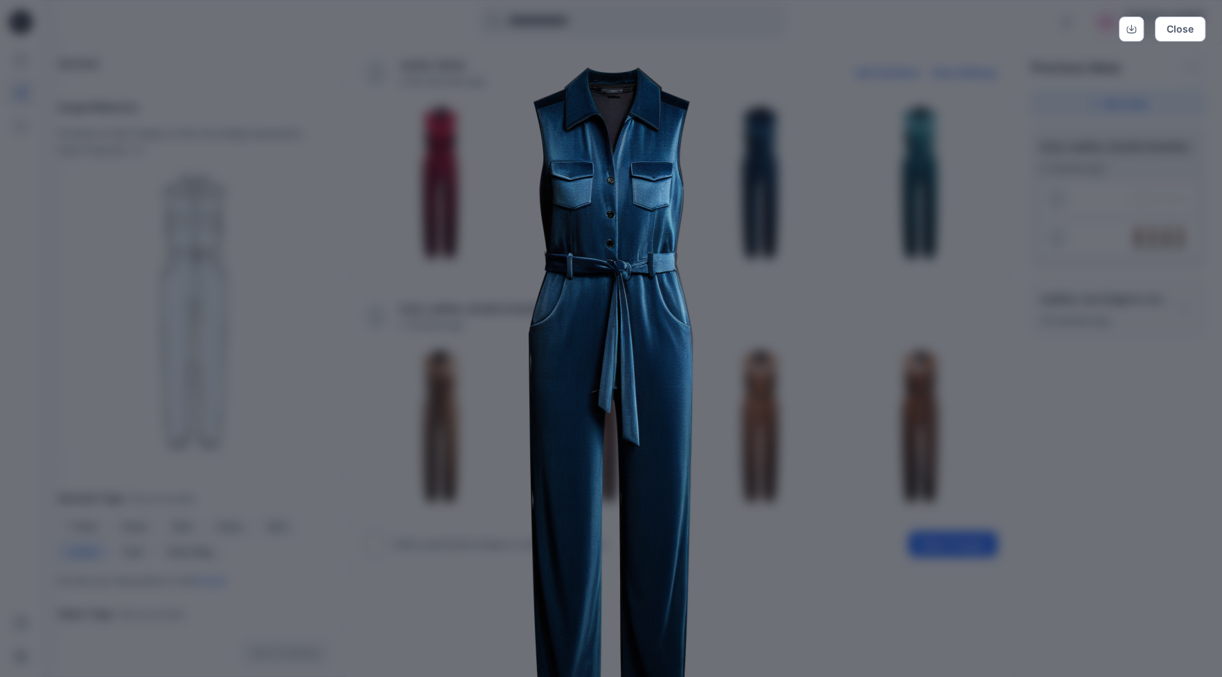
click at [1192, 565] on div "Close" at bounding box center [611, 338] width 1222 height 677
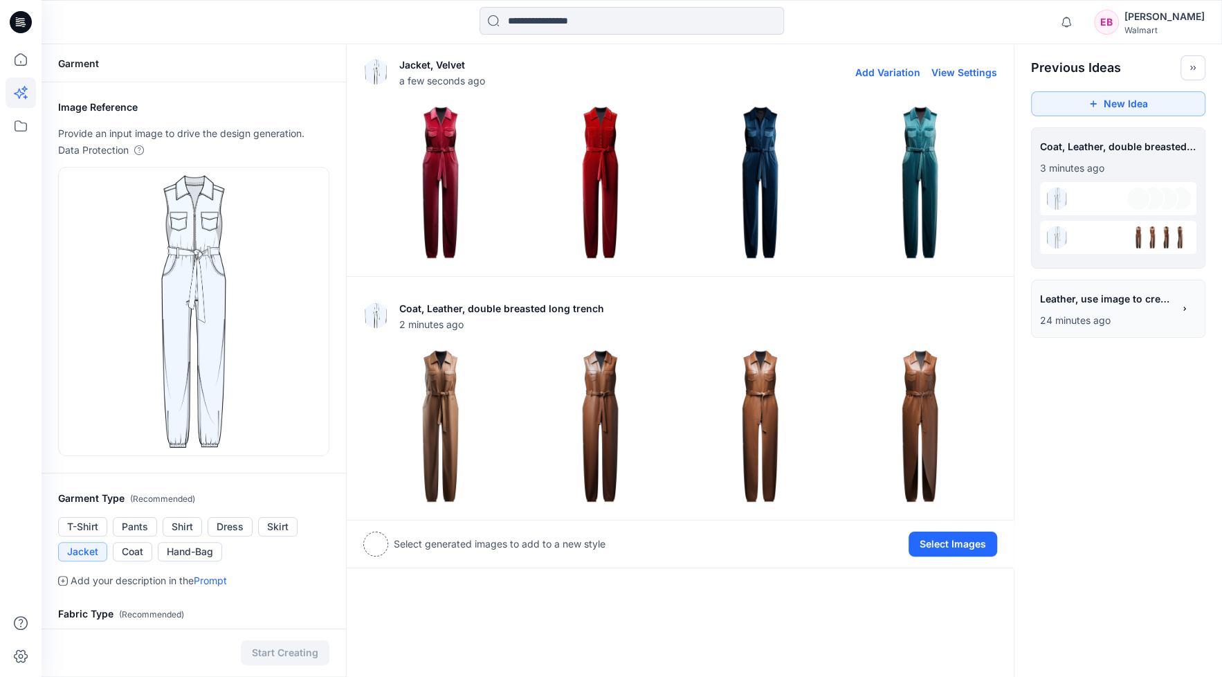
click at [600, 155] on img at bounding box center [600, 182] width 153 height 153
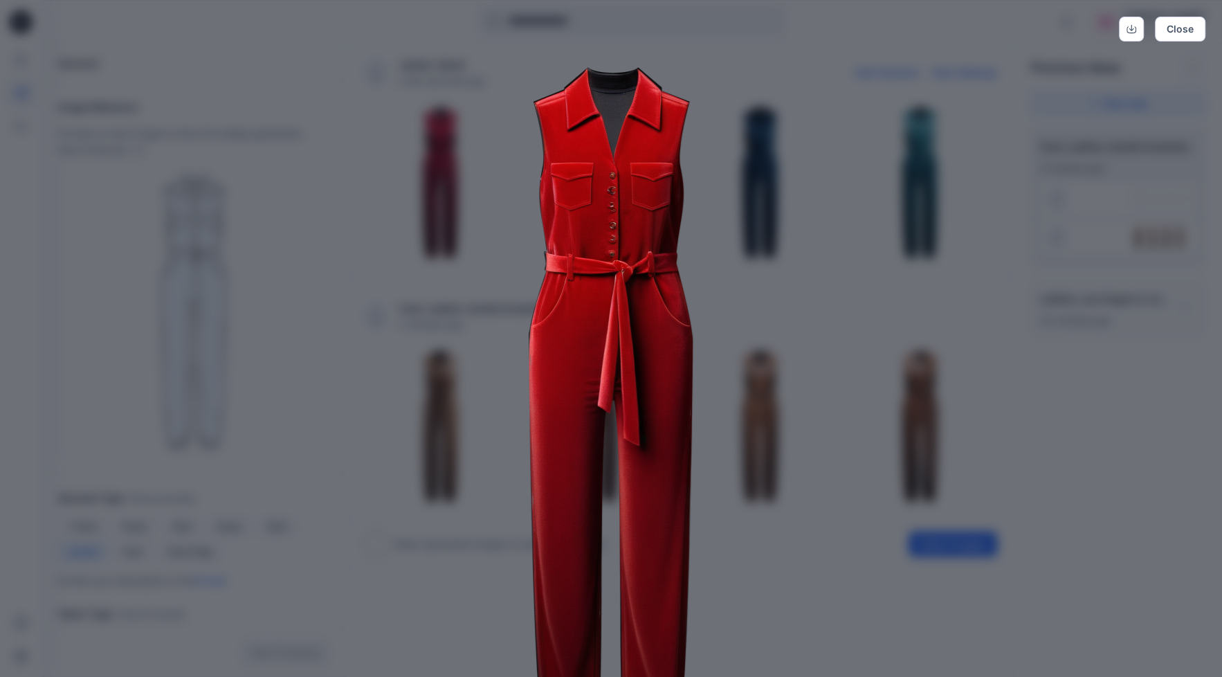
click at [1180, 525] on div "Close" at bounding box center [611, 338] width 1222 height 677
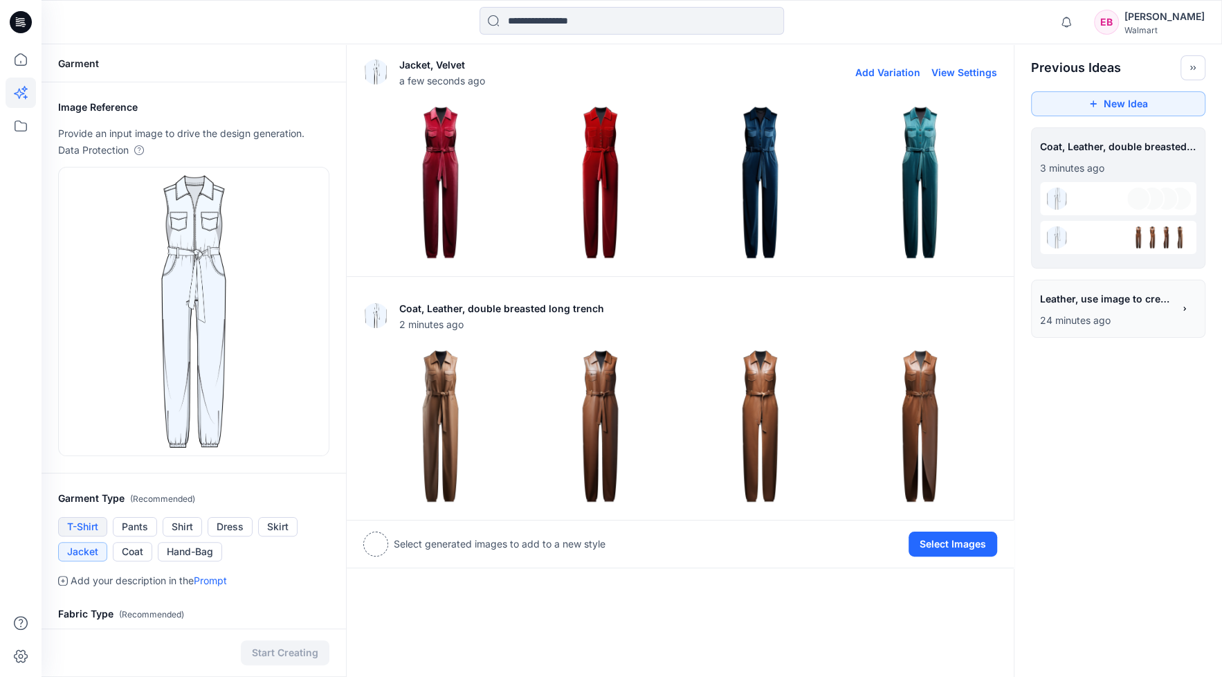
click at [92, 522] on button "T-Shirt" at bounding box center [82, 526] width 49 height 19
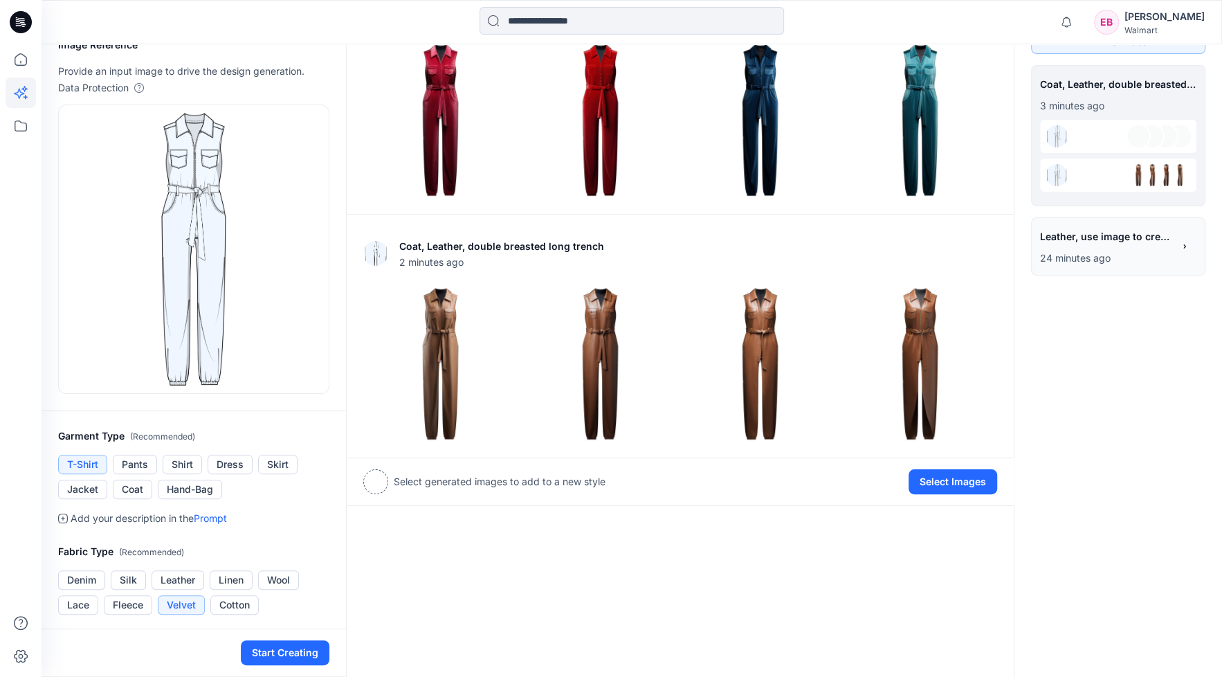
scroll to position [173, 0]
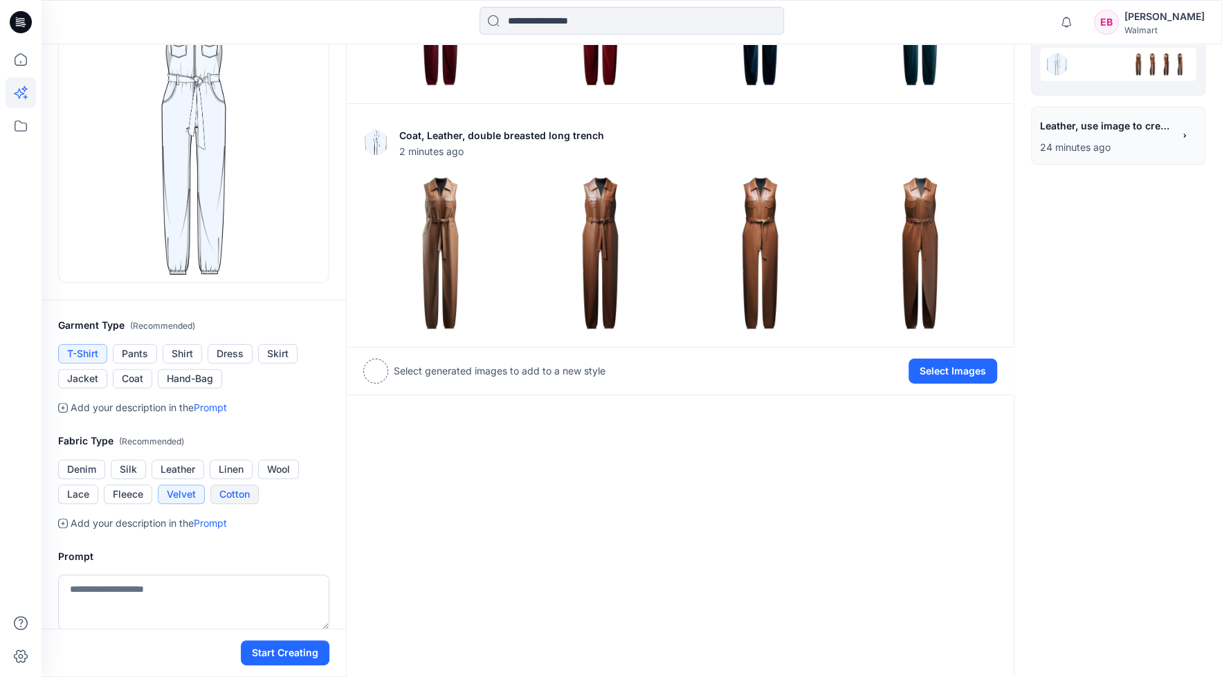
click at [247, 495] on button "Cotton" at bounding box center [234, 493] width 48 height 19
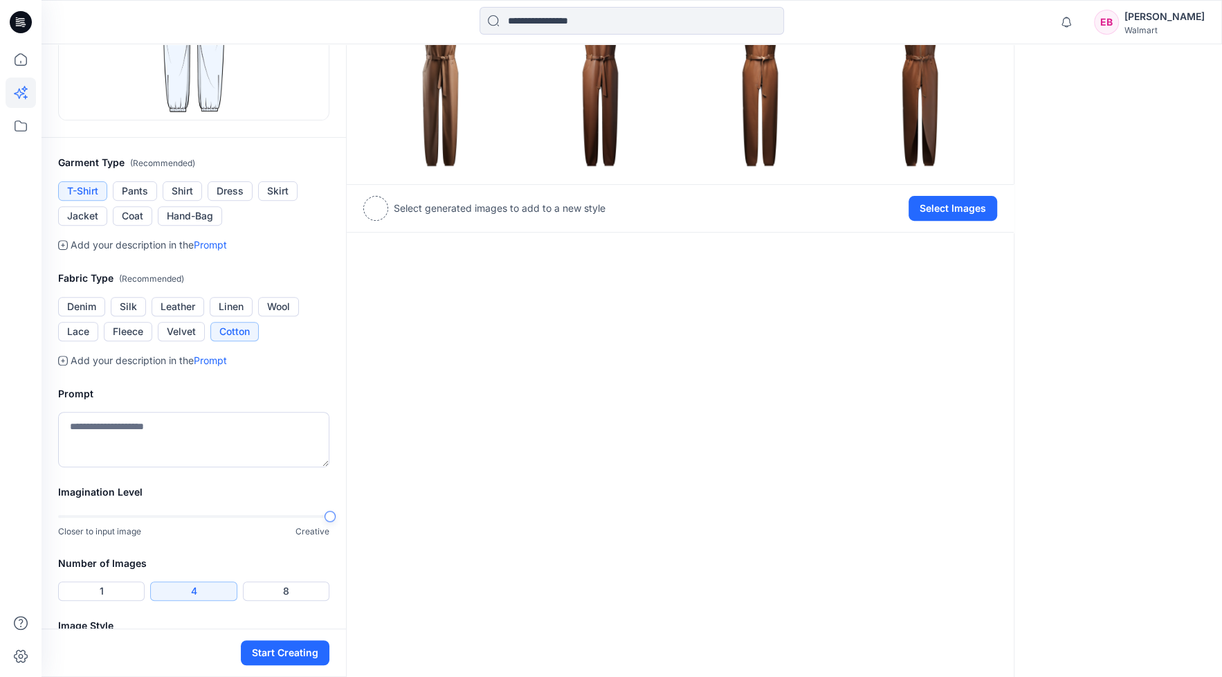
scroll to position [346, 0]
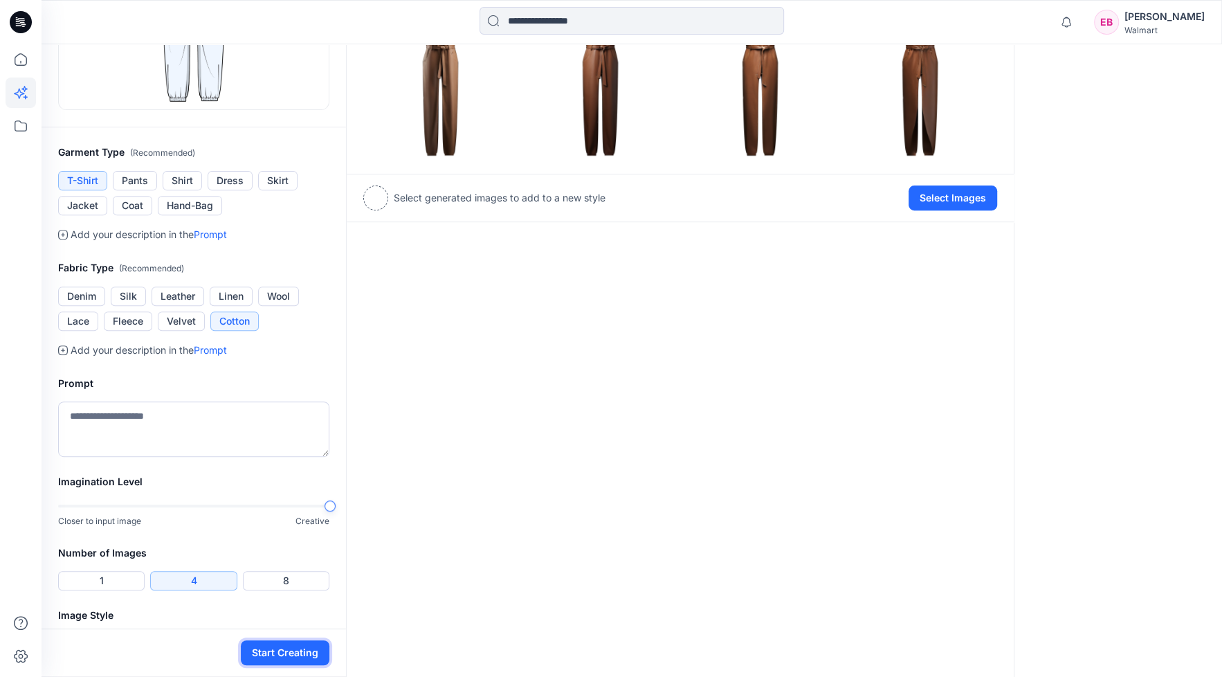
click at [280, 657] on button "Start Creating" at bounding box center [285, 652] width 89 height 25
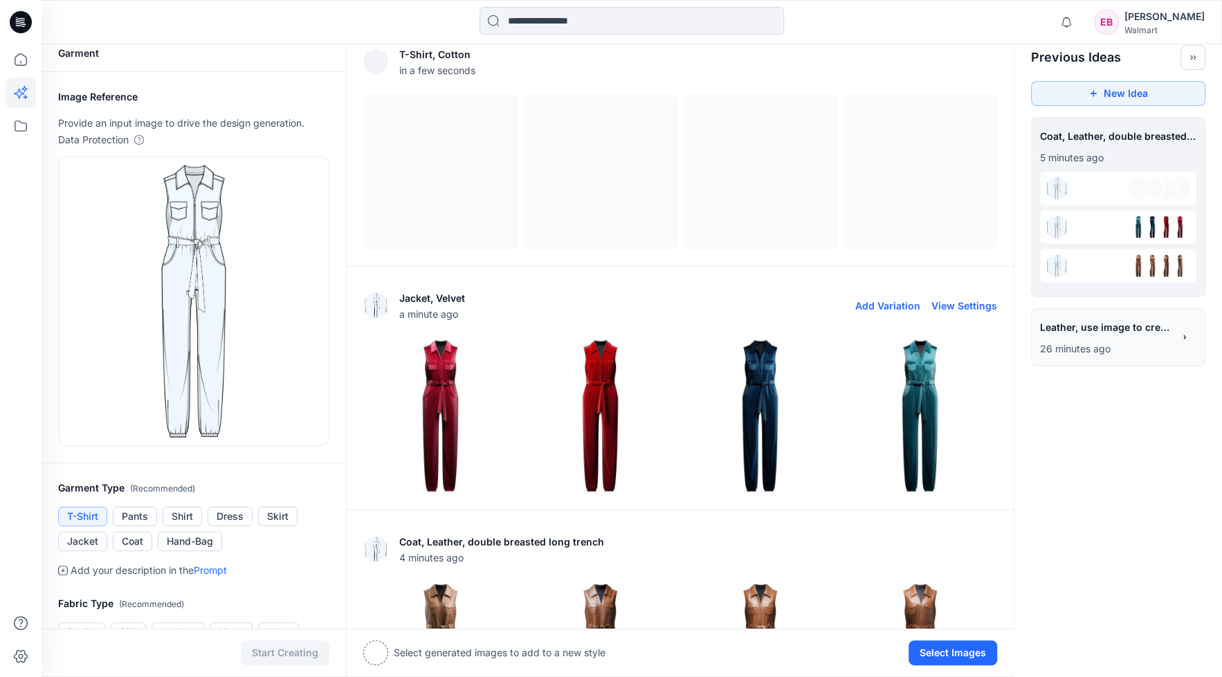
scroll to position [5, 0]
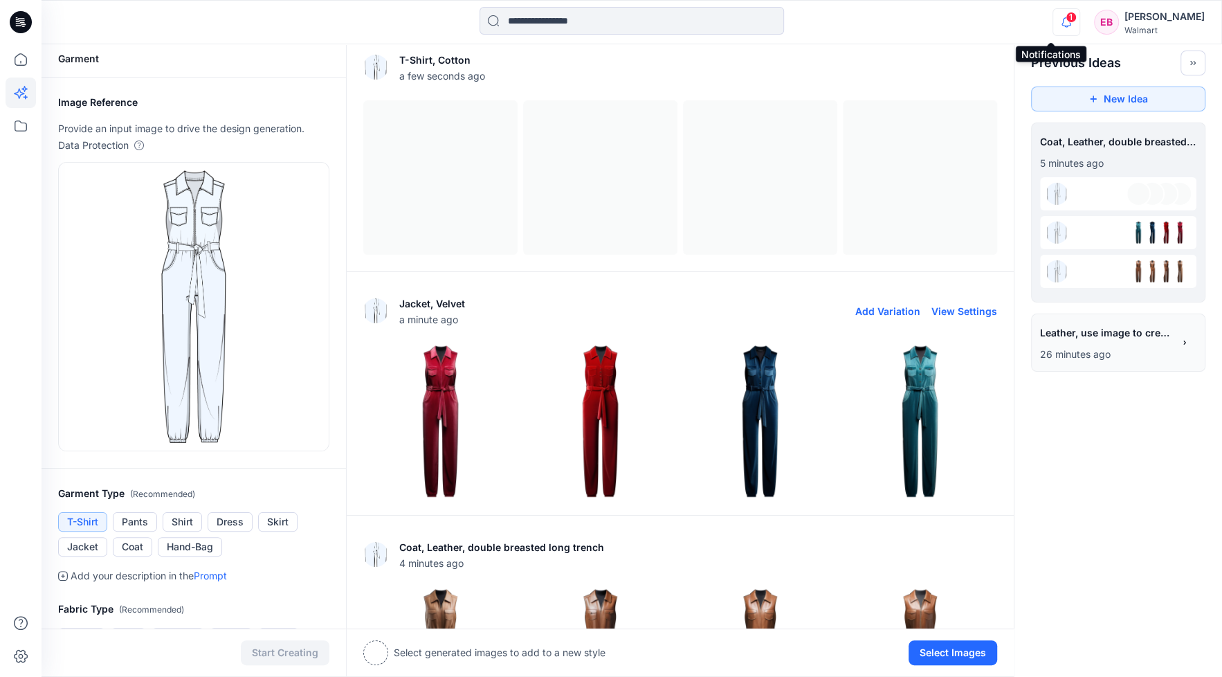
click at [1053, 22] on icon "button" at bounding box center [1066, 22] width 26 height 28
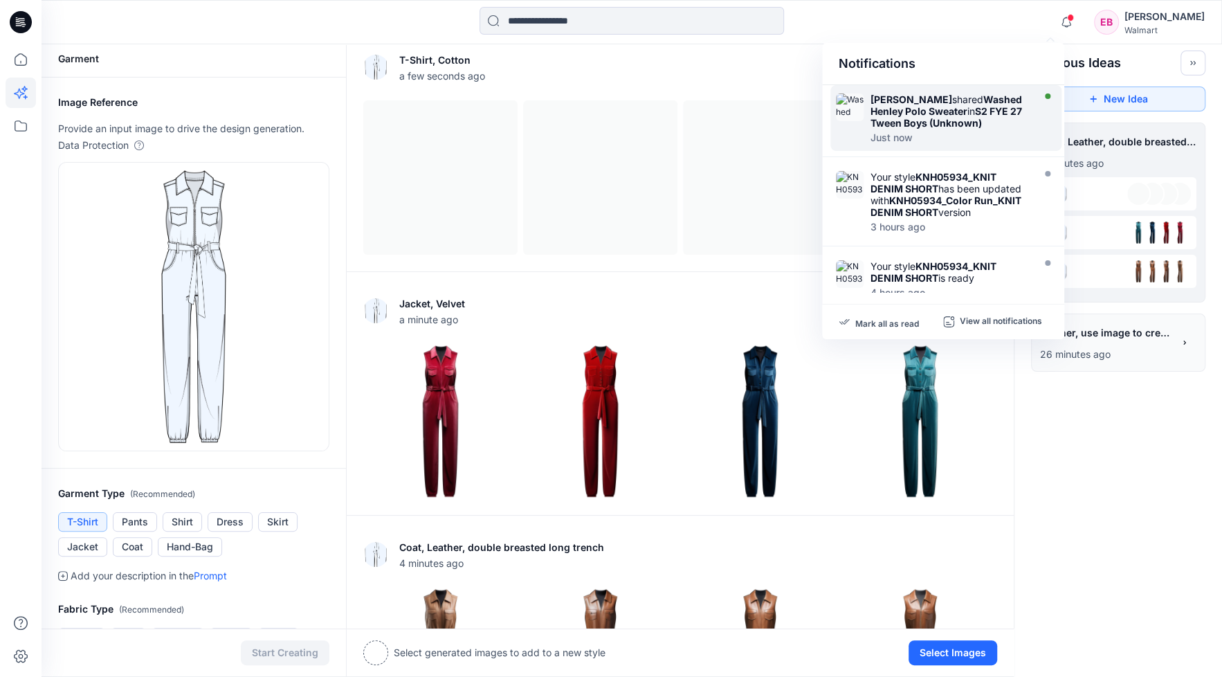
click at [993, 109] on strong "S2 FYE 27 Tween Boys (Unknown)" at bounding box center [947, 117] width 152 height 24
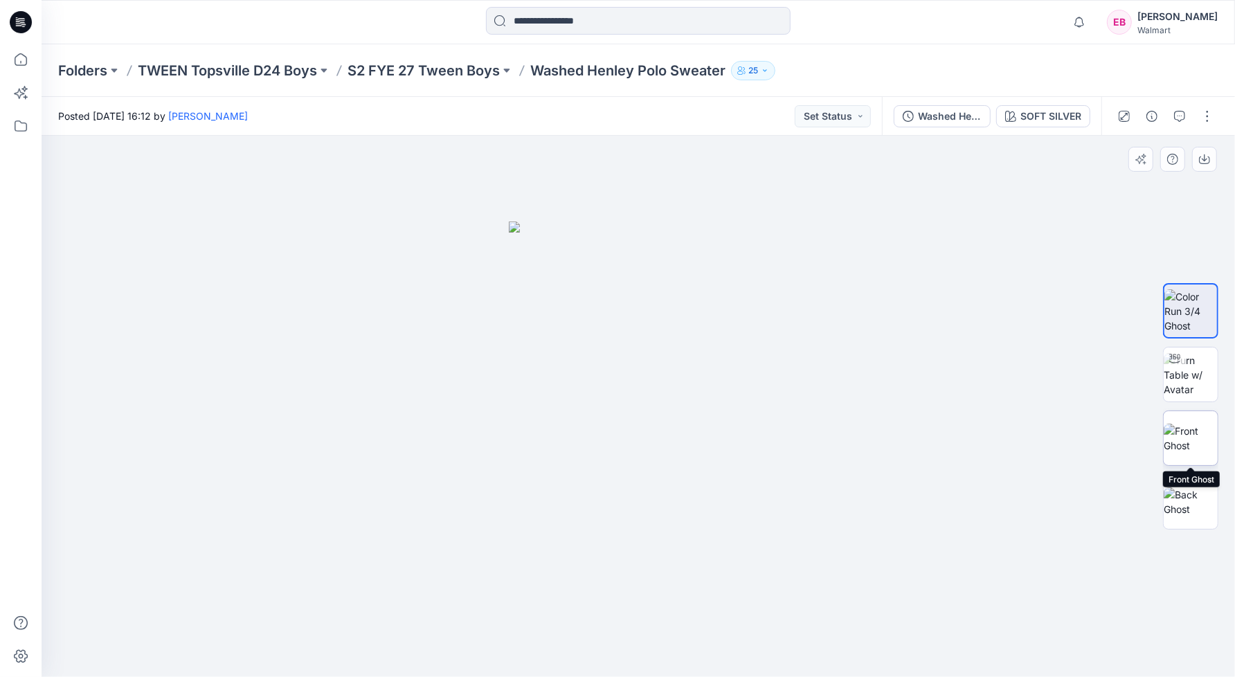
click at [1206, 446] on img at bounding box center [1190, 438] width 54 height 29
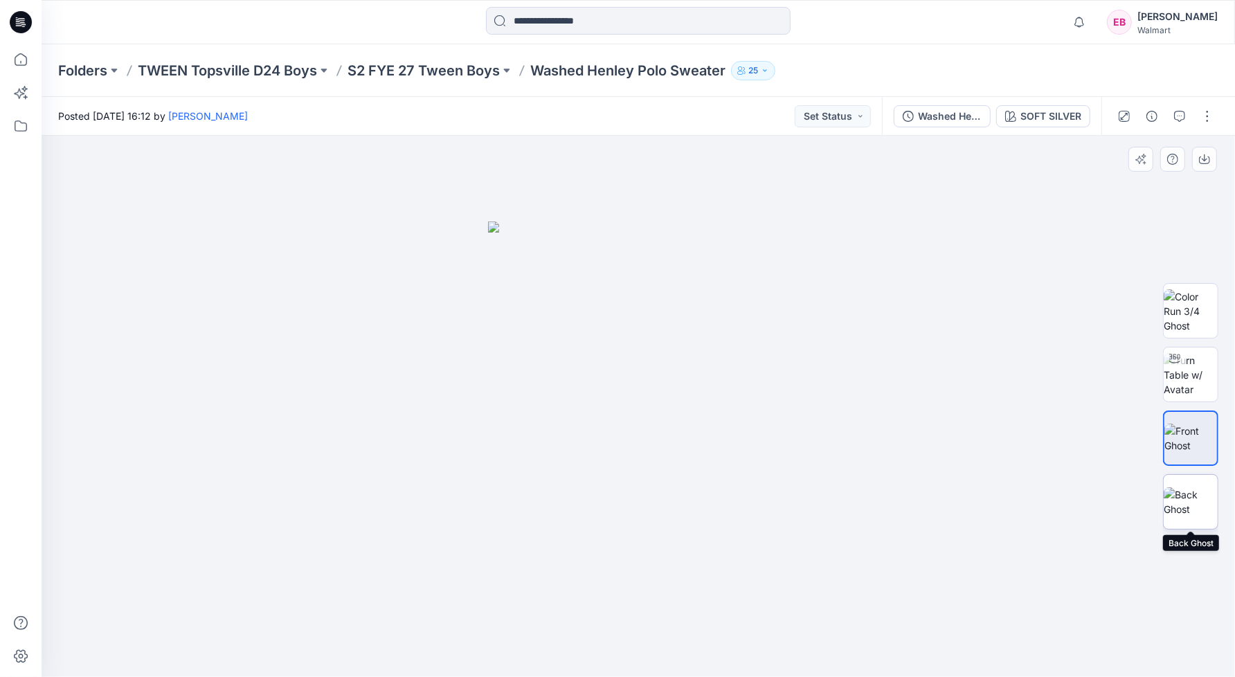
click at [1190, 512] on img at bounding box center [1190, 501] width 54 height 29
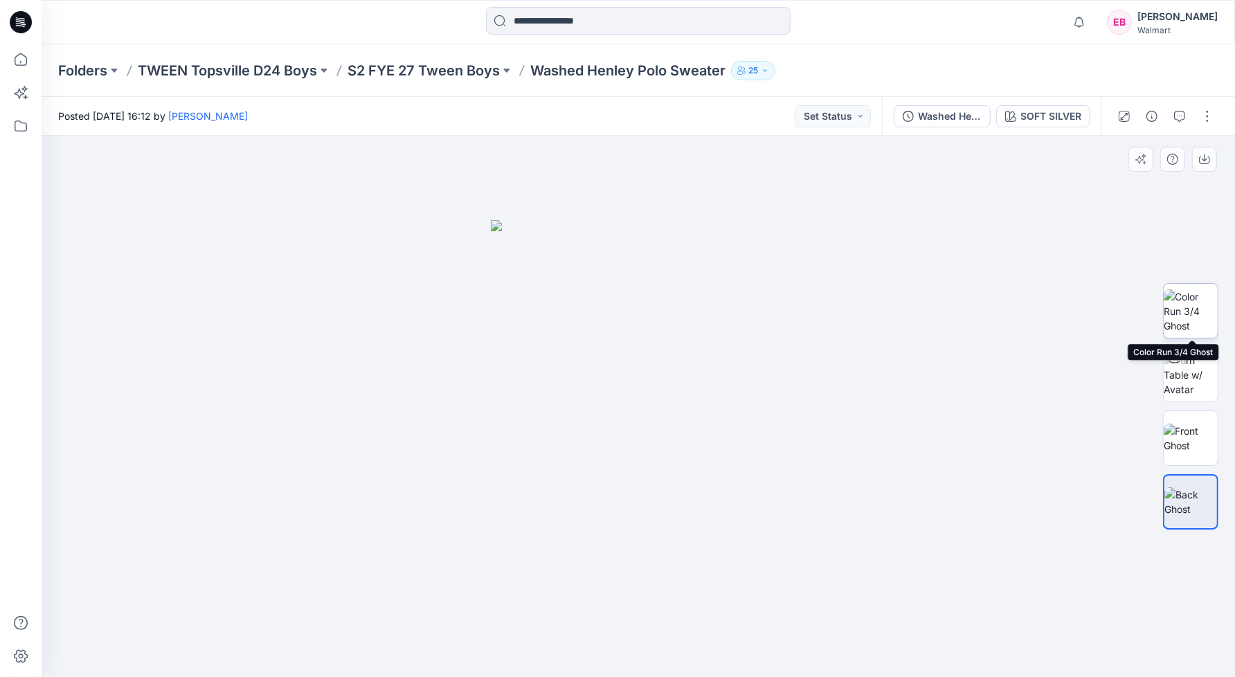
click at [1203, 309] on img at bounding box center [1190, 311] width 54 height 44
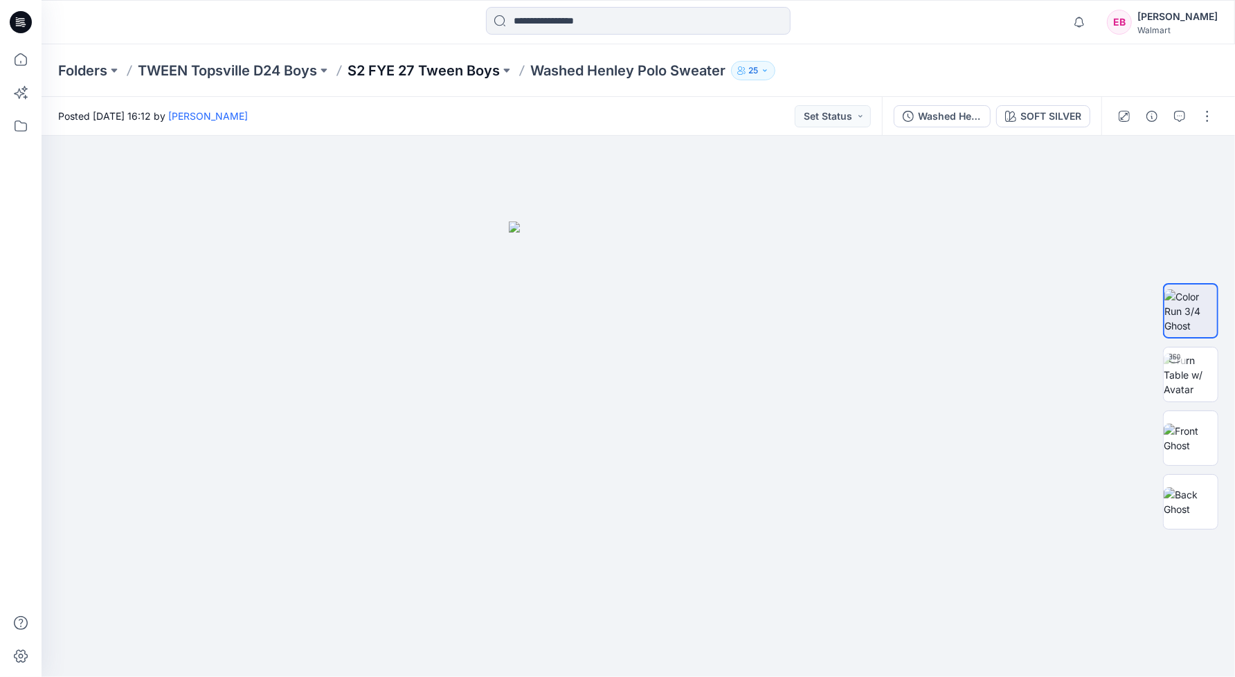
click at [425, 70] on p "S2 FYE 27 Tween Boys" at bounding box center [423, 70] width 152 height 19
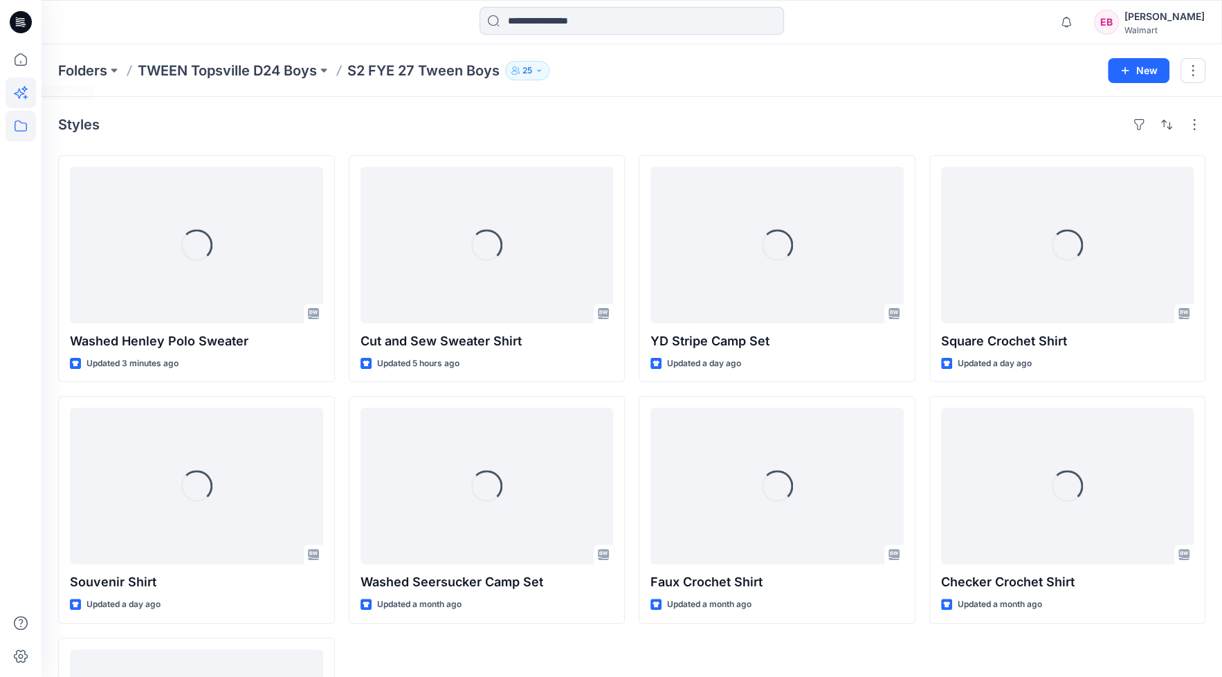
click at [13, 87] on icon at bounding box center [21, 93] width 30 height 30
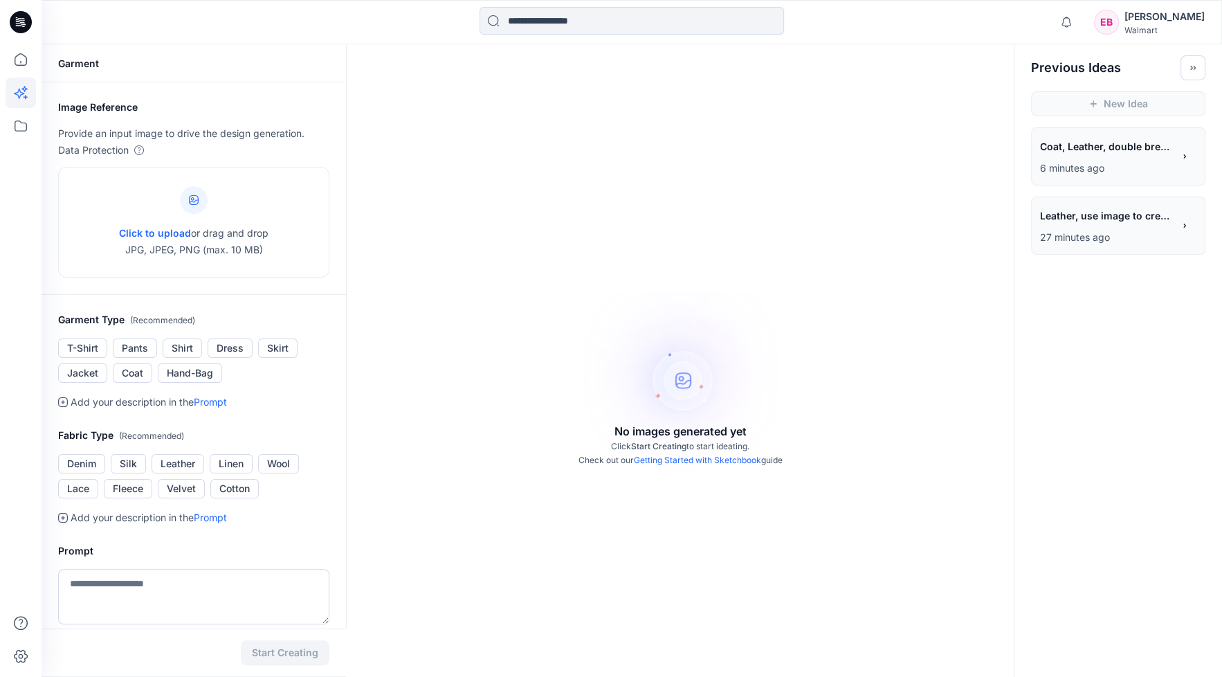
click at [1072, 172] on p "6 minutes ago" at bounding box center [1106, 168] width 133 height 17
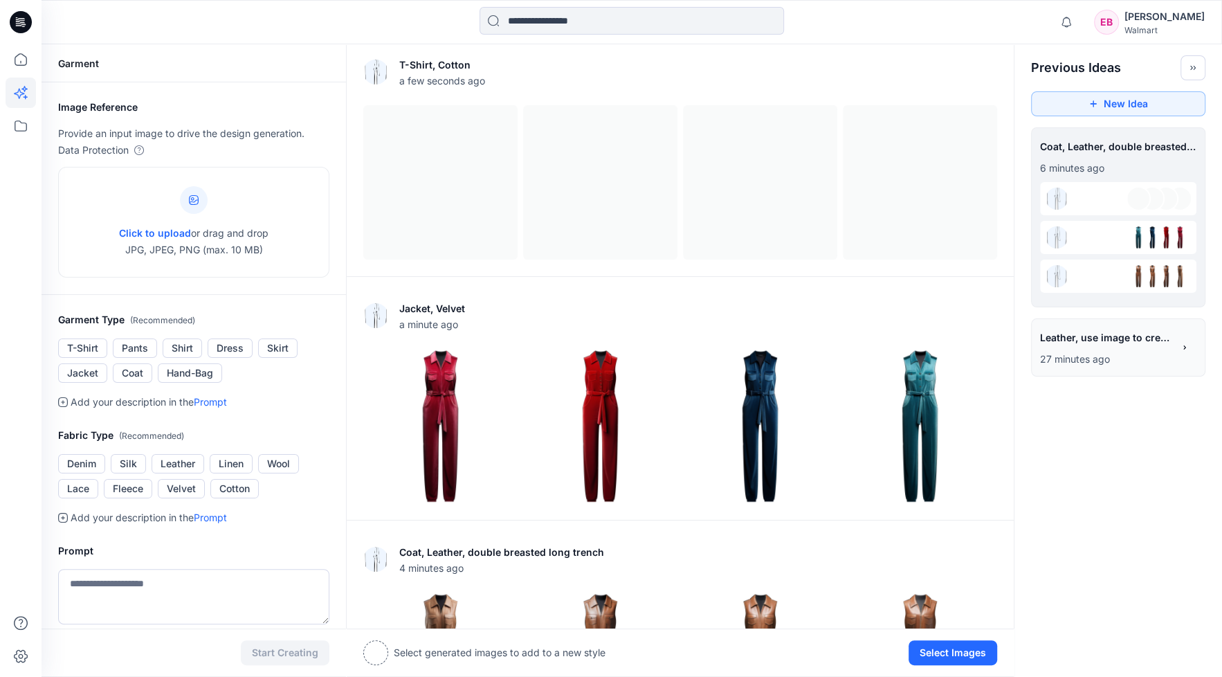
click at [1080, 201] on div at bounding box center [1118, 198] width 156 height 33
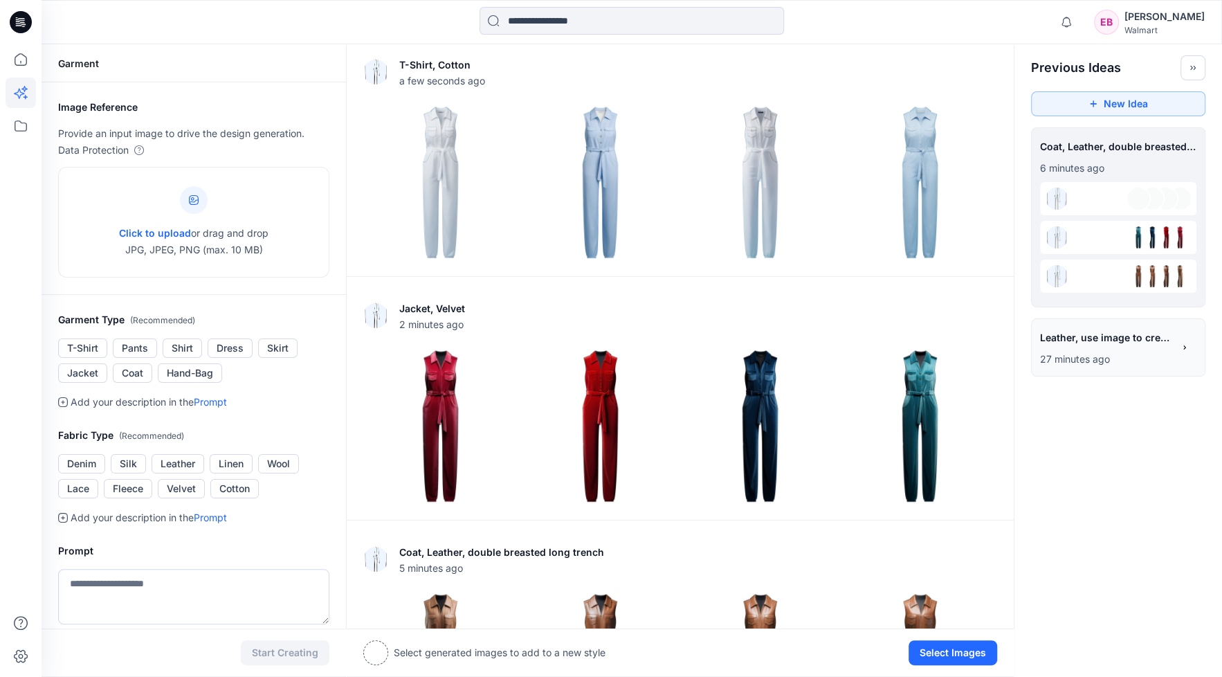
click at [1113, 520] on div "**********" at bounding box center [632, 464] width 1181 height 841
click at [437, 174] on img at bounding box center [440, 182] width 153 height 153
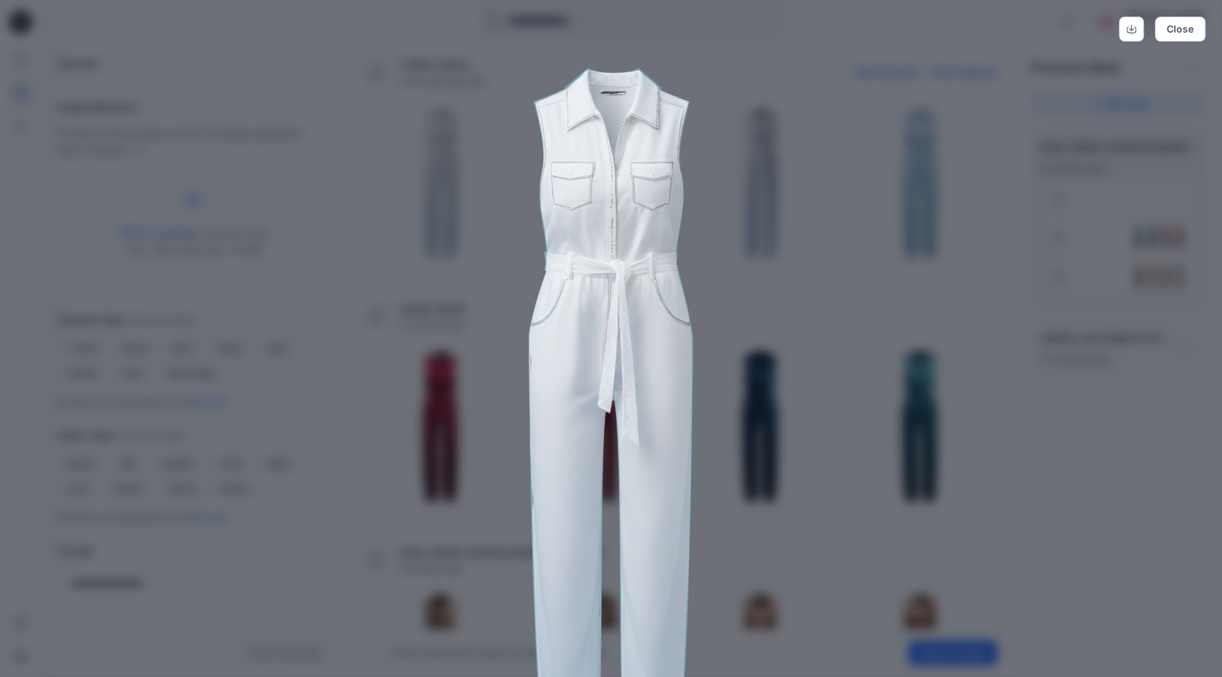
click at [1149, 459] on div "Close" at bounding box center [611, 338] width 1222 height 677
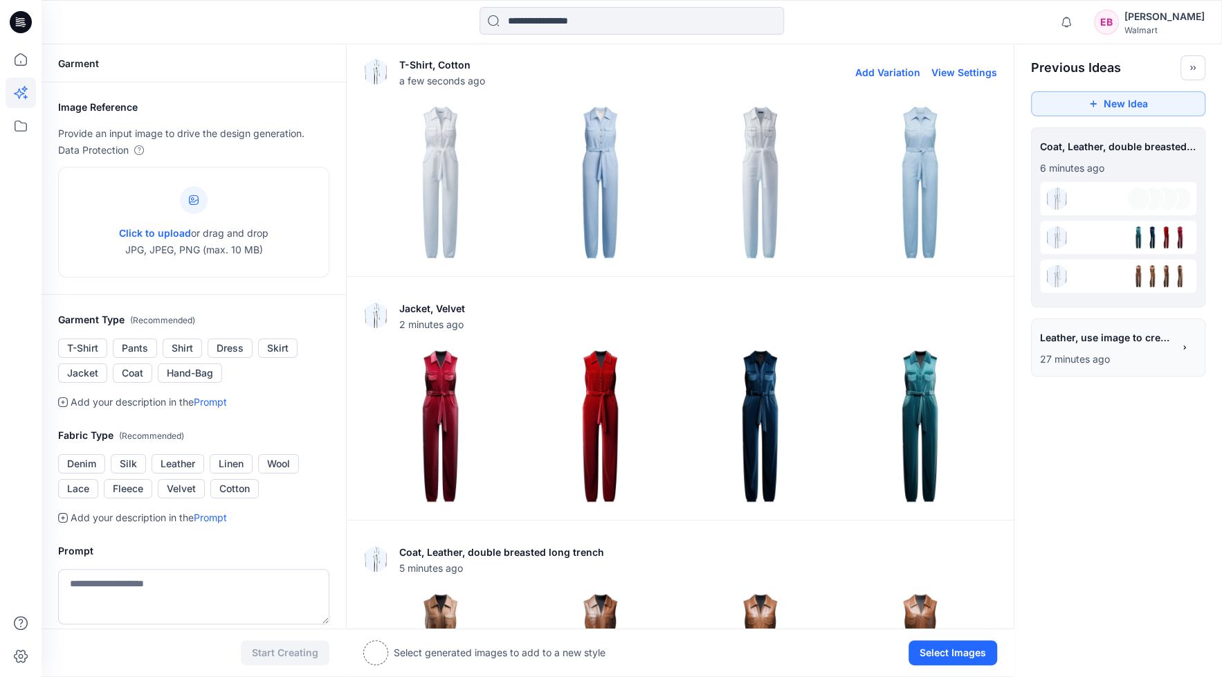
click at [589, 151] on img at bounding box center [600, 182] width 153 height 153
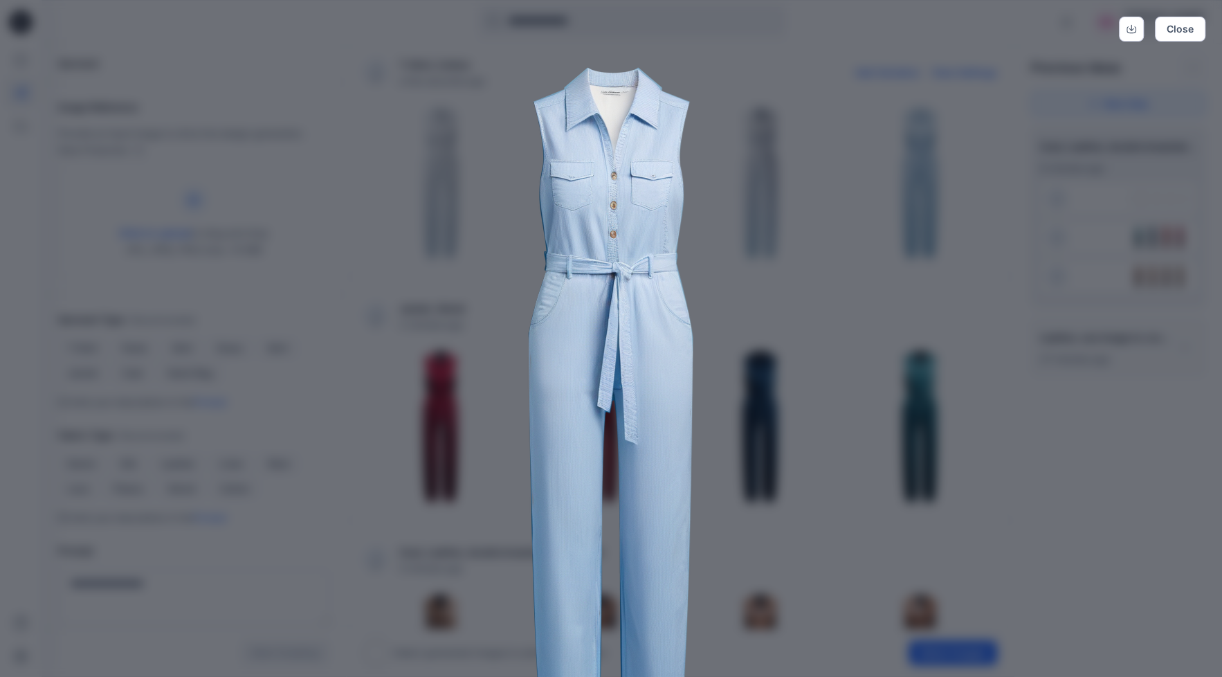
click at [1134, 511] on div "Close" at bounding box center [611, 338] width 1222 height 677
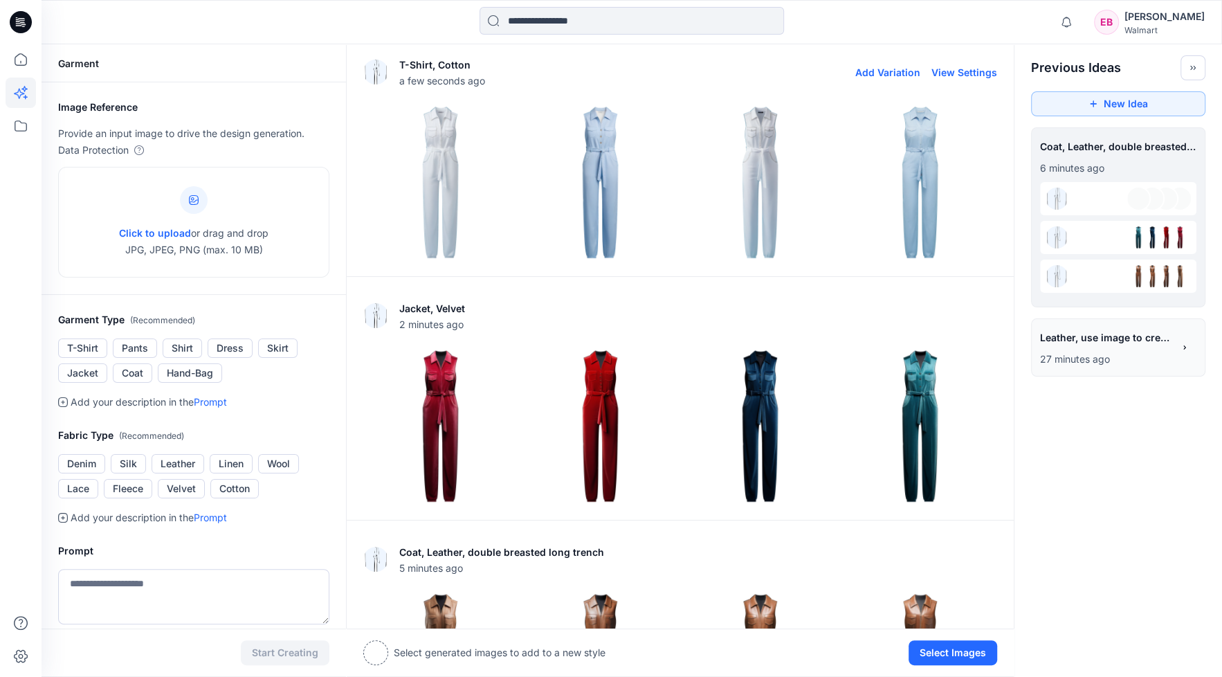
click at [433, 163] on img at bounding box center [440, 182] width 153 height 153
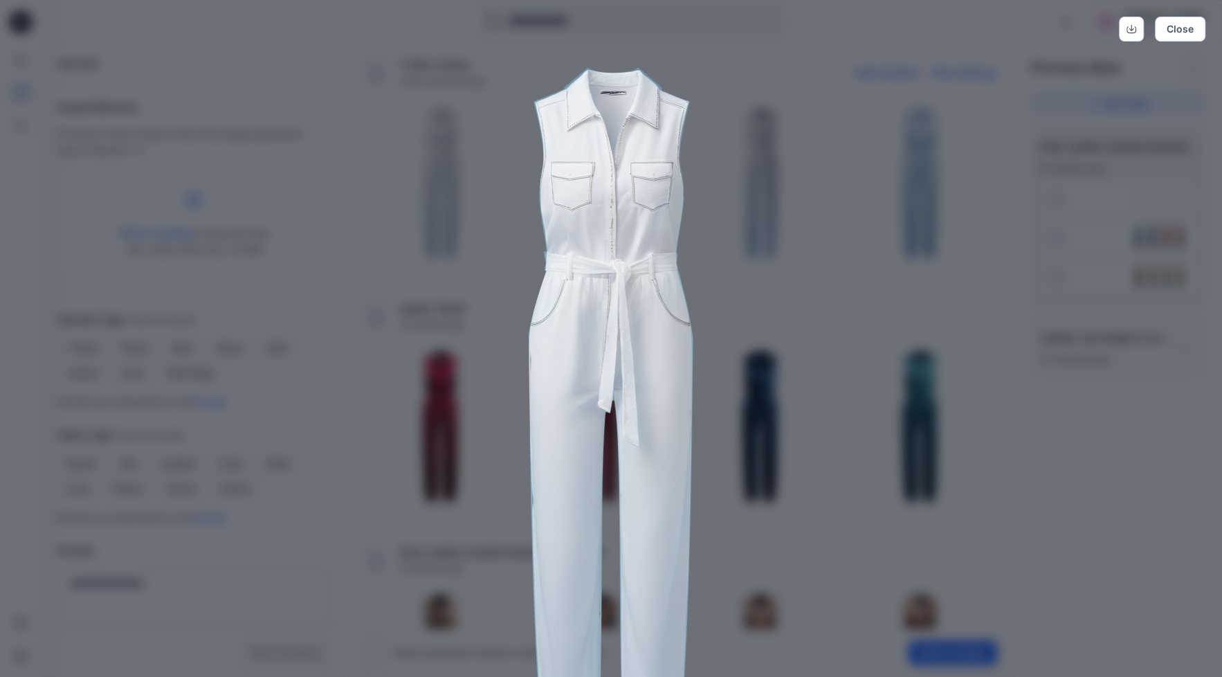
click at [1184, 522] on div "Close" at bounding box center [611, 338] width 1222 height 677
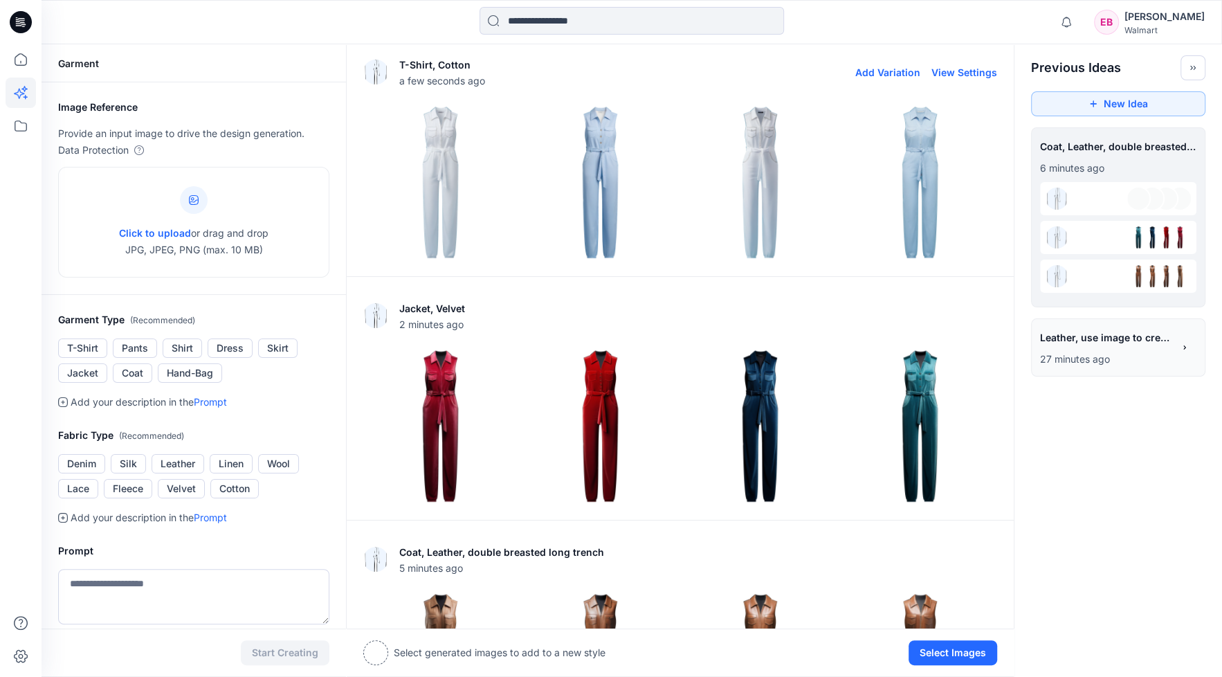
click at [929, 208] on img at bounding box center [920, 182] width 153 height 153
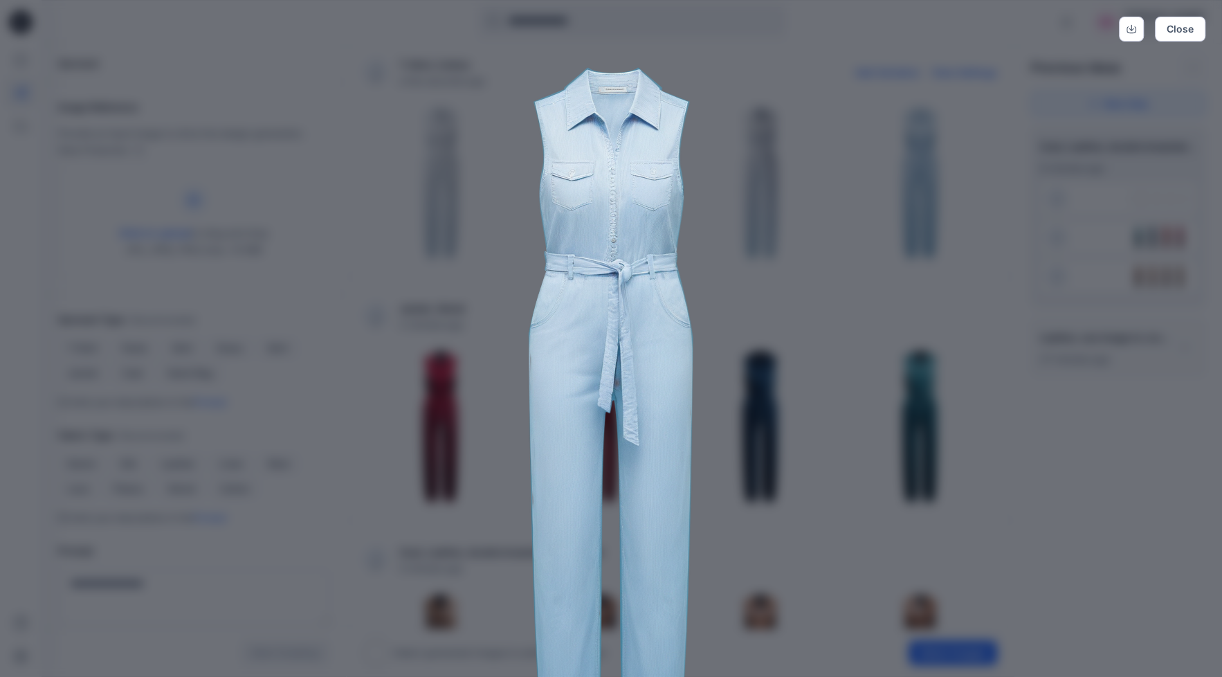
click at [1192, 618] on div "Close" at bounding box center [611, 338] width 1222 height 677
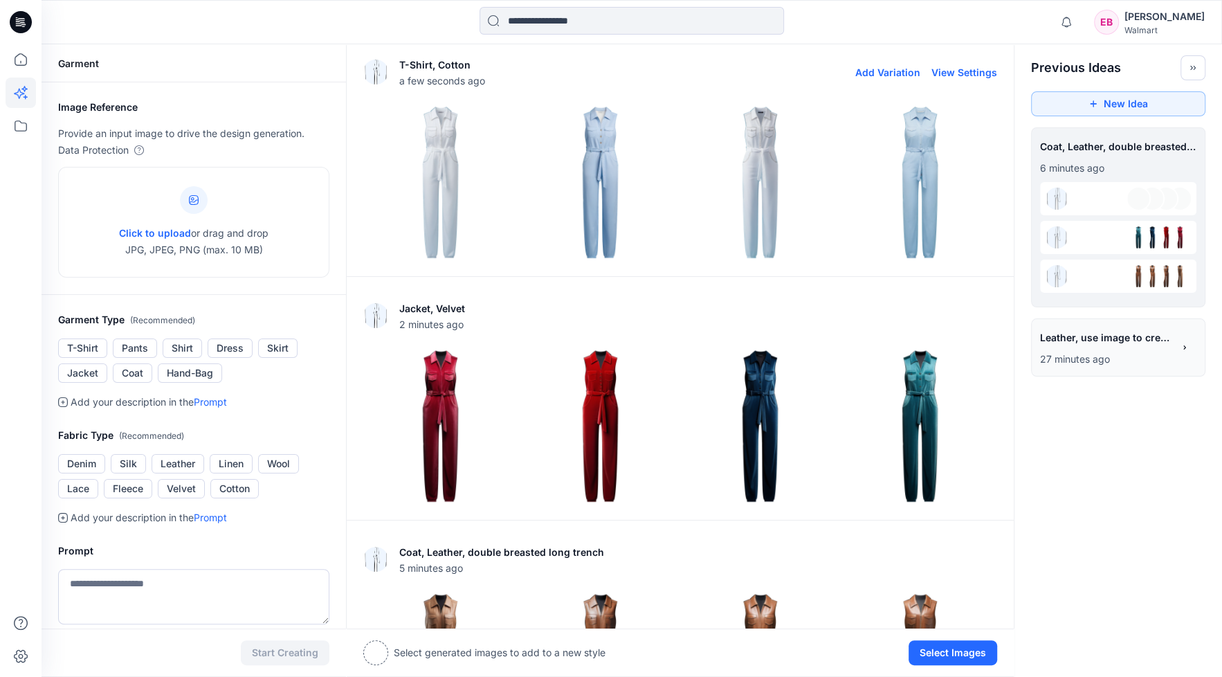
click at [745, 178] on img at bounding box center [760, 182] width 153 height 153
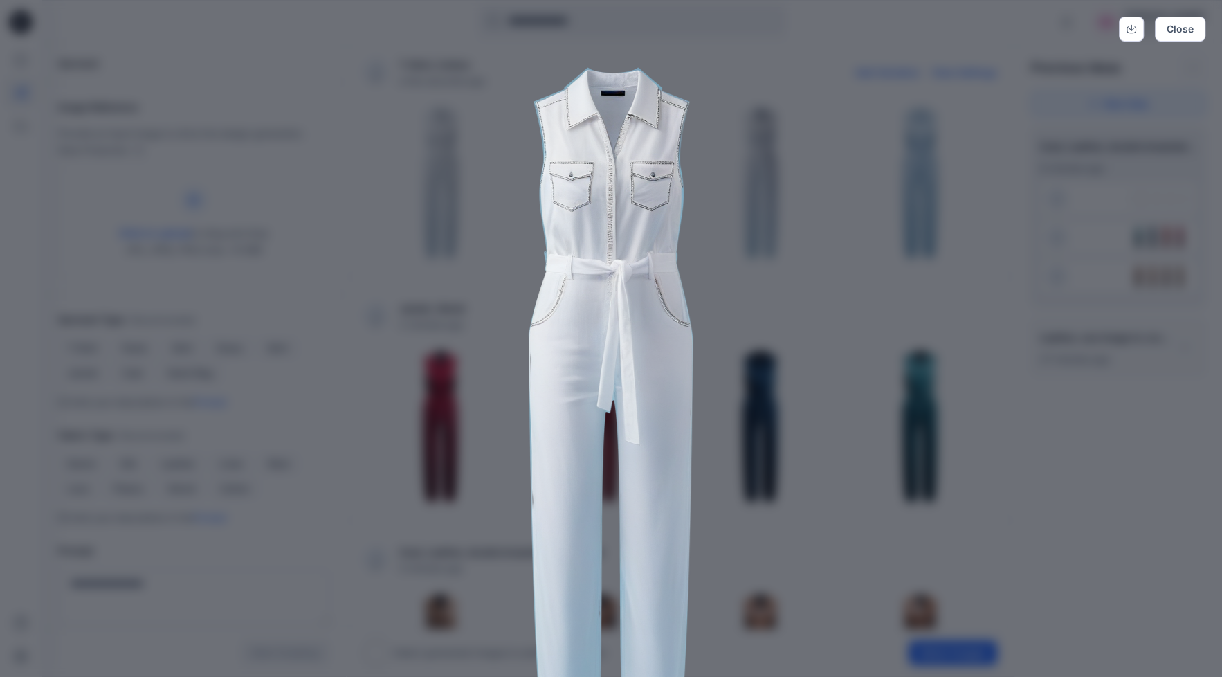
click at [1122, 535] on div "Close" at bounding box center [611, 338] width 1222 height 677
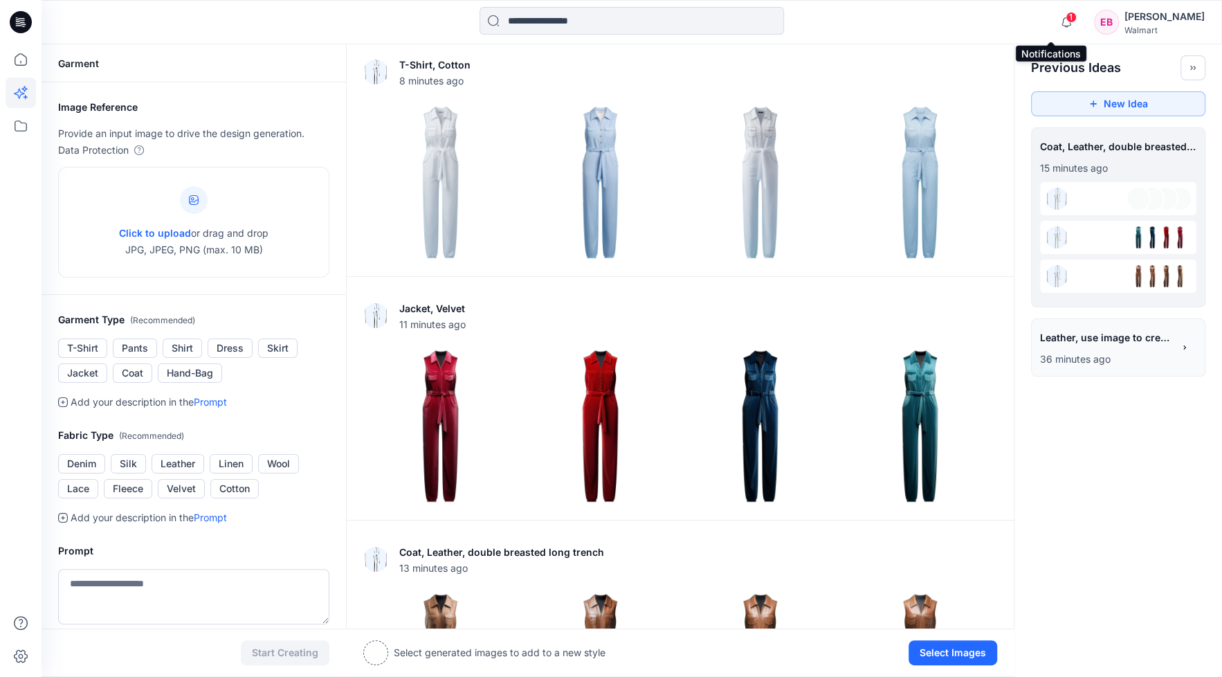
click at [1066, 19] on span "1" at bounding box center [1071, 17] width 11 height 11
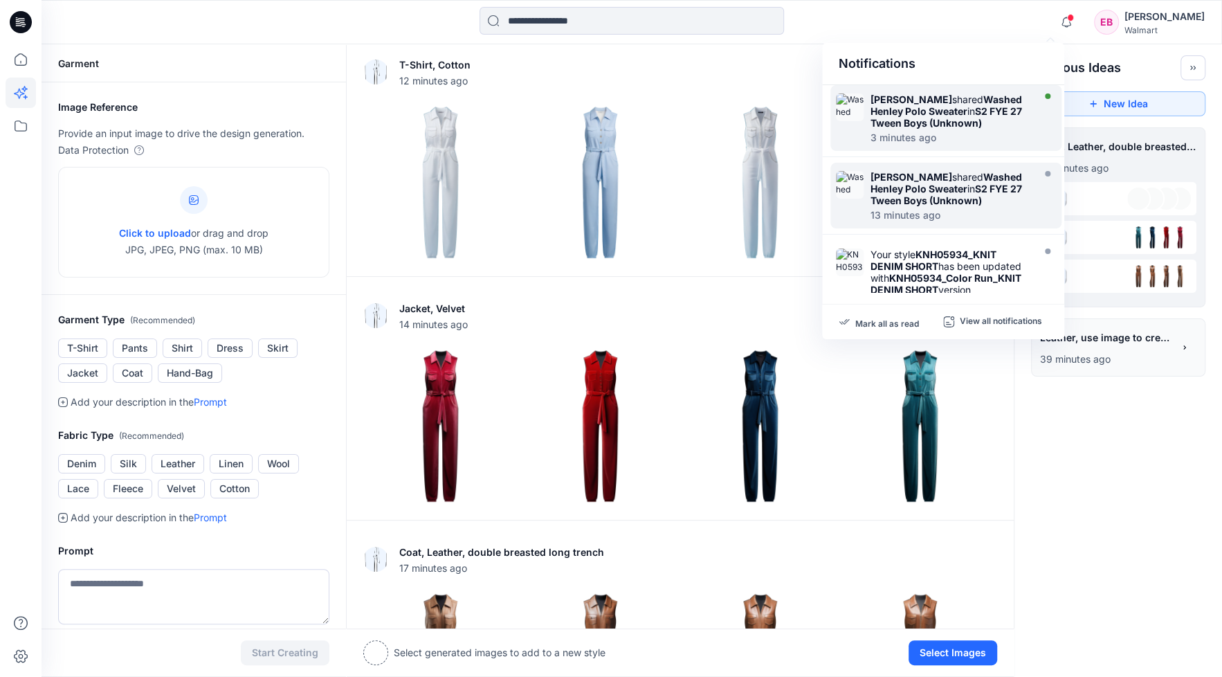
click at [961, 131] on div "[PERSON_NAME] shared Washed Henley Polo Sweater in S2 FYE 27 Tween Boys (Unknow…" at bounding box center [954, 117] width 166 height 49
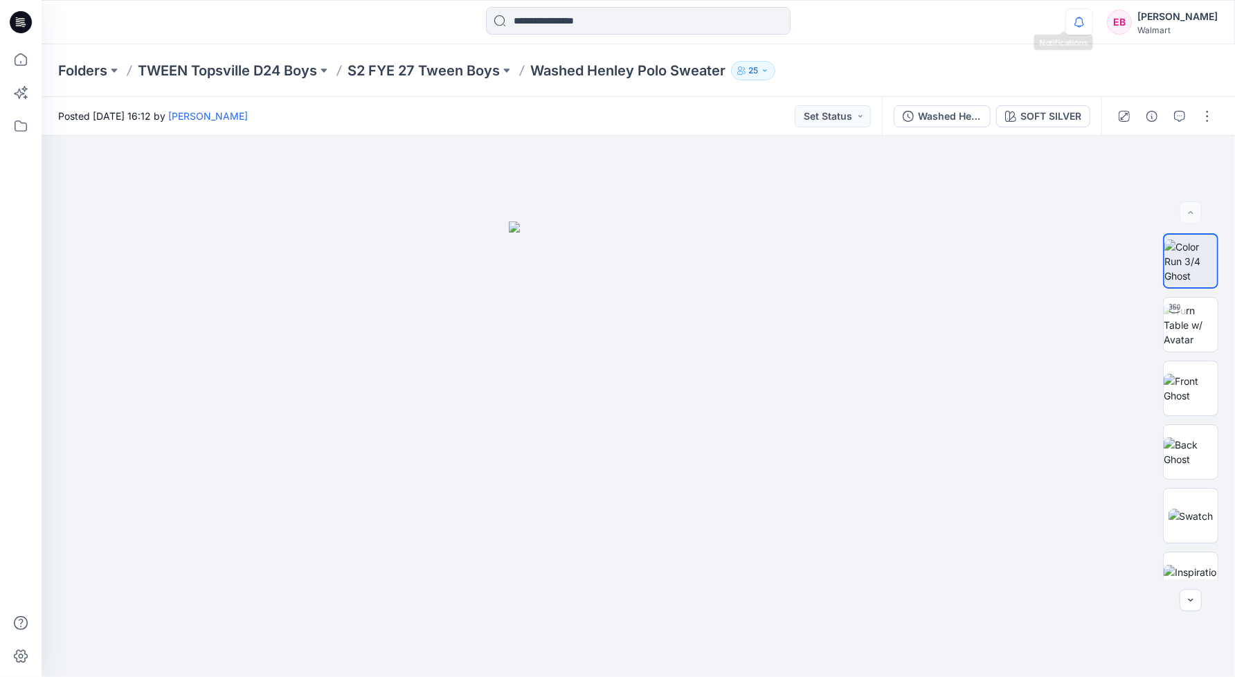
click at [1066, 19] on icon "button" at bounding box center [1079, 22] width 26 height 28
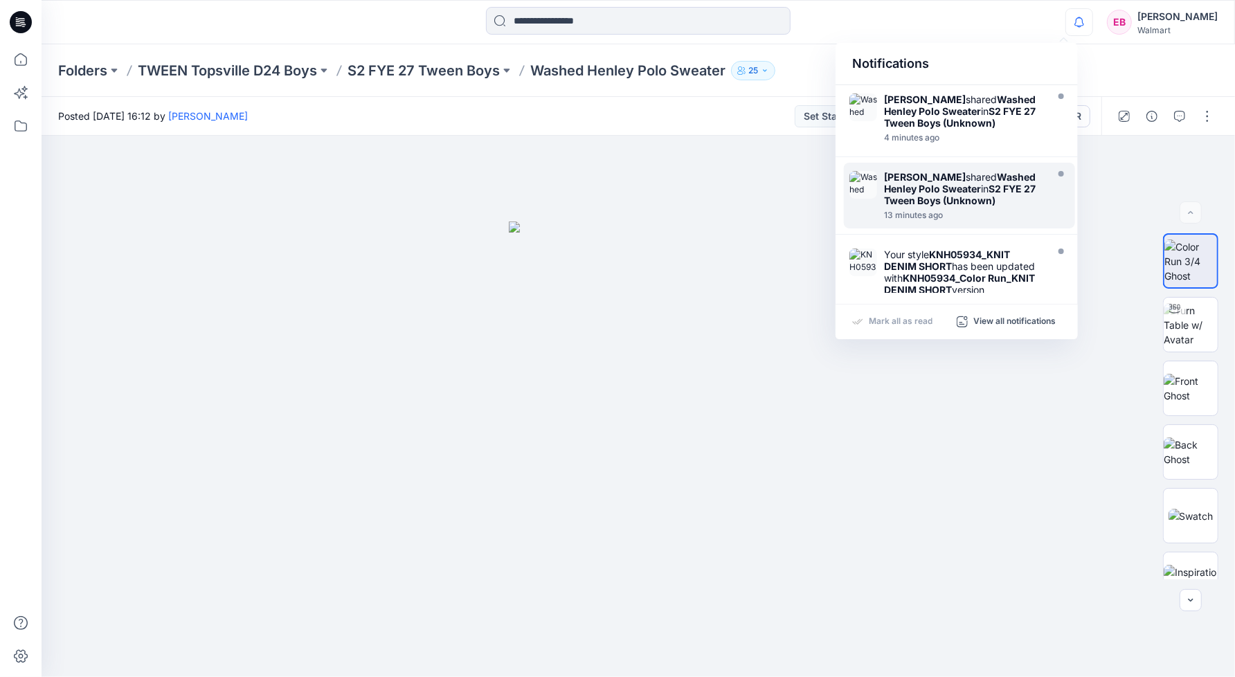
click at [948, 203] on strong "S2 FYE 27 Tween Boys (Unknown)" at bounding box center [960, 195] width 152 height 24
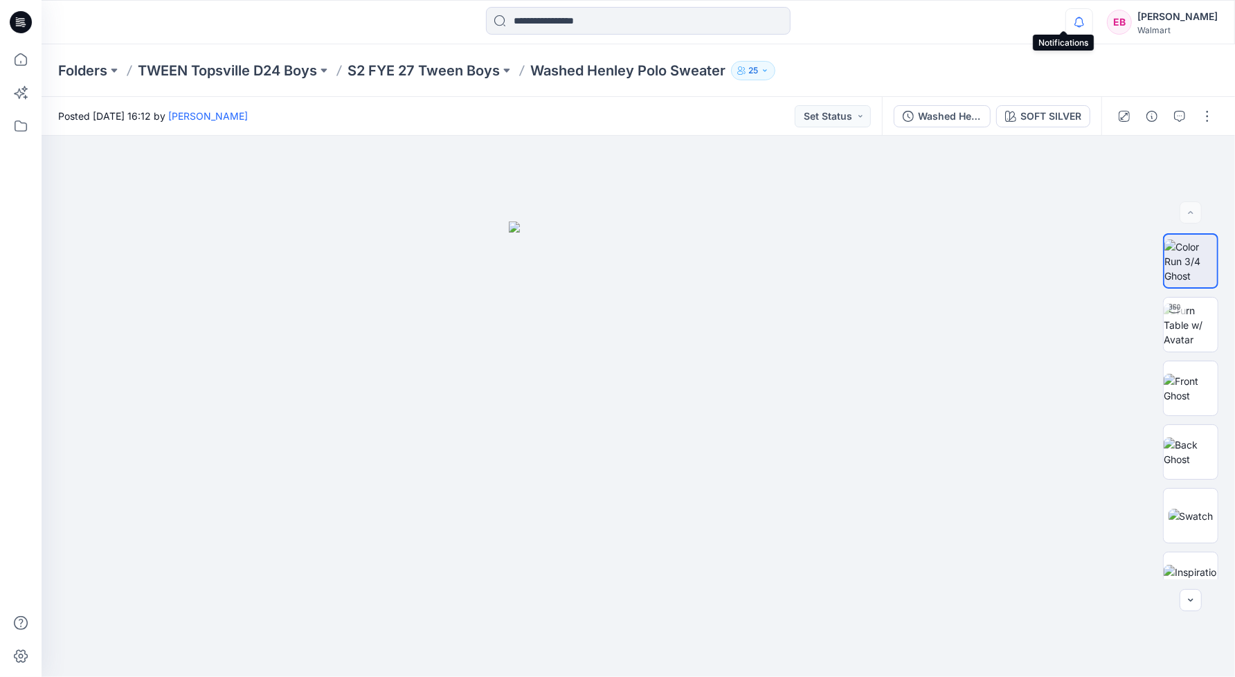
click at [1066, 17] on icon "button" at bounding box center [1079, 22] width 26 height 28
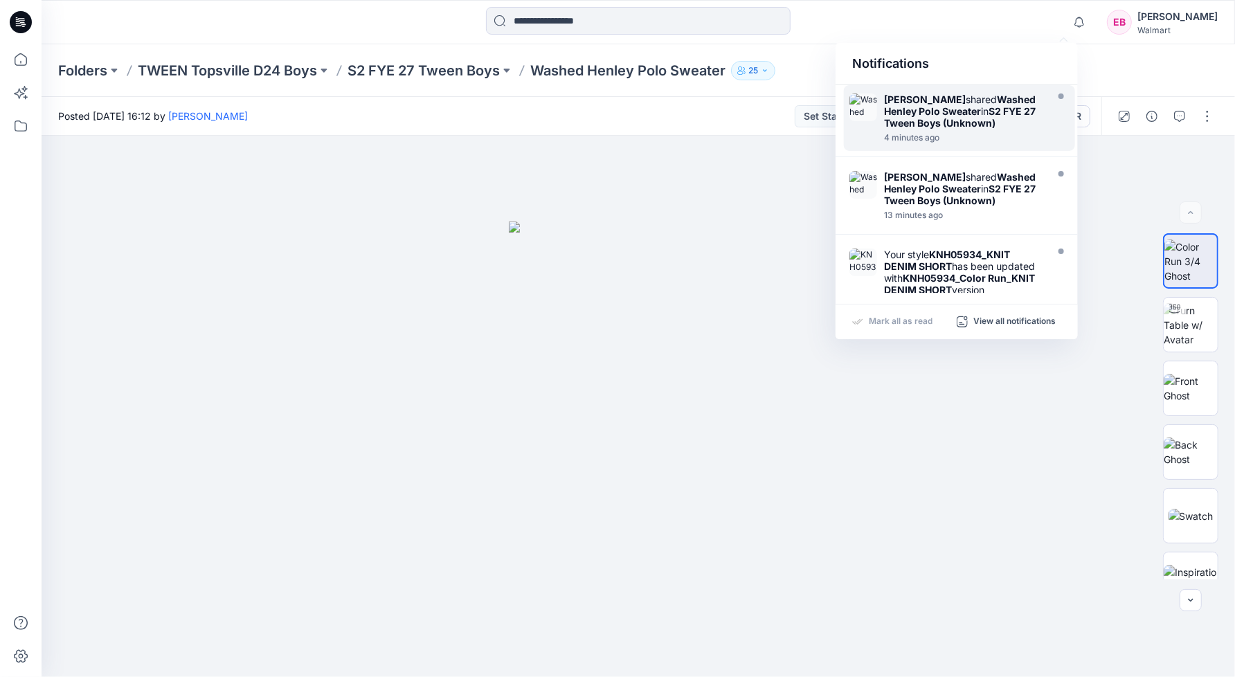
click at [974, 112] on strong "Washed Henley Polo Sweater" at bounding box center [960, 105] width 152 height 24
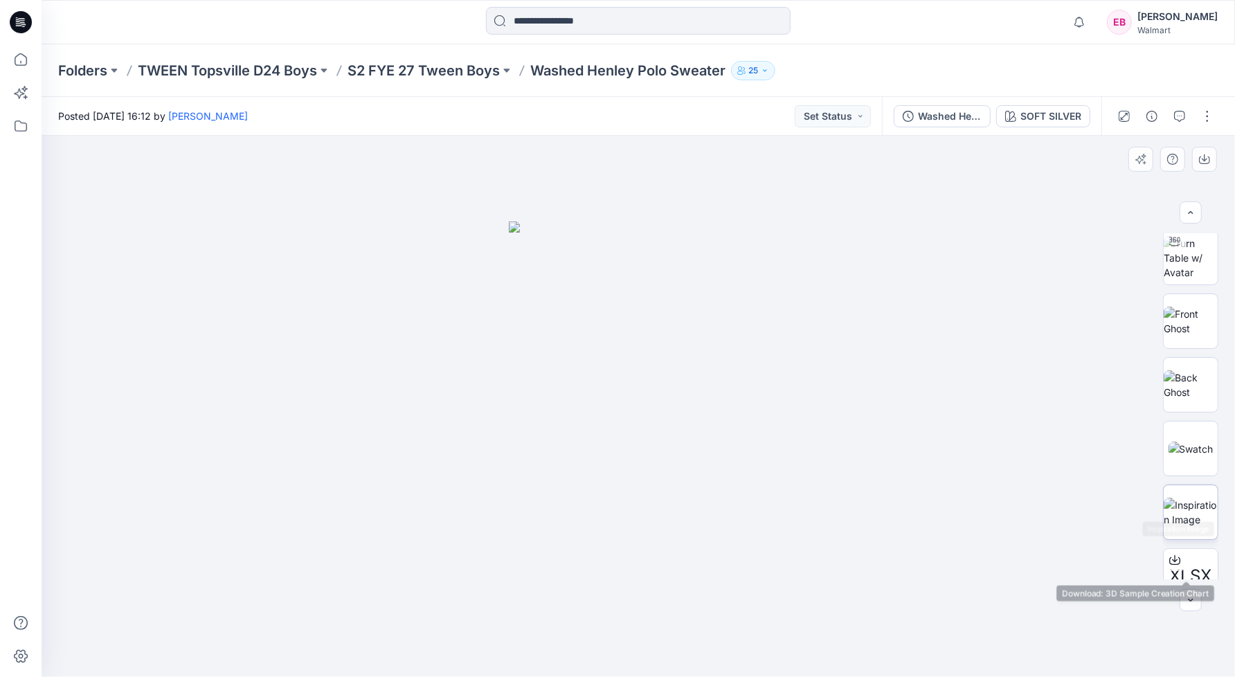
scroll to position [91, 0]
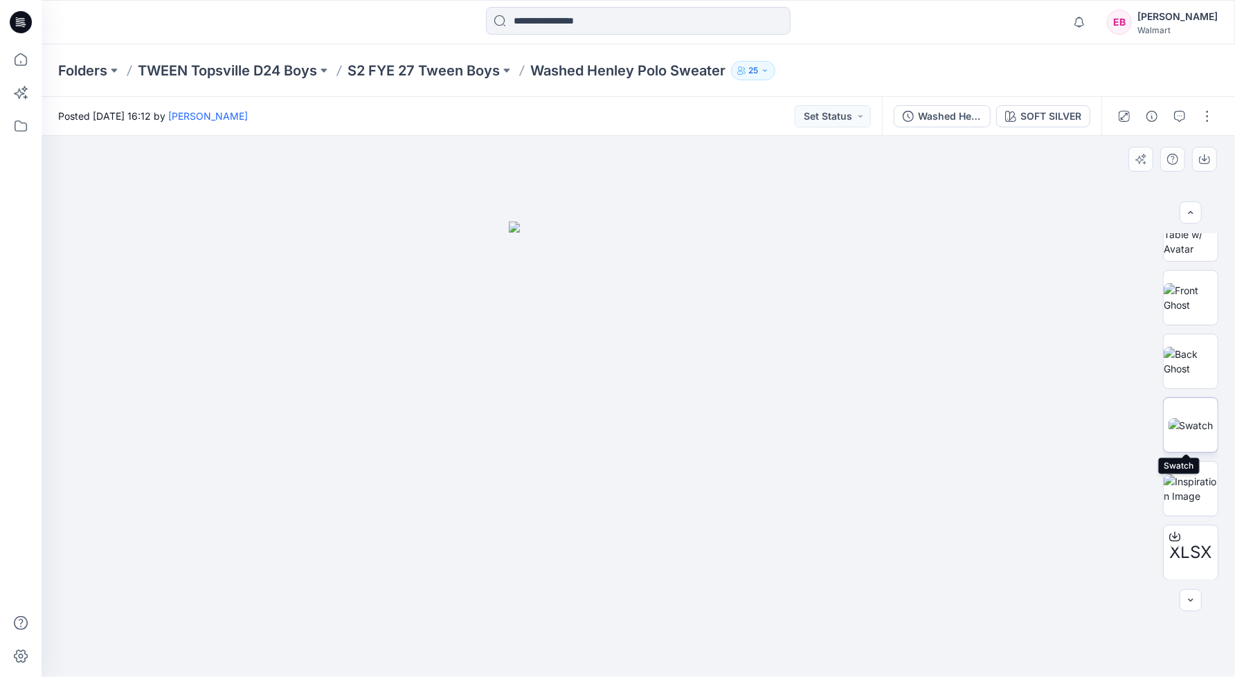
click at [1183, 419] on img at bounding box center [1190, 425] width 45 height 15
click at [1176, 284] on img at bounding box center [1190, 297] width 54 height 29
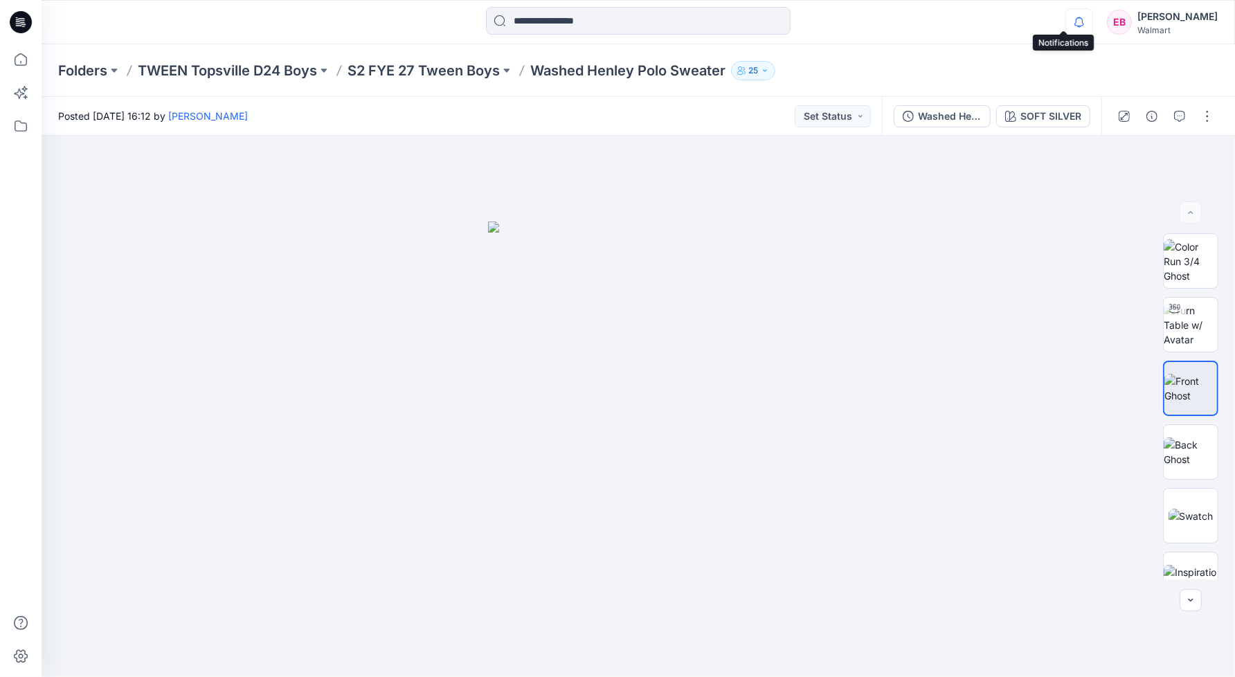
click at [1066, 28] on icon "button" at bounding box center [1079, 22] width 26 height 28
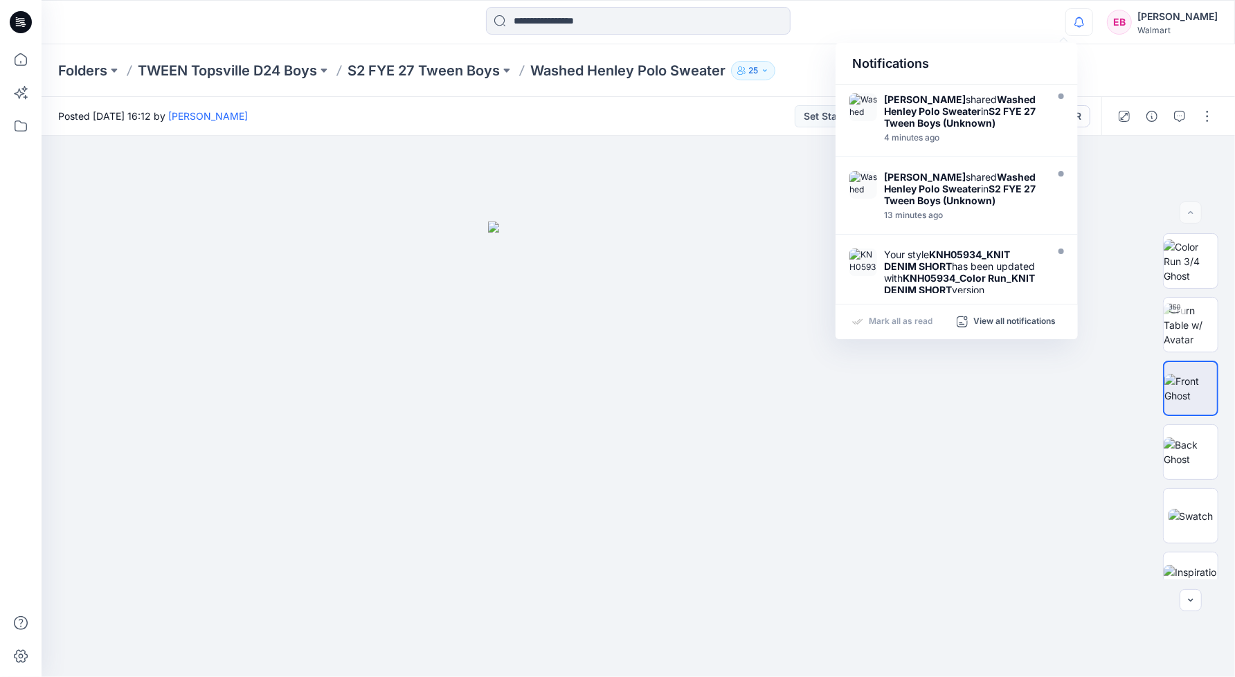
click at [921, 322] on p "Mark all as read" at bounding box center [900, 322] width 64 height 12
click at [1136, 212] on div at bounding box center [638, 406] width 1193 height 541
